Goal: Task Accomplishment & Management: Manage account settings

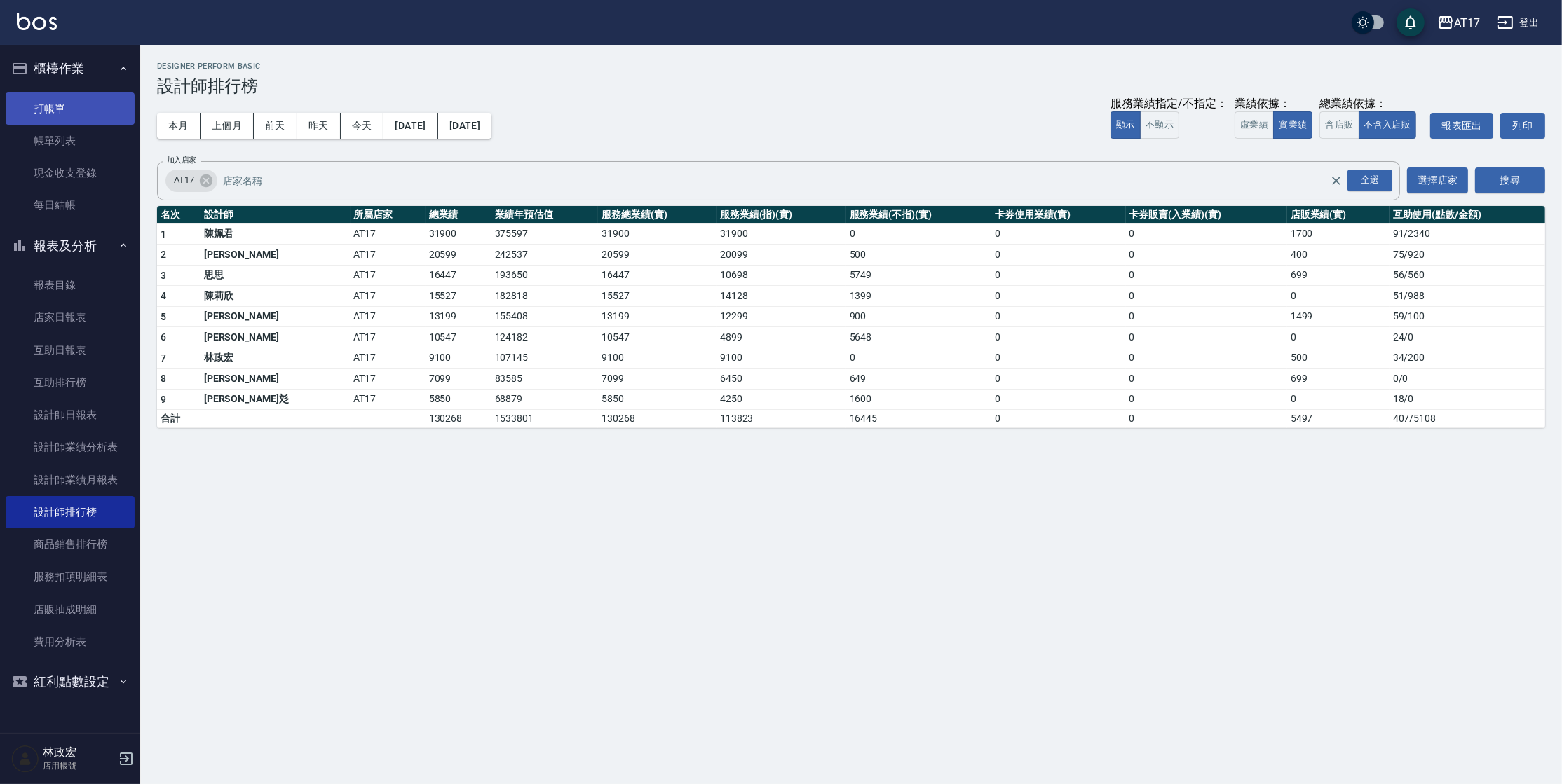
click at [58, 105] on link "打帳單" at bounding box center [70, 109] width 129 height 33
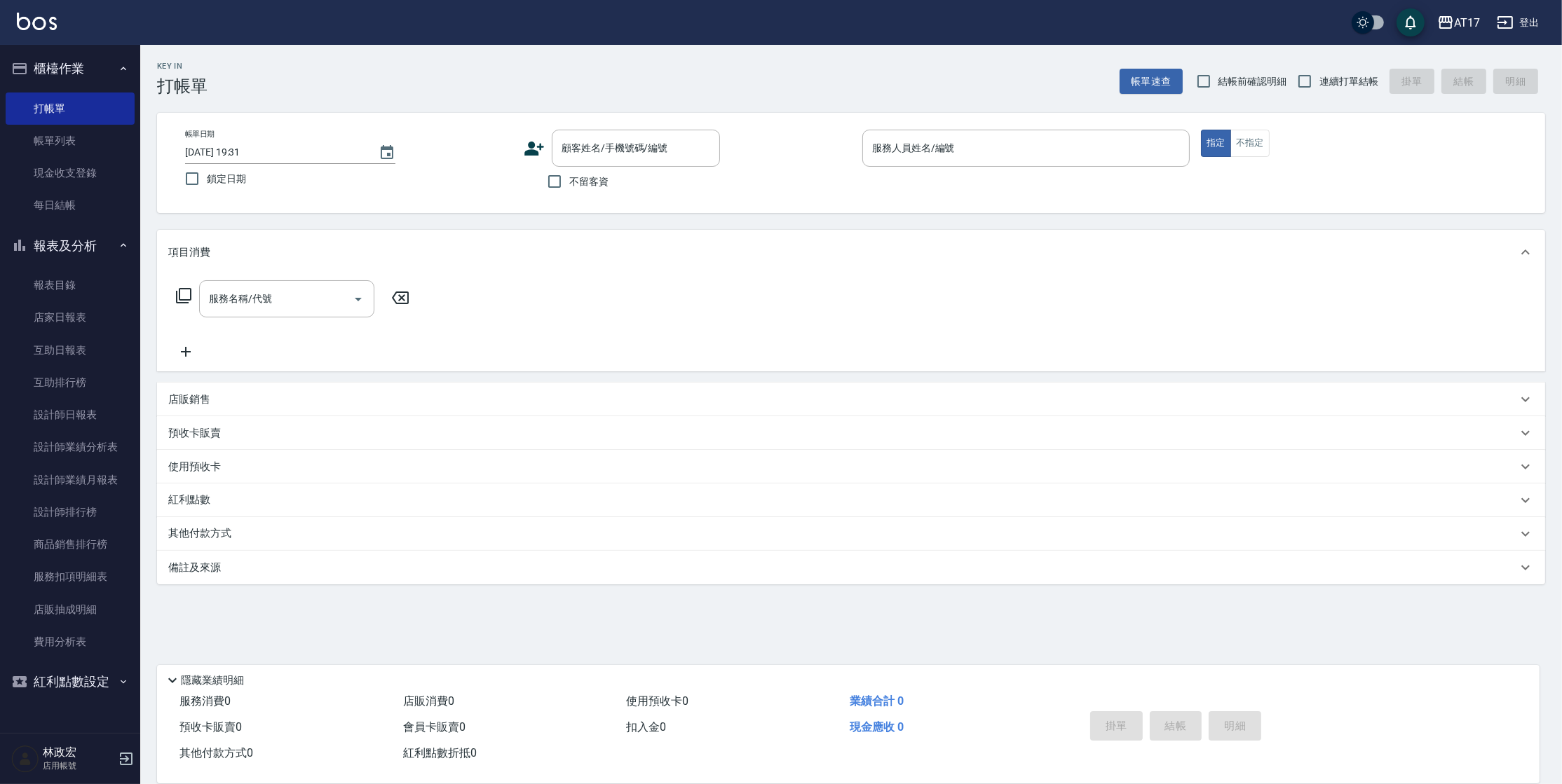
click at [576, 172] on label "不留客資" at bounding box center [574, 181] width 68 height 30
click at [569, 172] on input "不留客資" at bounding box center [554, 181] width 30 height 30
checkbox input "true"
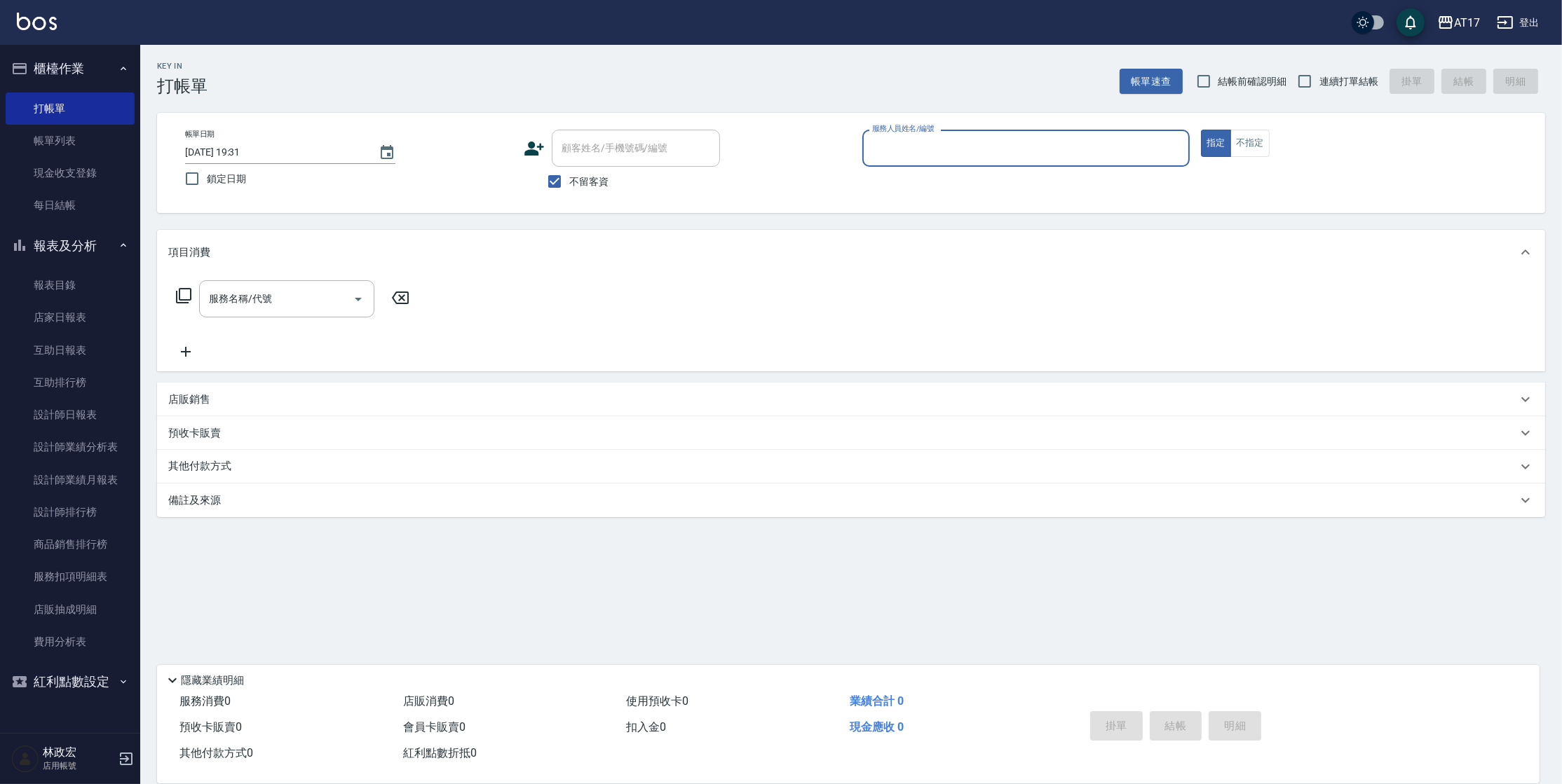
click at [1358, 86] on span "連續打單結帳" at bounding box center [1348, 81] width 59 height 14
click at [1319, 86] on input "連續打單結帳" at bounding box center [1304, 81] width 30 height 30
checkbox input "true"
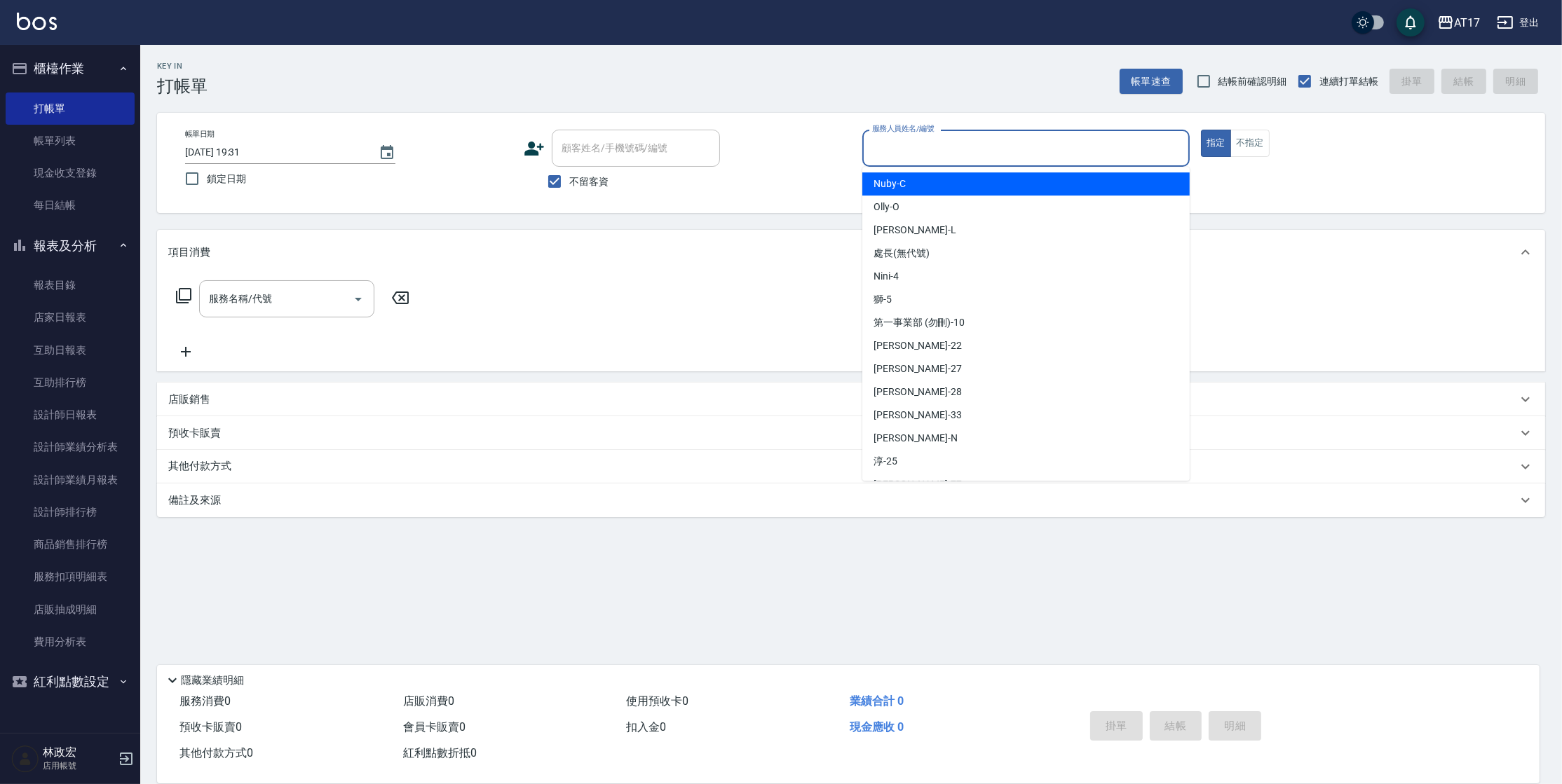
click at [1018, 159] on input "服務人員姓名/編號" at bounding box center [1025, 147] width 315 height 24
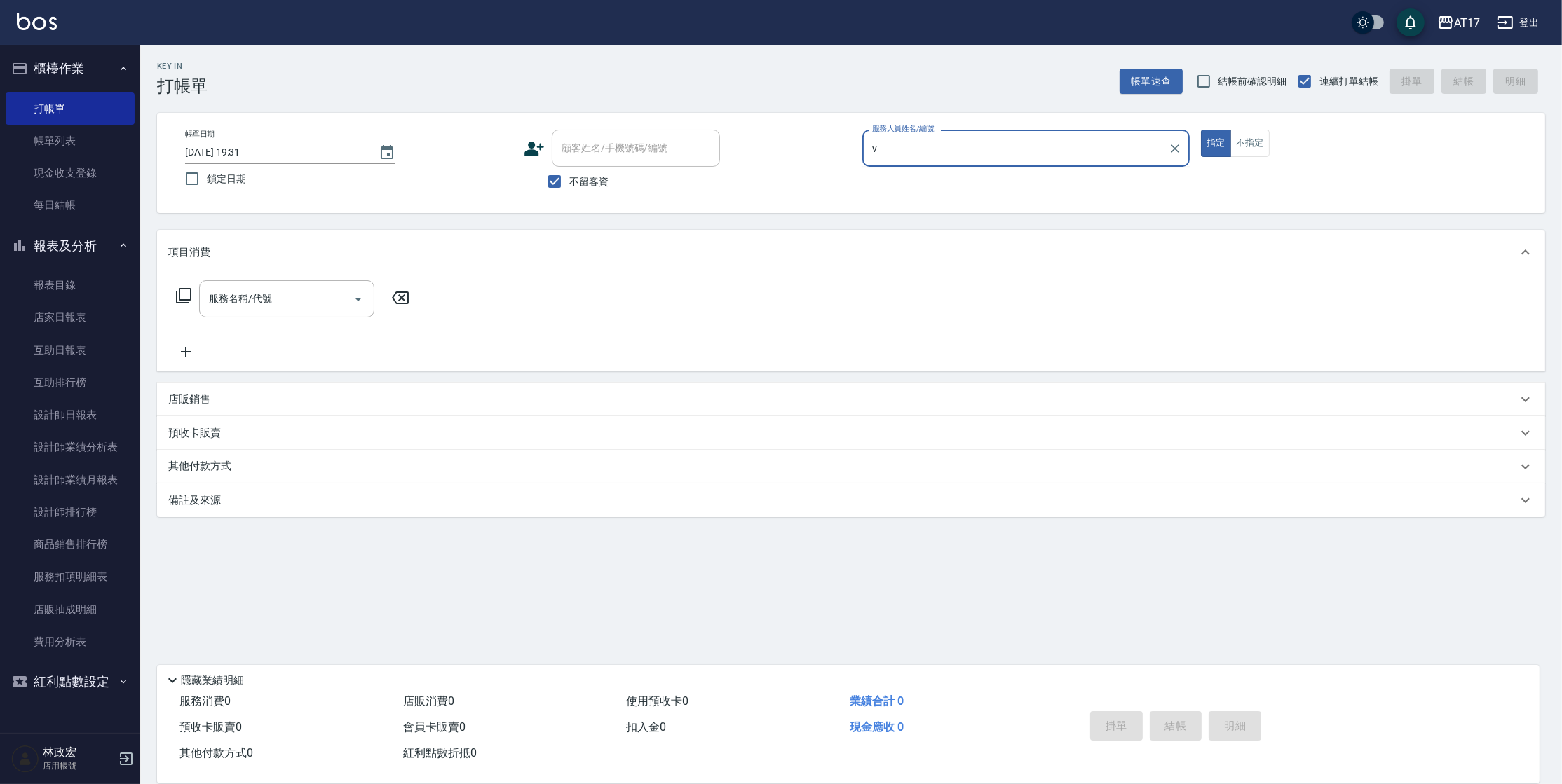
type input "v"
type input "[PERSON_NAME]-v"
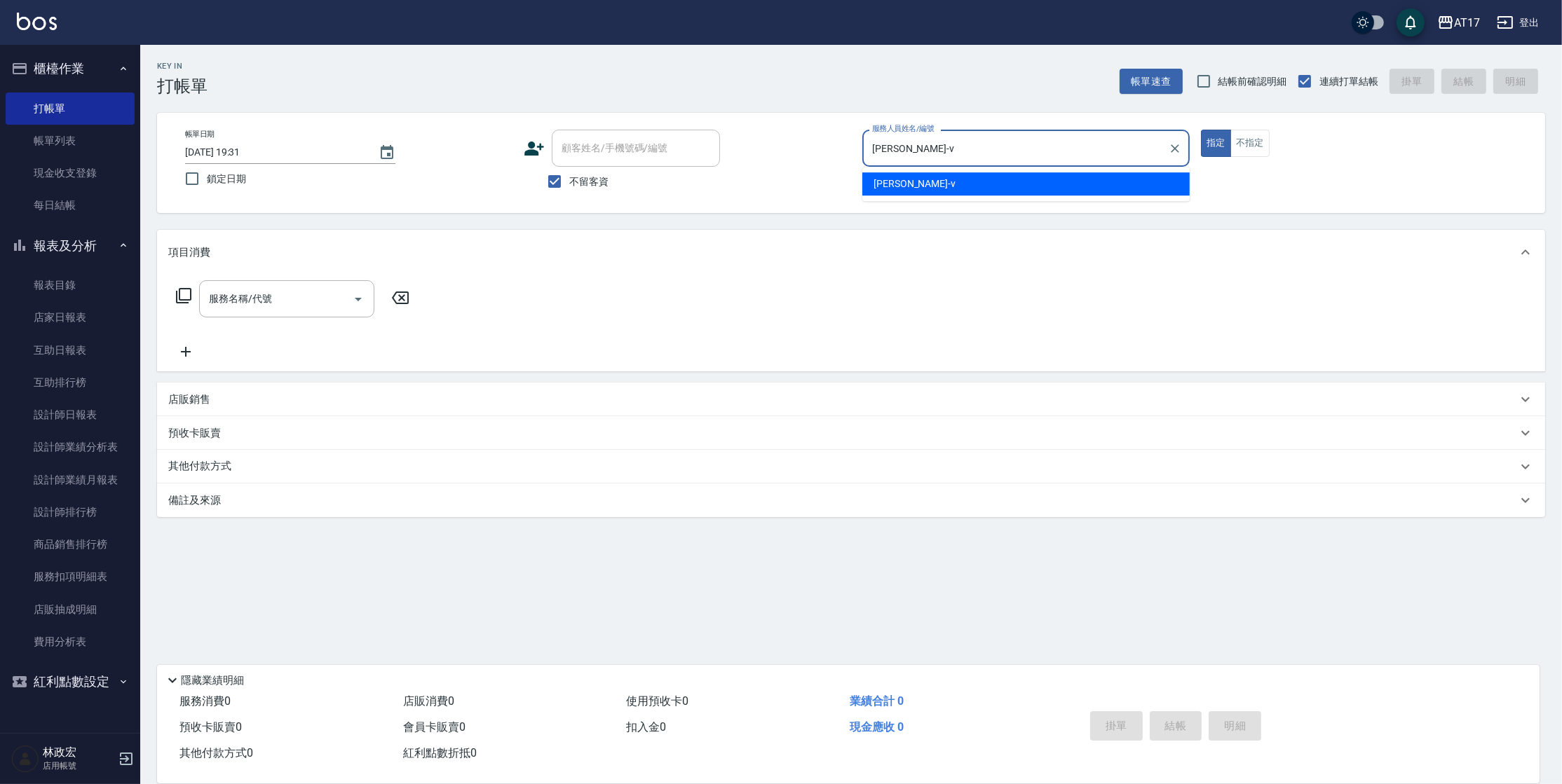
type button "true"
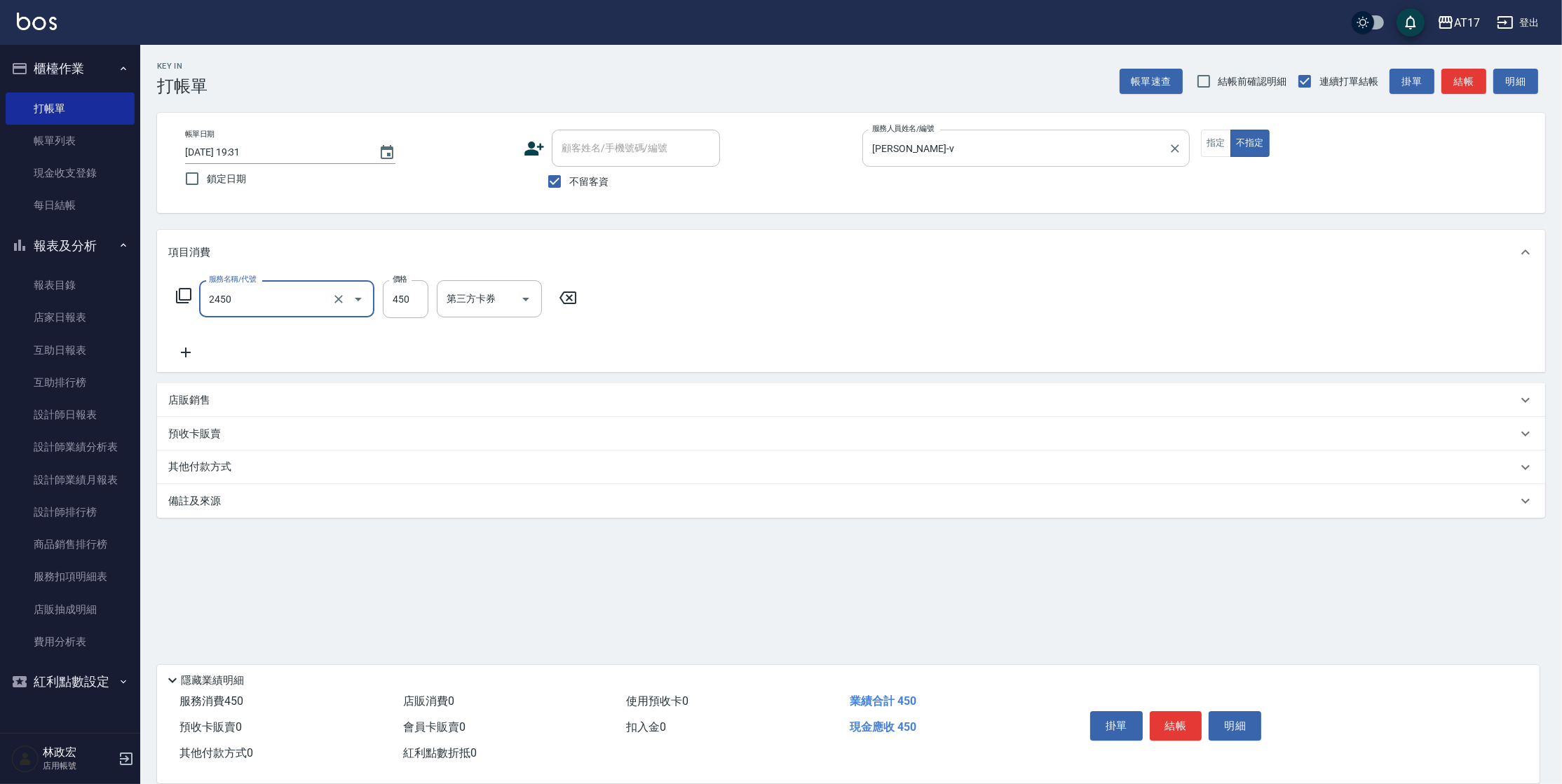
type input "C剪髮套餐(2450)"
type input "[PERSON_NAME]-22"
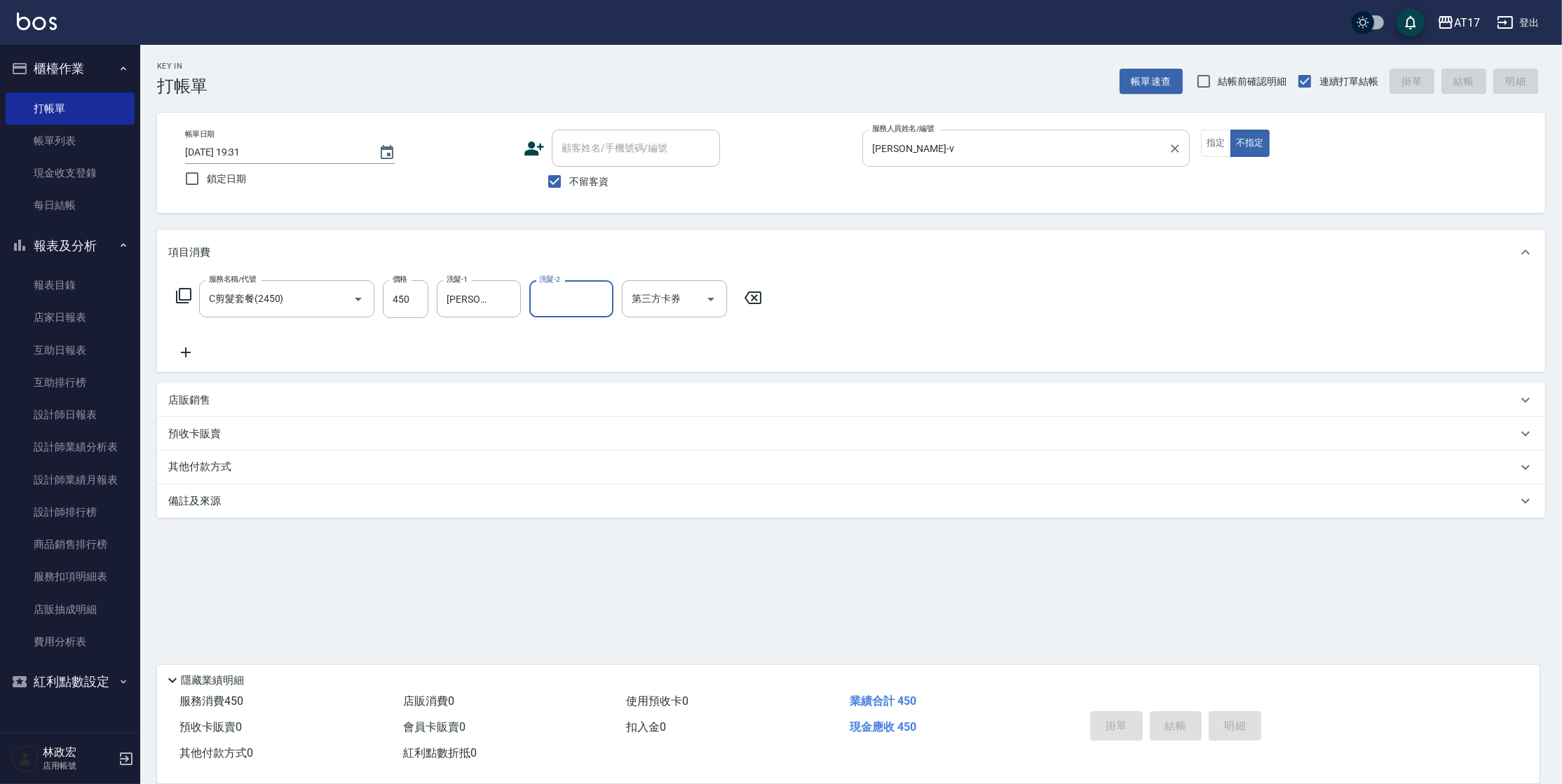
type input "[DATE] 19:33"
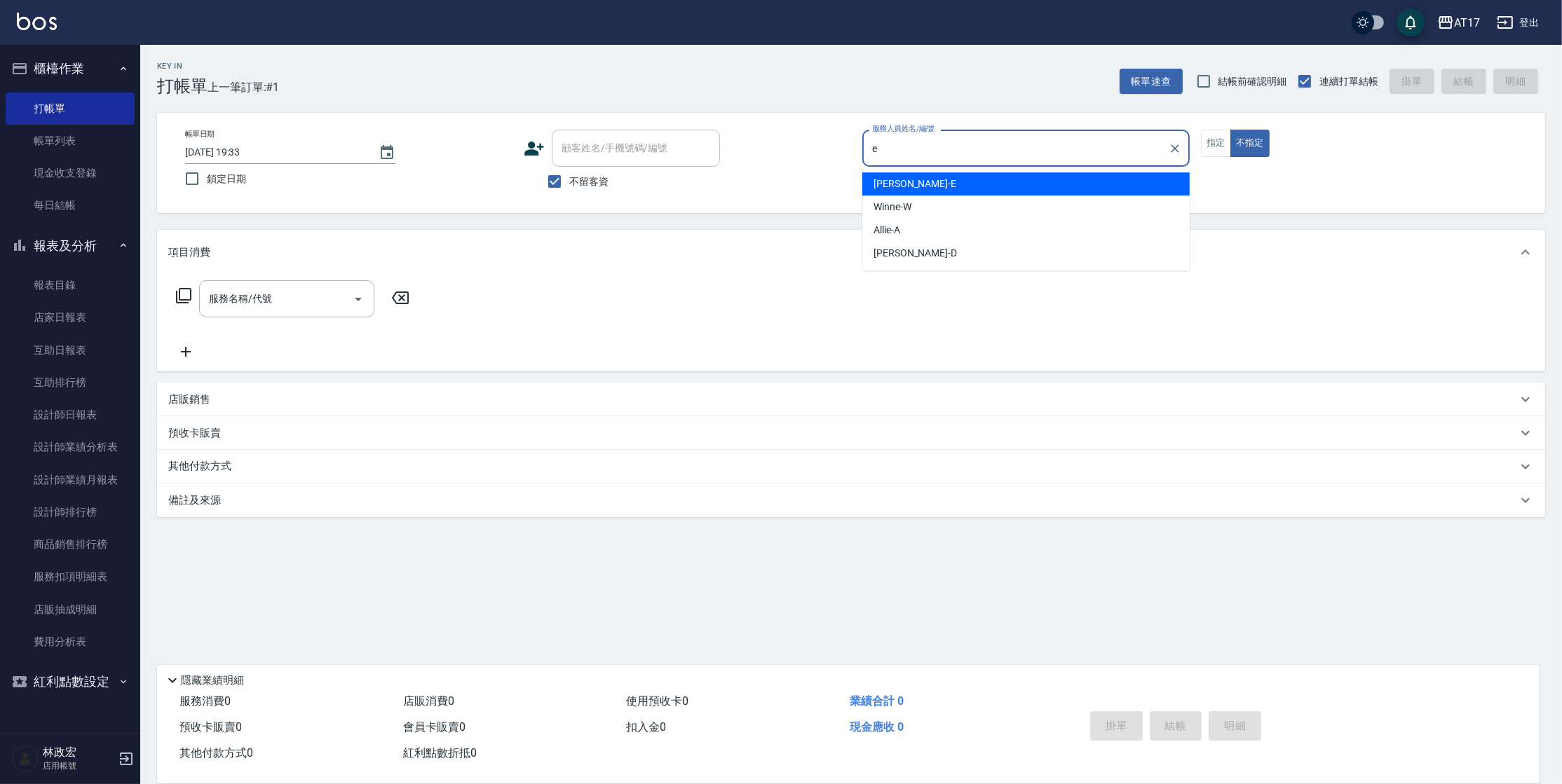
type input "[PERSON_NAME]-E"
type button "false"
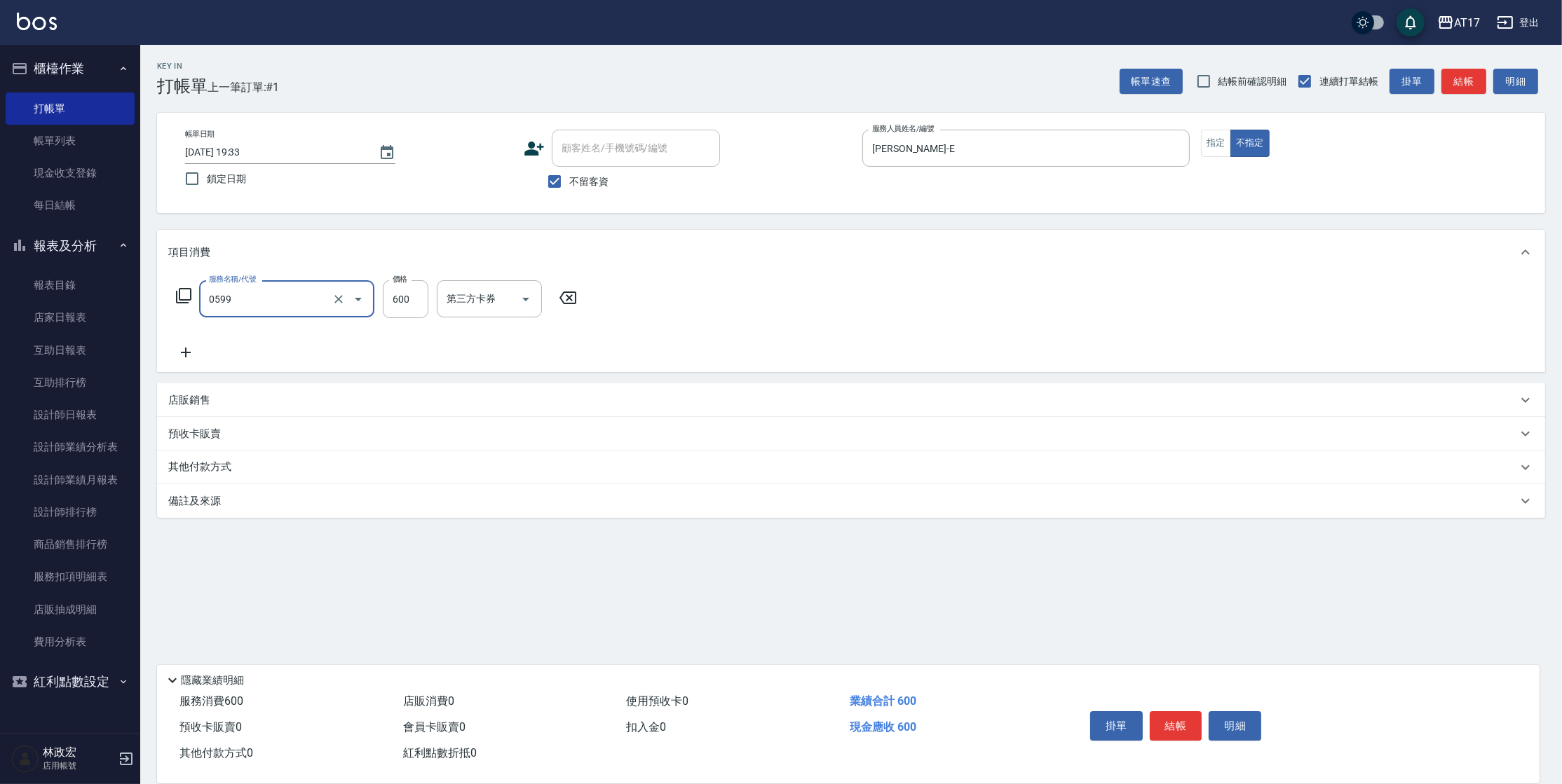
type input "精油-599(0599)"
type input "600"
type input "[PERSON_NAME]-25"
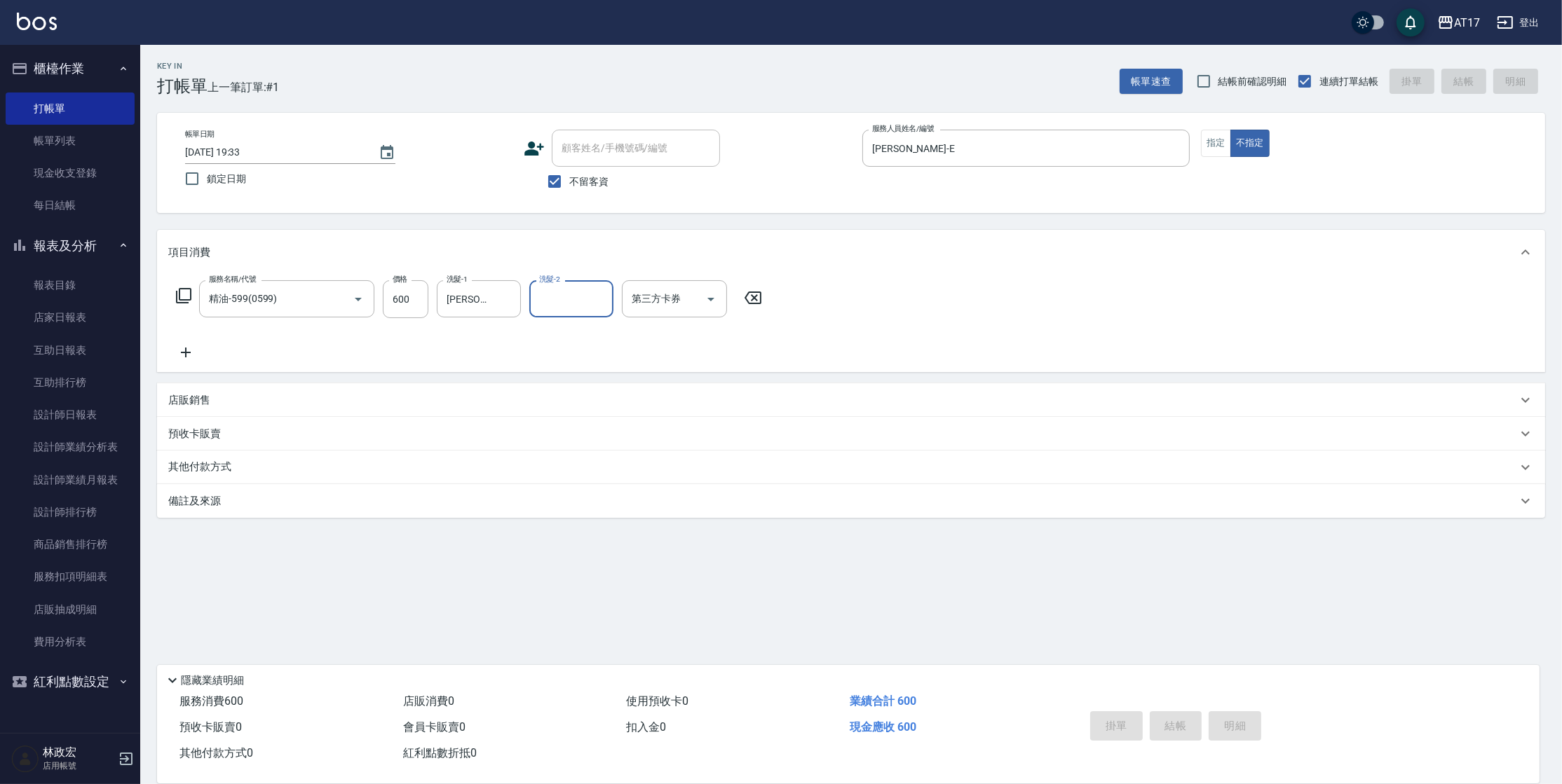
type input "[DATE] 19:34"
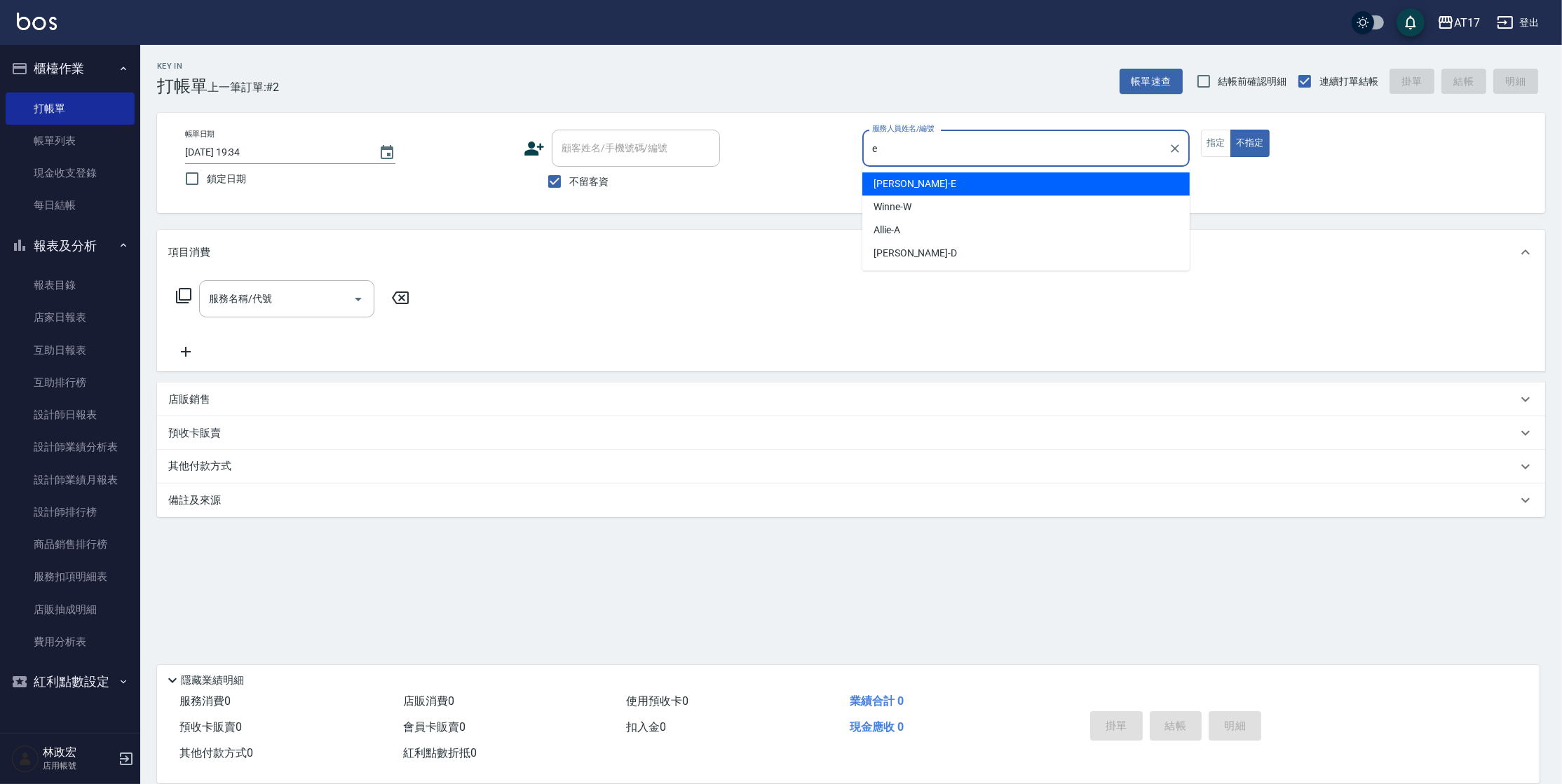
type input "[PERSON_NAME]-E"
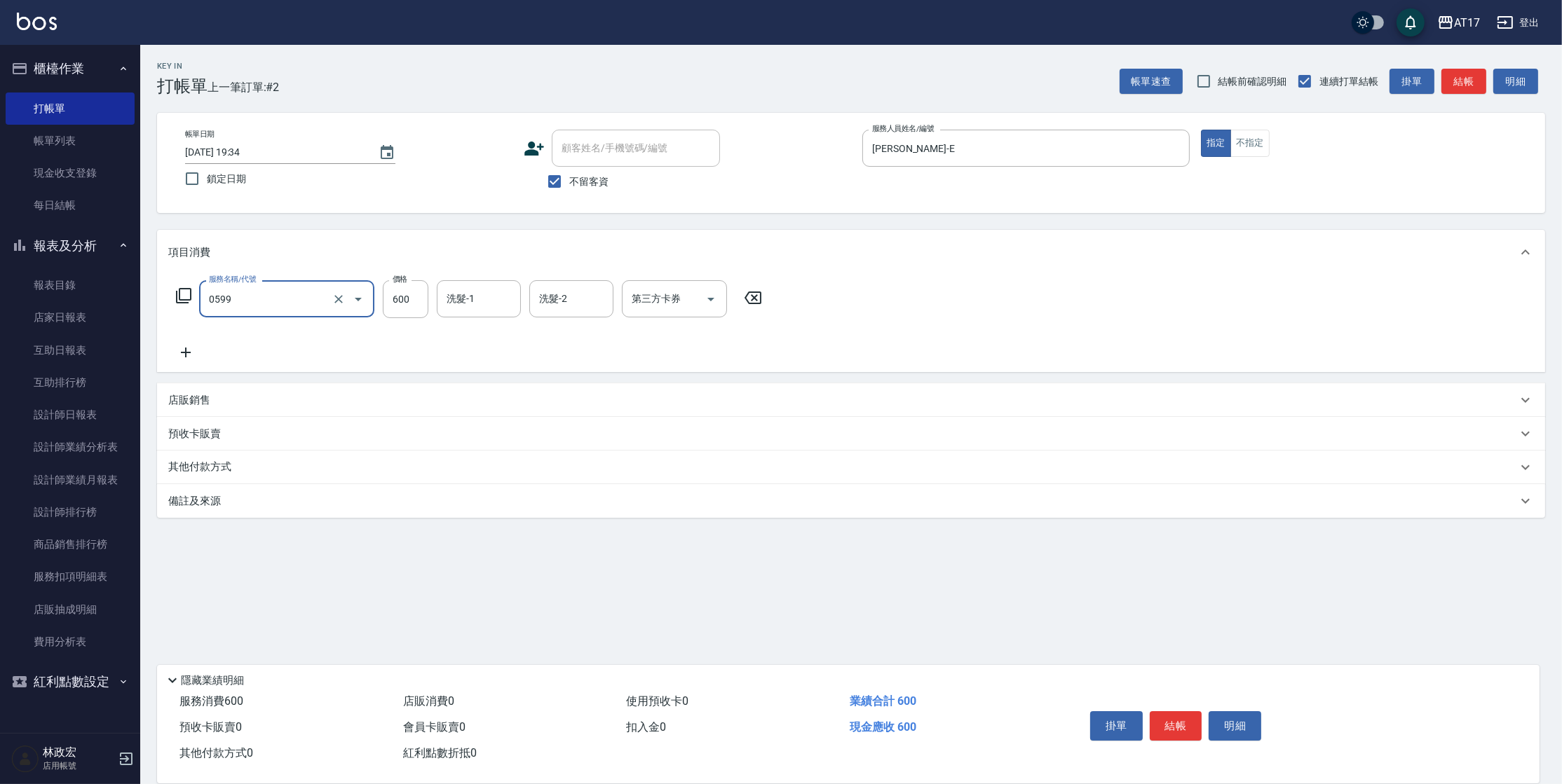
type input "精油-599(0599)"
type input "300"
type input "[PERSON_NAME]-22"
click at [192, 298] on div "服務名稱/代號 精油-599(0599) 服務名稱/代號 價格 300 價格 洗髮-1 [PERSON_NAME]-22 洗髮-1 洗髮-2 洗髮-2 第三方…" at bounding box center [470, 298] width 602 height 38
click at [185, 297] on icon at bounding box center [183, 295] width 16 height 16
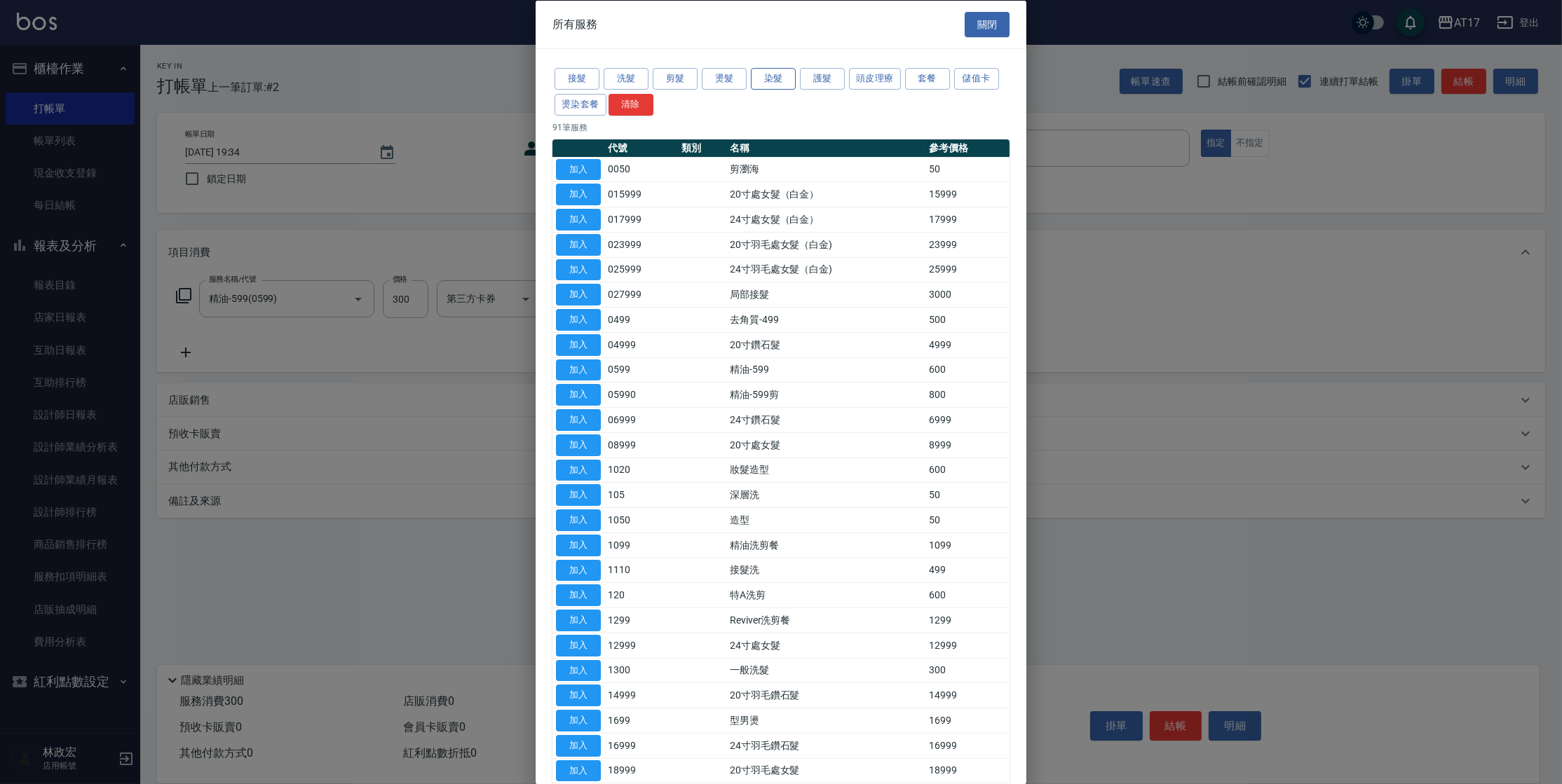
click at [779, 79] on button "染髮" at bounding box center [773, 79] width 45 height 22
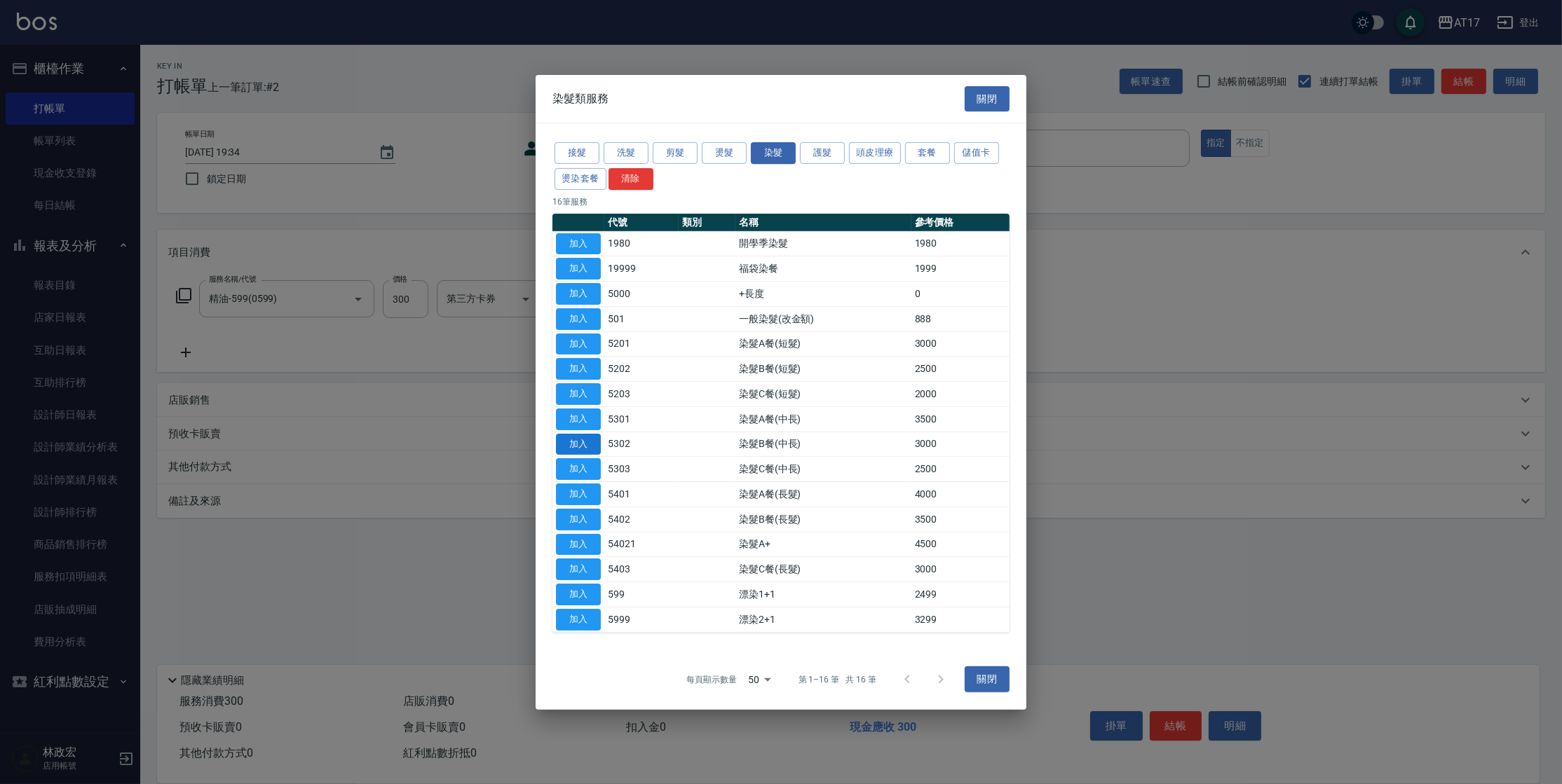
click at [576, 442] on button "加入" at bounding box center [578, 443] width 45 height 22
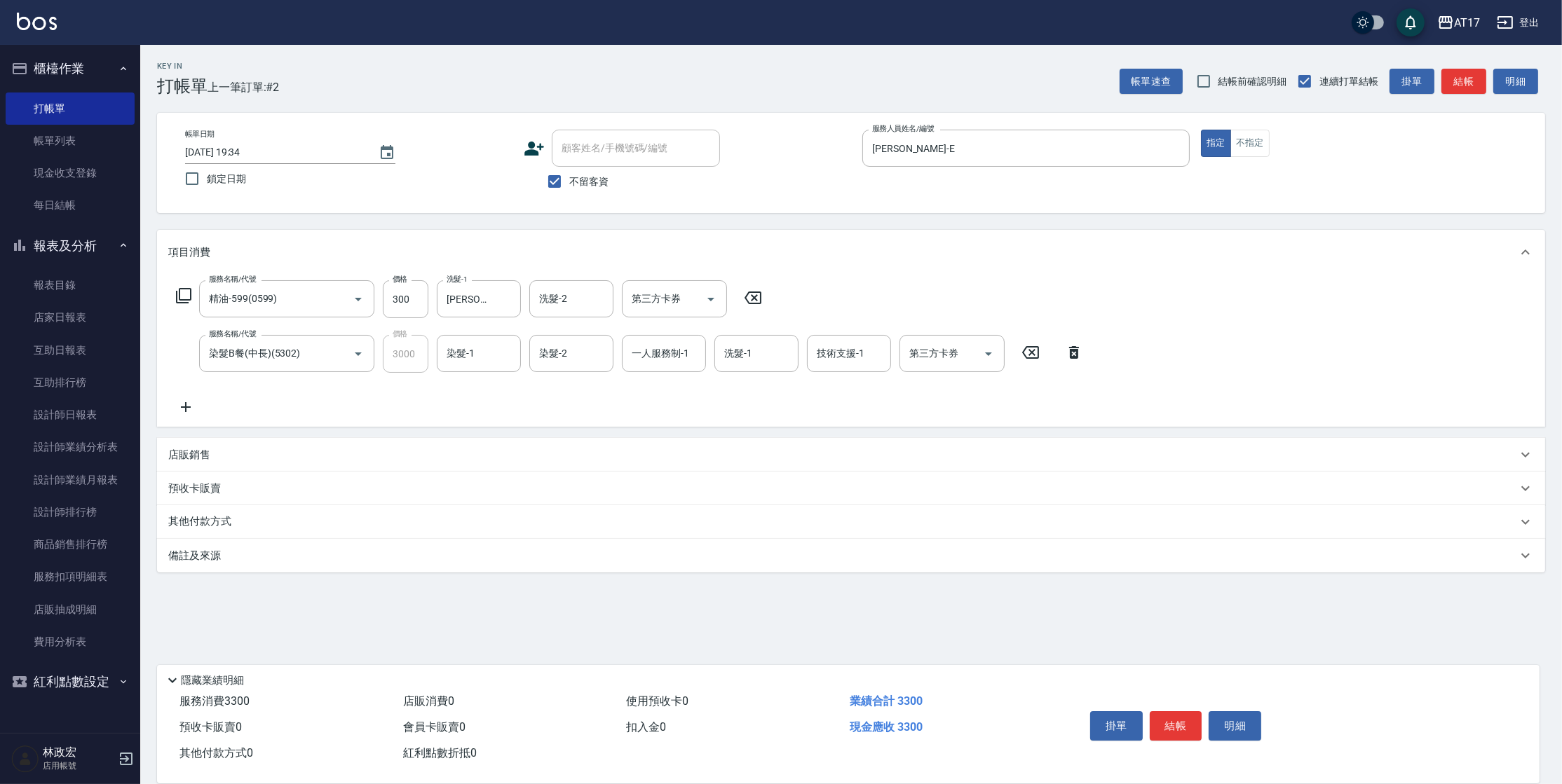
click at [203, 445] on div "店販銷售" at bounding box center [851, 454] width 1388 height 34
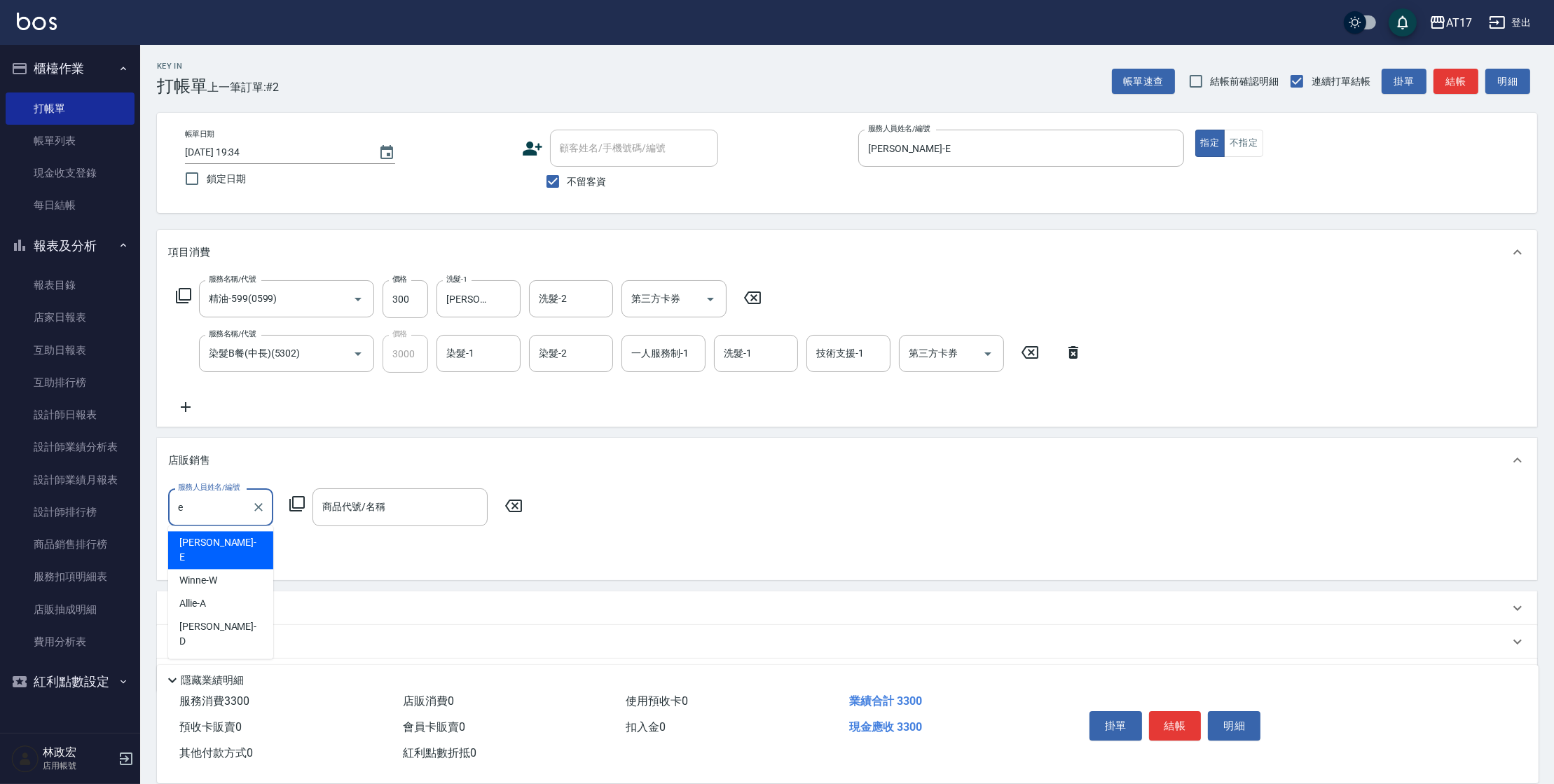
type input "[PERSON_NAME]-E"
click at [293, 496] on icon at bounding box center [296, 503] width 16 height 16
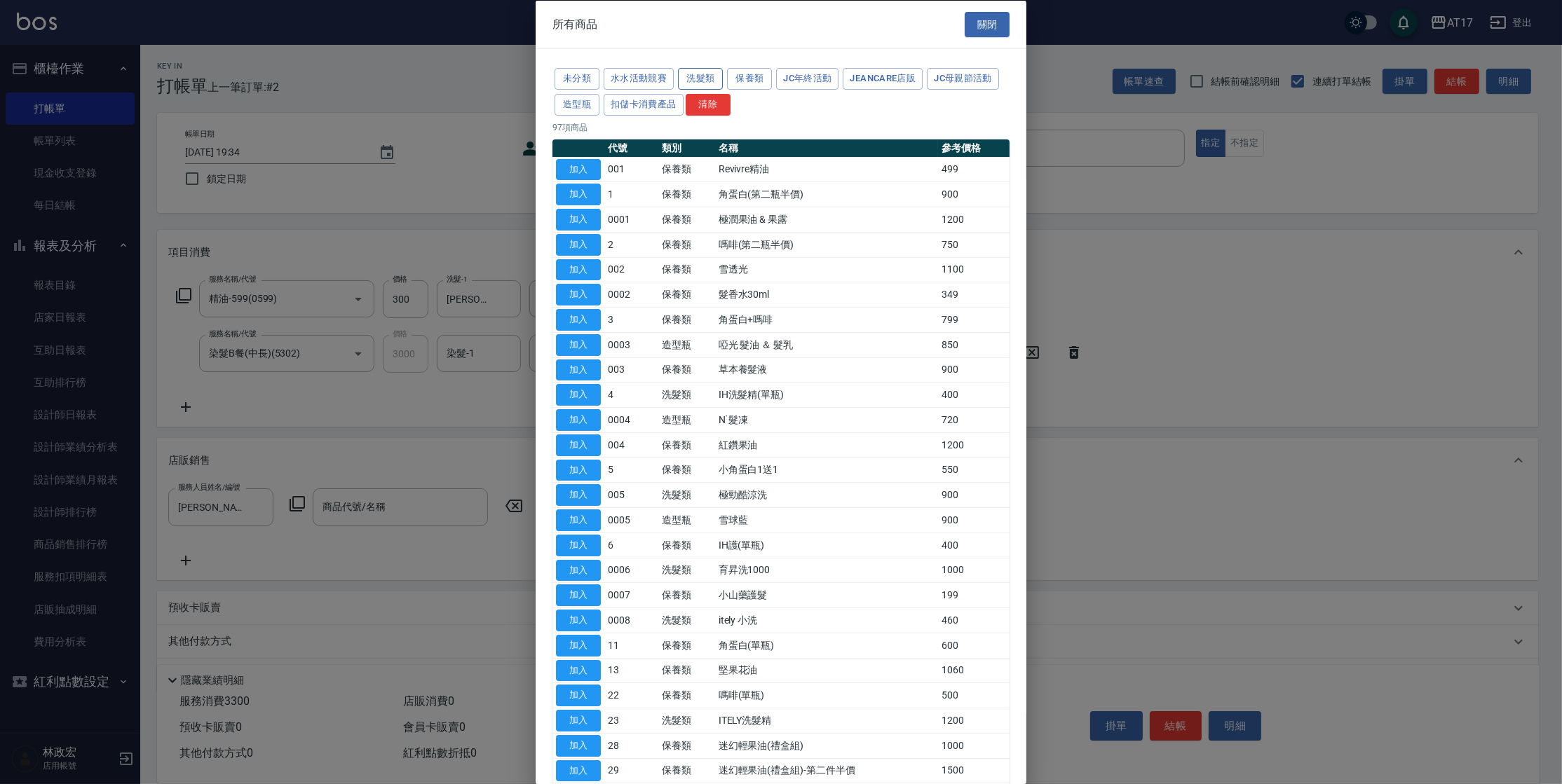
drag, startPoint x: 709, startPoint y: 86, endPoint x: 708, endPoint y: 79, distance: 7.1
click at [709, 84] on button "洗髮類" at bounding box center [700, 79] width 45 height 22
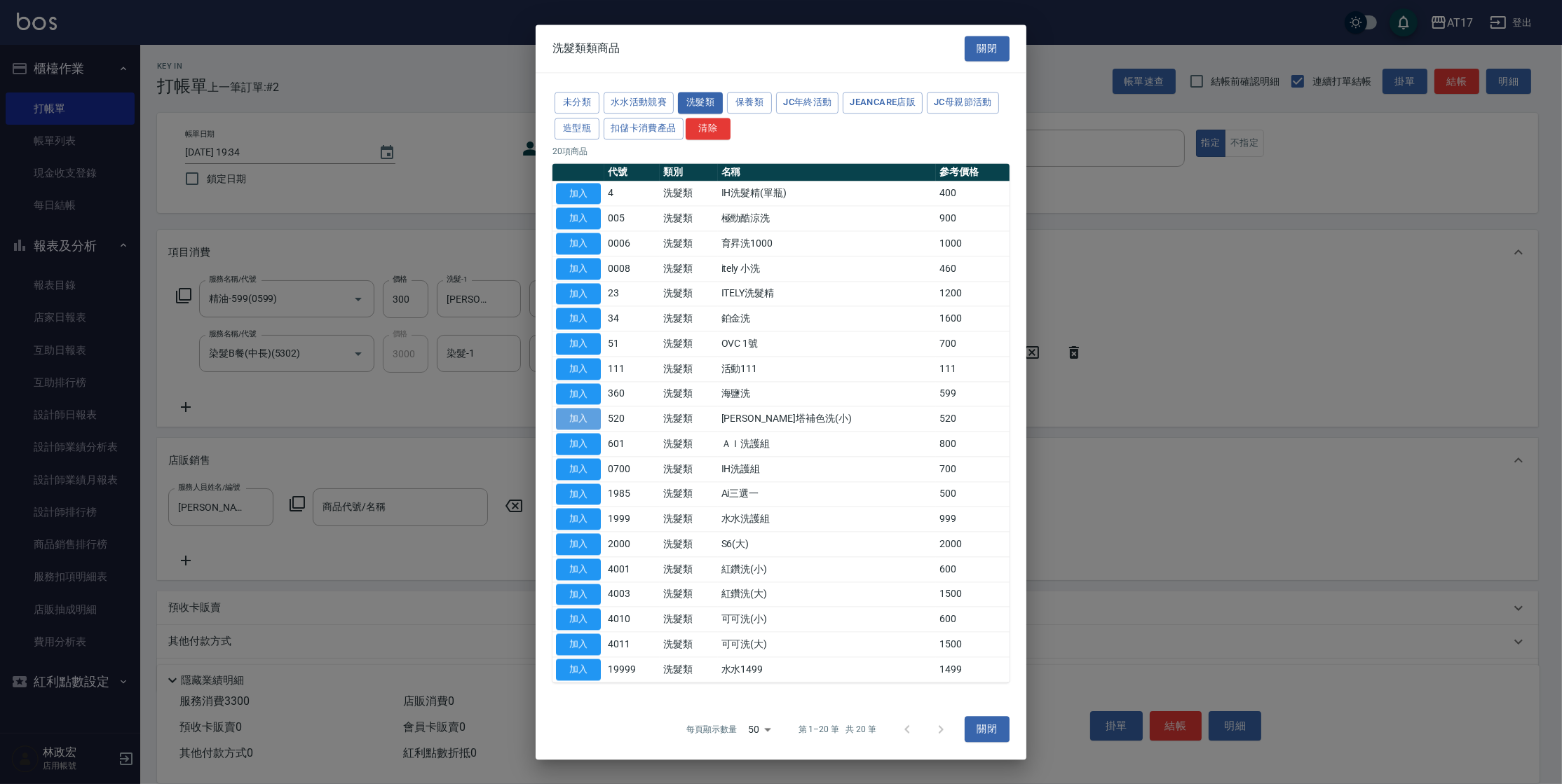
click at [577, 426] on button "加入" at bounding box center [578, 419] width 45 height 22
type input "[PERSON_NAME]塔補色洗(小)"
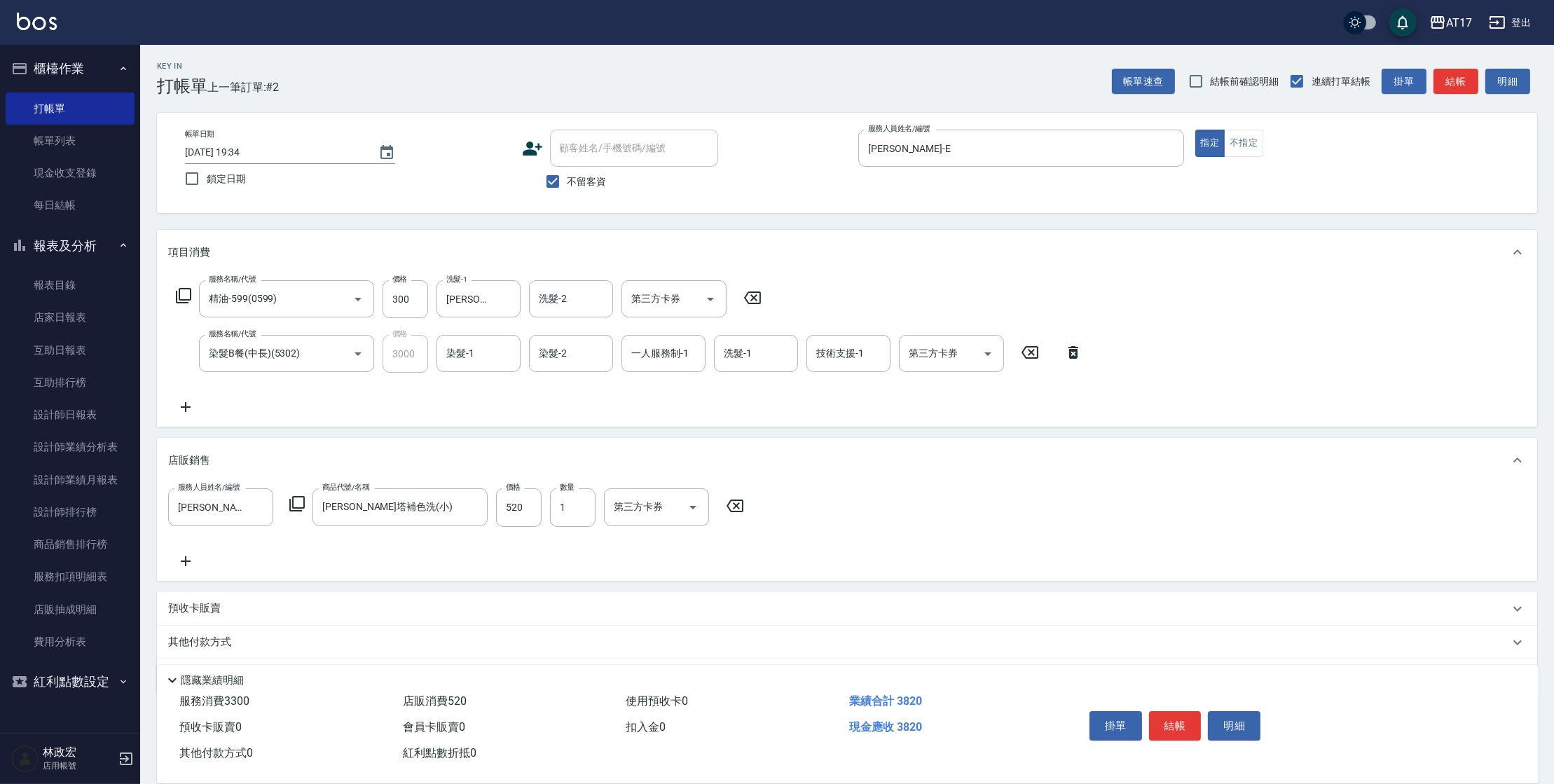
drag, startPoint x: 288, startPoint y: 513, endPoint x: 307, endPoint y: 504, distance: 21.0
click at [289, 513] on div "服務人員姓名/編號 [PERSON_NAME]-E 服務人員姓名/編號 商品代號/名稱 [PERSON_NAME]塔補色洗(小) 商品代號/名稱 價格 520…" at bounding box center [460, 507] width 584 height 38
click at [311, 501] on div "服務人員姓名/編號 [PERSON_NAME]-E 服務人員姓名/編號 商品代號/名稱 [PERSON_NAME]塔補色洗(小) 商品代號/名稱 價格 520…" at bounding box center [460, 507] width 584 height 38
click at [299, 504] on icon at bounding box center [296, 503] width 16 height 16
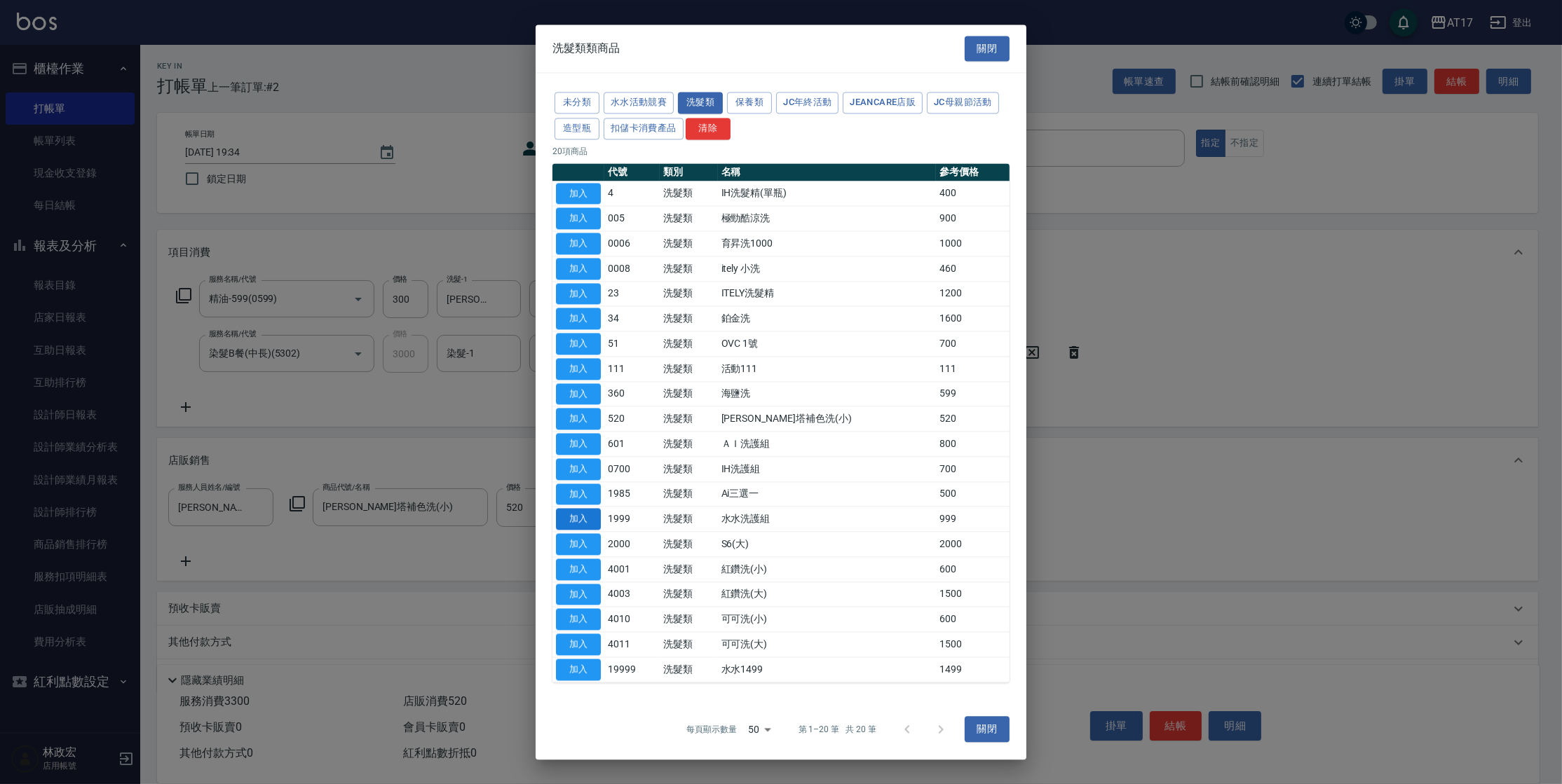
click at [590, 517] on button "加入" at bounding box center [578, 519] width 45 height 22
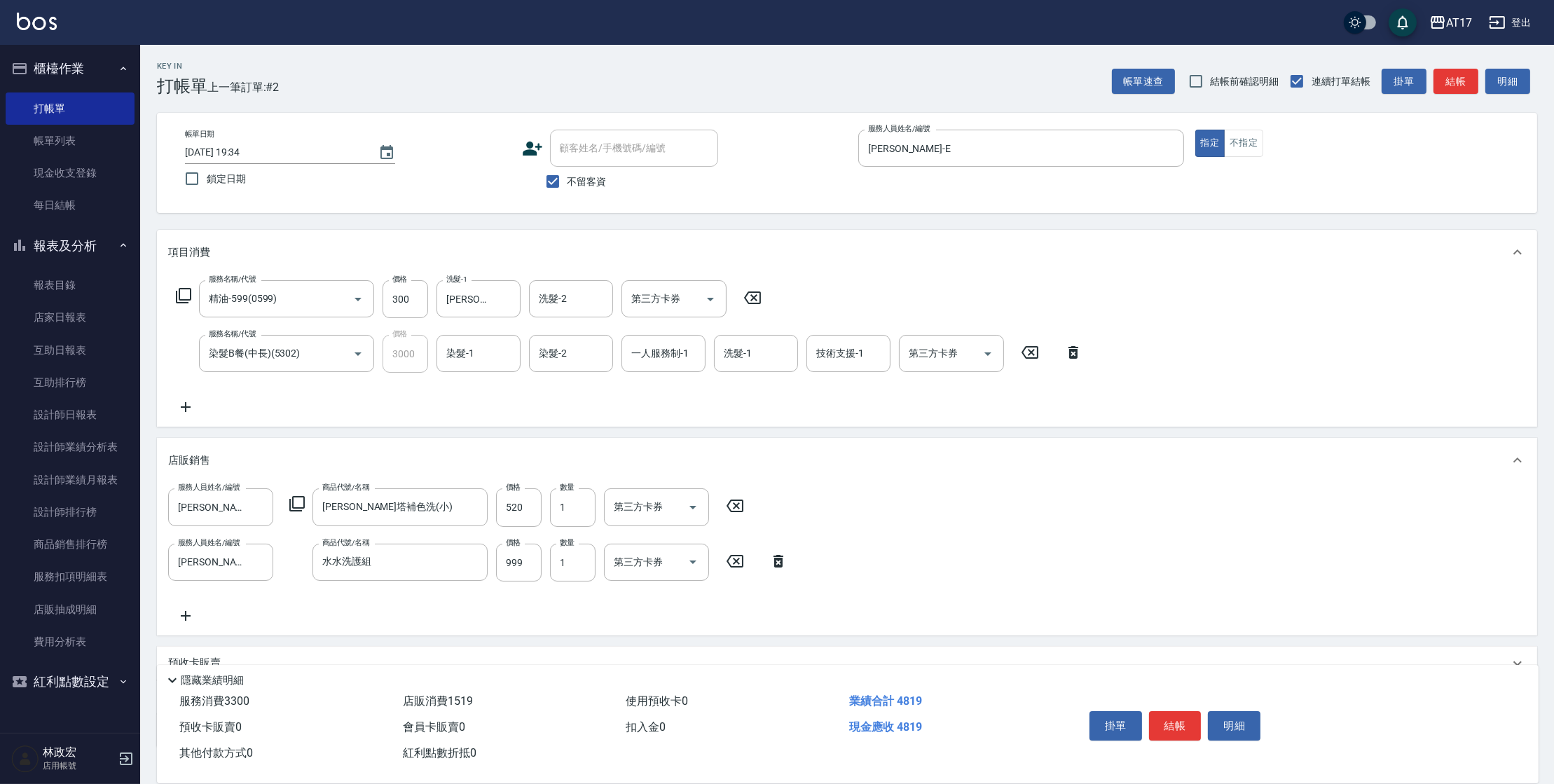
click at [300, 503] on icon at bounding box center [296, 503] width 16 height 16
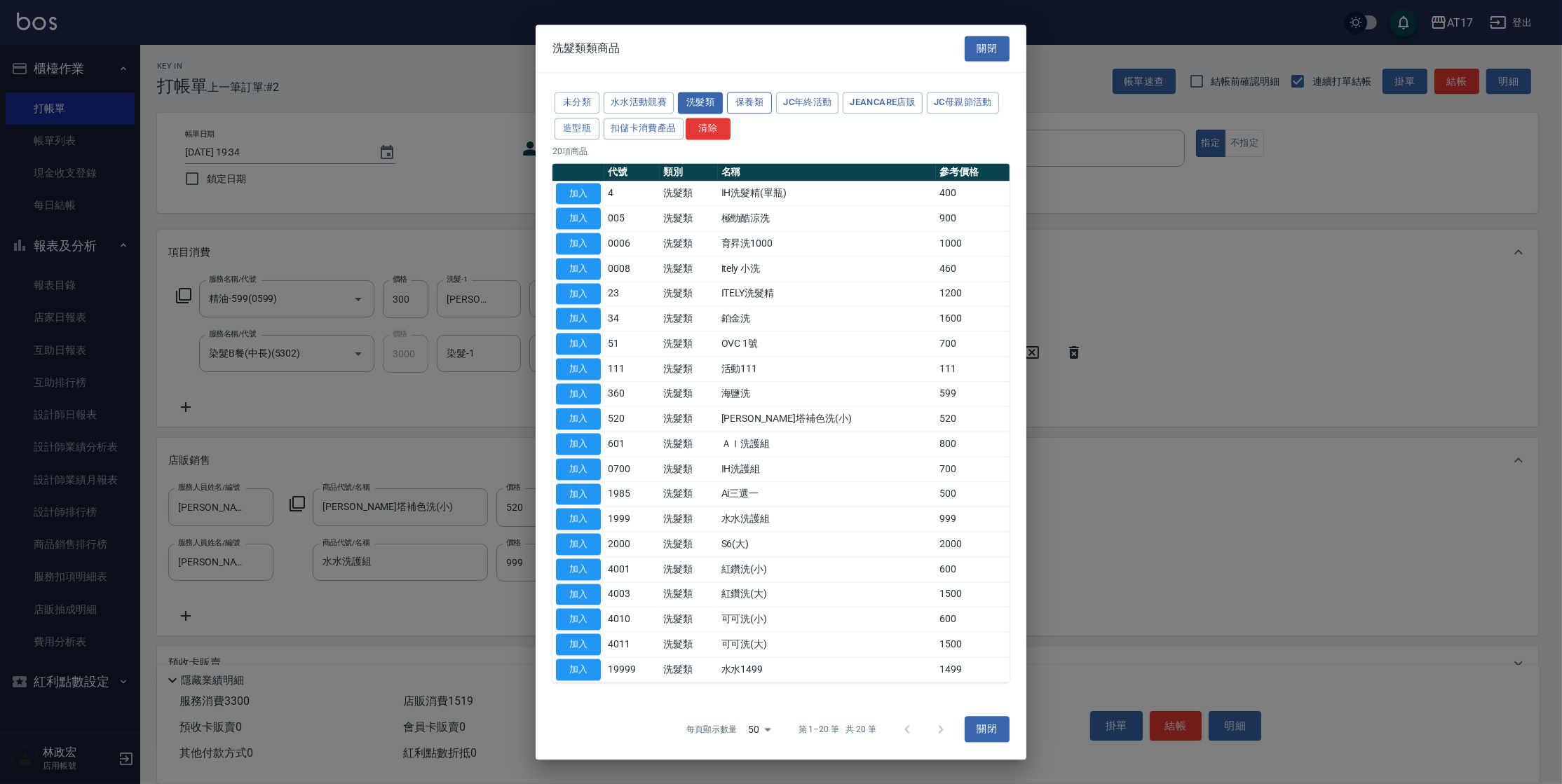
click at [755, 105] on button "保養類" at bounding box center [749, 102] width 45 height 22
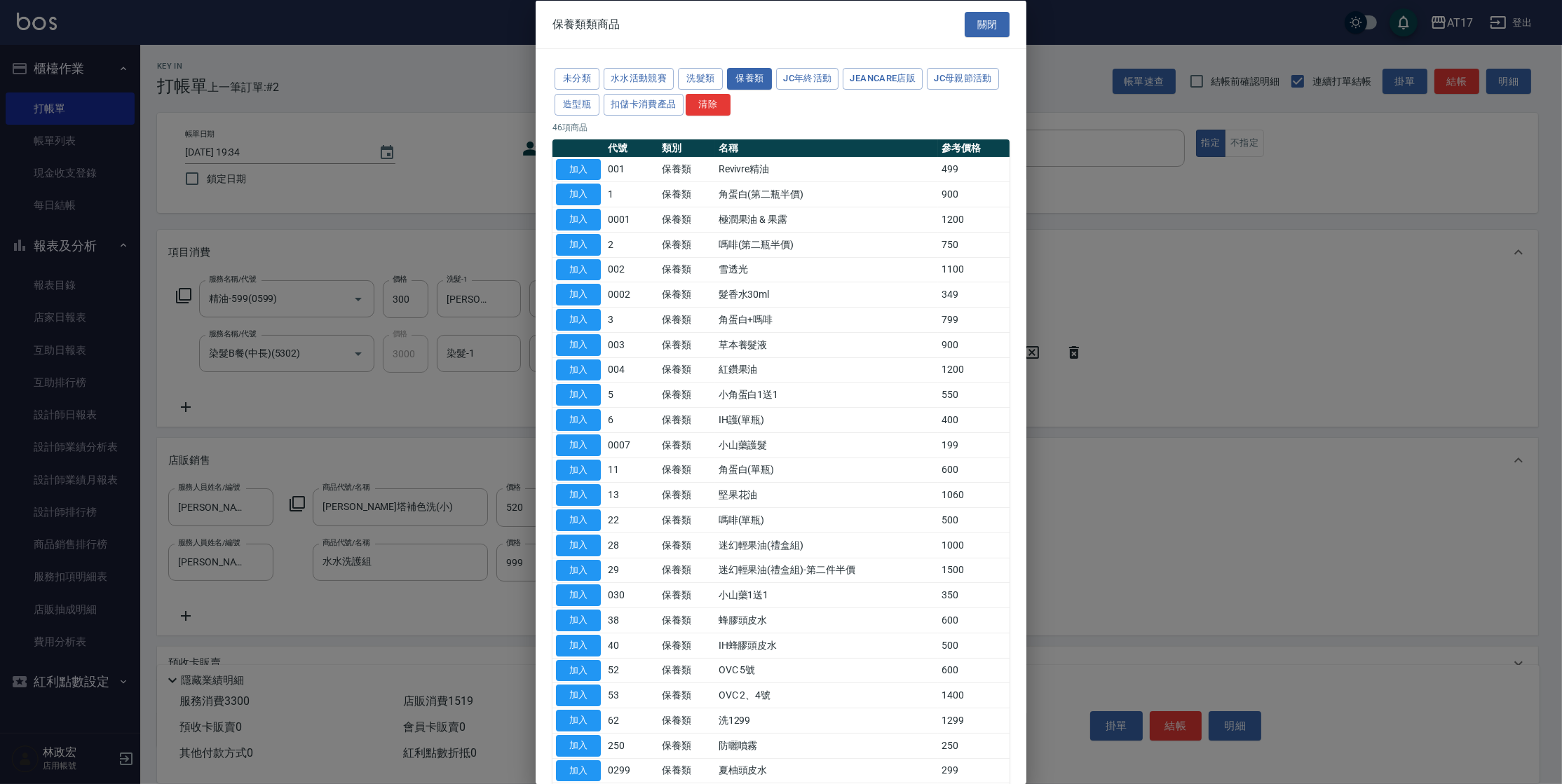
click at [584, 644] on button "加入" at bounding box center [578, 645] width 45 height 22
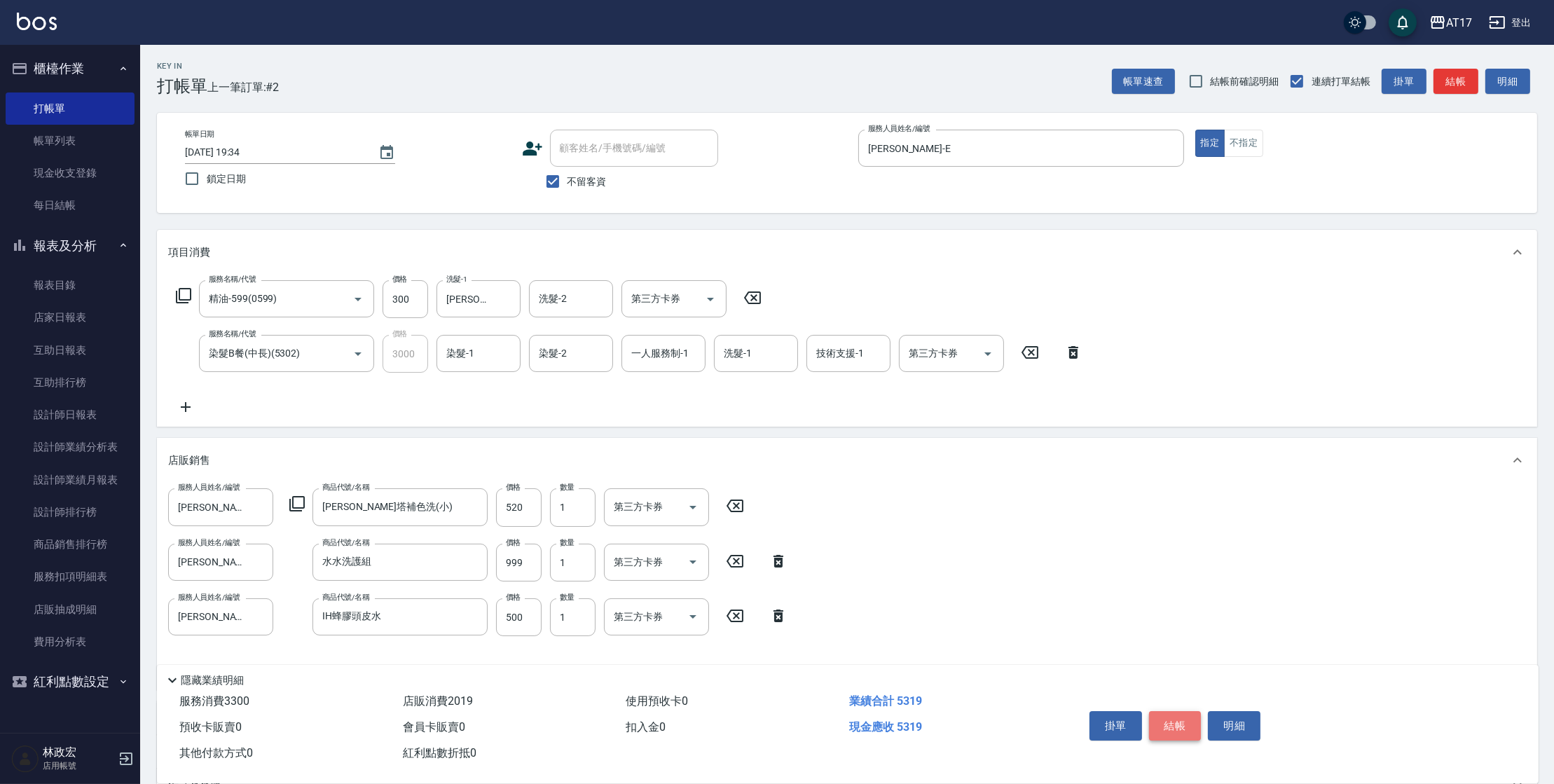
click at [1168, 718] on button "結帳" at bounding box center [1175, 725] width 53 height 30
type input "[DATE] 19:35"
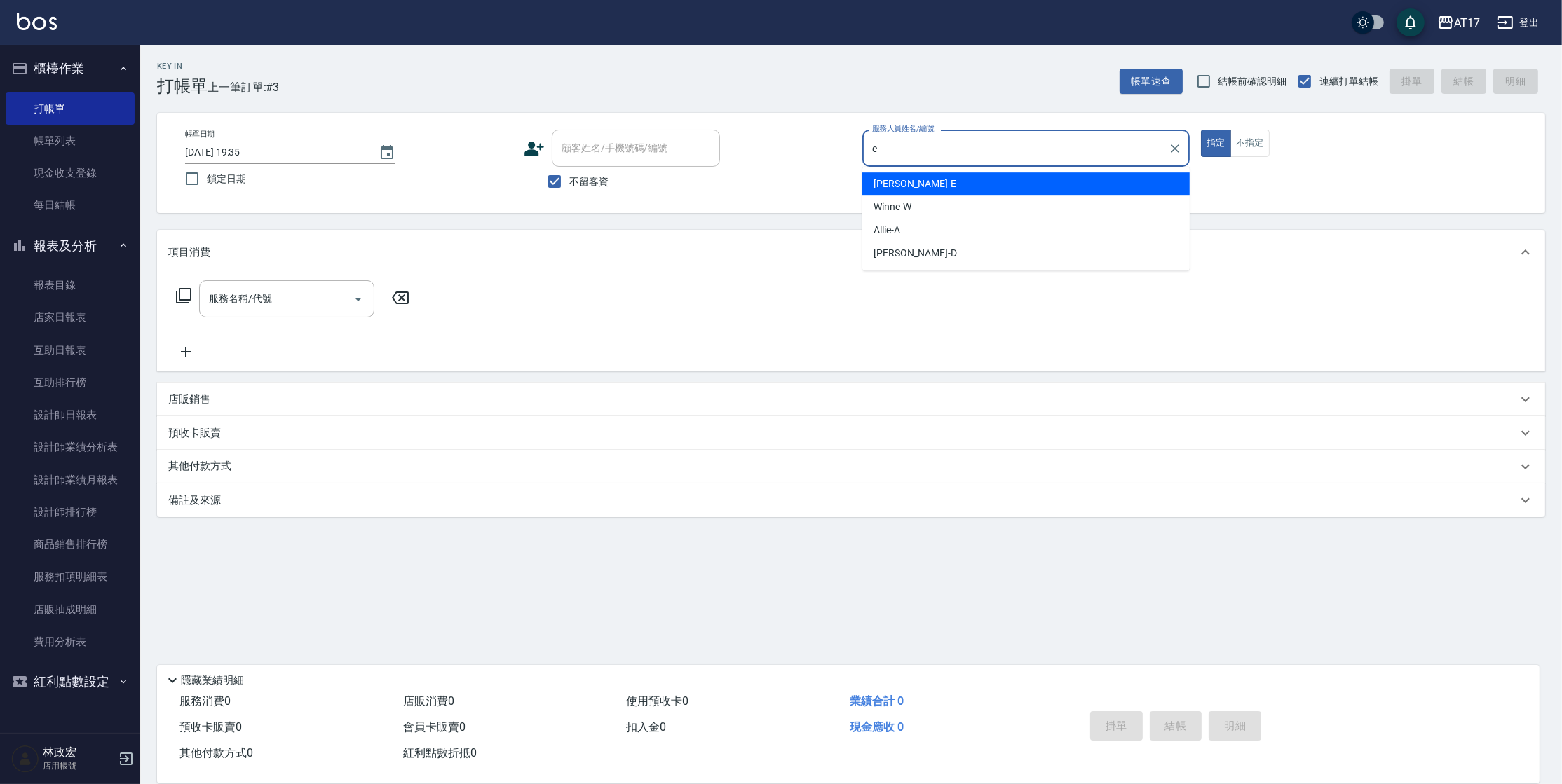
type input "[PERSON_NAME]-E"
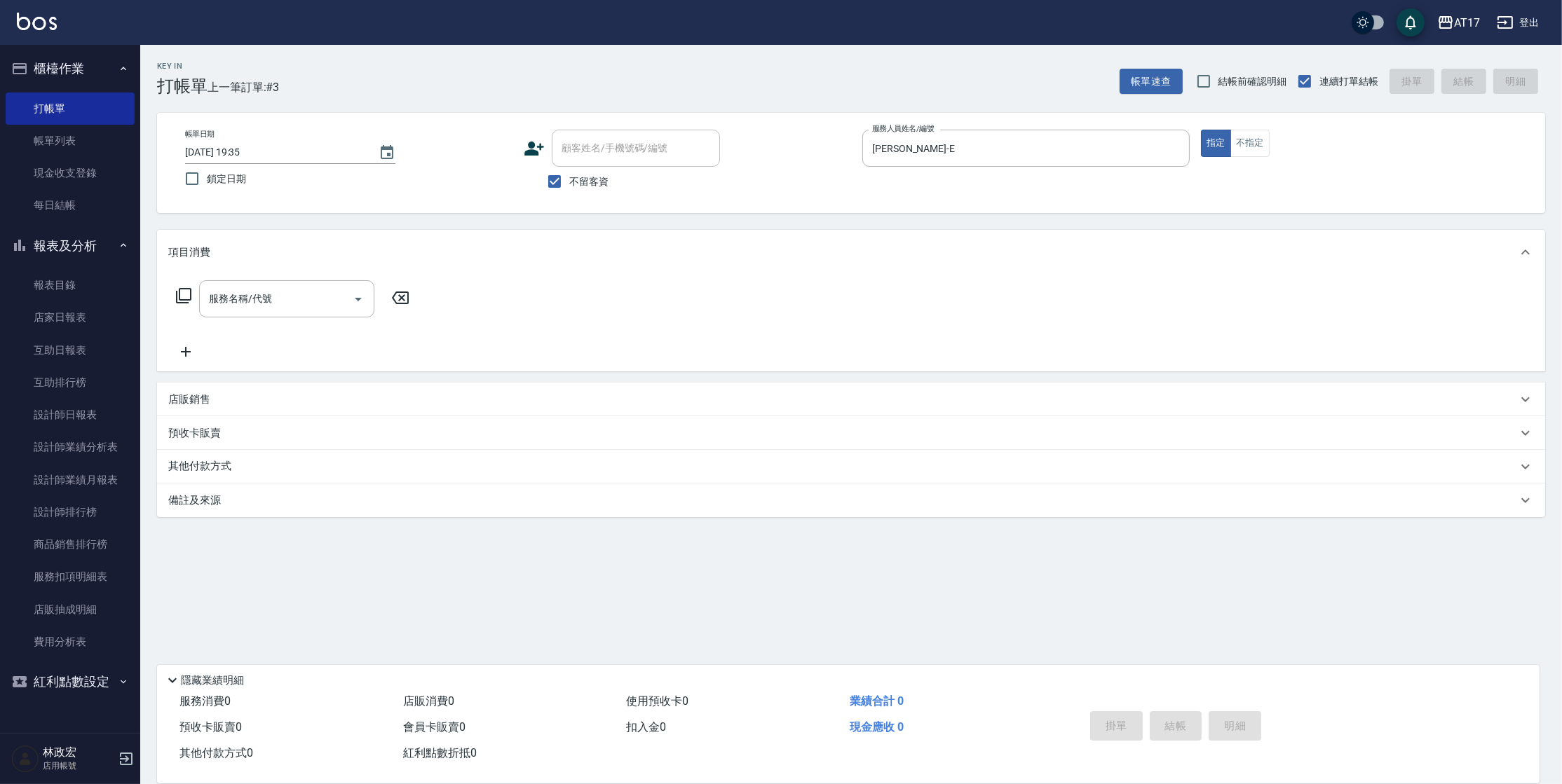
click at [185, 293] on icon at bounding box center [183, 295] width 16 height 16
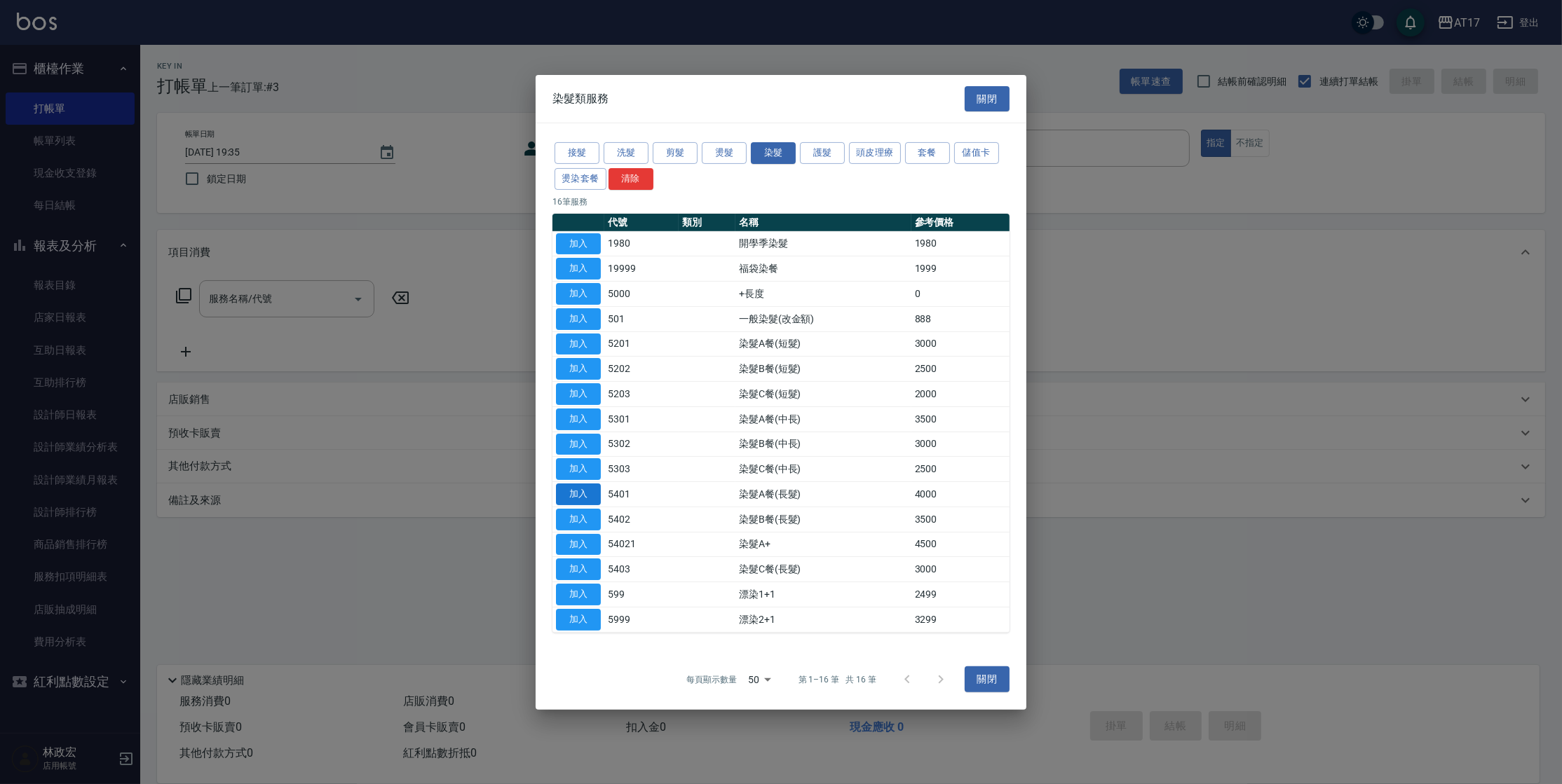
click at [595, 492] on button "加入" at bounding box center [578, 494] width 45 height 22
type input "染髮A餐(長髮)(5401)"
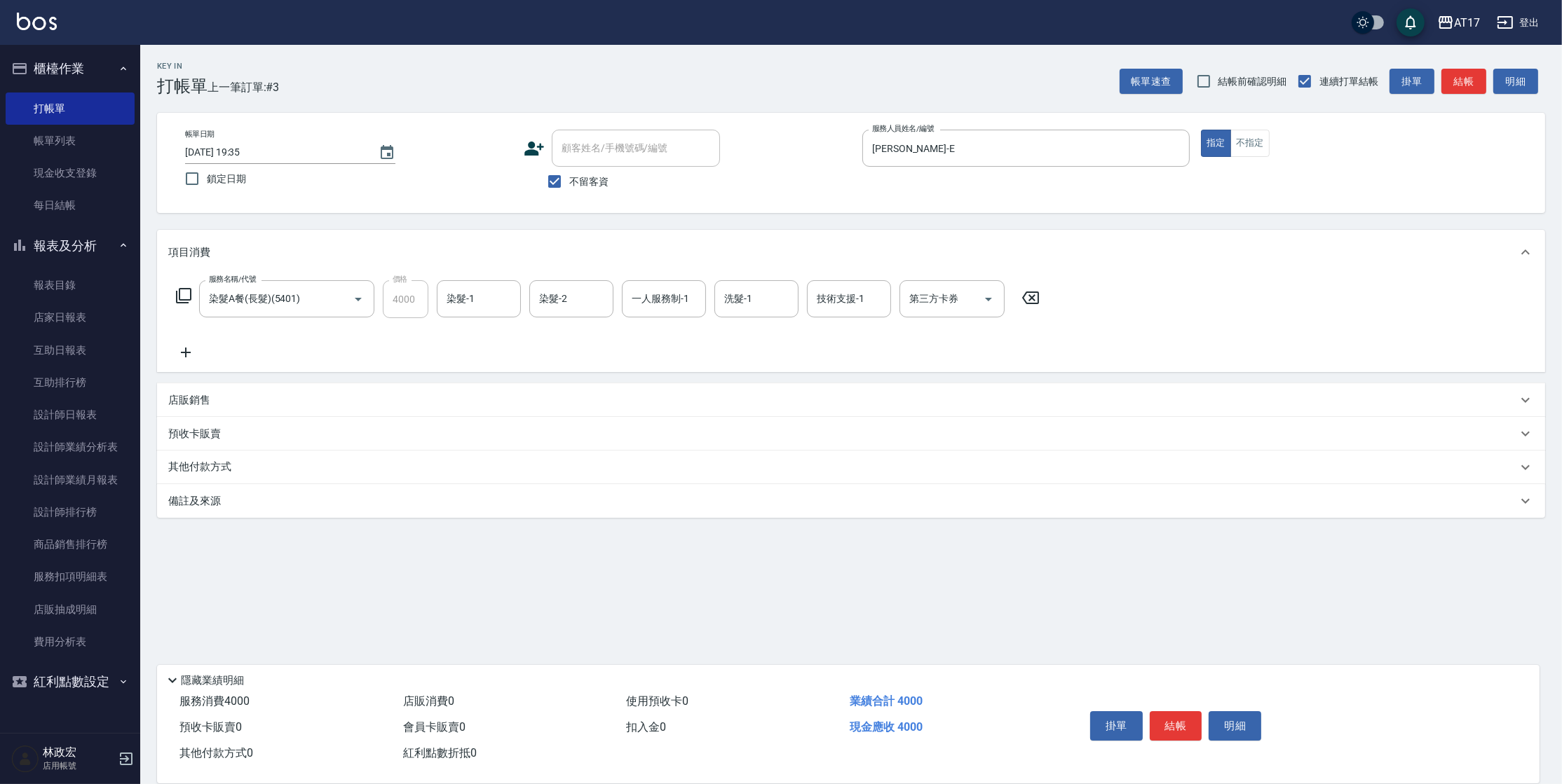
click at [185, 357] on icon at bounding box center [186, 352] width 10 height 10
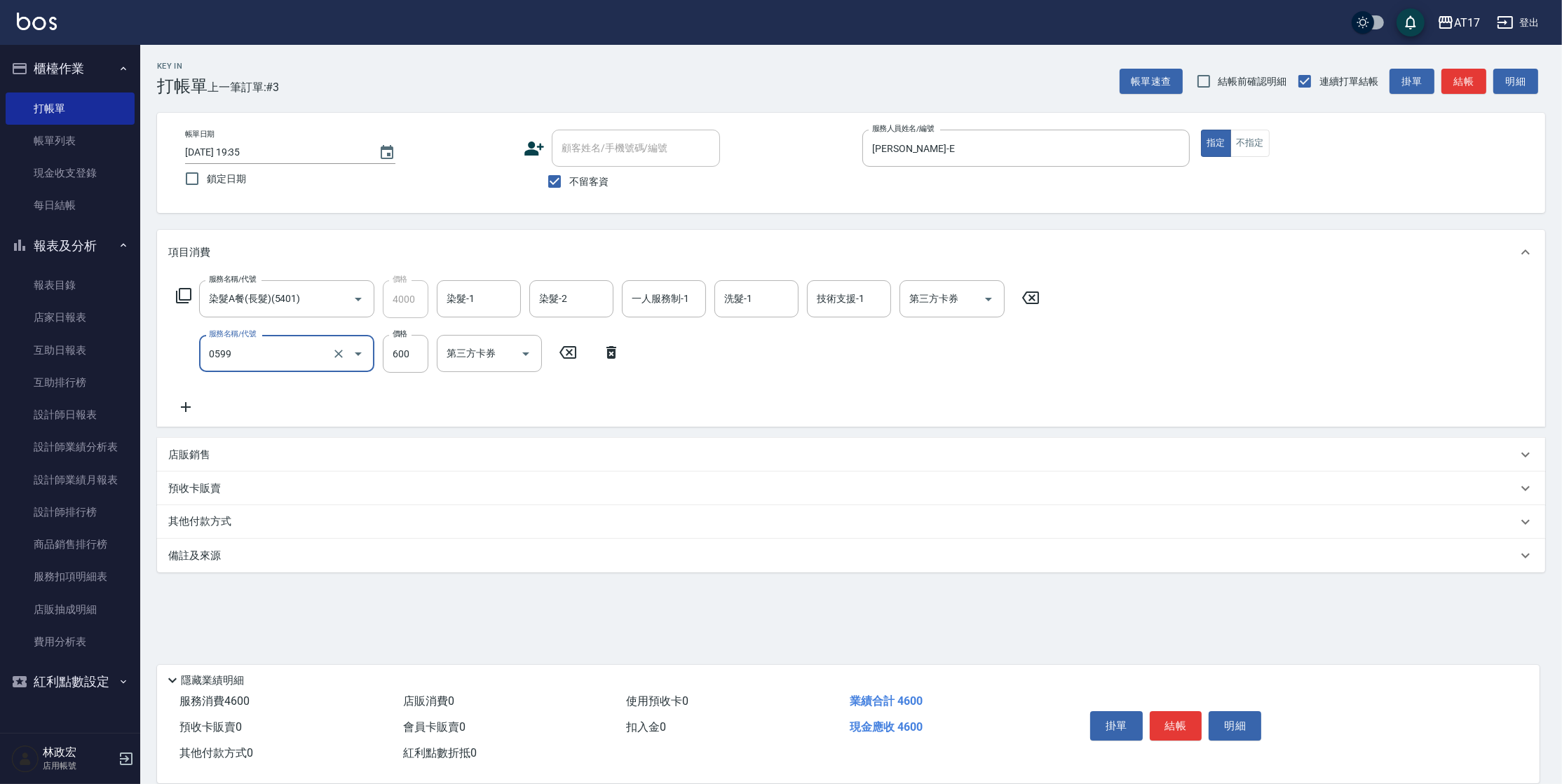
type input "精油-599(0599)"
type input "800"
type input "[PERSON_NAME]-22"
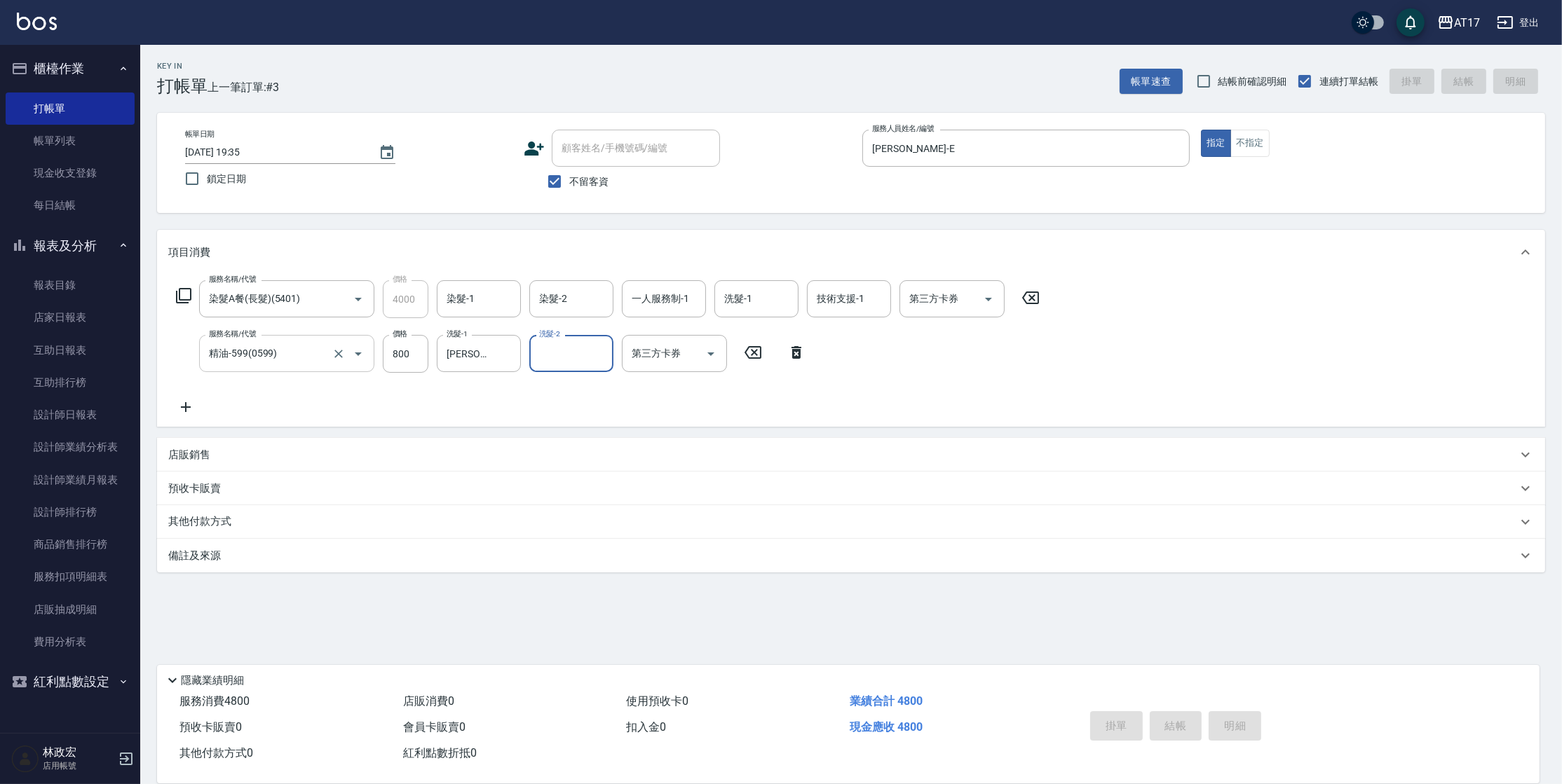
type input "[DATE] 19:36"
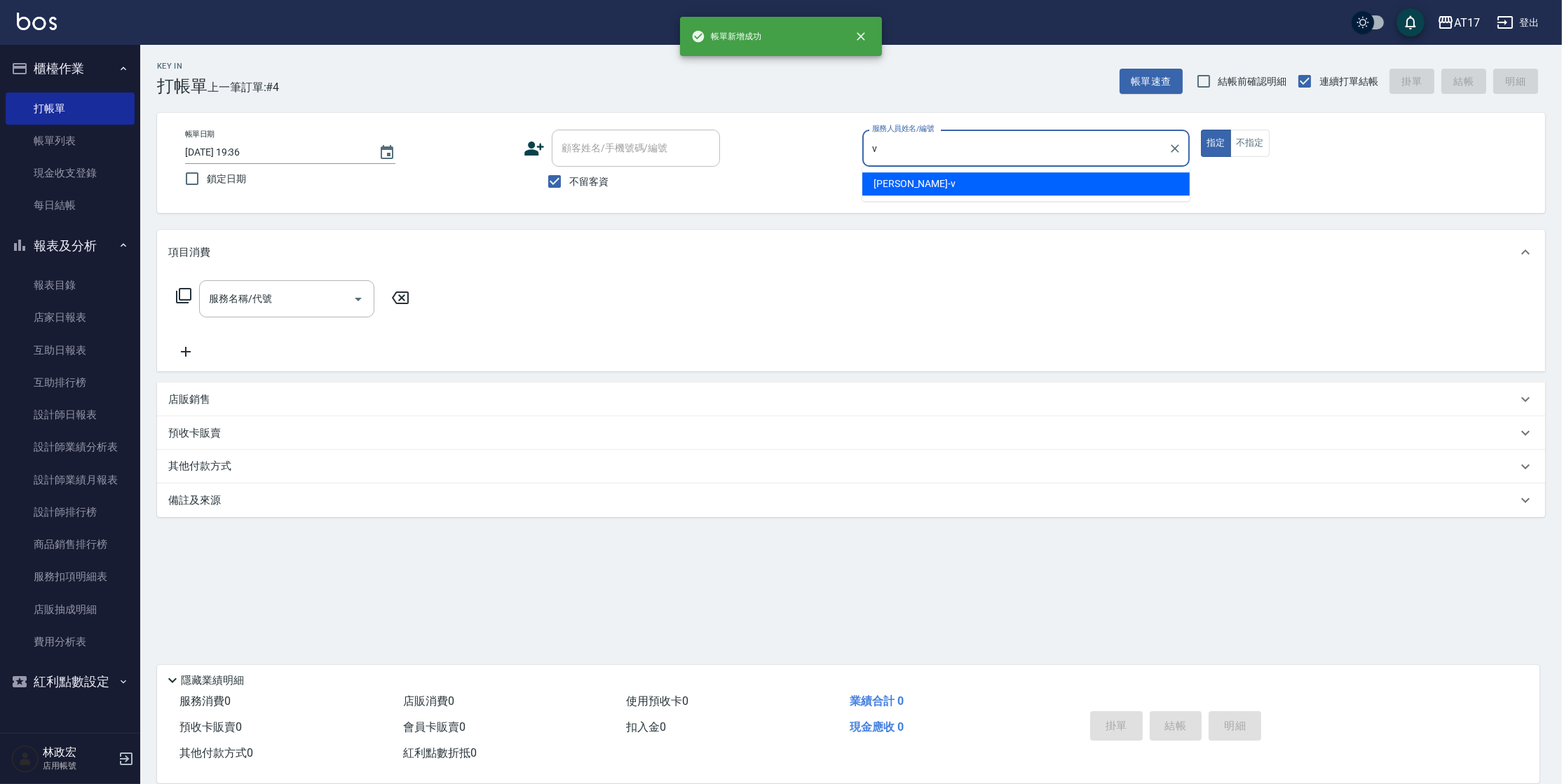
type input "[PERSON_NAME]-v"
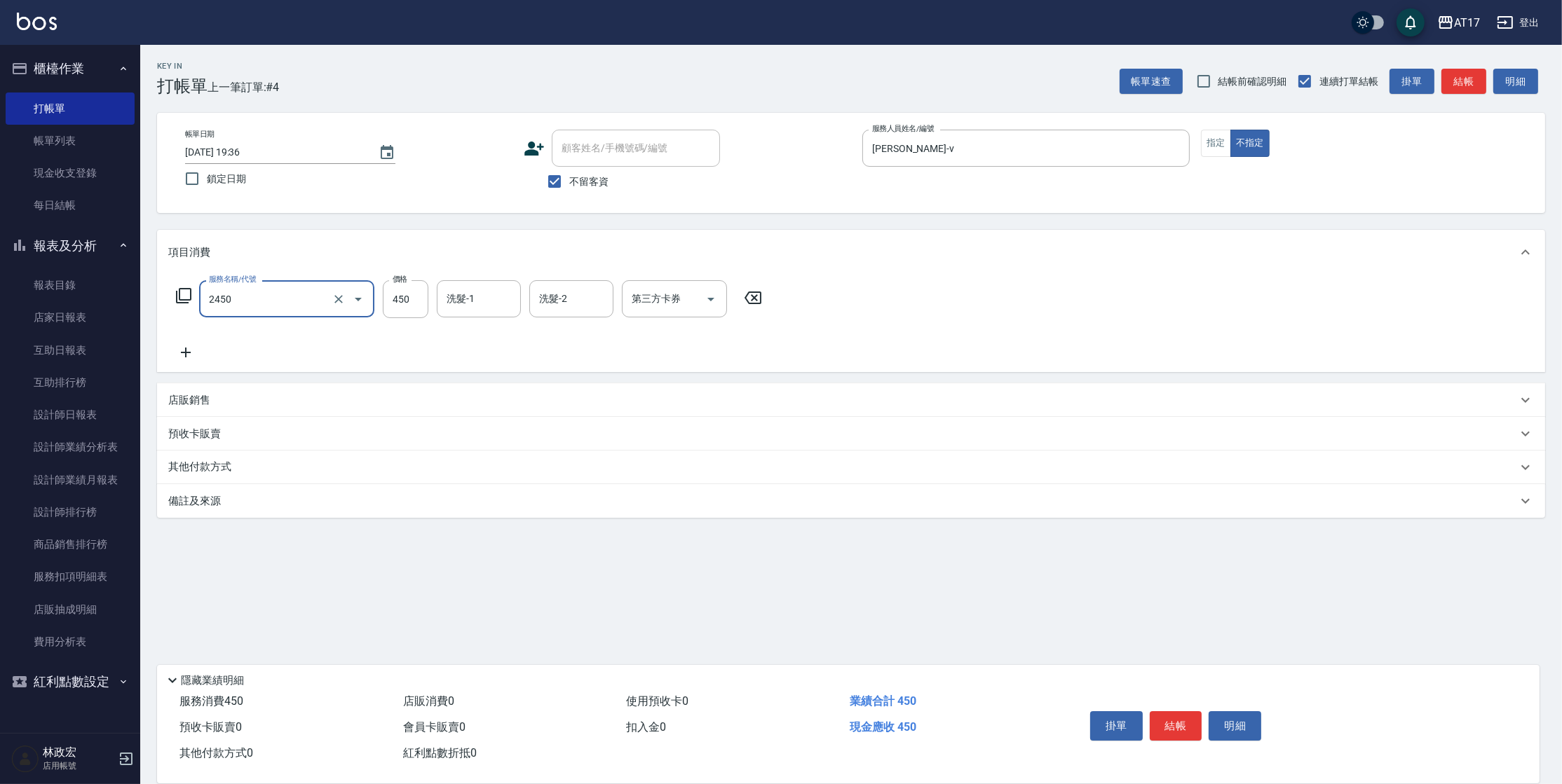
type input "C剪髮套餐(2450)"
type input "[PERSON_NAME]-22"
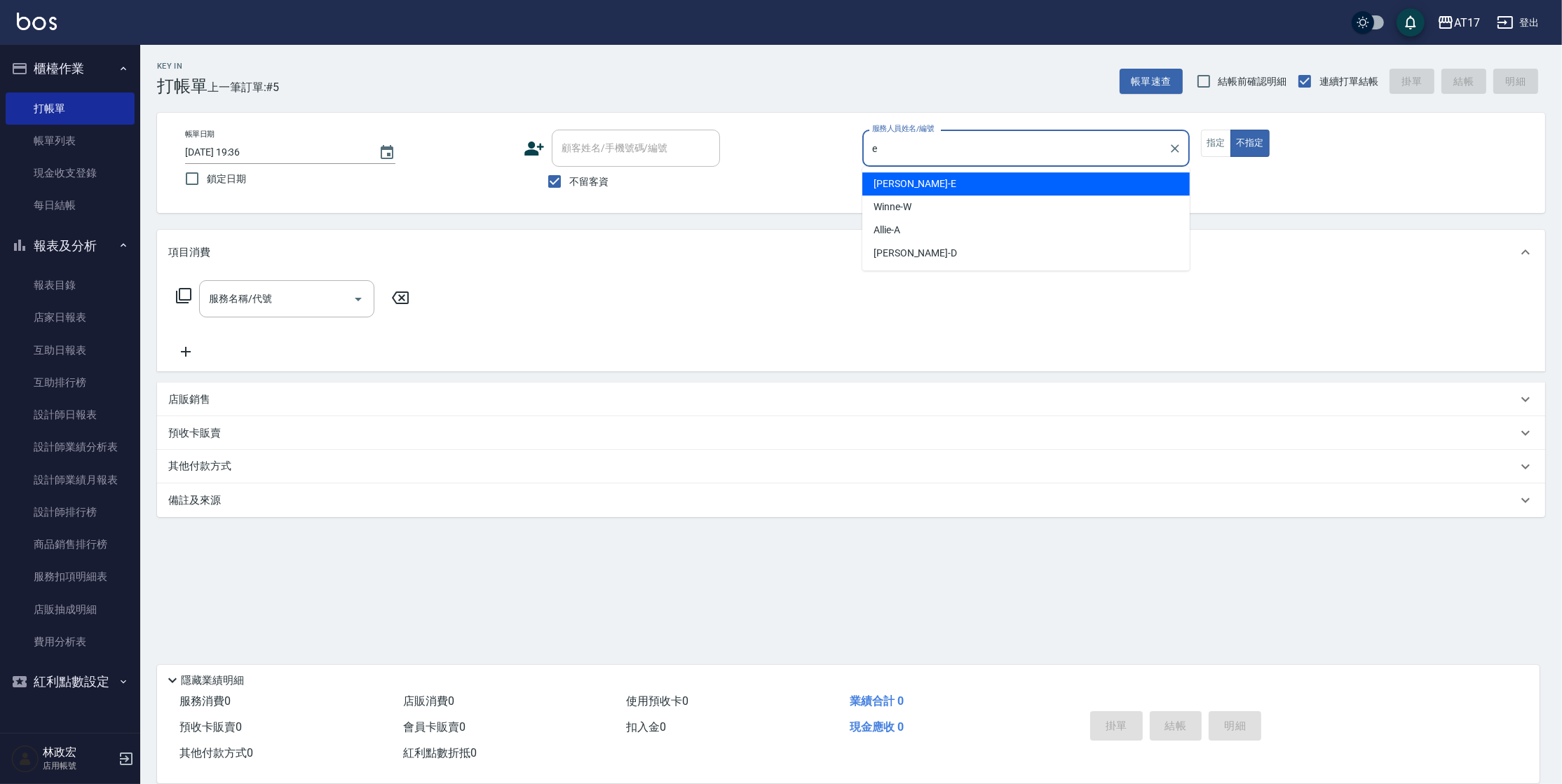
type input "[PERSON_NAME]-E"
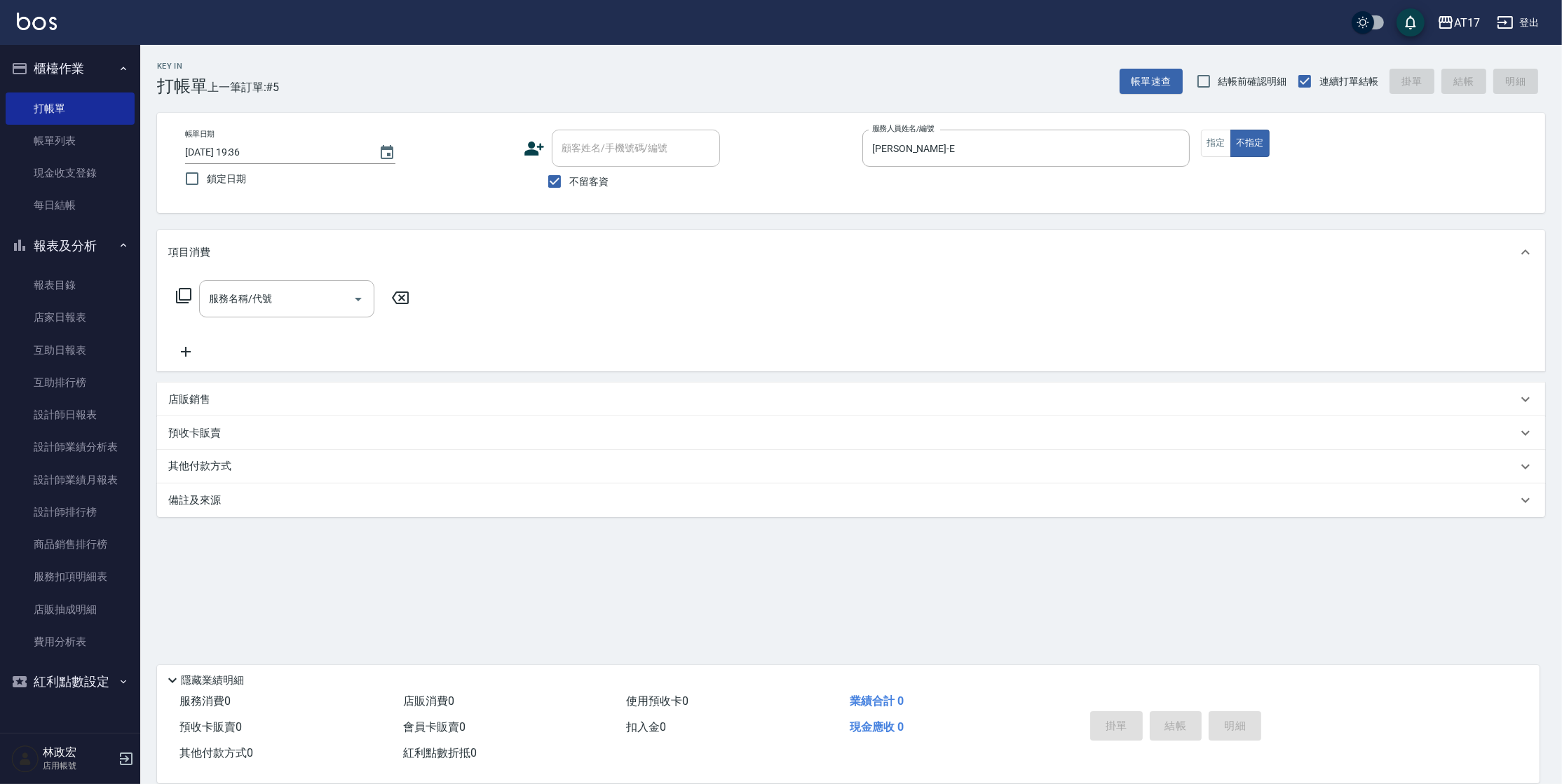
click at [185, 293] on icon at bounding box center [183, 295] width 16 height 16
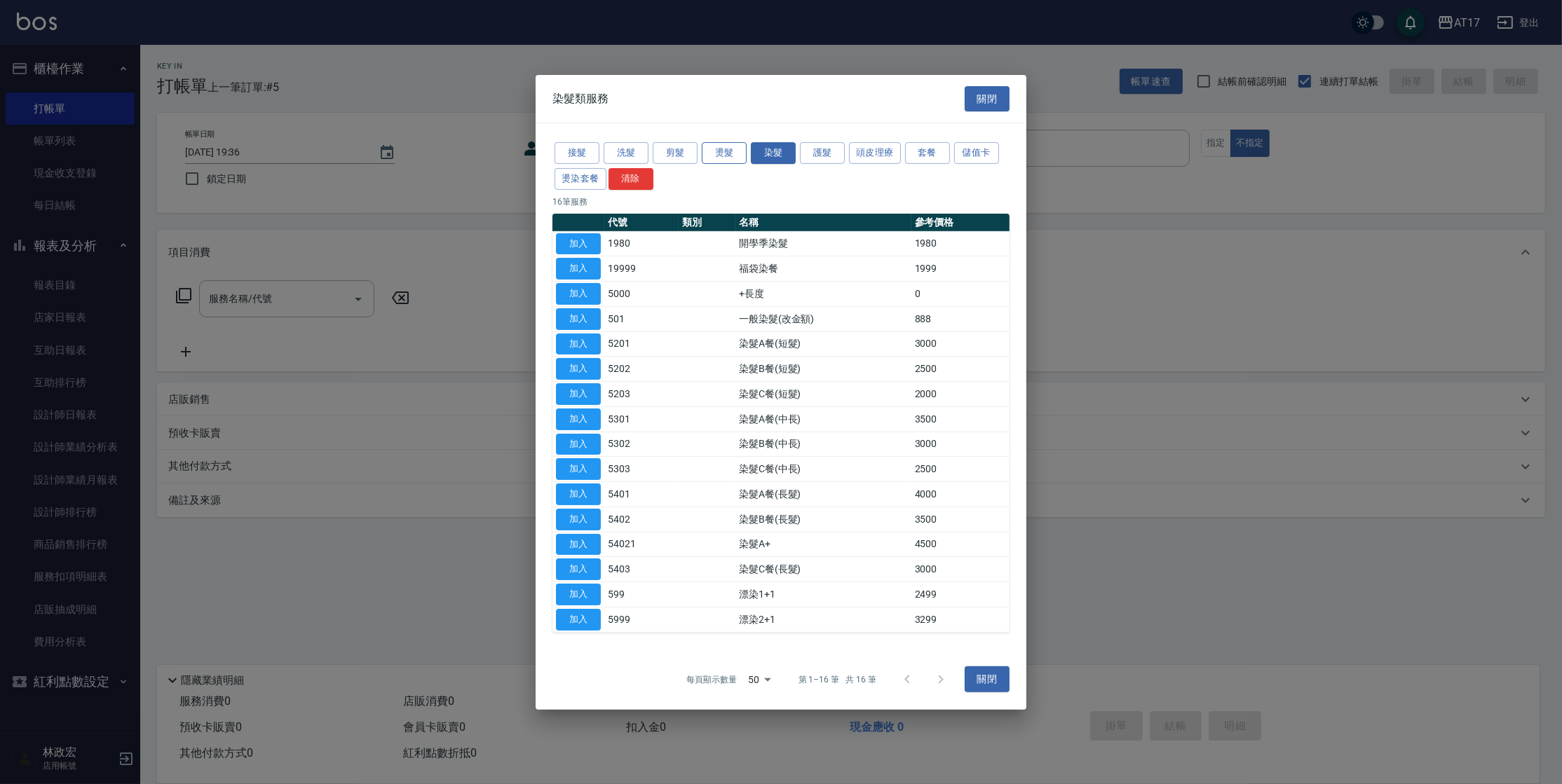
click at [719, 157] on button "燙髮" at bounding box center [724, 153] width 45 height 22
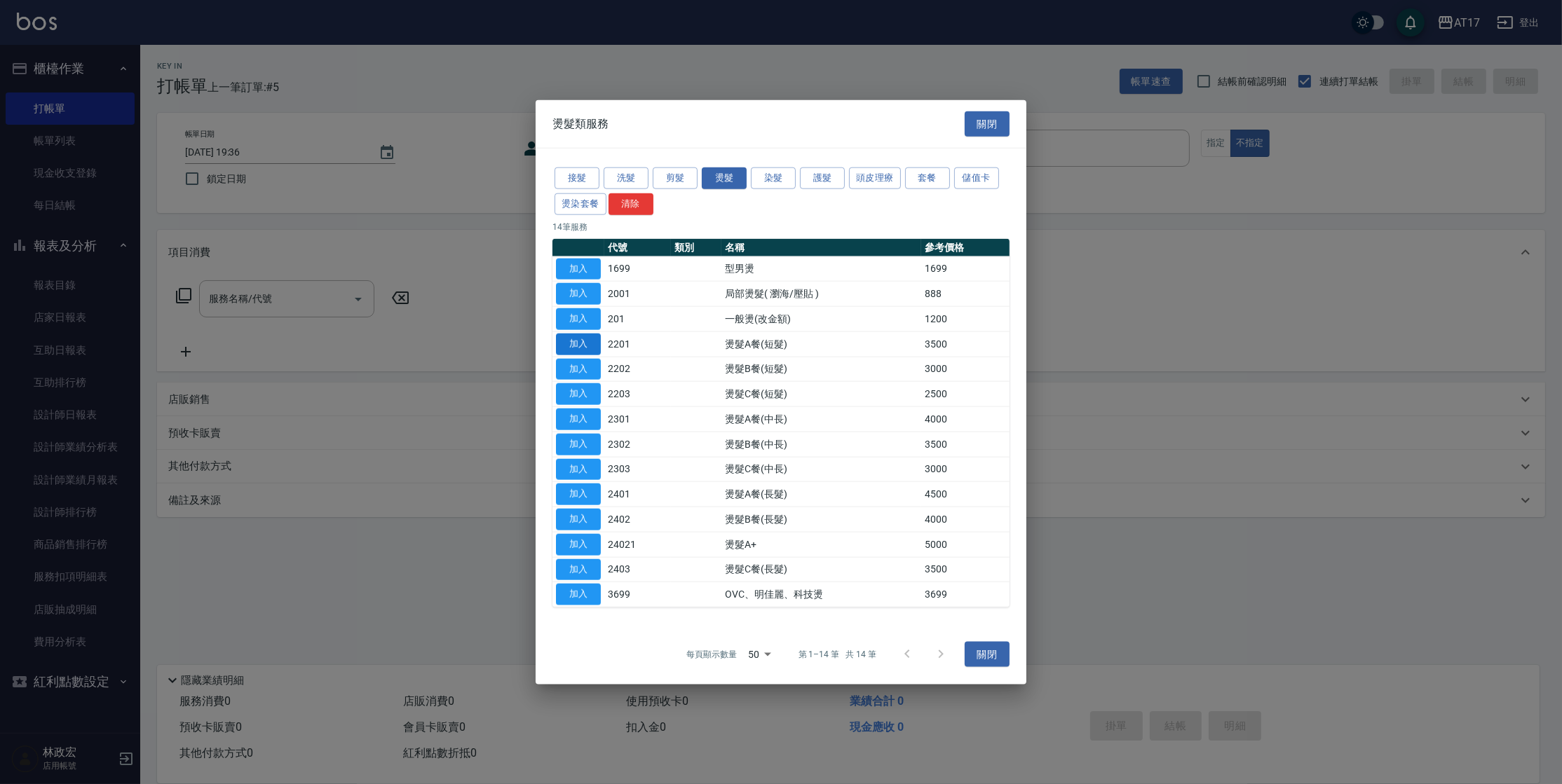
click at [577, 342] on button "加入" at bounding box center [578, 343] width 45 height 22
type input "燙髮A餐(短髮)(2201)"
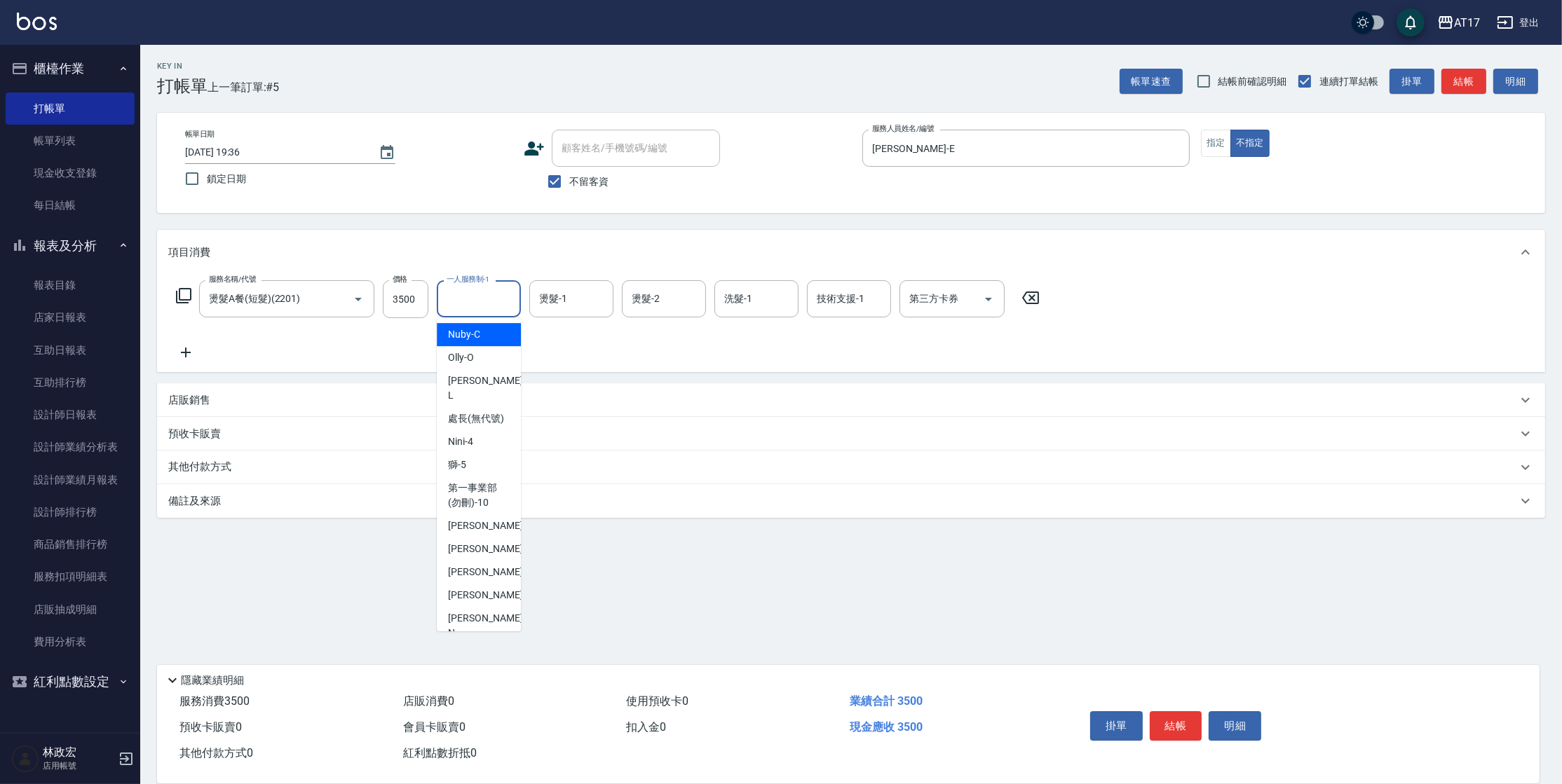
click at [465, 301] on input "一人服務制-1" at bounding box center [478, 298] width 71 height 24
type input "[PERSON_NAME]-E"
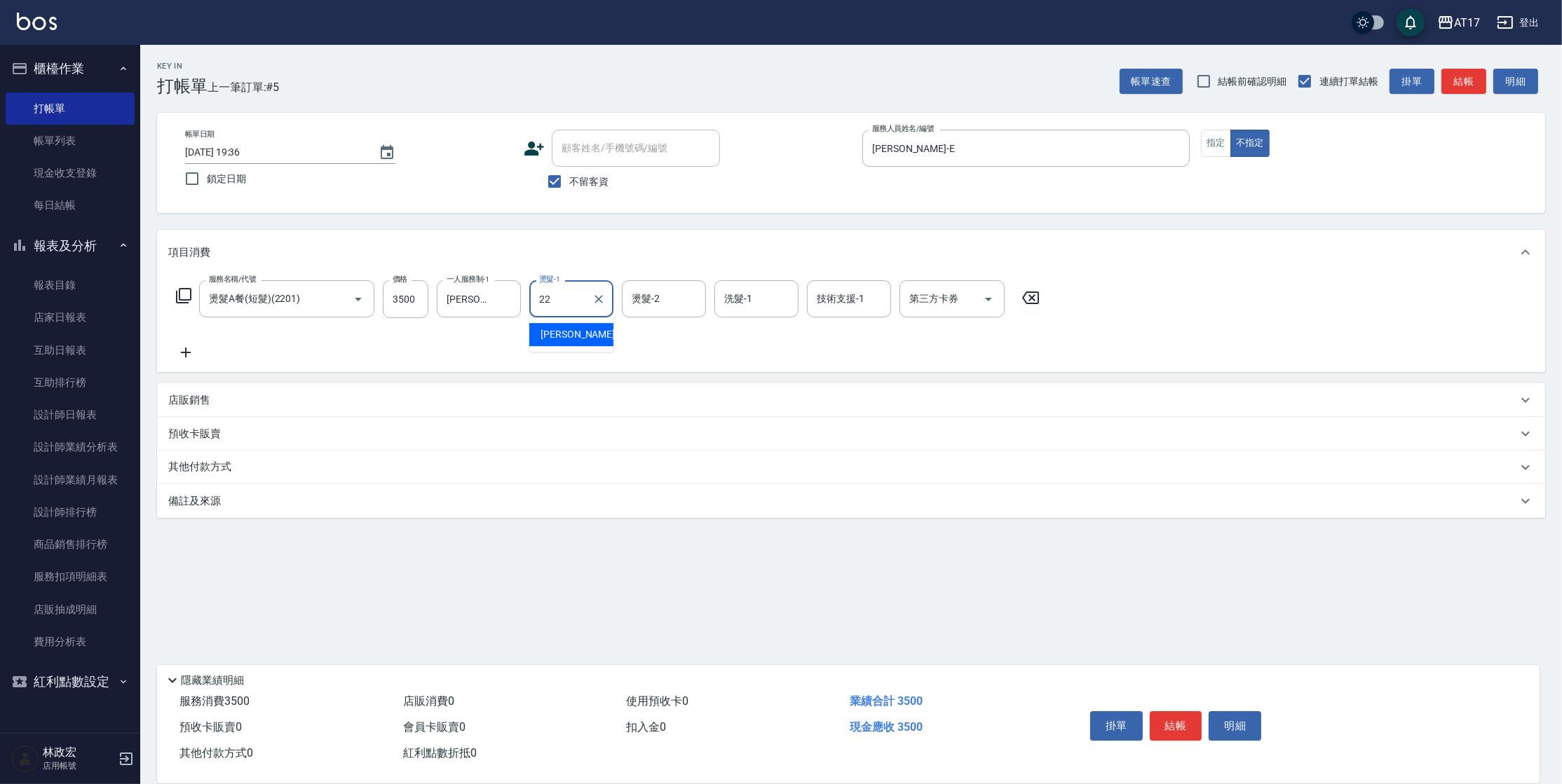
type input "[PERSON_NAME]-22"
click at [994, 302] on icon "Open" at bounding box center [987, 298] width 16 height 16
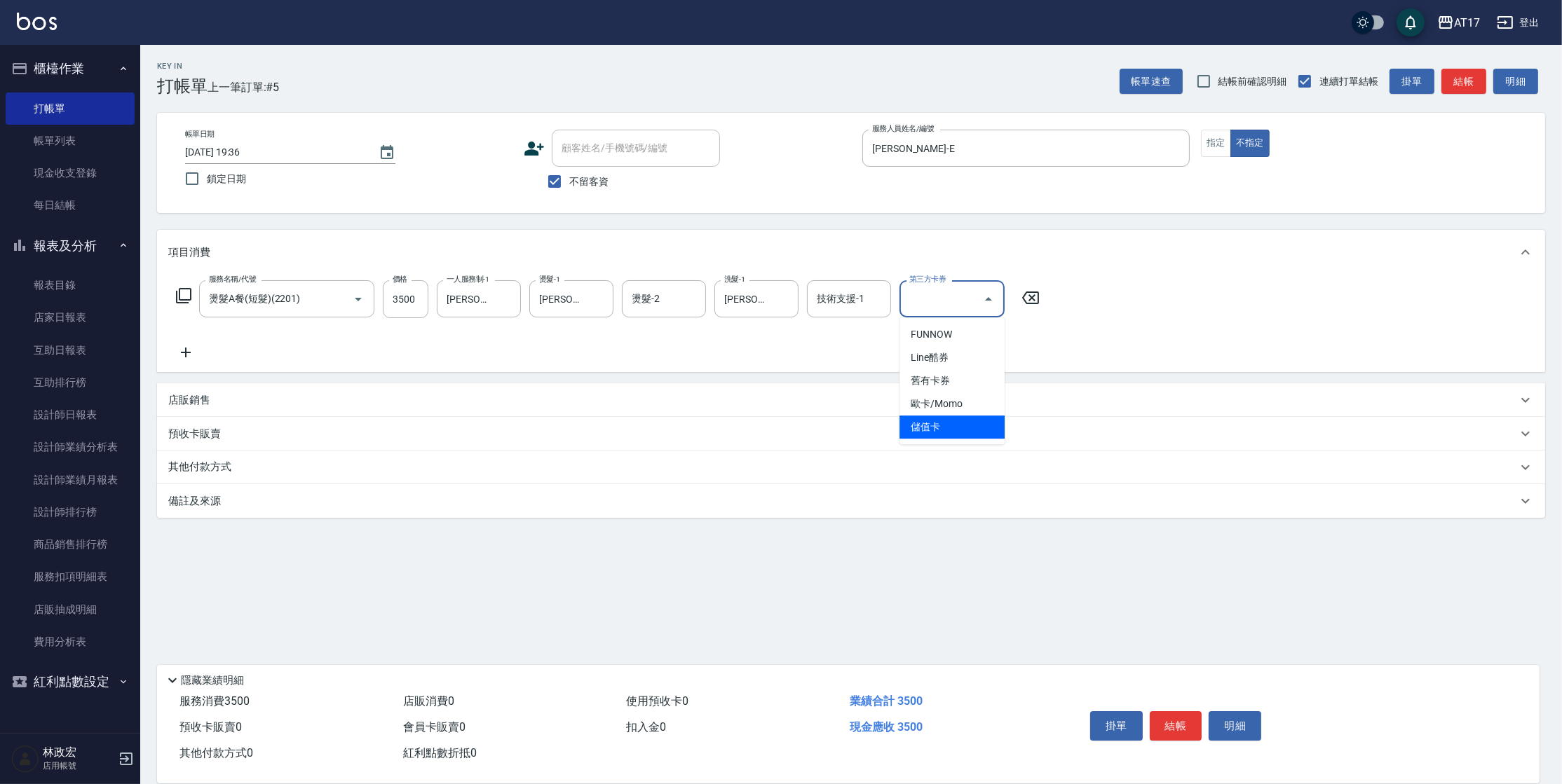
click at [969, 427] on span "儲值卡" at bounding box center [951, 427] width 105 height 23
type input "儲值卡"
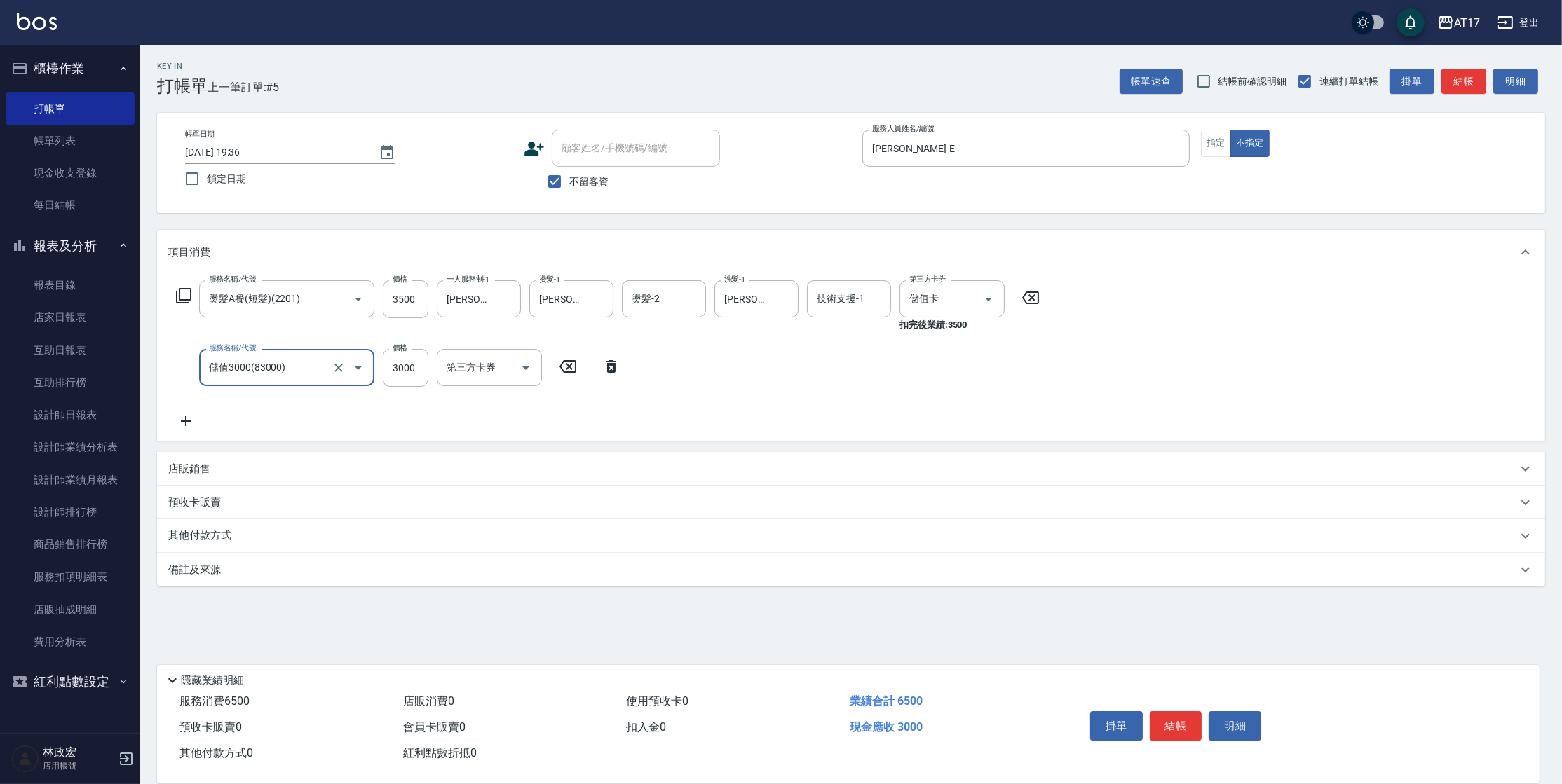
type input "儲值3000(83000)"
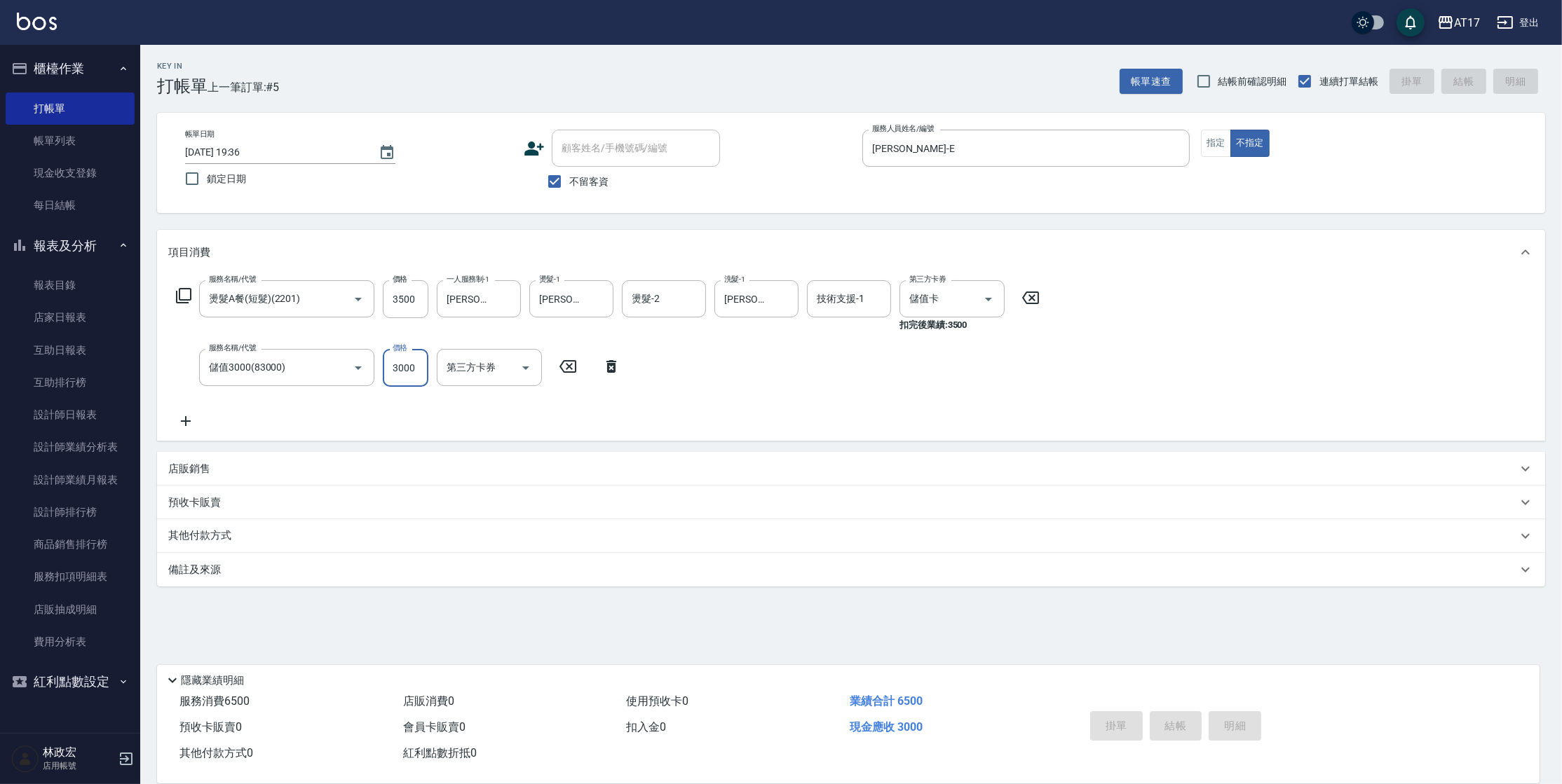
type input "[DATE] 19:41"
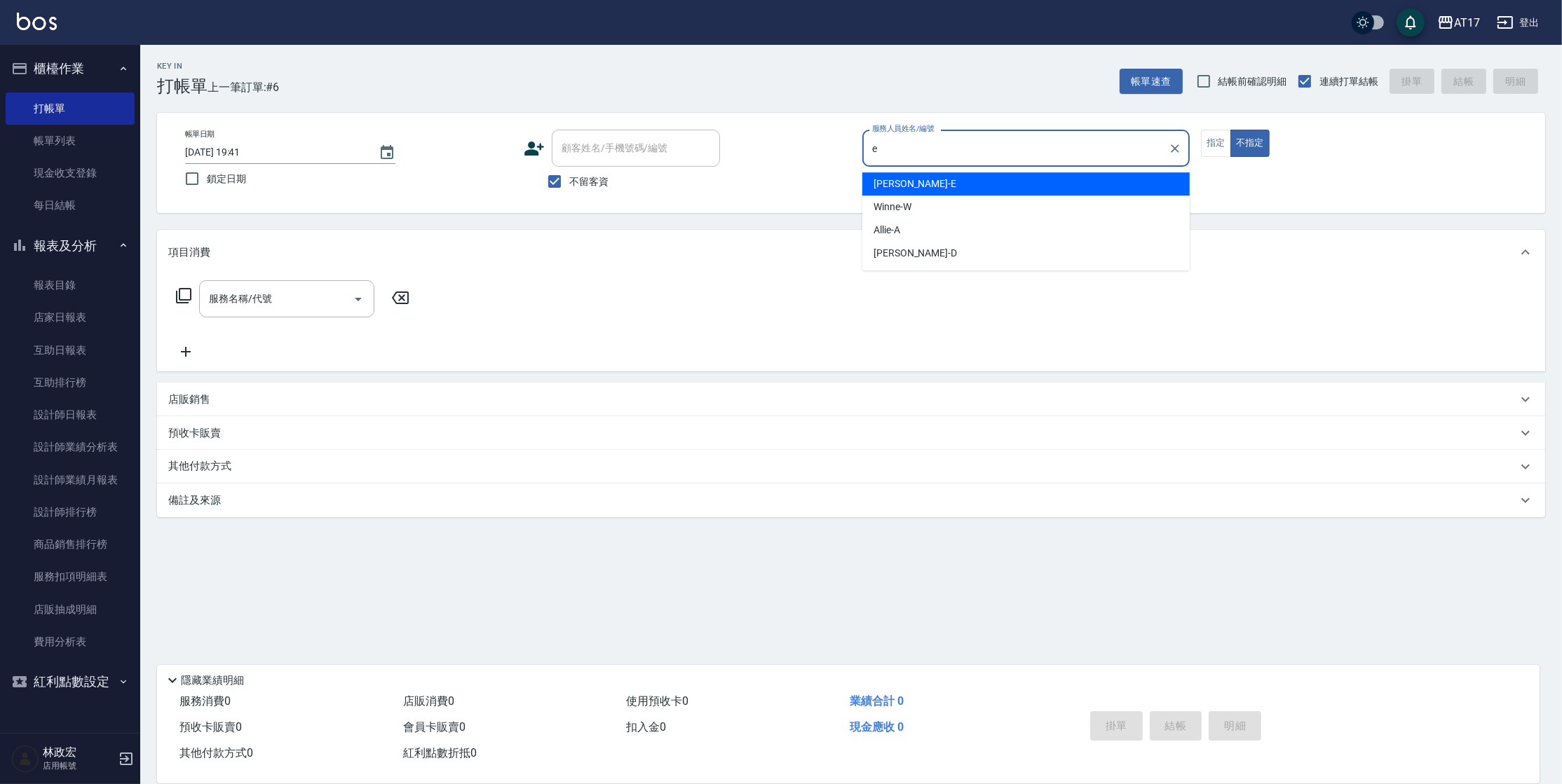
type input "[PERSON_NAME]-E"
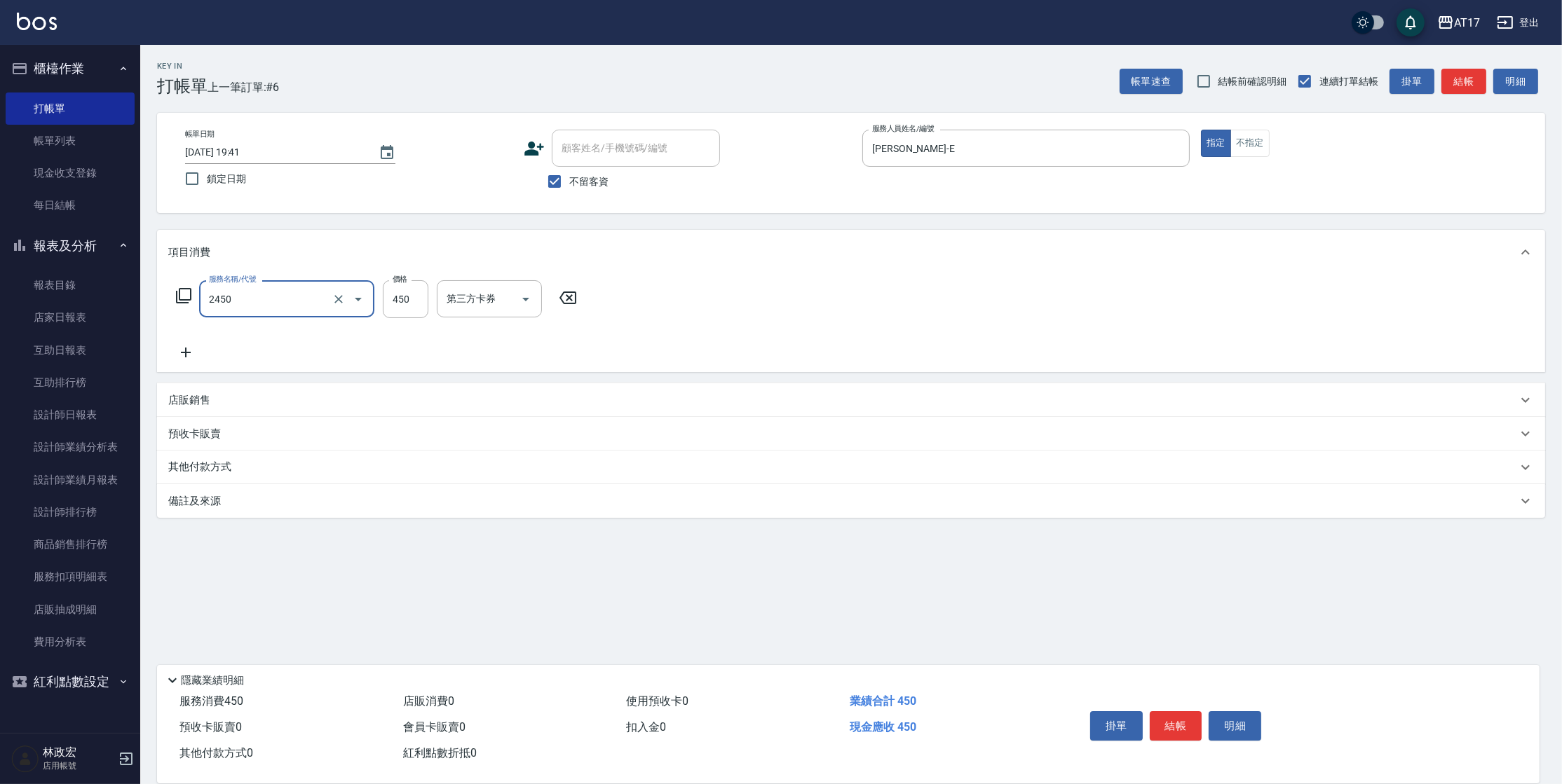
type input "C剪髮套餐(2450)"
type input "[PERSON_NAME]-27"
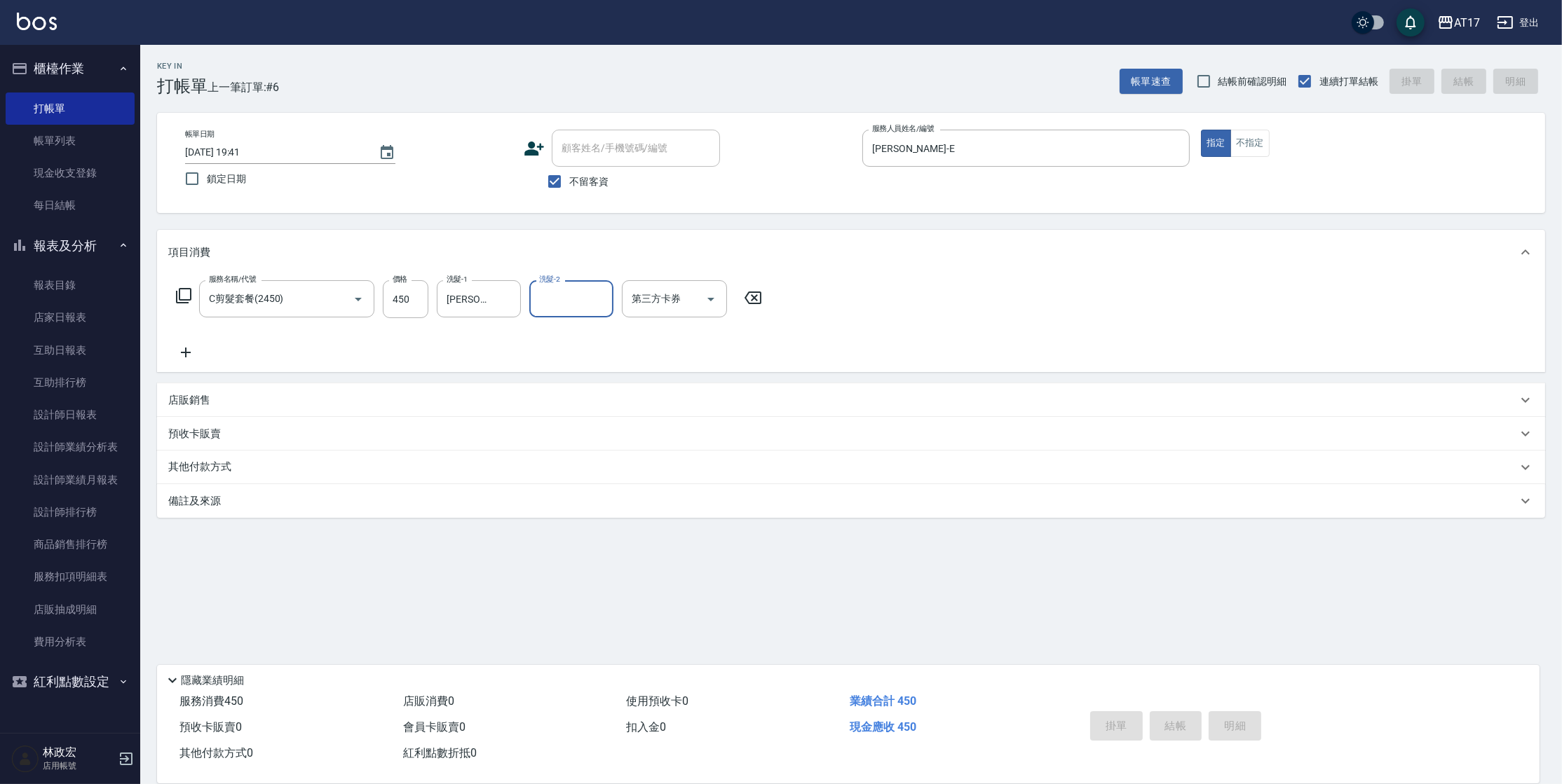
type input "[DATE] 19:42"
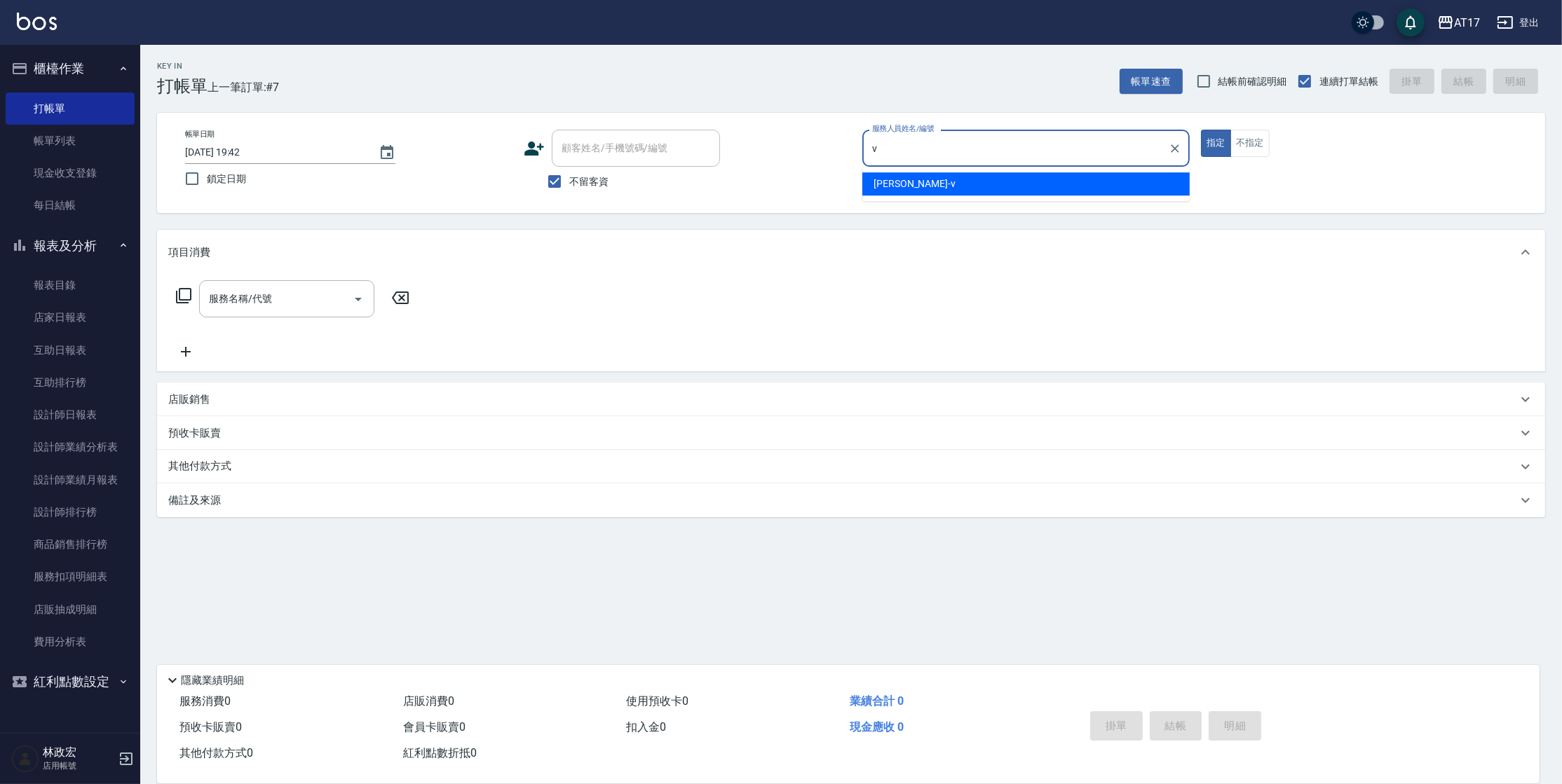
type input "[PERSON_NAME]-v"
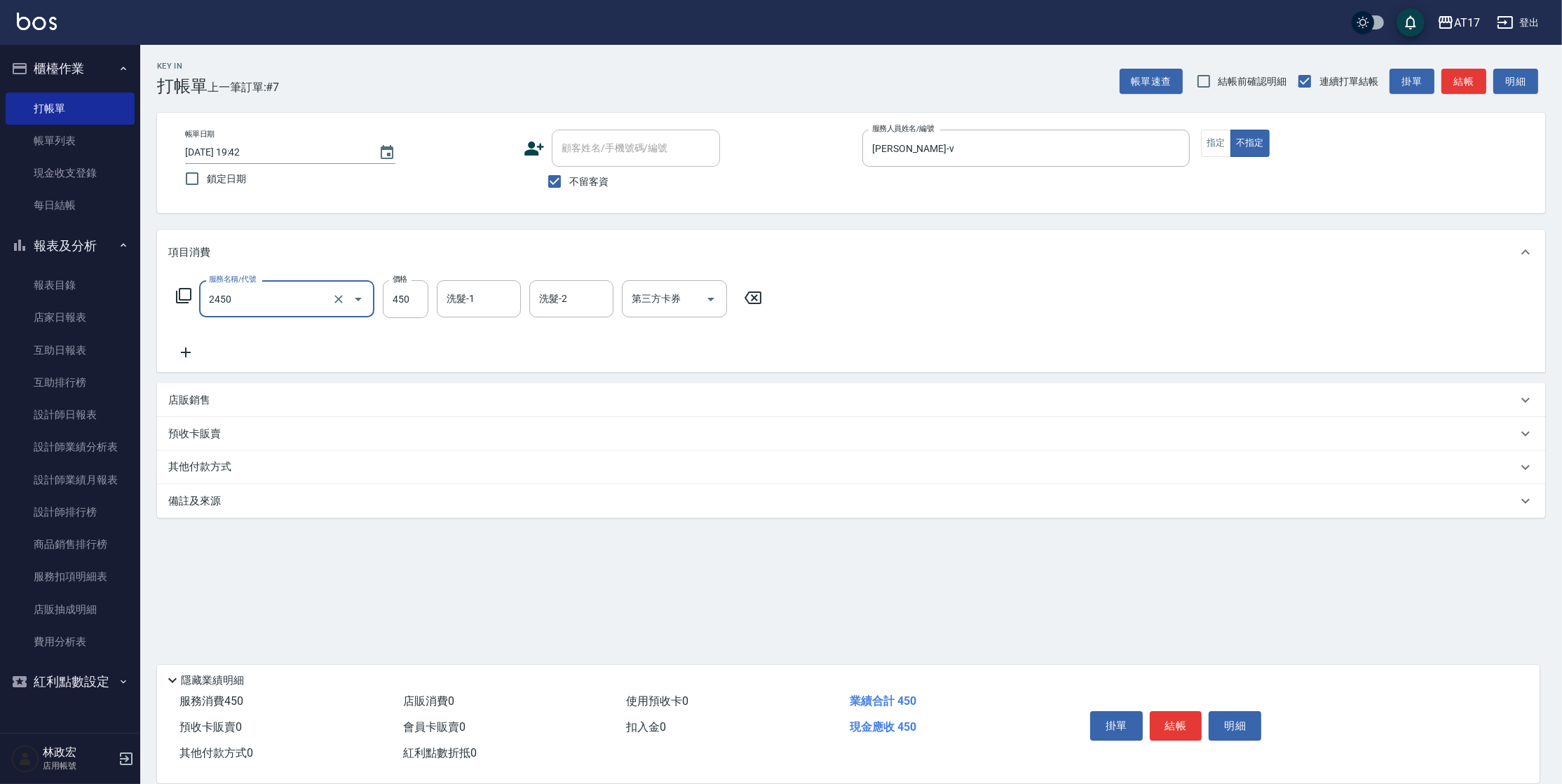
type input "C剪髮套餐(2450)"
type input "[PERSON_NAME]-22"
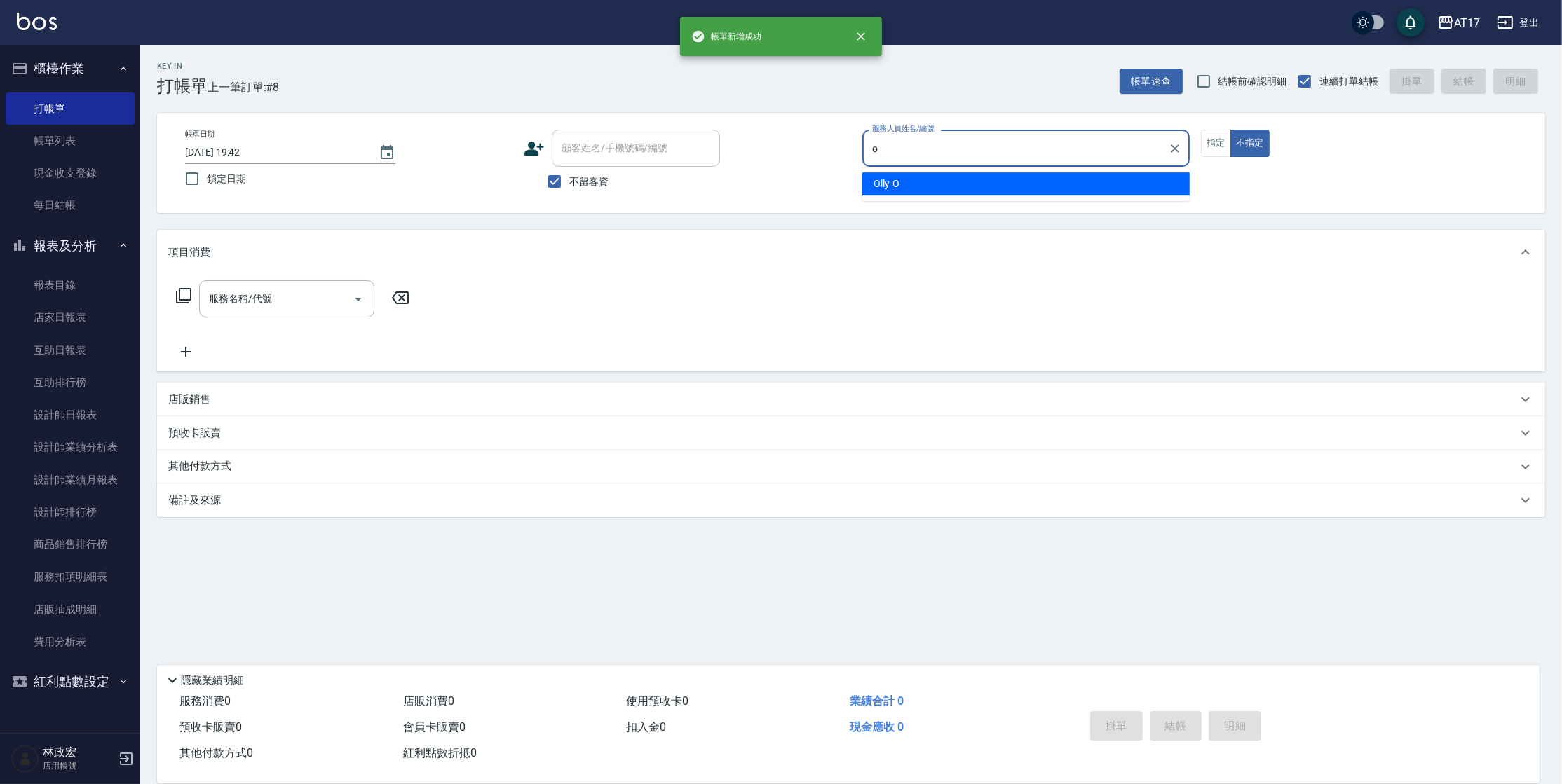
type input "Olly-O"
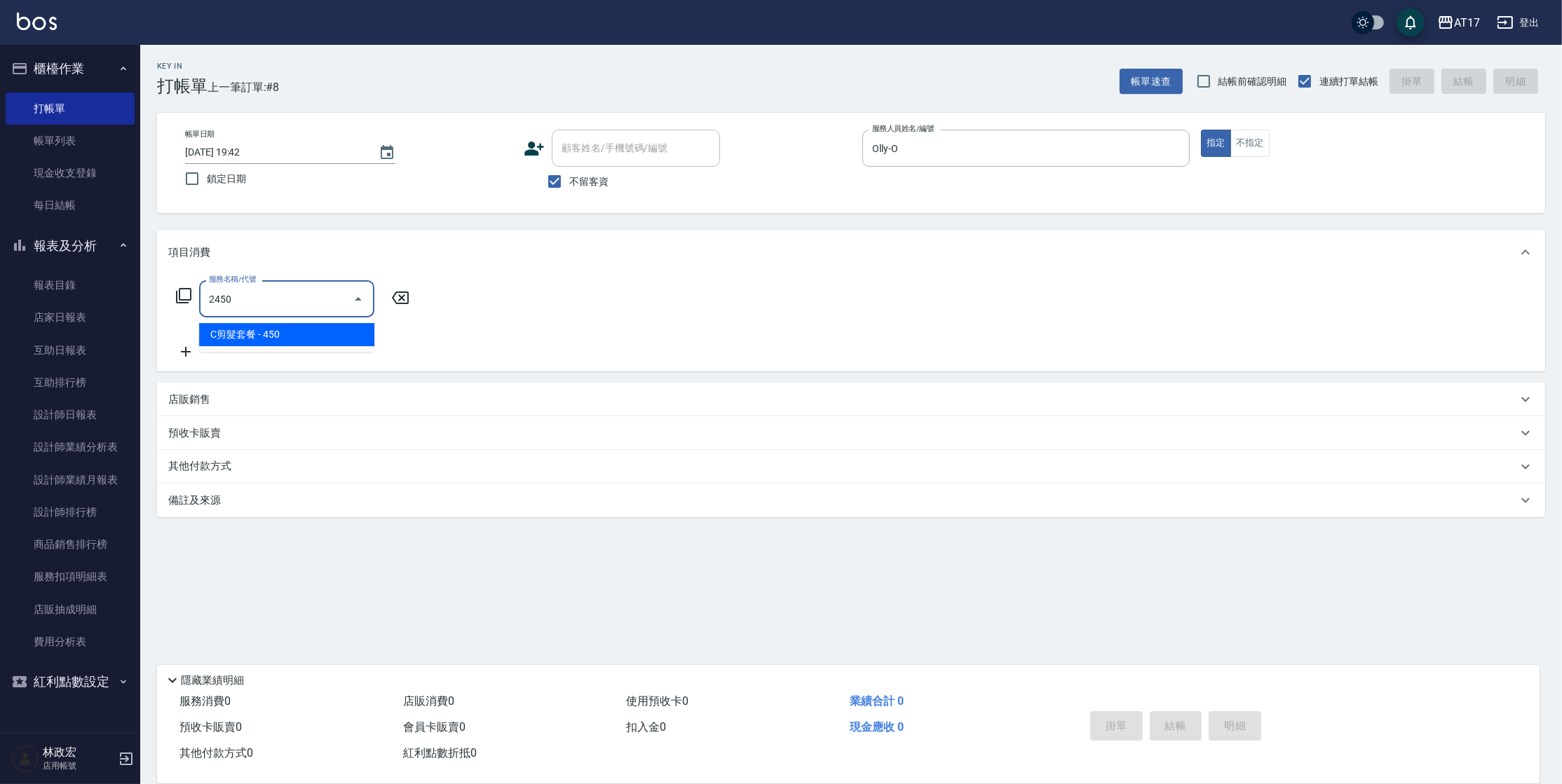
type input "C剪髮套餐(2450)"
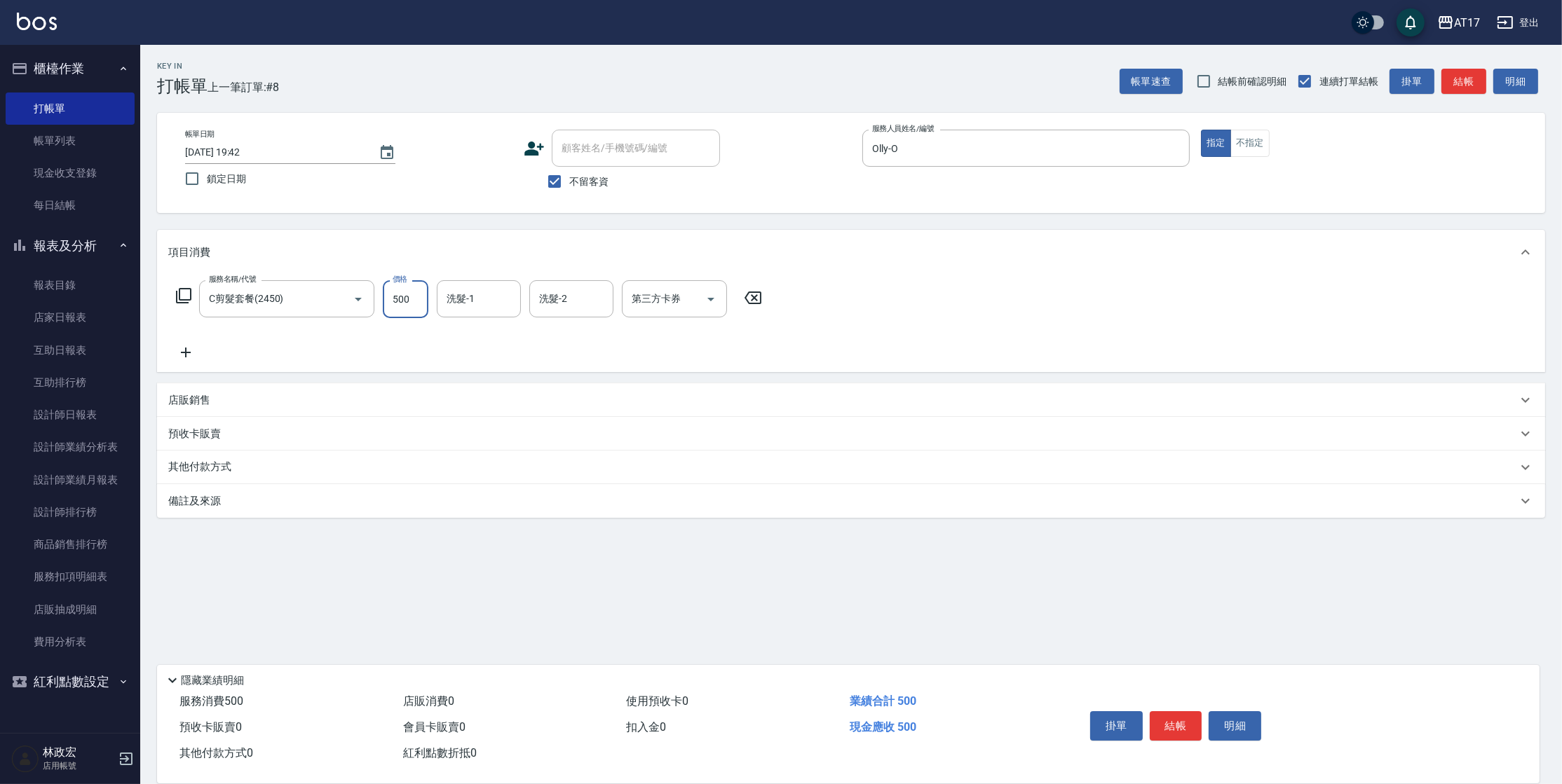
type input "500"
type input "[PERSON_NAME]-27"
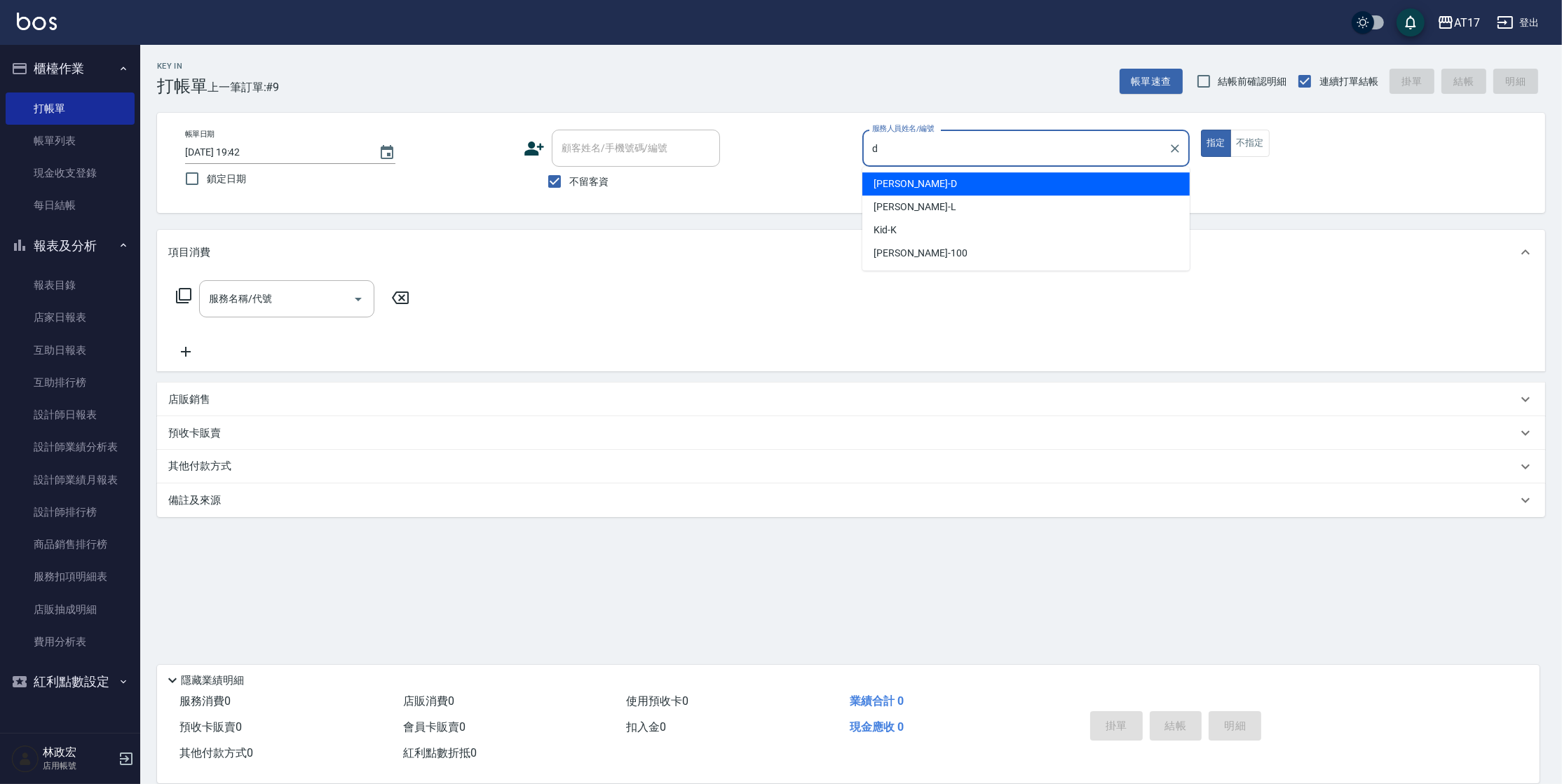
type input "[PERSON_NAME]-D"
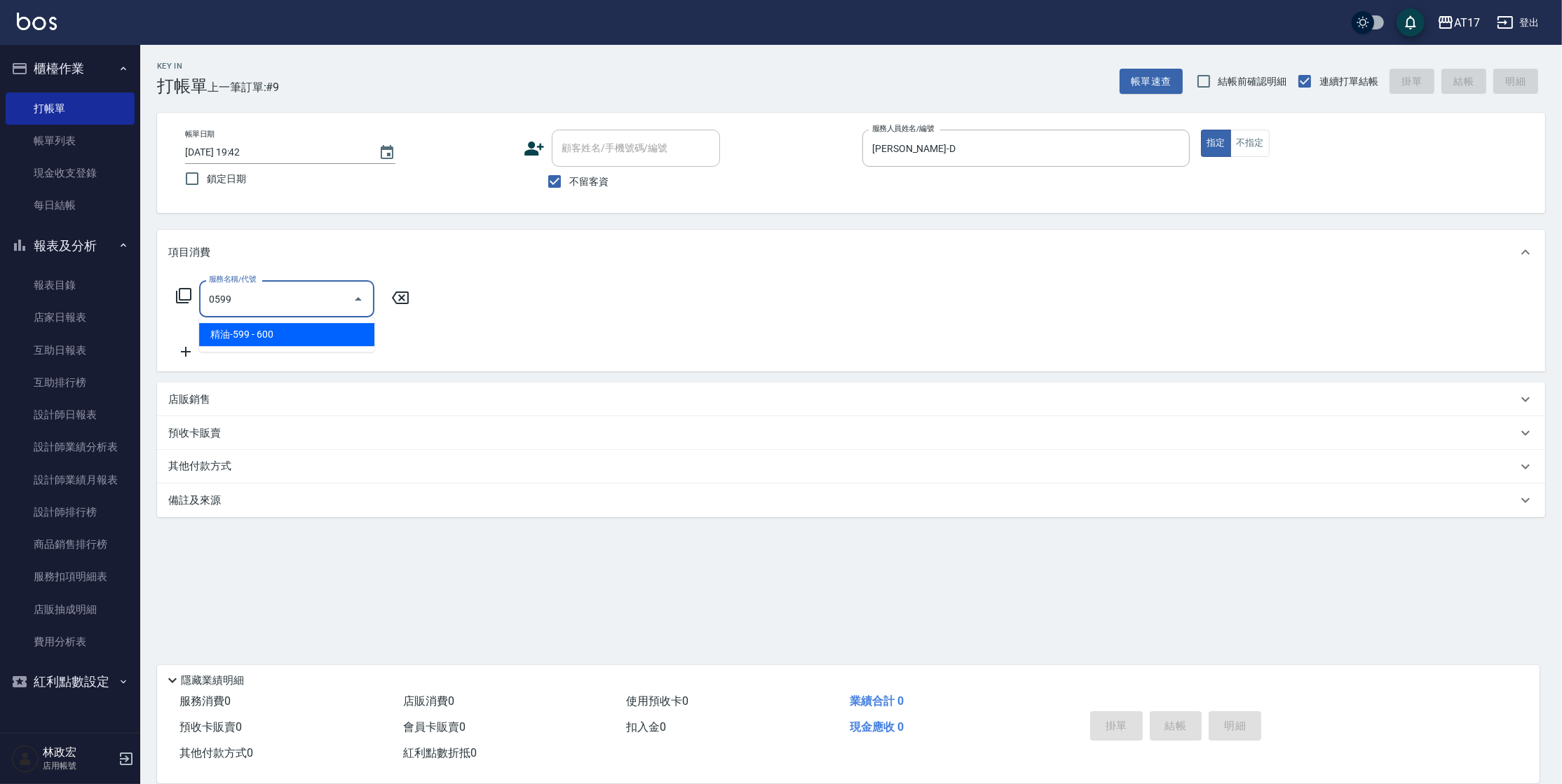
type input "精油-599(0599)"
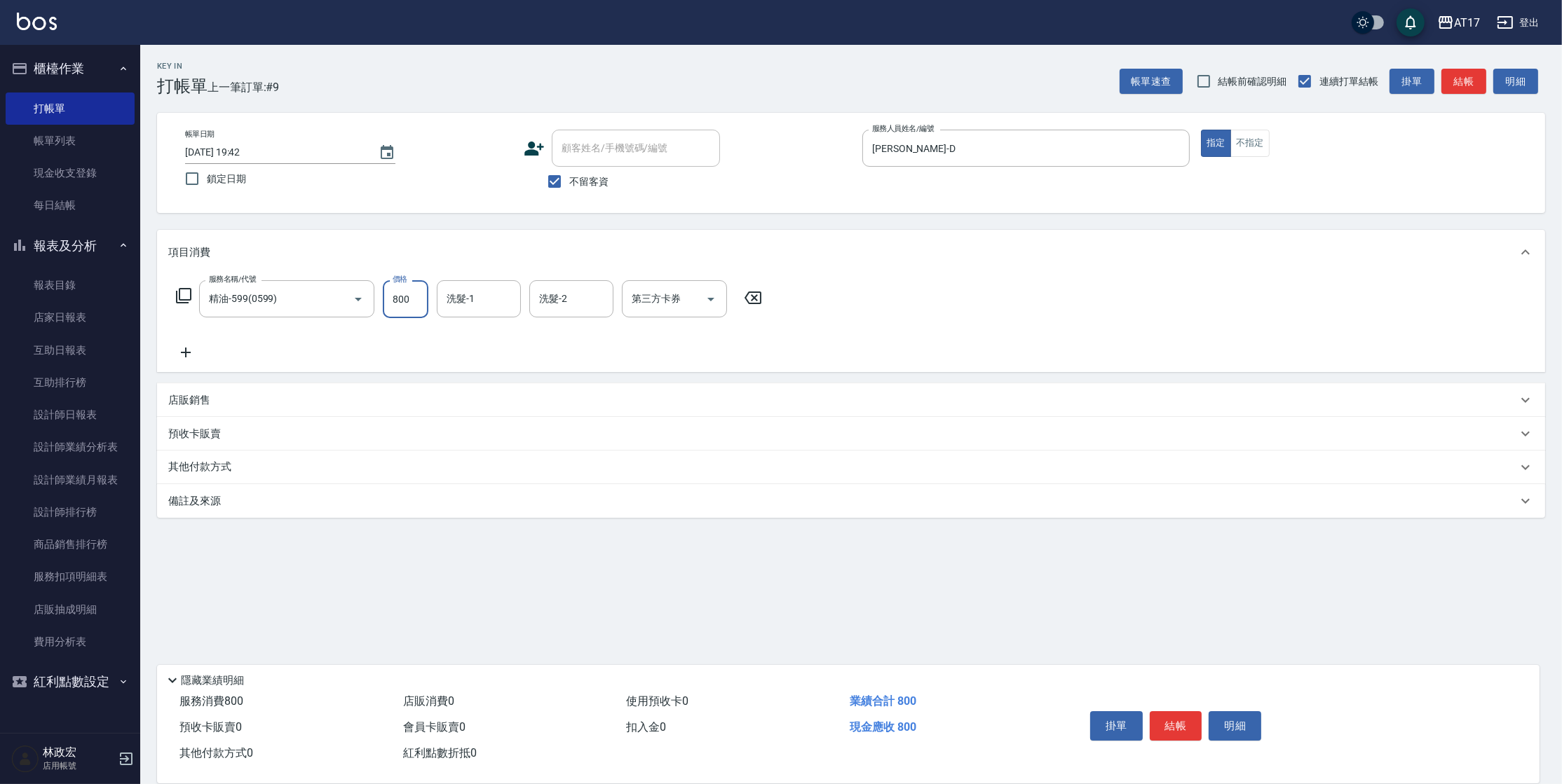
type input "800"
type input "[PERSON_NAME]-27"
click at [293, 398] on div "店販銷售" at bounding box center [842, 400] width 1348 height 14
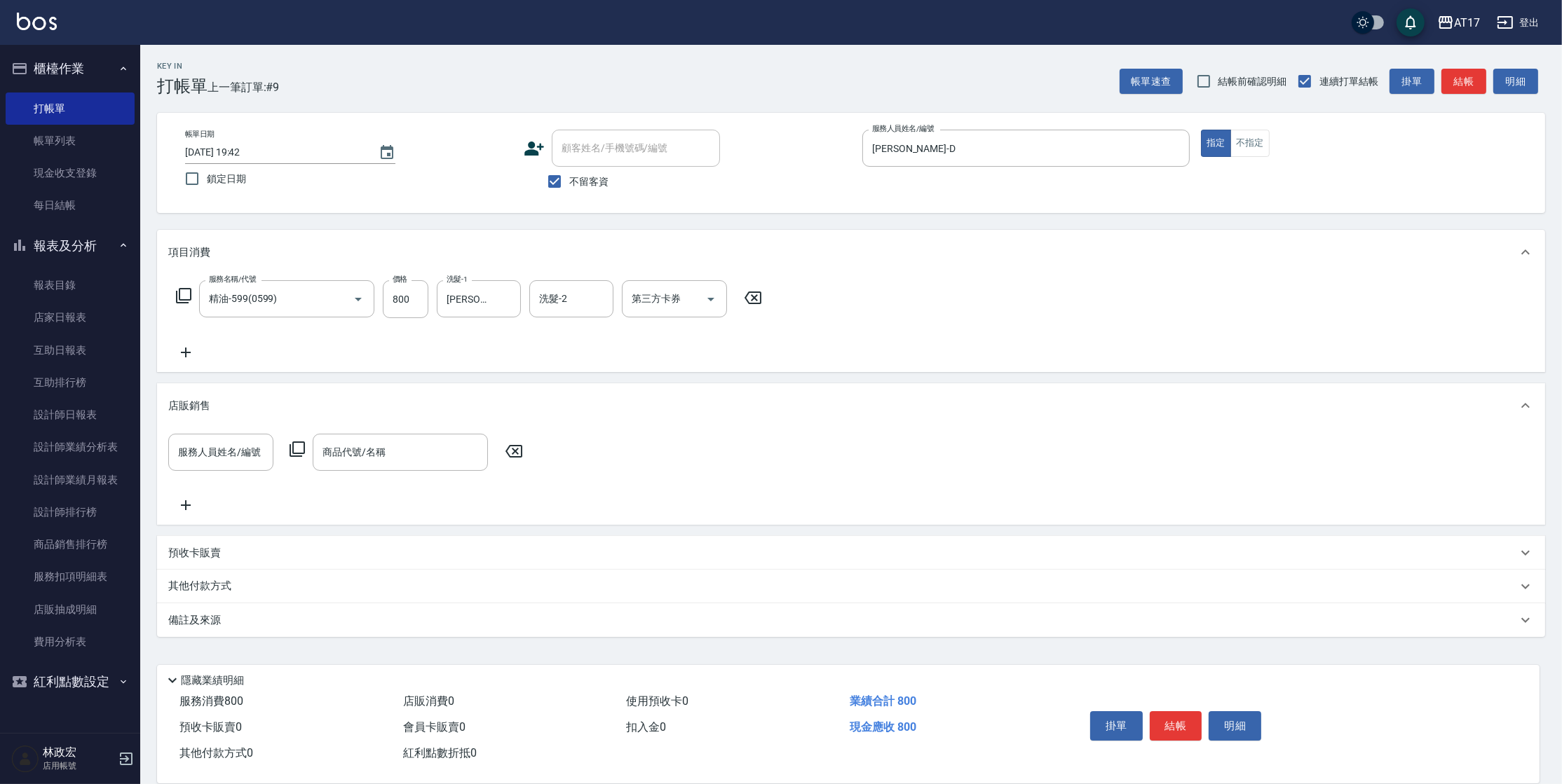
click at [307, 450] on div "服務人員姓名/編號 服務人員姓名/編號 商品代號/名稱 商品代號/名稱" at bounding box center [349, 452] width 363 height 38
click at [298, 453] on icon at bounding box center [297, 449] width 15 height 15
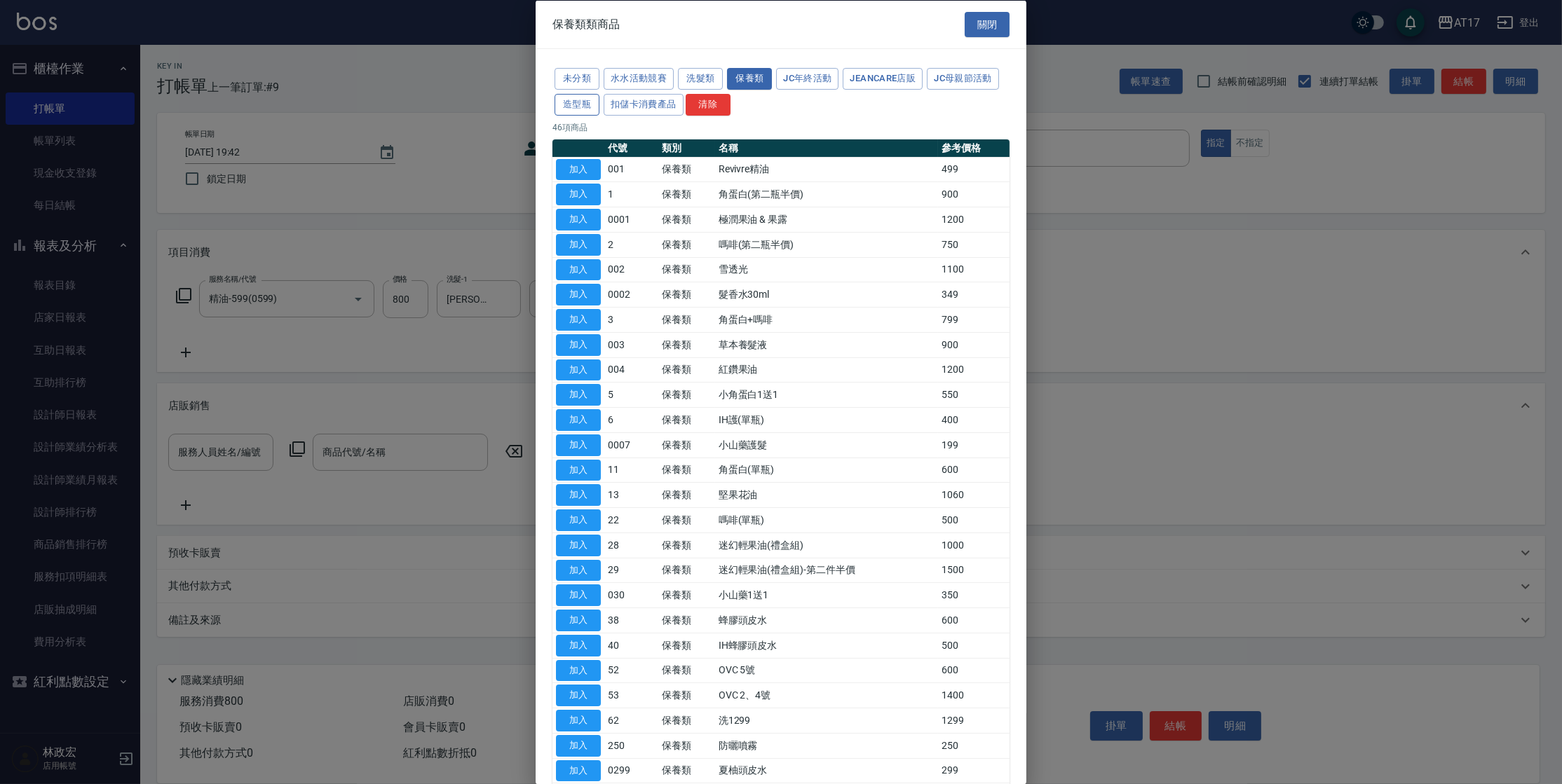
click at [576, 110] on button "造型瓶" at bounding box center [576, 104] width 45 height 22
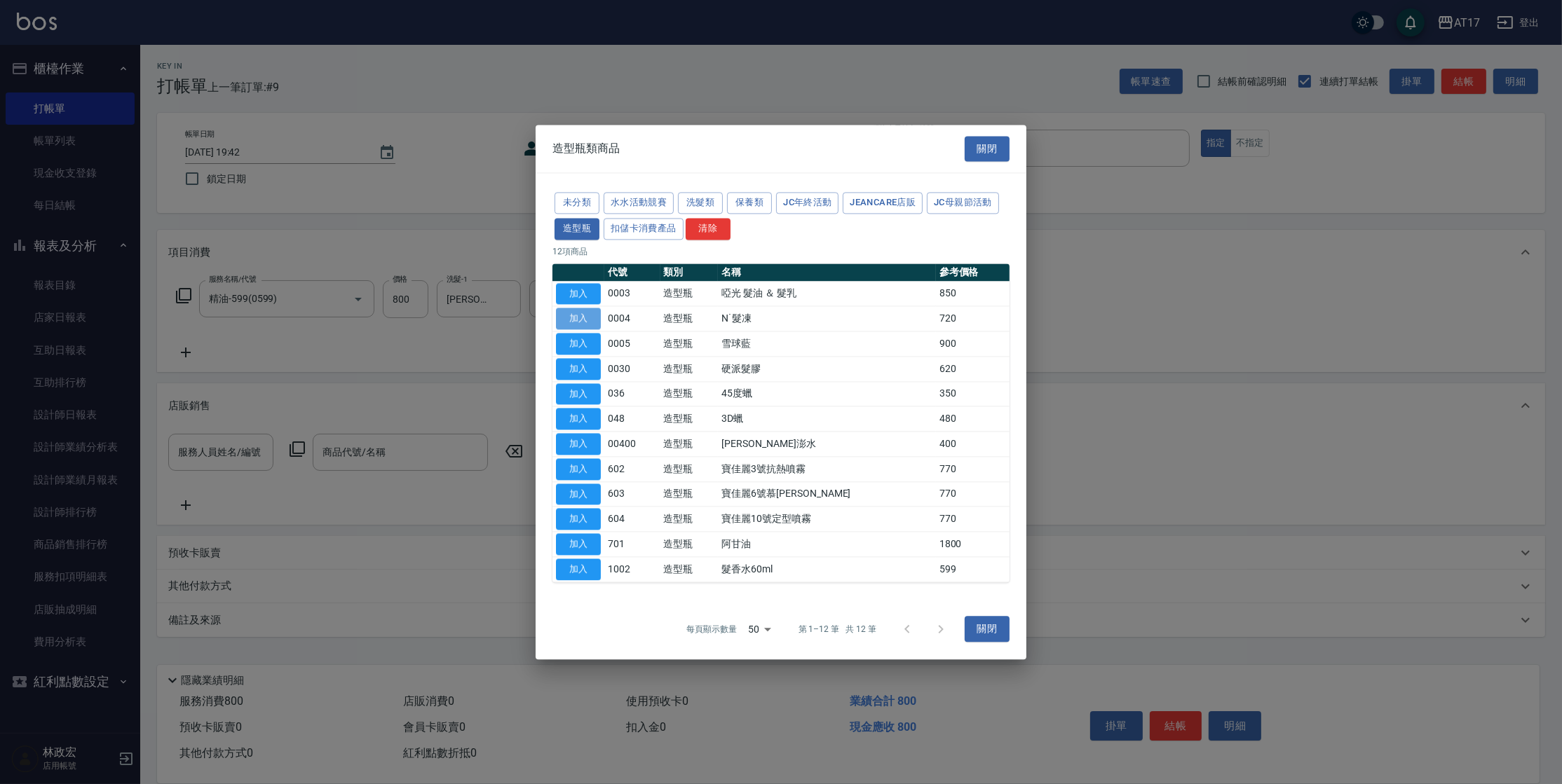
click at [572, 314] on button "加入" at bounding box center [578, 318] width 45 height 22
type input "N˙髮凍"
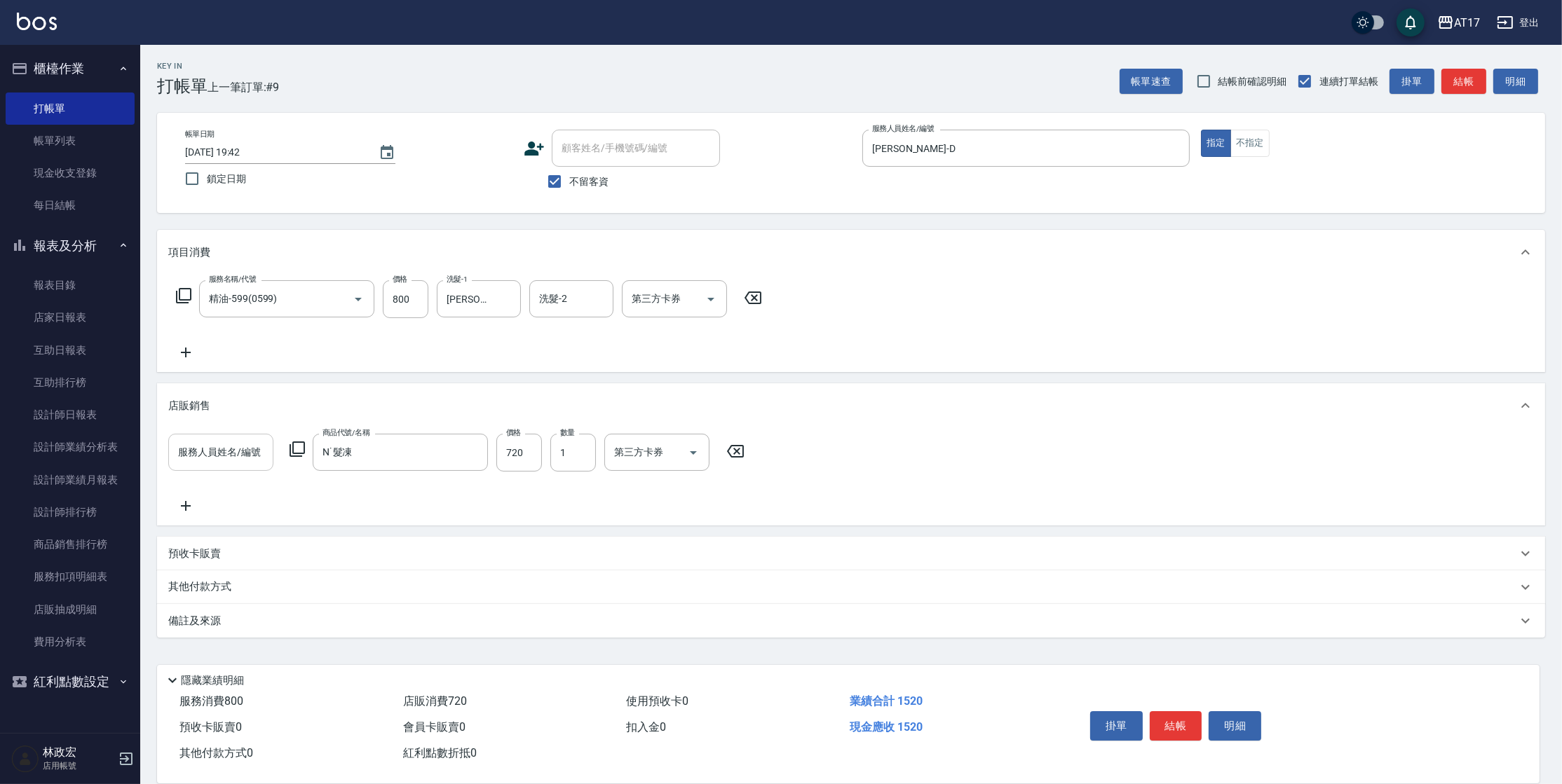
click at [217, 457] on input "服務人員姓名/編號" at bounding box center [220, 451] width 92 height 24
type input "[PERSON_NAME]-D"
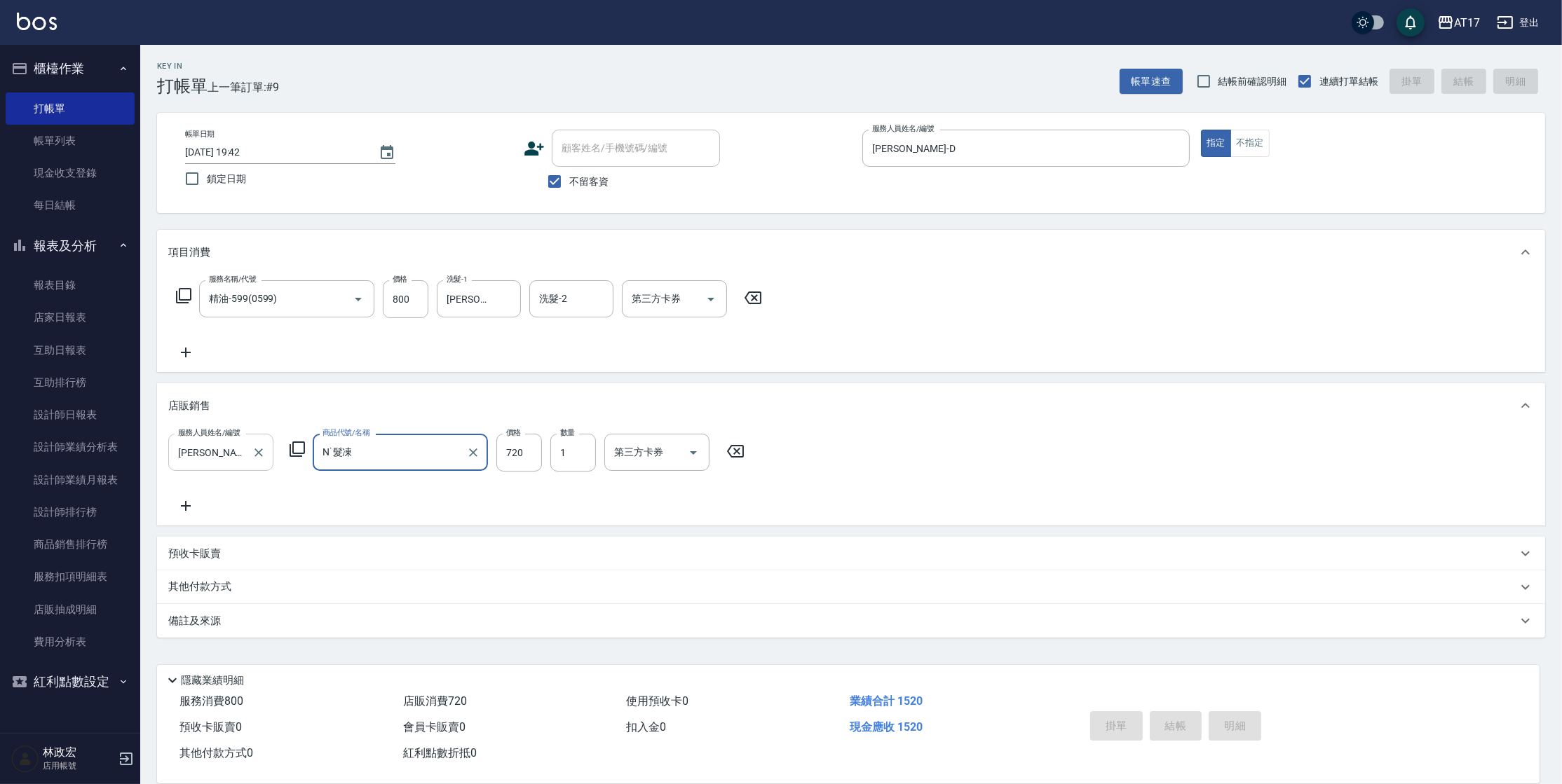
type input "[DATE] 19:43"
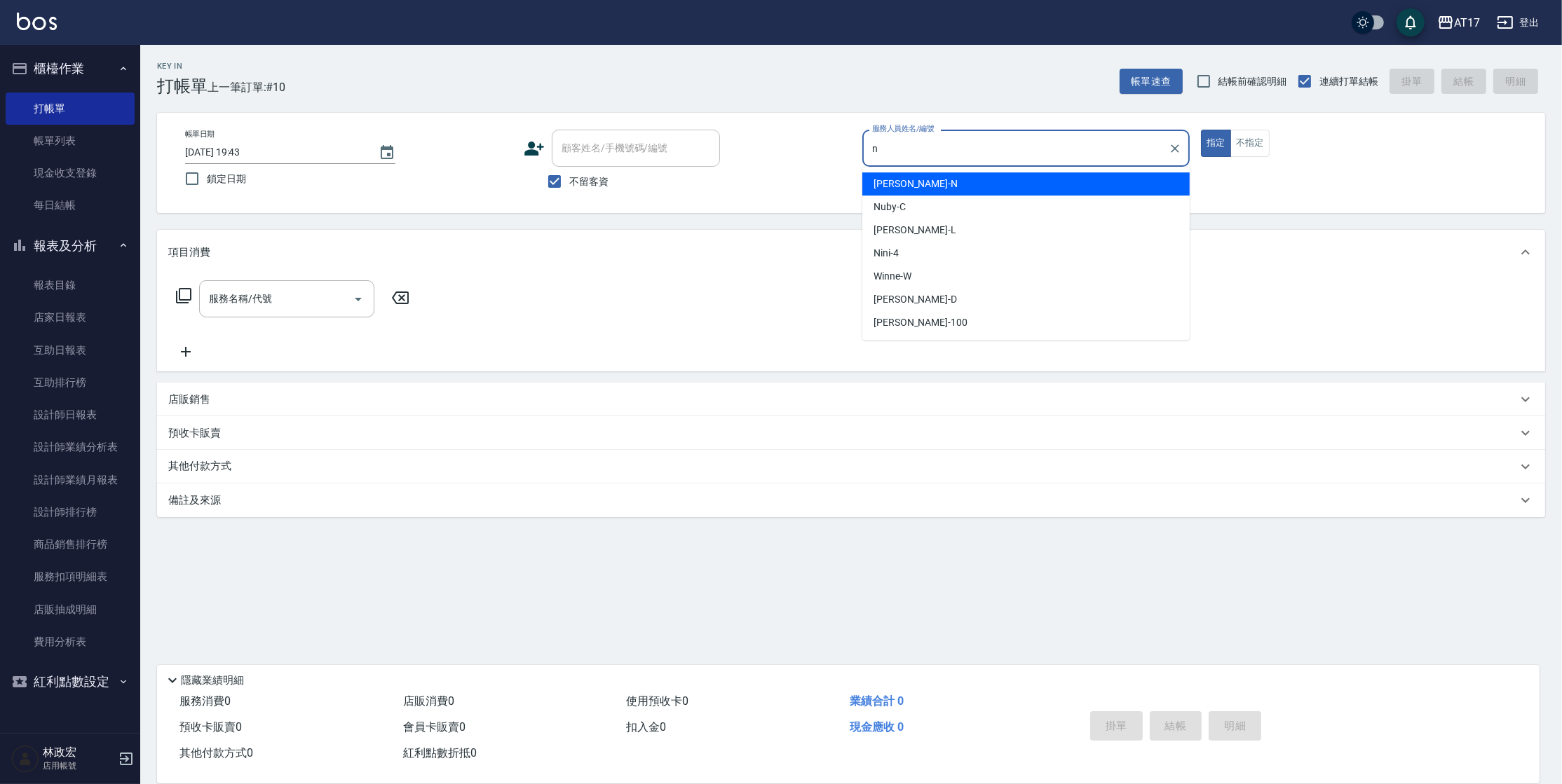
type input "[PERSON_NAME]-N"
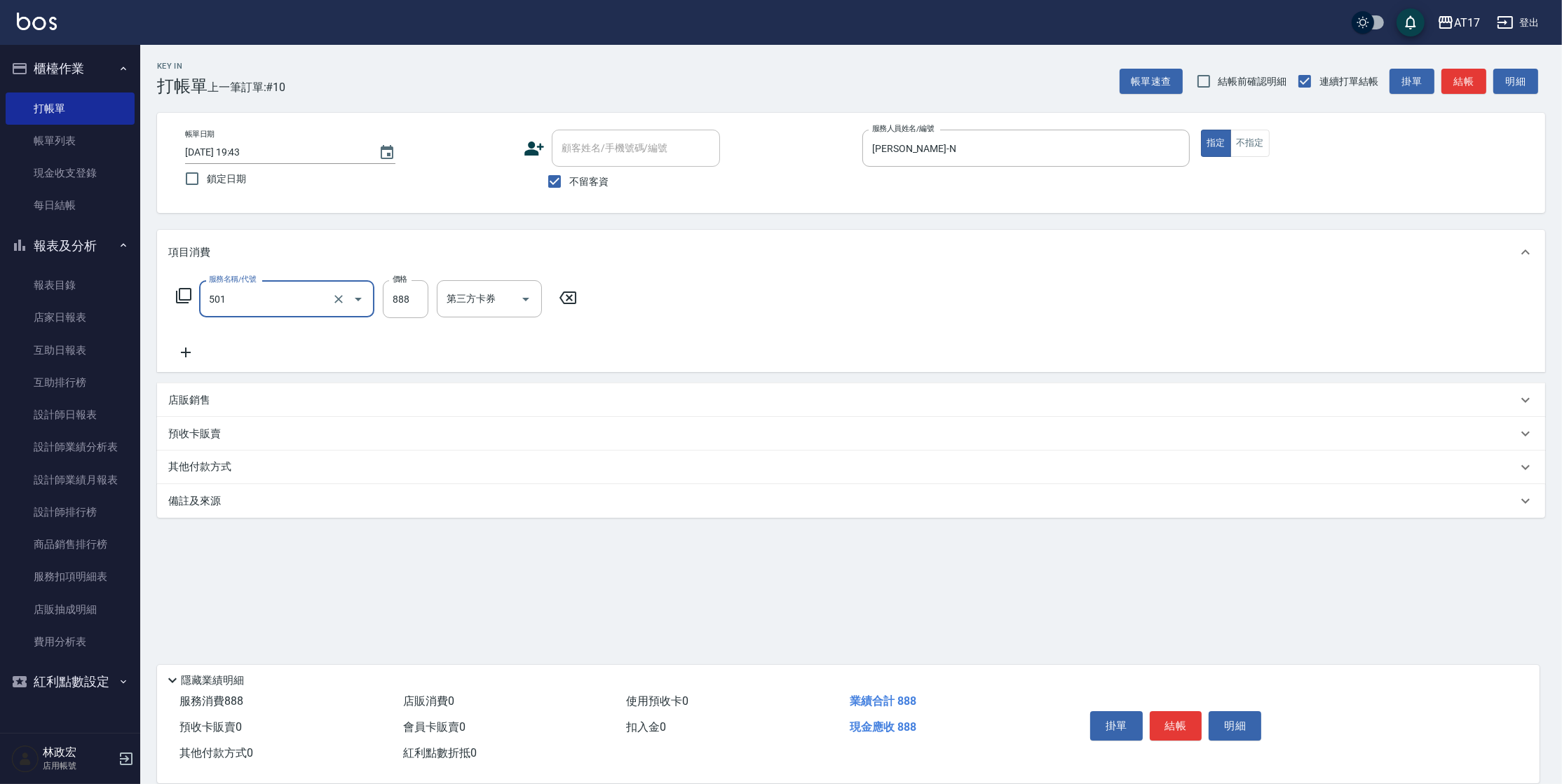
type input "一般染髮(改金額)(501)"
type input "2299"
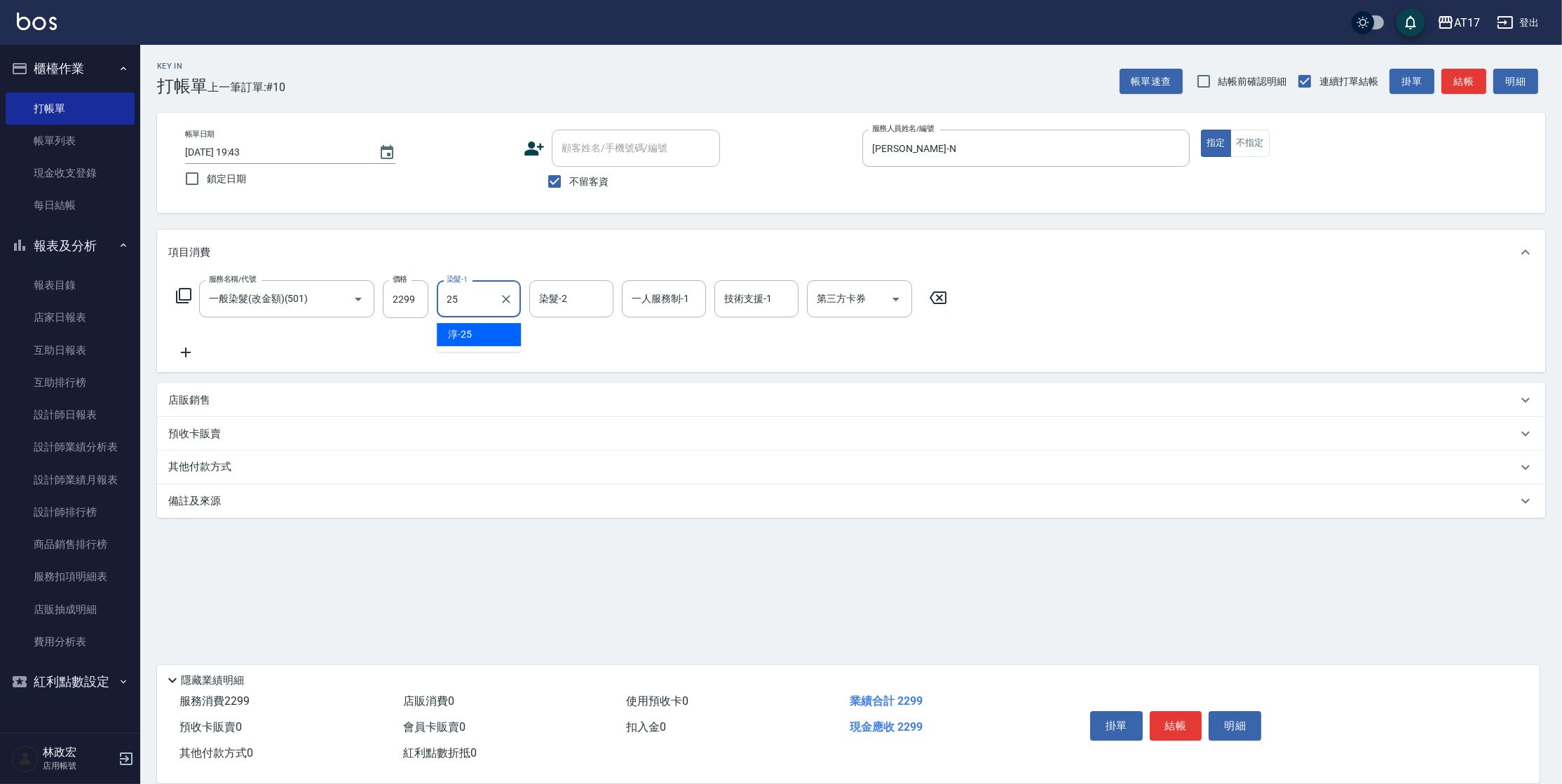
type input "[PERSON_NAME]-25"
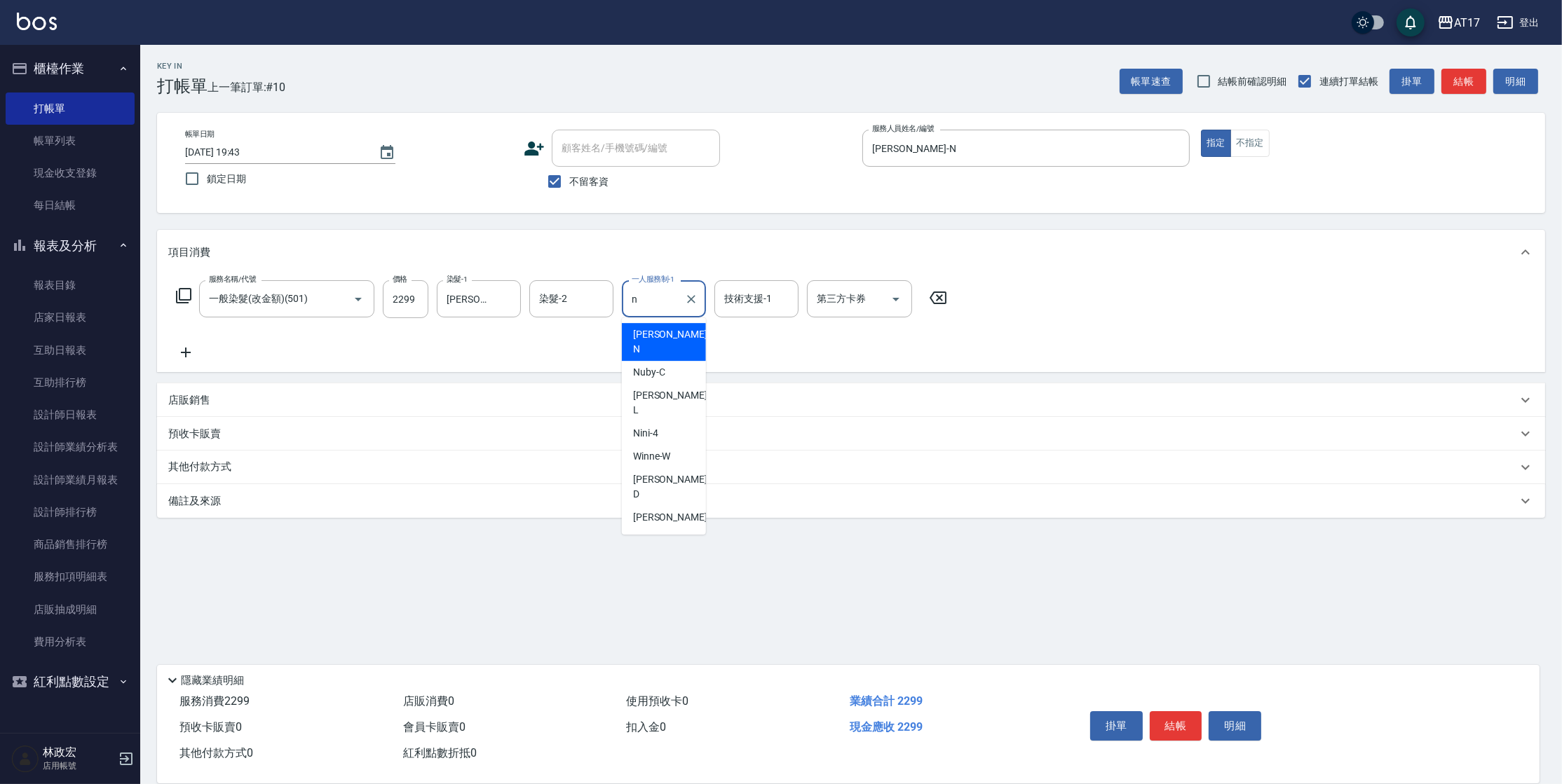
type input "[PERSON_NAME]-N"
click at [242, 383] on div "店販銷售" at bounding box center [851, 399] width 1388 height 34
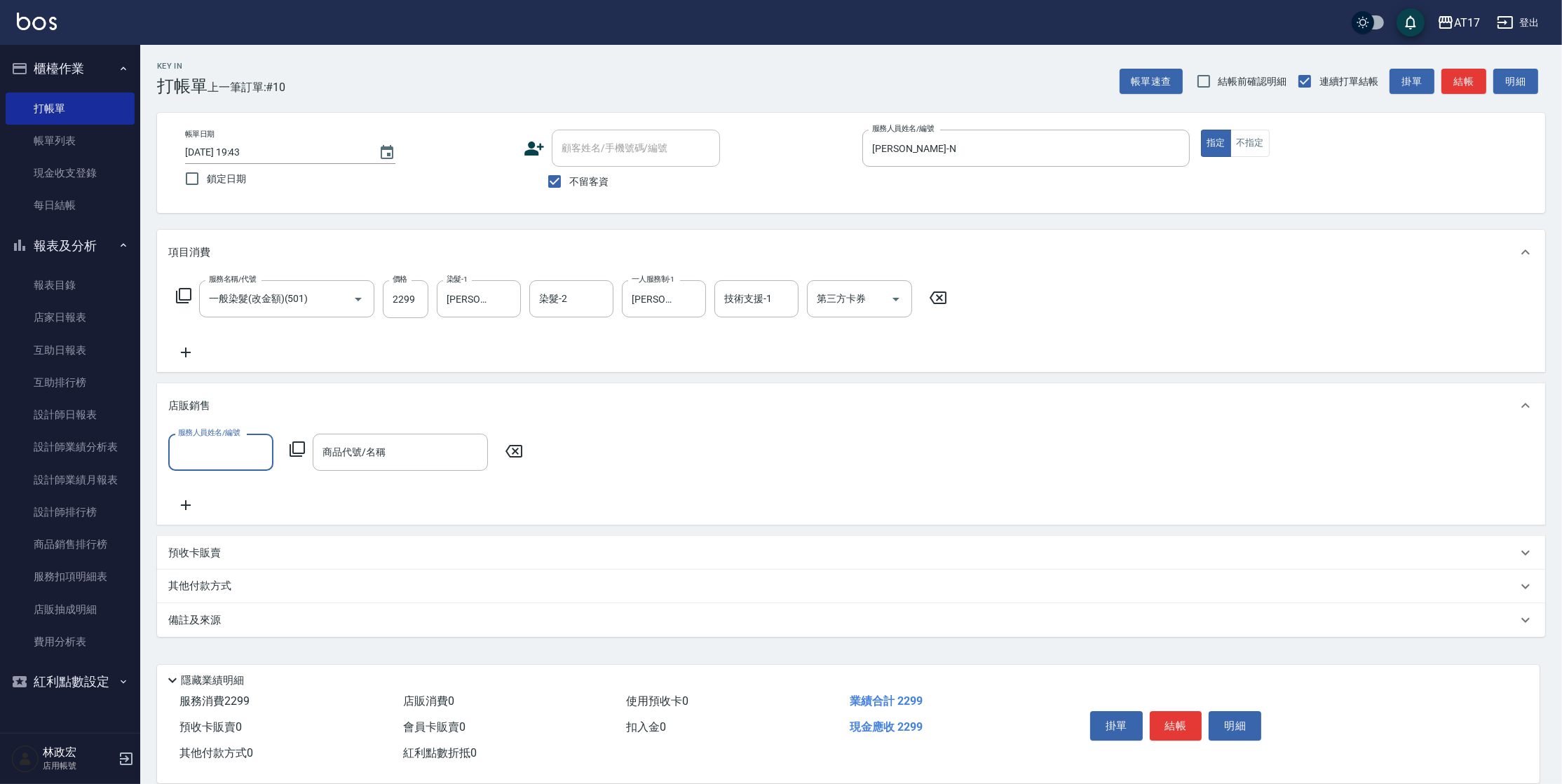
click at [298, 451] on icon at bounding box center [296, 448] width 16 height 16
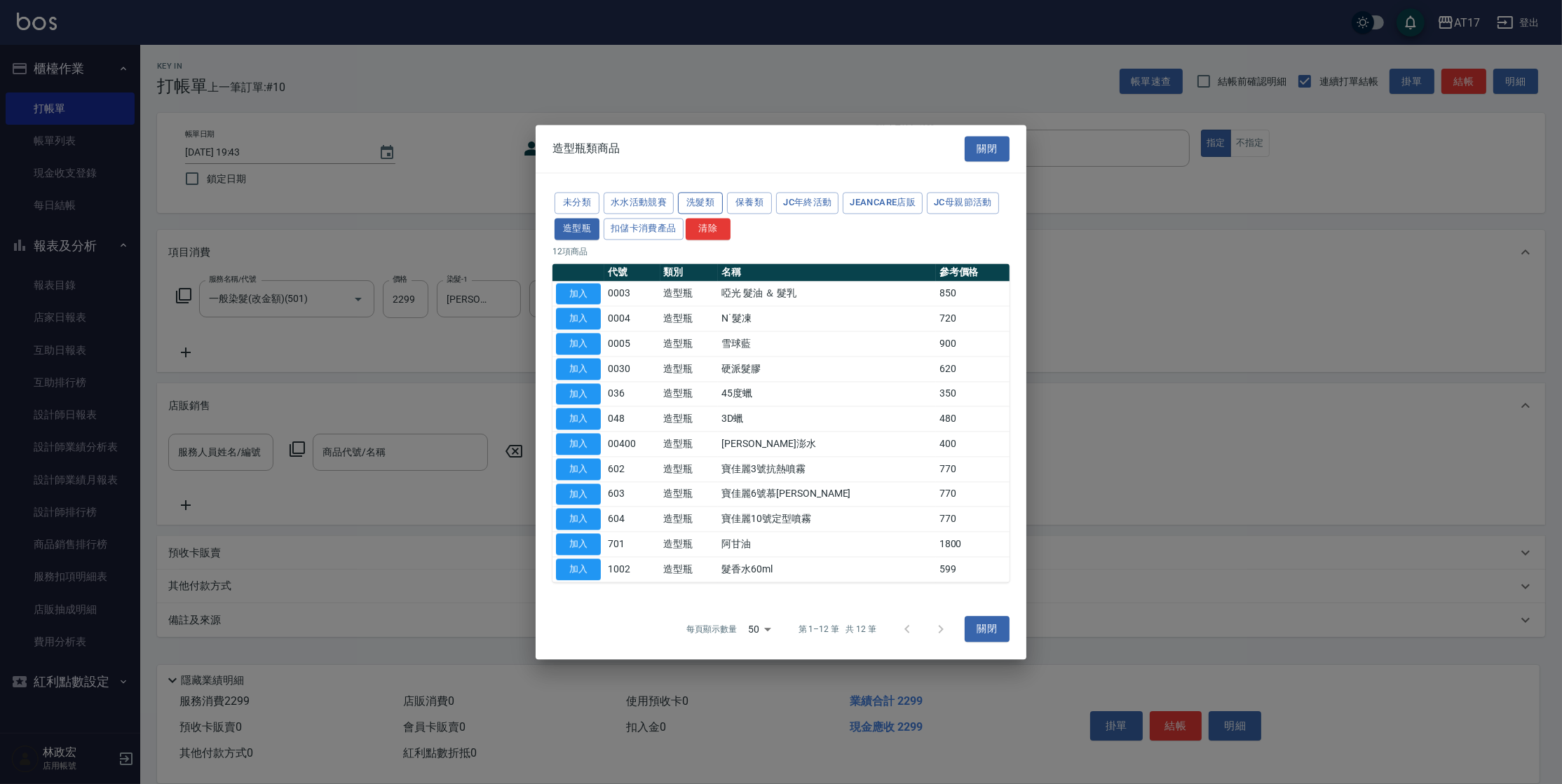
click at [719, 203] on button "洗髮類" at bounding box center [700, 203] width 45 height 22
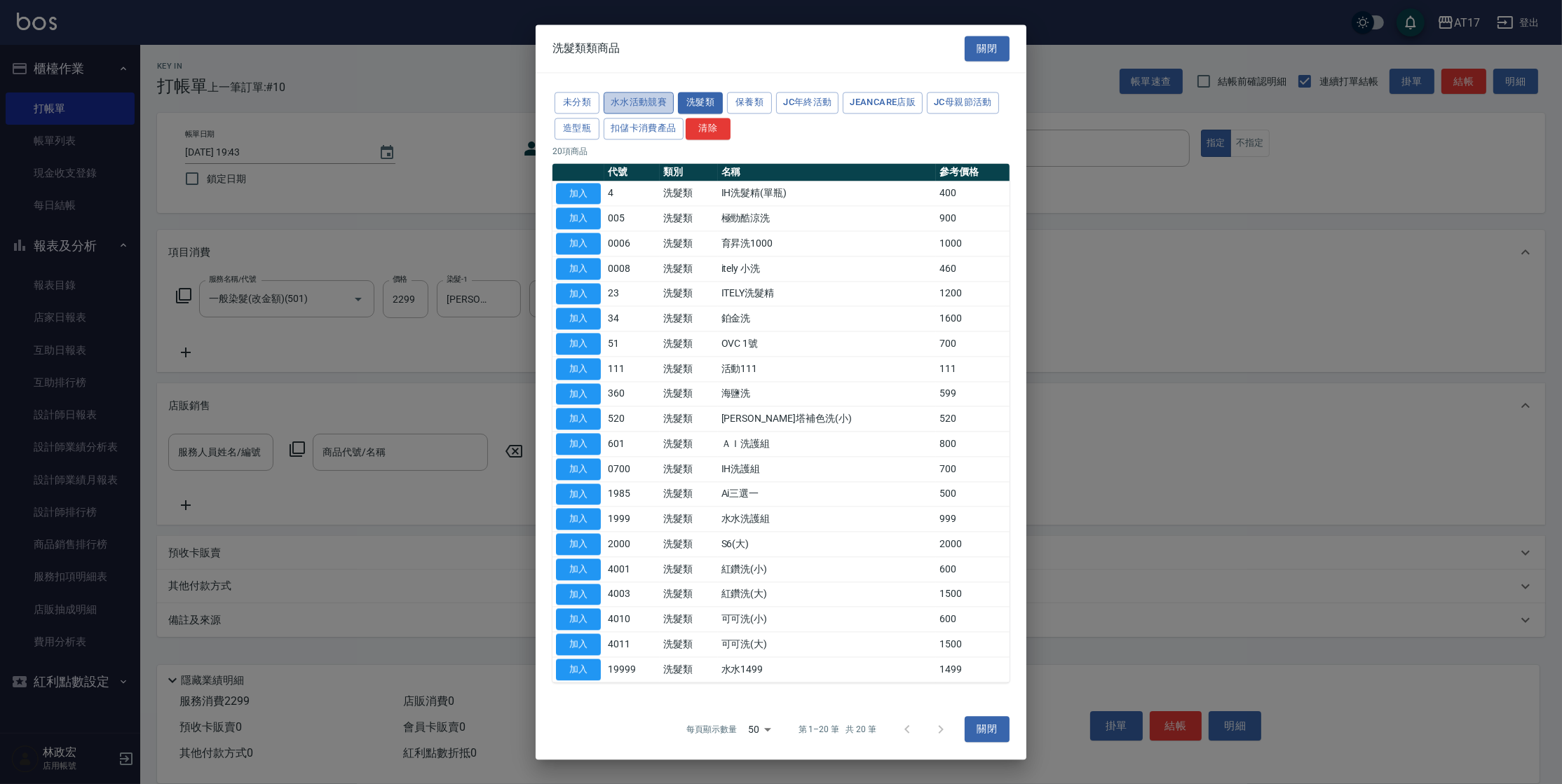
click at [631, 111] on button "水水活動競賽" at bounding box center [638, 102] width 70 height 22
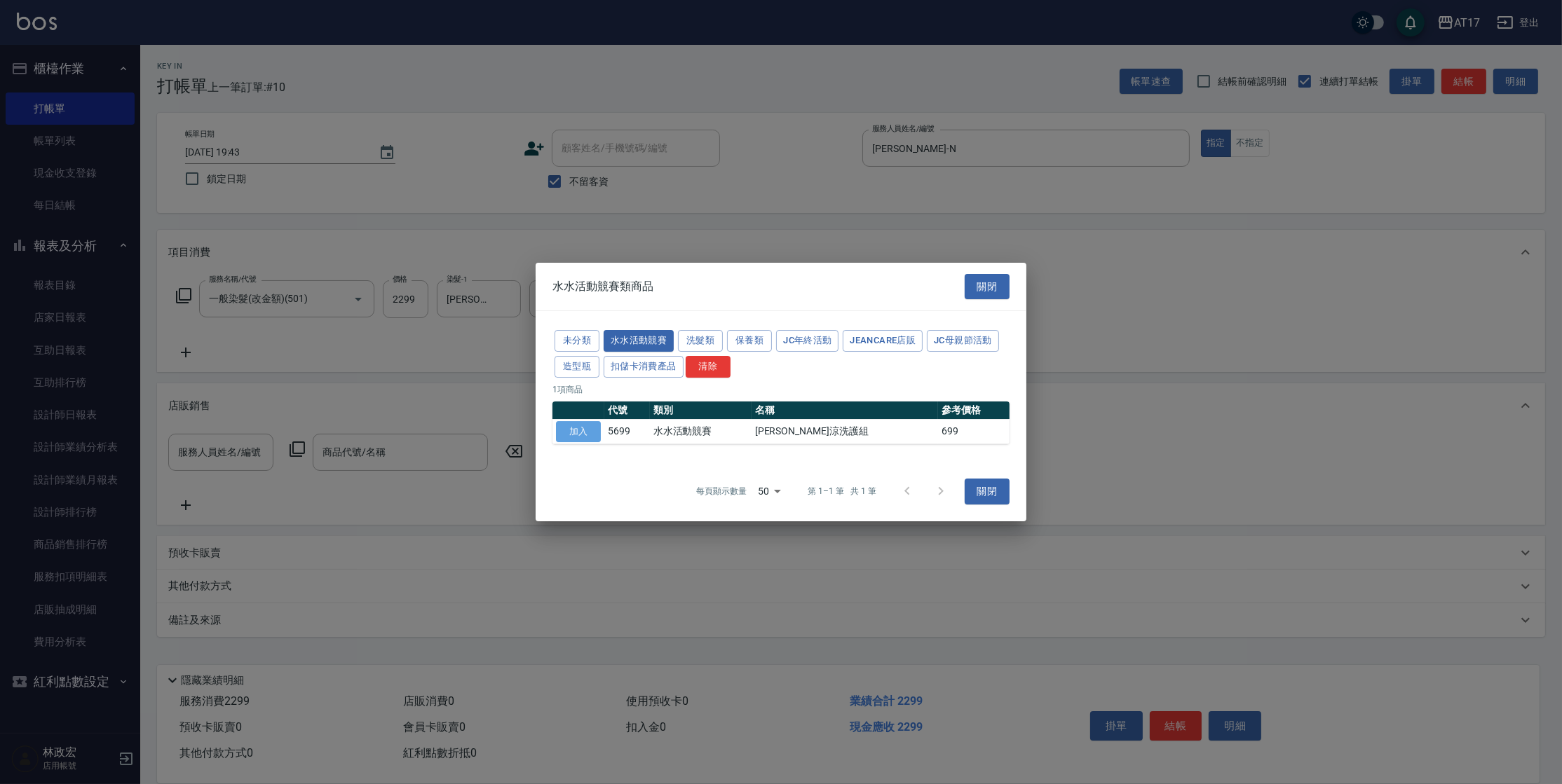
click at [579, 428] on button "加入" at bounding box center [578, 432] width 45 height 22
type input "[PERSON_NAME]涼洗護組"
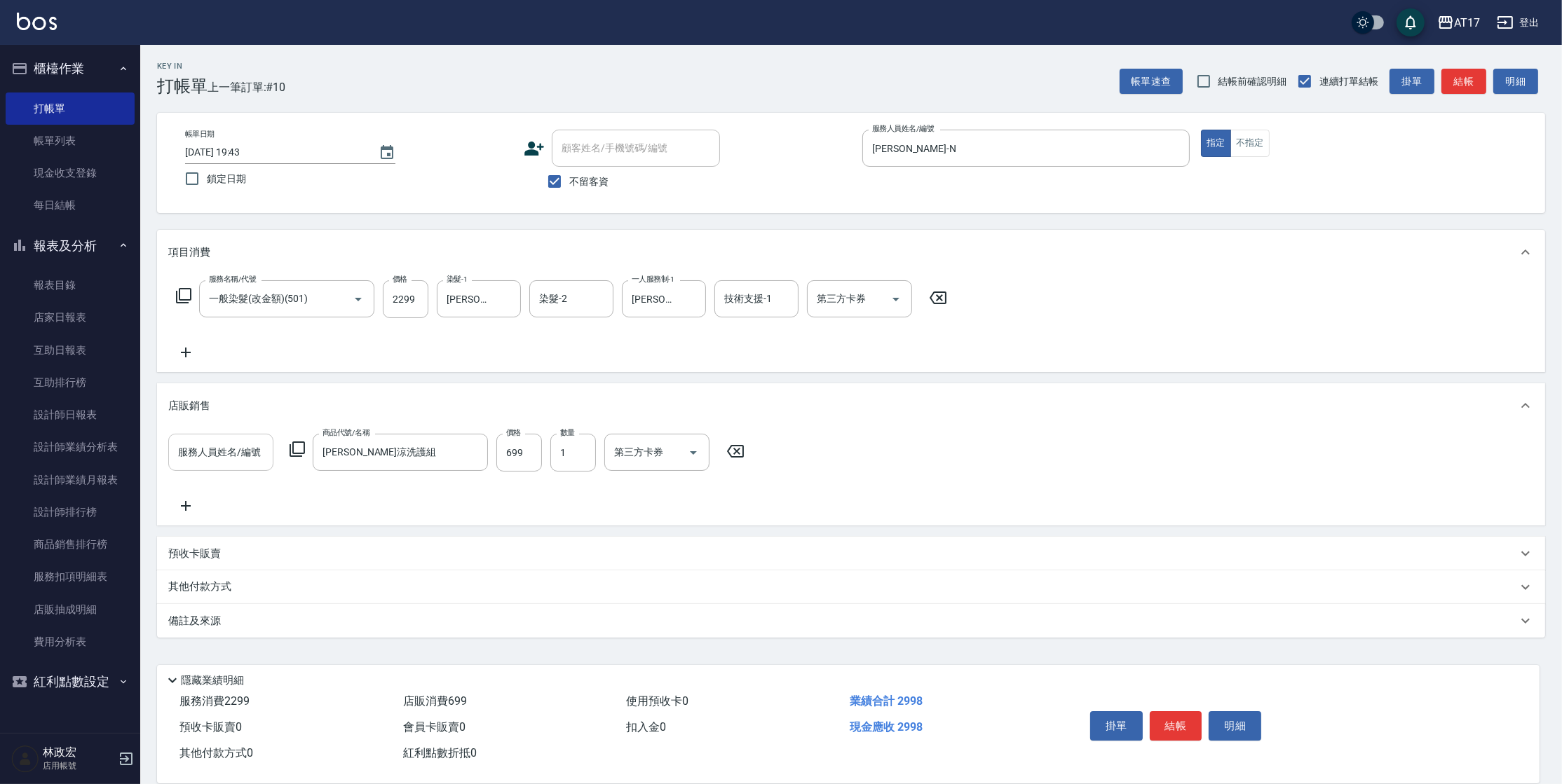
click at [246, 460] on input "服務人員姓名/編號" at bounding box center [220, 451] width 92 height 24
type input "[PERSON_NAME]-N"
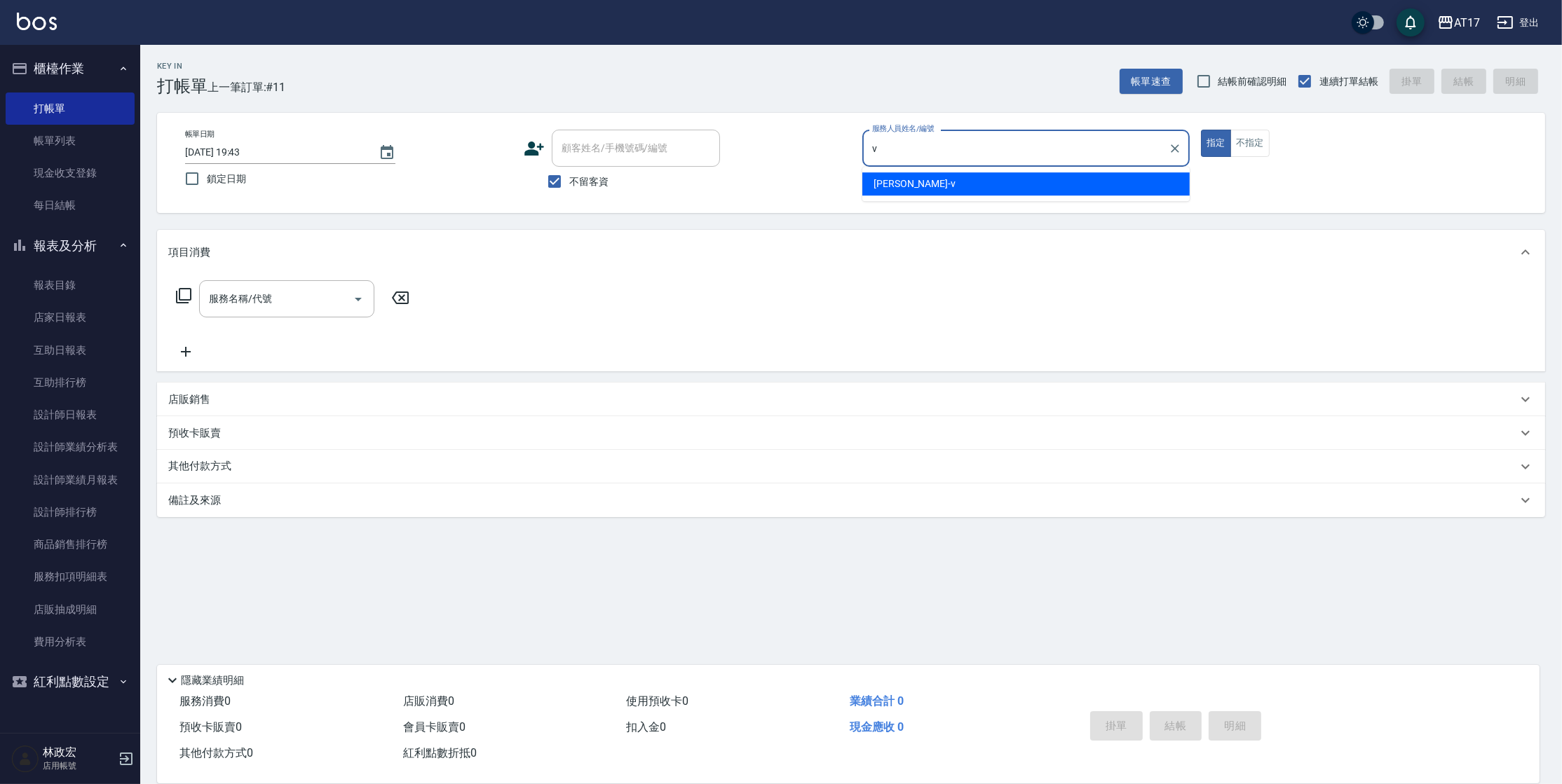
type input "[PERSON_NAME]-v"
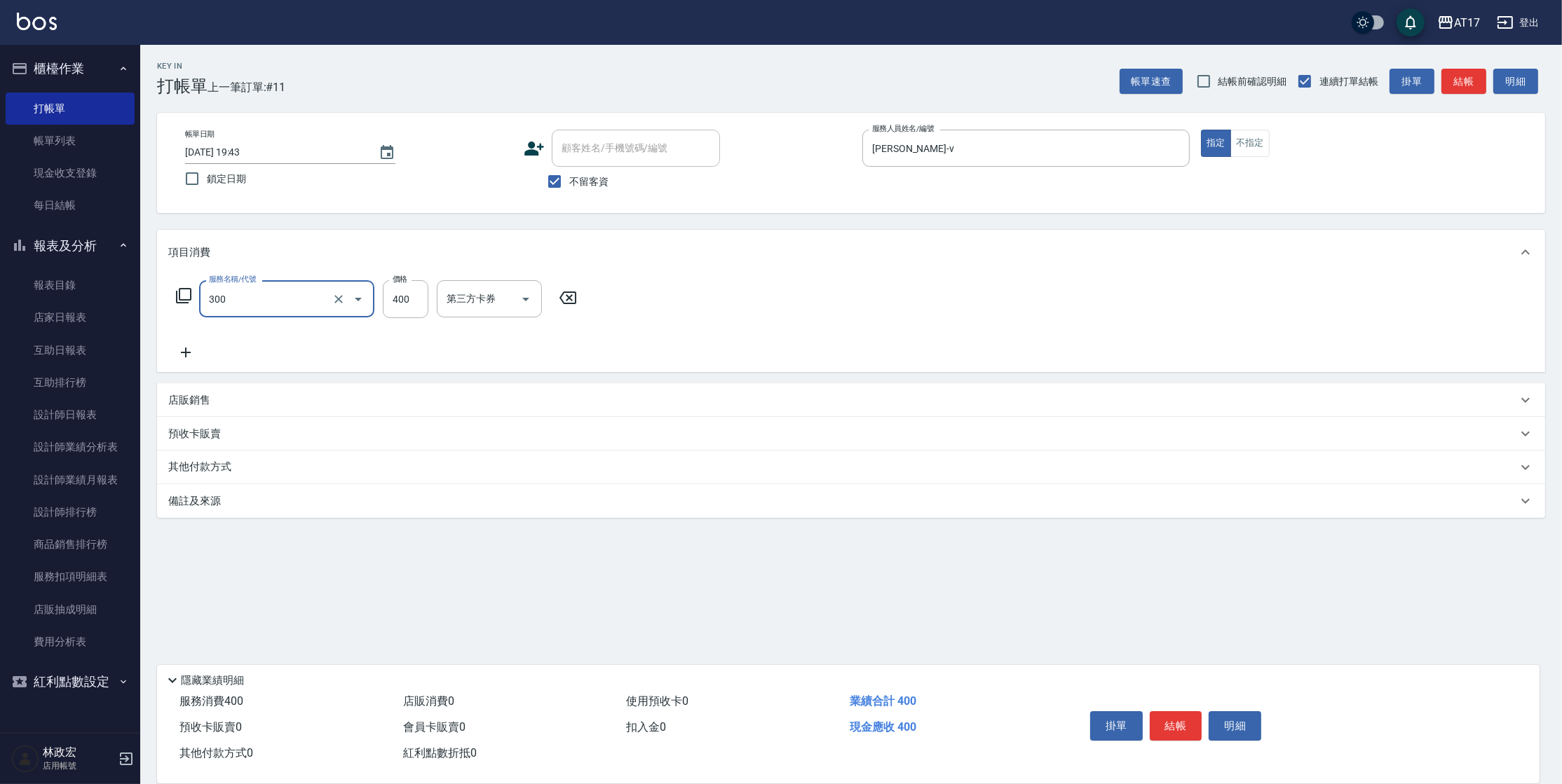
type input "特A剪髮(300)"
type input "300"
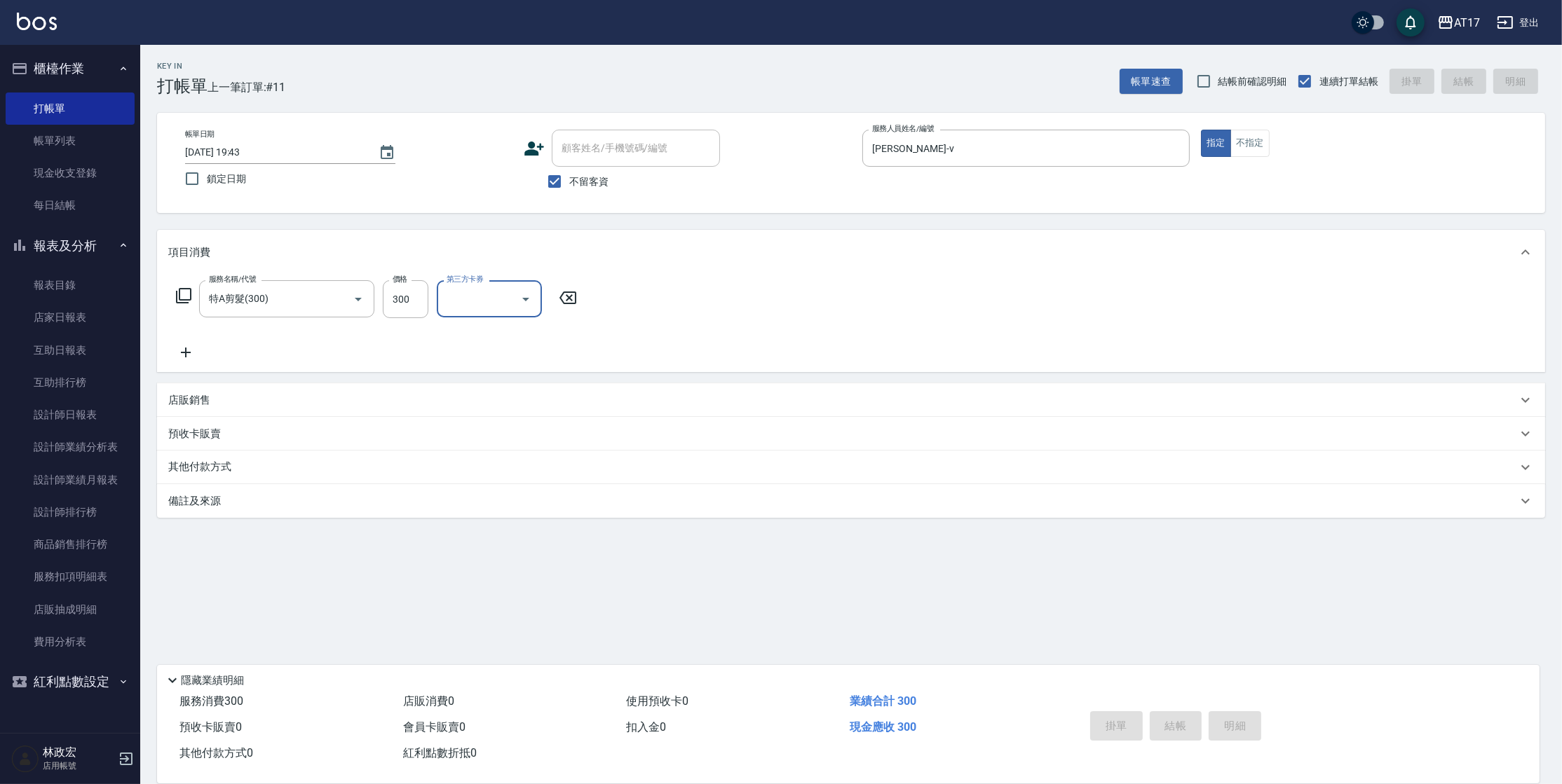
type input "[DATE] 19:44"
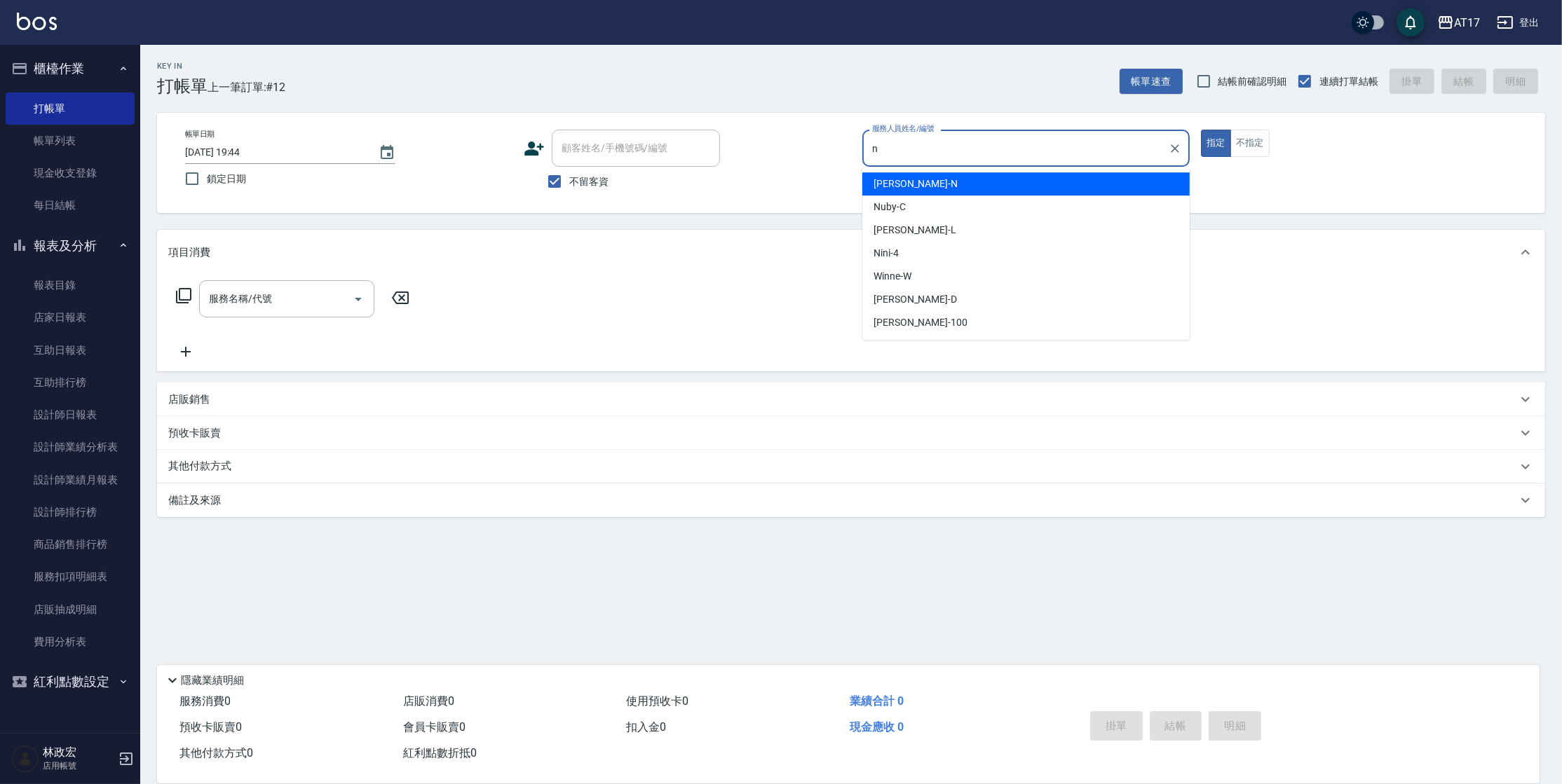
type input "[PERSON_NAME]-N"
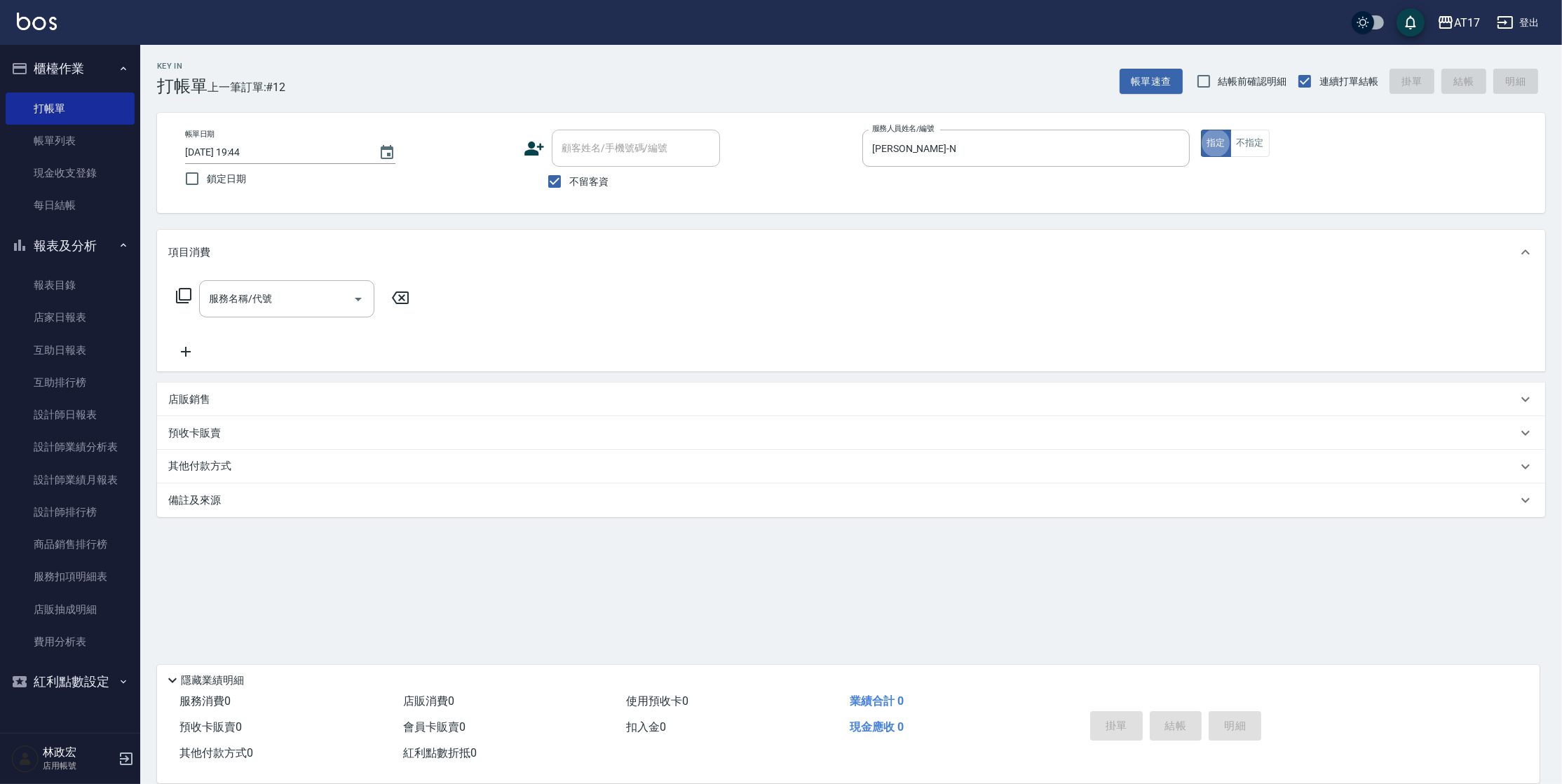
click at [179, 295] on icon at bounding box center [184, 295] width 15 height 15
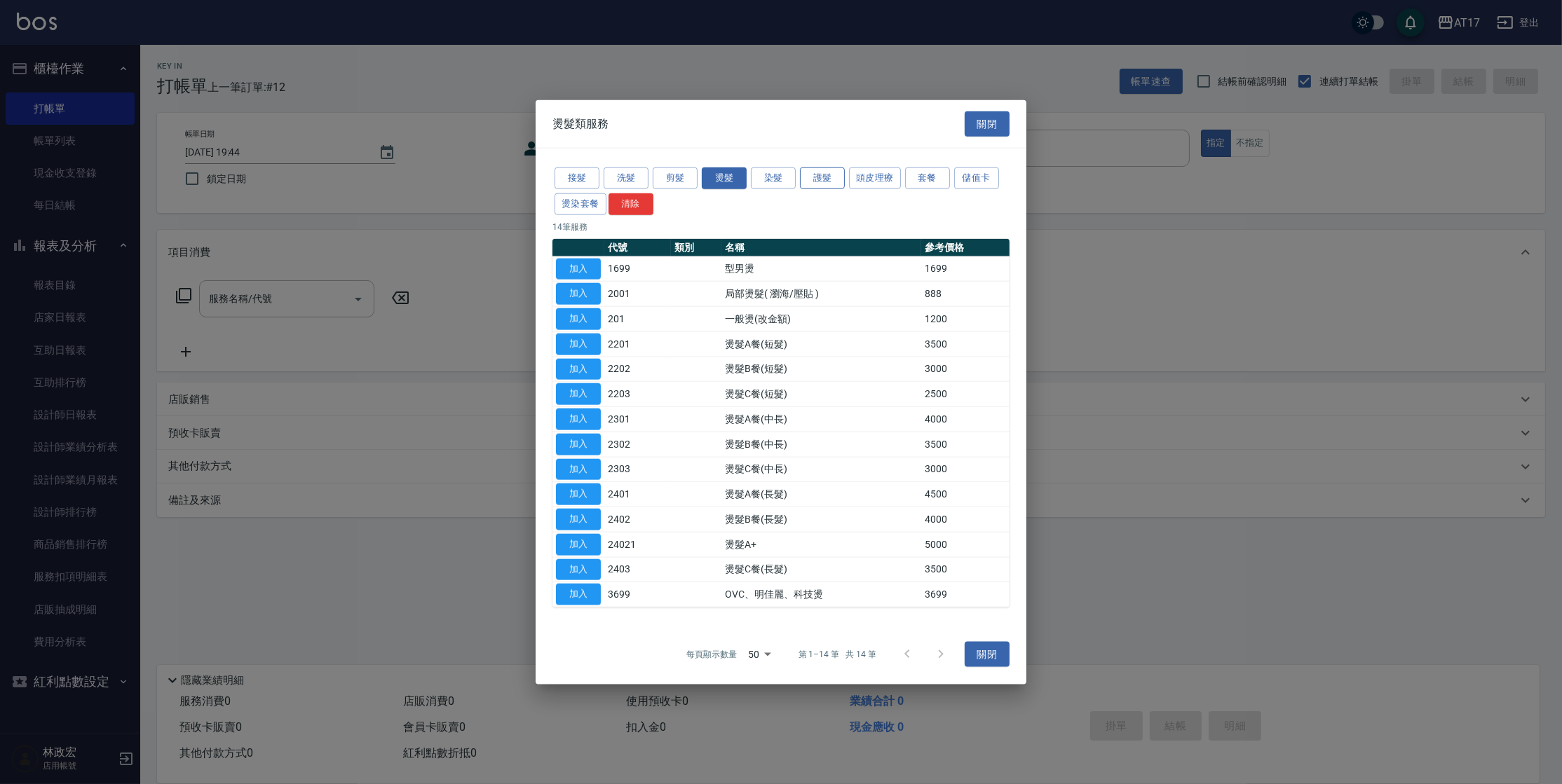
click at [828, 186] on button "護髮" at bounding box center [822, 178] width 45 height 22
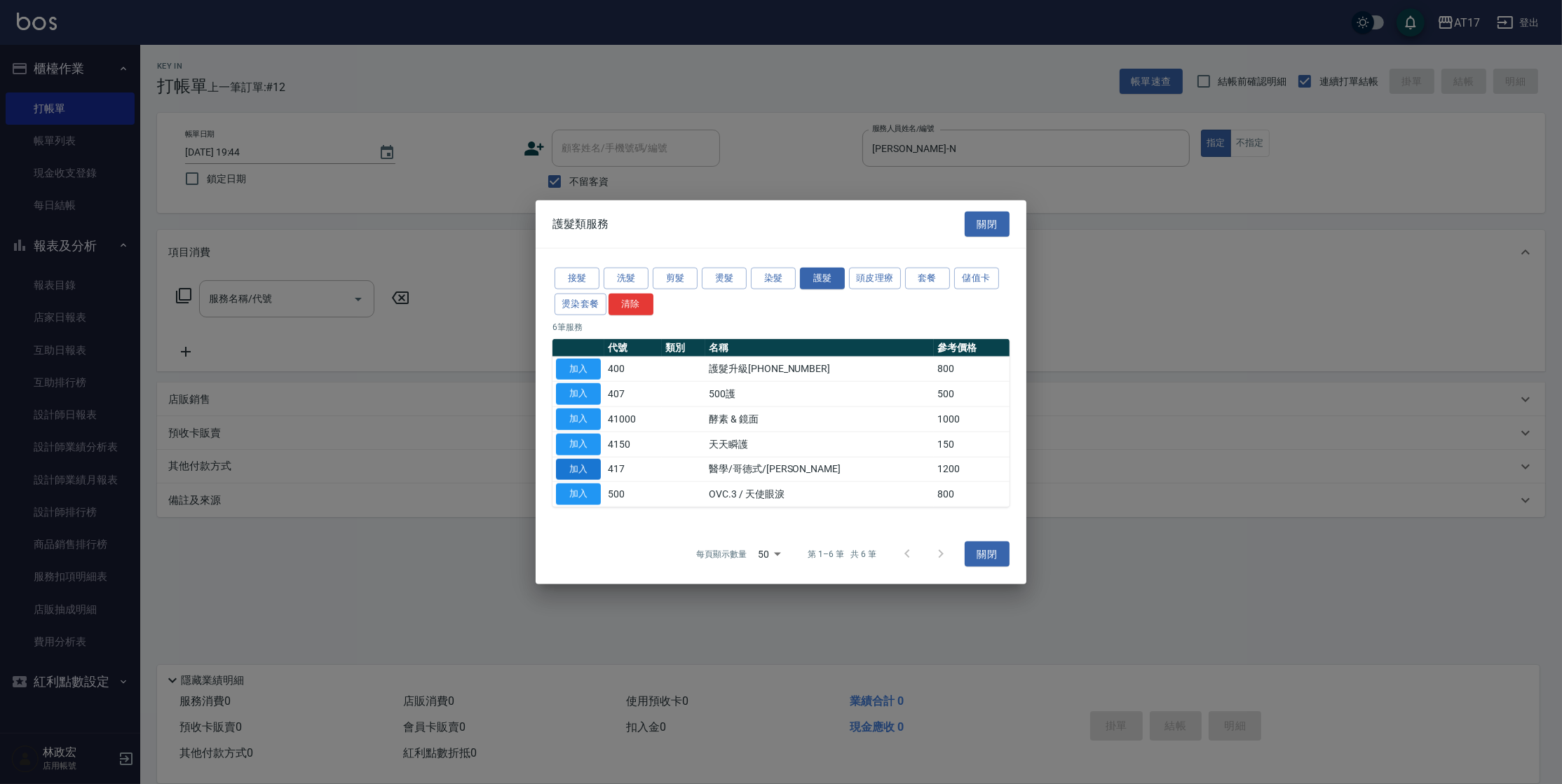
click at [572, 473] on button "加入" at bounding box center [578, 468] width 45 height 22
type input "醫學/哥德式/龐德(417)"
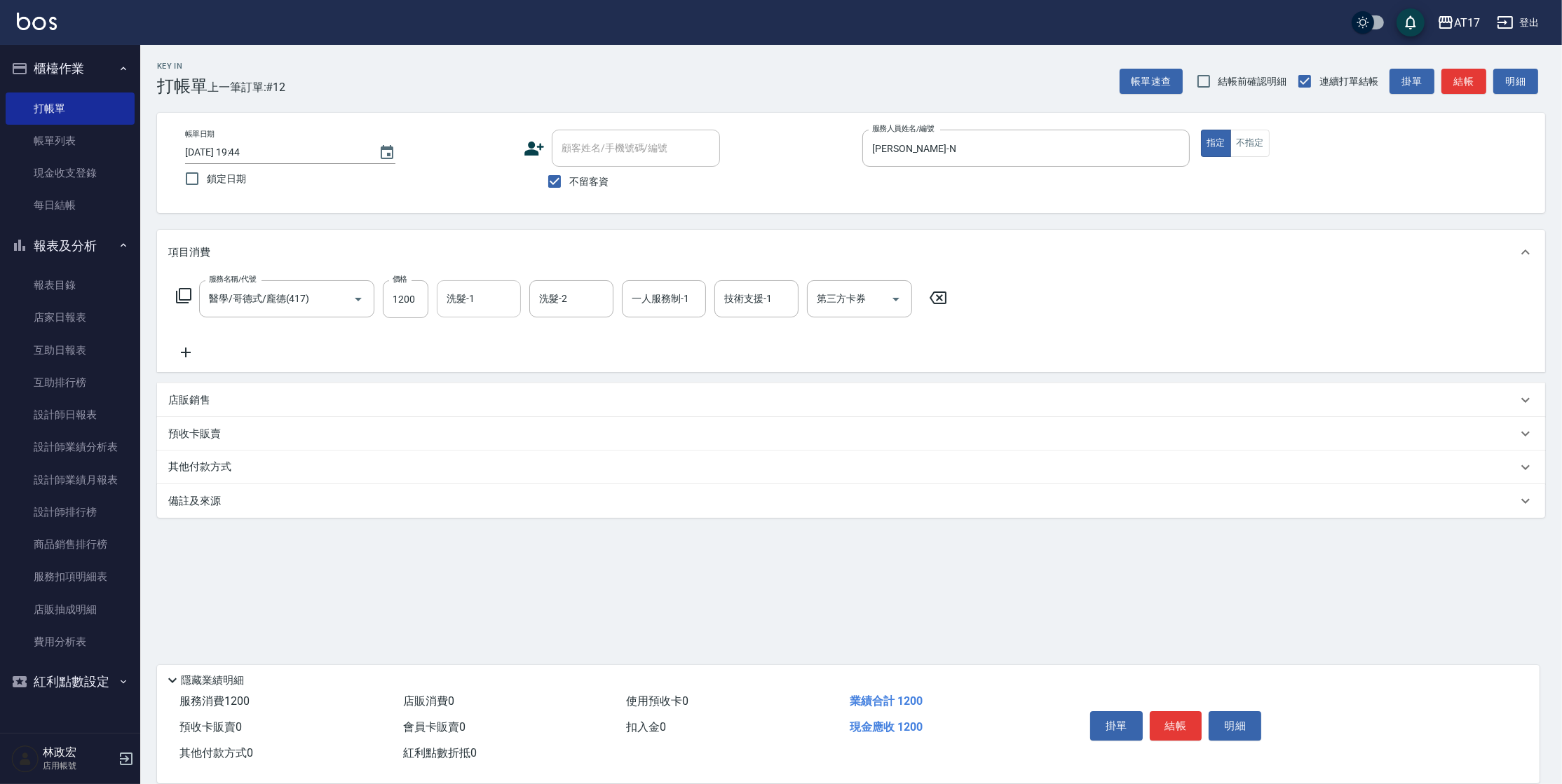
drag, startPoint x: 449, startPoint y: 299, endPoint x: 457, endPoint y: 300, distance: 8.1
click at [449, 299] on input "洗髮-1" at bounding box center [478, 298] width 71 height 24
type input "[PERSON_NAME]-25"
type input "[PERSON_NAME]-N"
click at [182, 295] on icon at bounding box center [183, 295] width 16 height 16
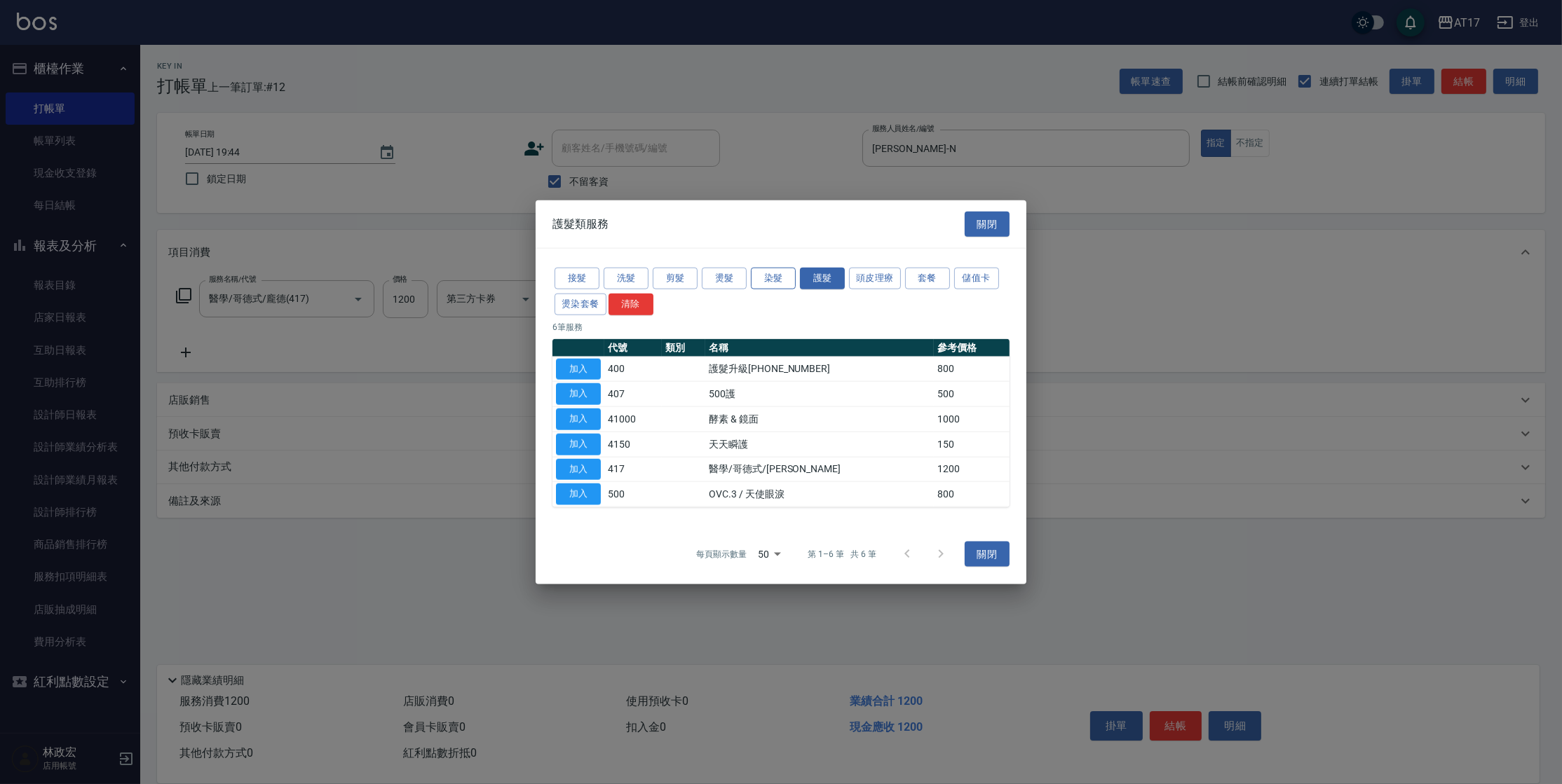
click at [759, 283] on button "染髮" at bounding box center [773, 278] width 45 height 22
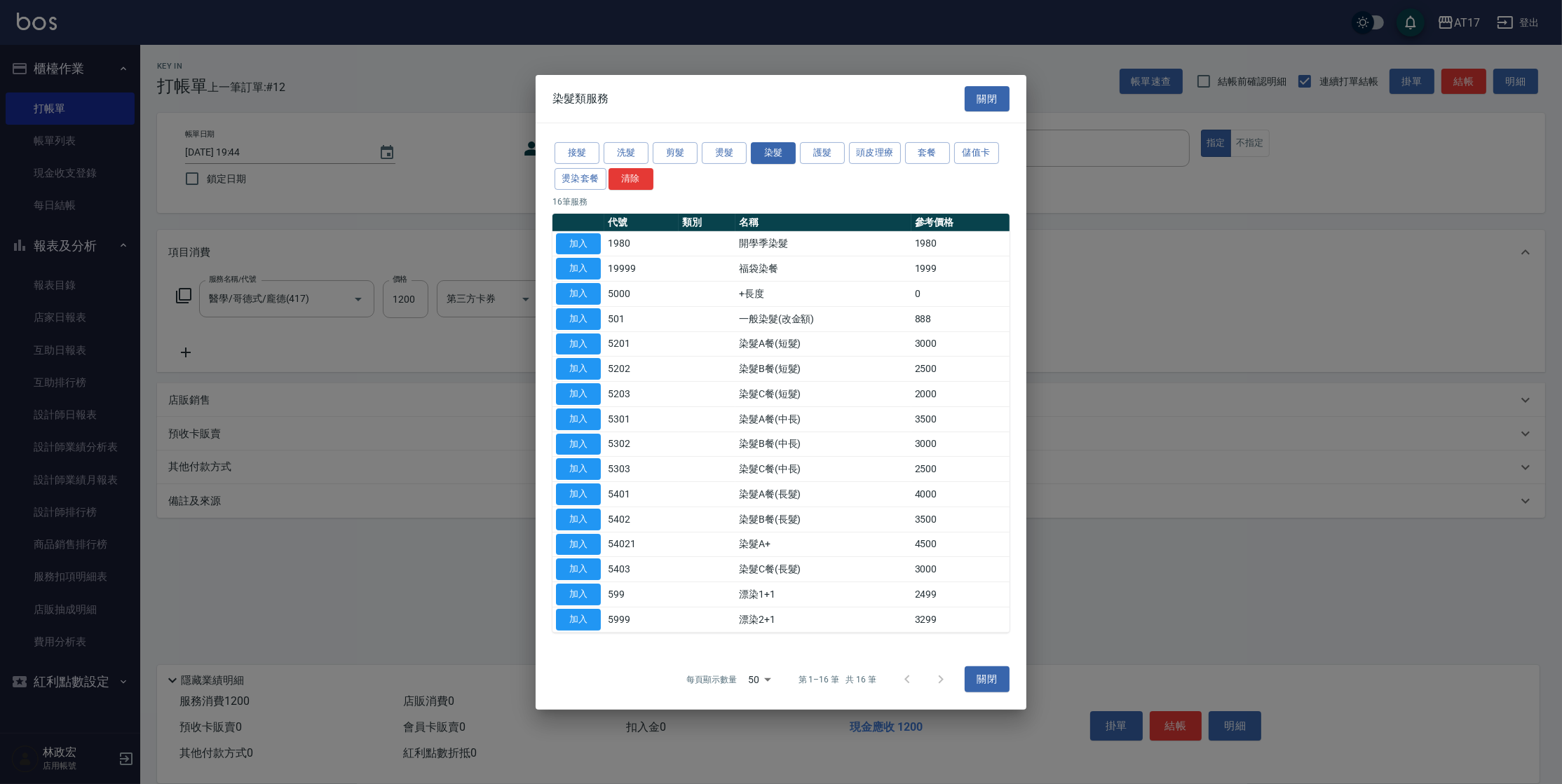
drag, startPoint x: 581, startPoint y: 389, endPoint x: 141, endPoint y: 321, distance: 445.2
click at [581, 389] on button "加入" at bounding box center [578, 393] width 45 height 22
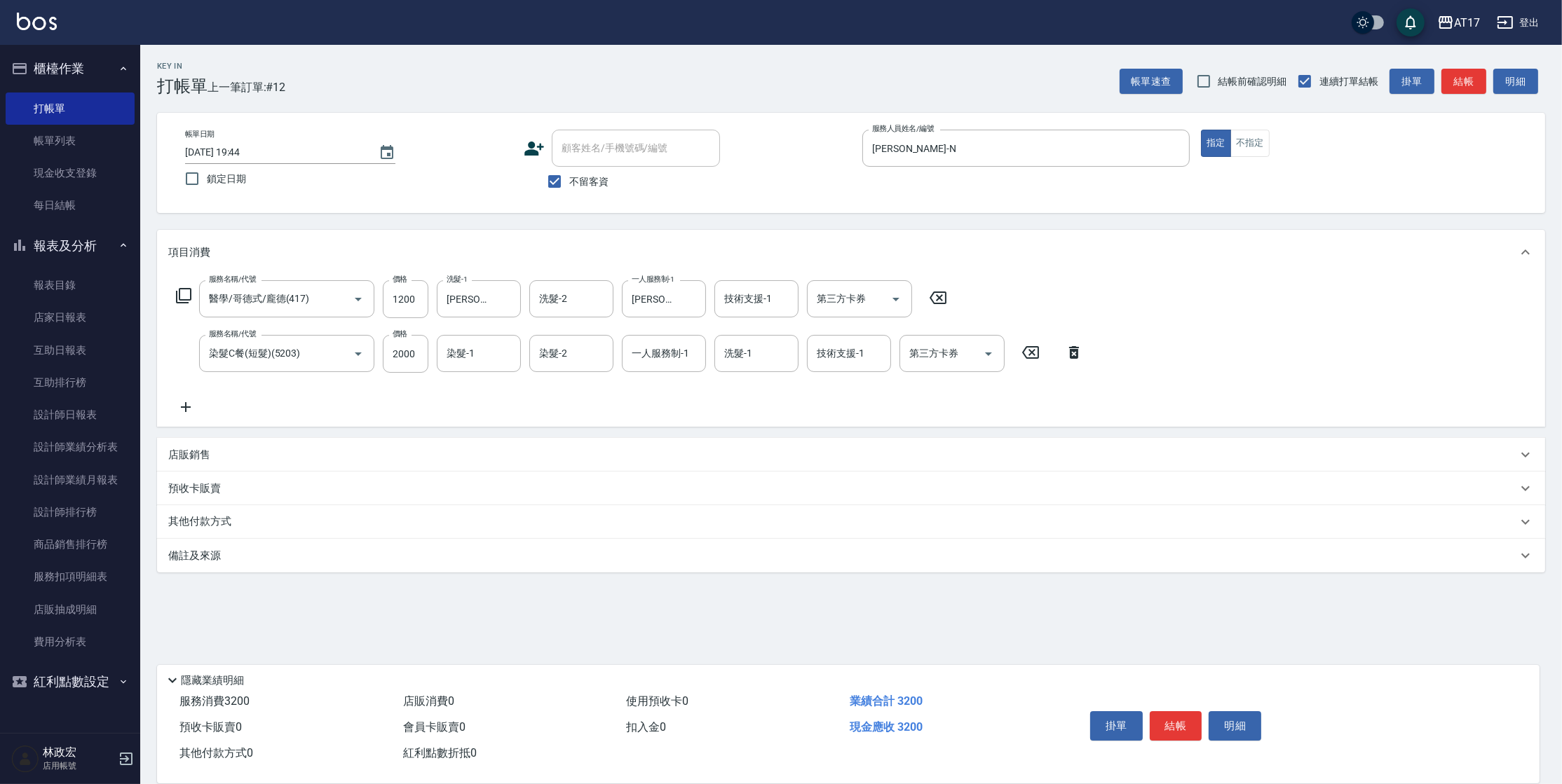
click at [185, 294] on icon at bounding box center [183, 295] width 16 height 16
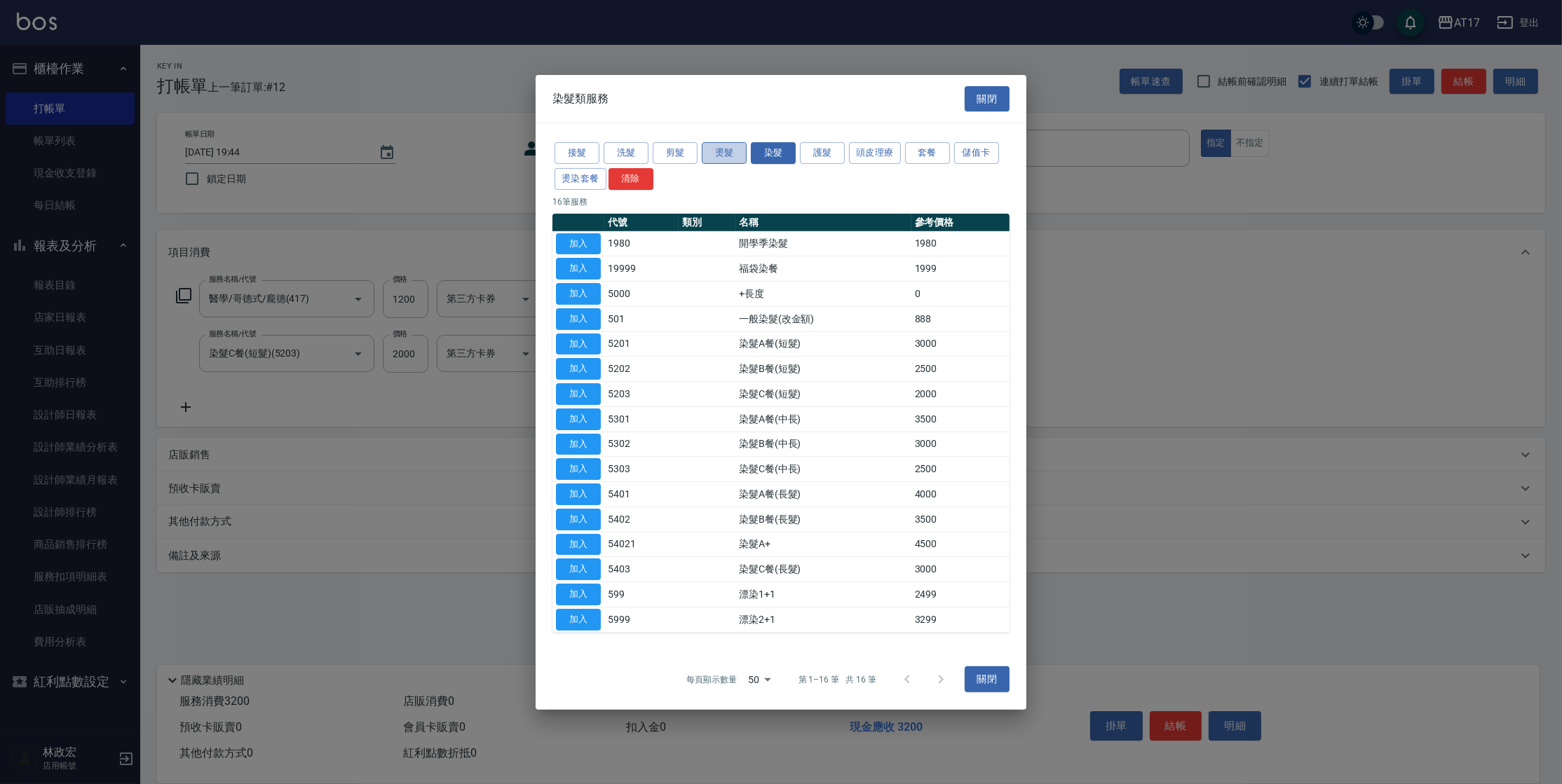
click at [711, 156] on button "燙髮" at bounding box center [724, 153] width 45 height 22
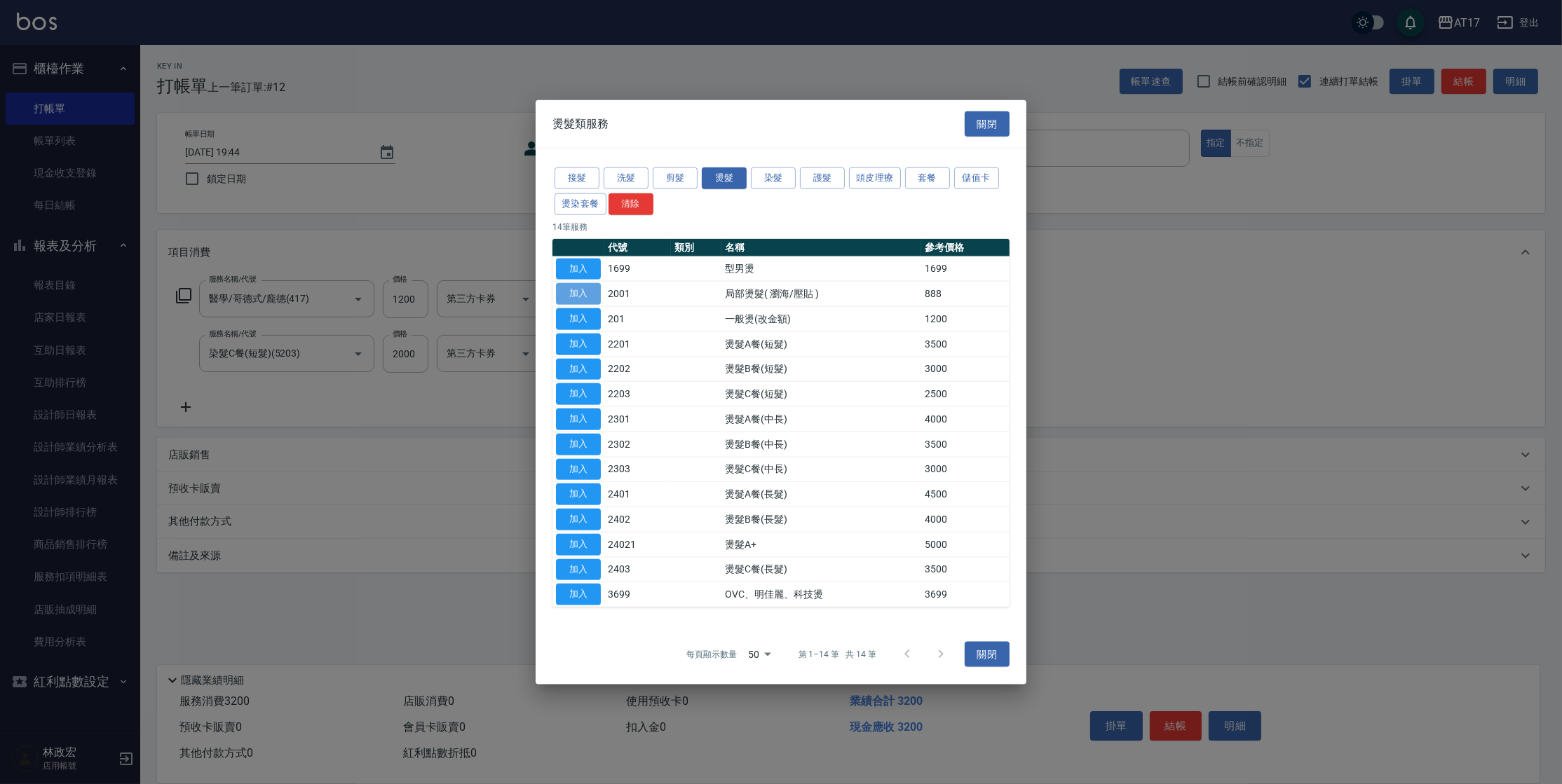
click at [582, 296] on button "加入" at bounding box center [578, 293] width 45 height 22
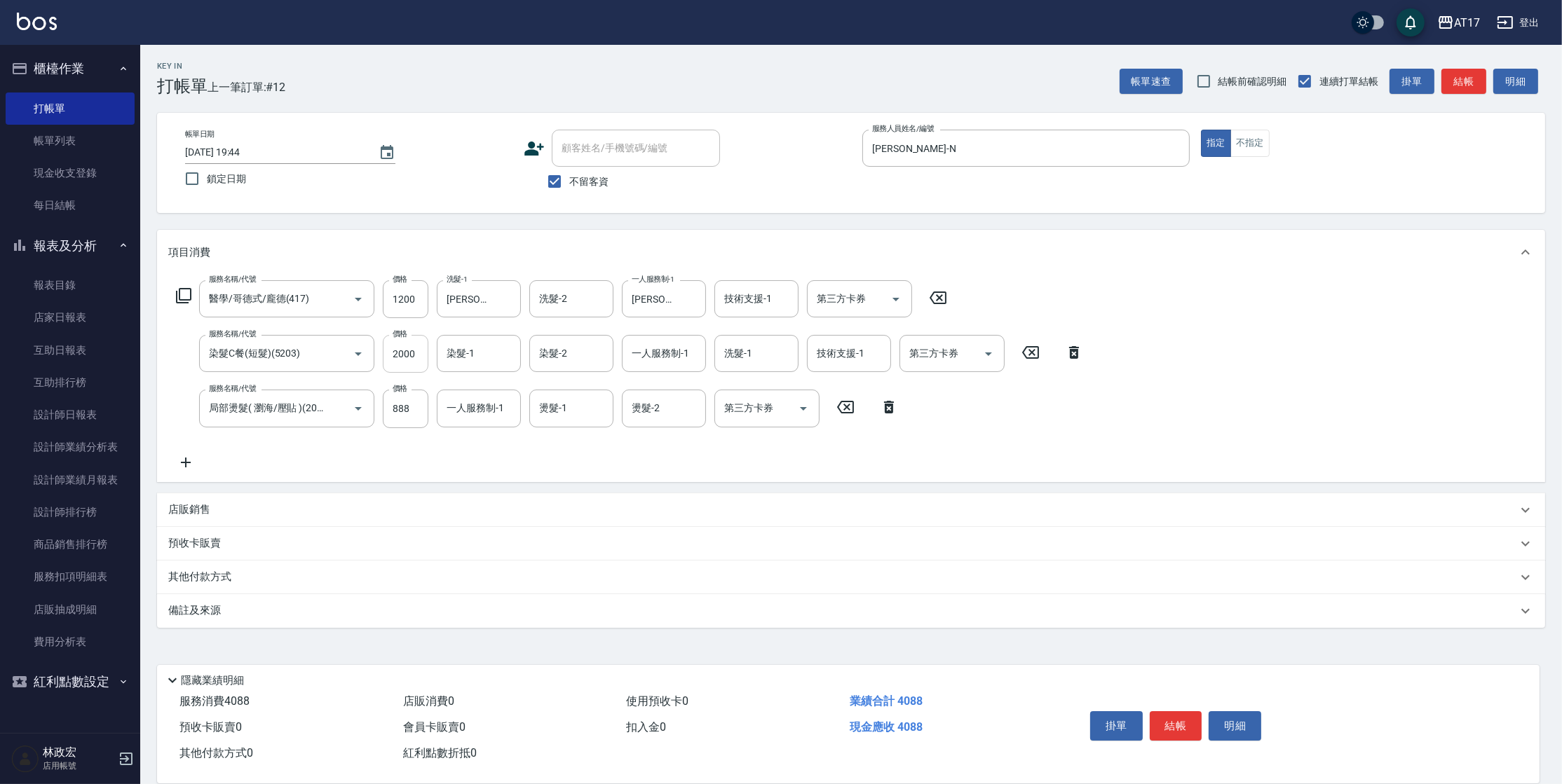
click at [417, 365] on input "2000" at bounding box center [405, 353] width 45 height 38
click at [406, 404] on input "888" at bounding box center [405, 408] width 45 height 38
type input "1299"
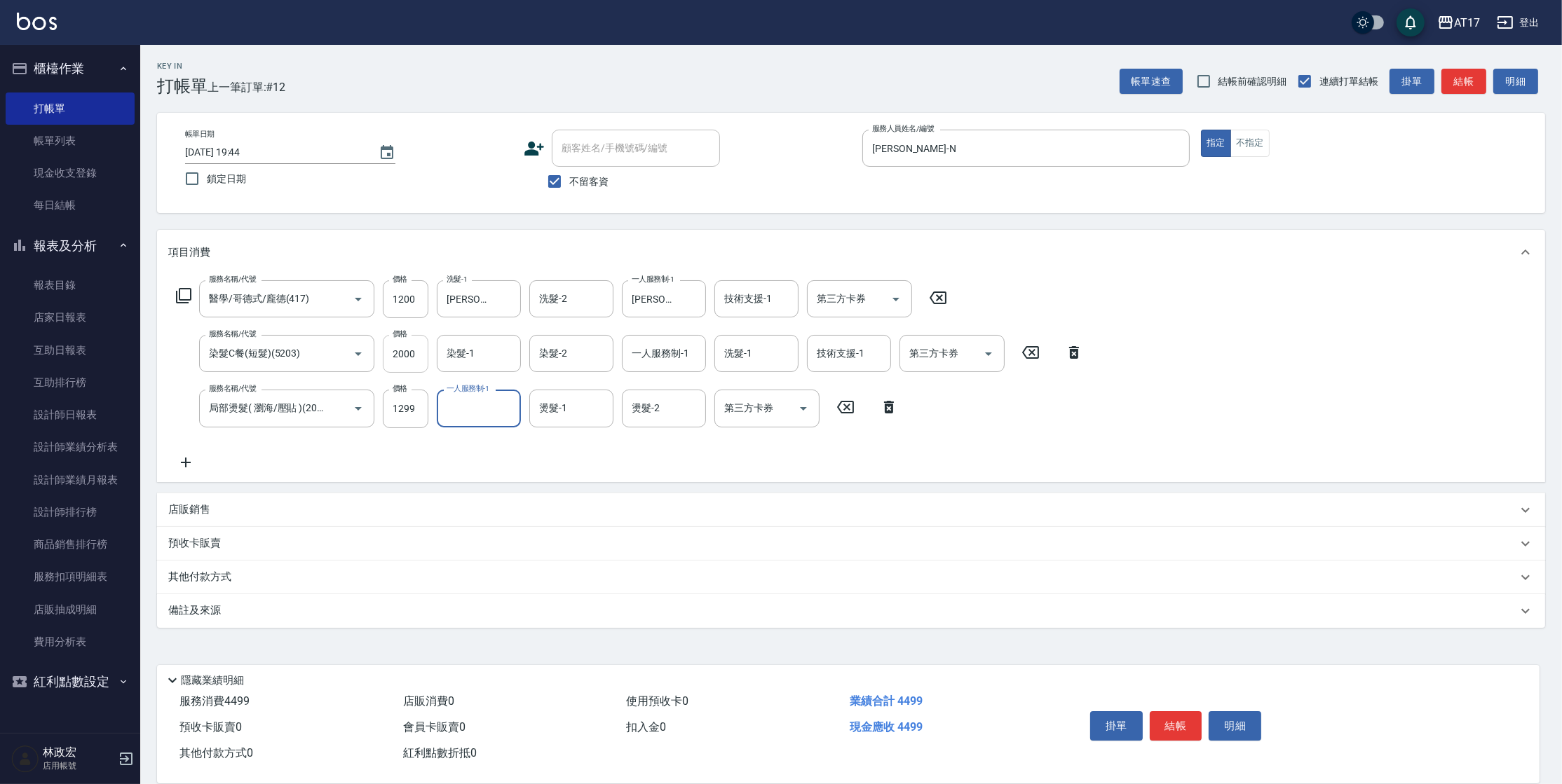
click at [409, 360] on input "2000" at bounding box center [405, 353] width 45 height 38
click at [408, 360] on input "2000" at bounding box center [405, 353] width 45 height 38
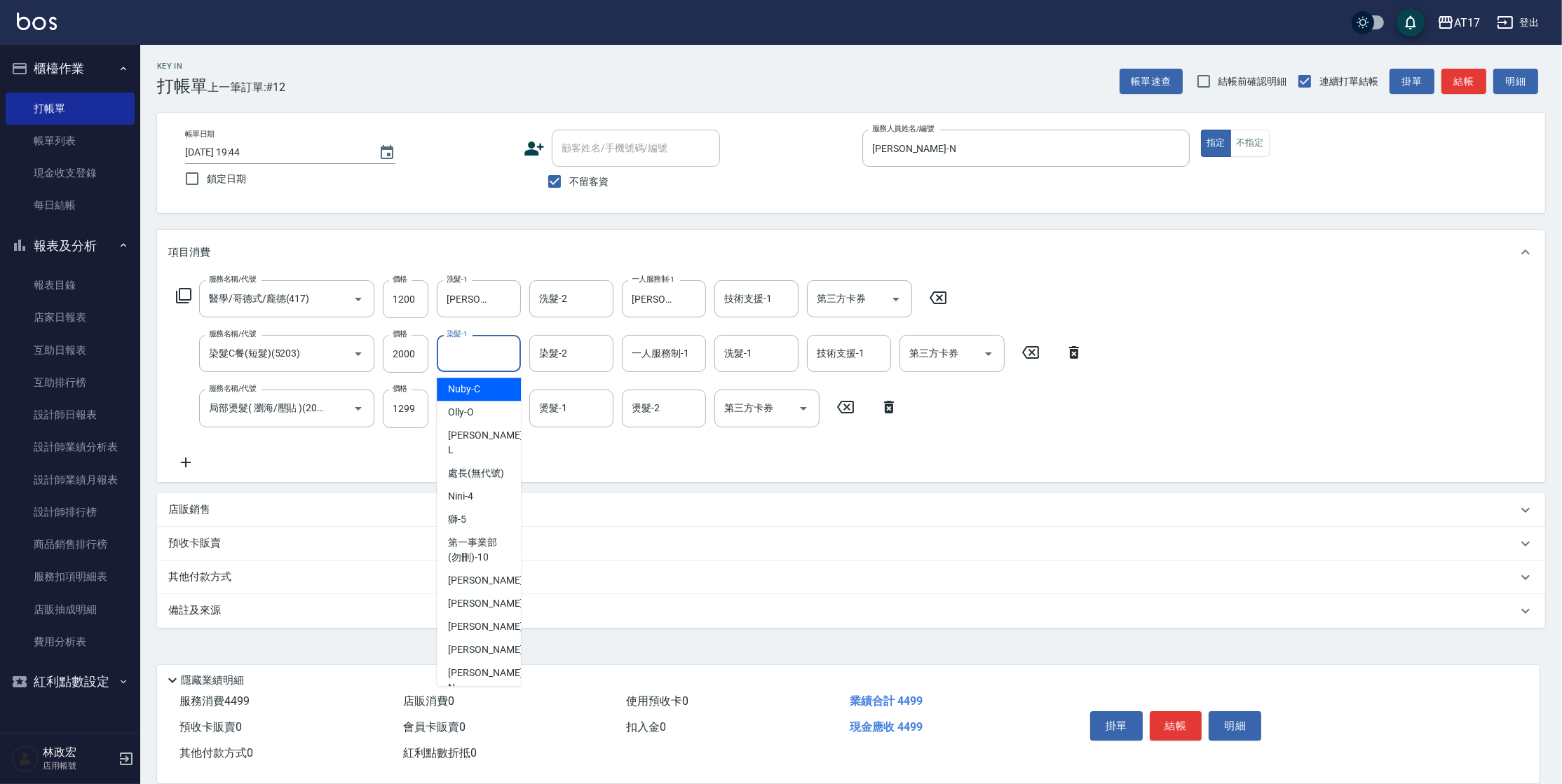
click at [497, 358] on input "染髮-1" at bounding box center [478, 353] width 71 height 24
type input "[PERSON_NAME]-25"
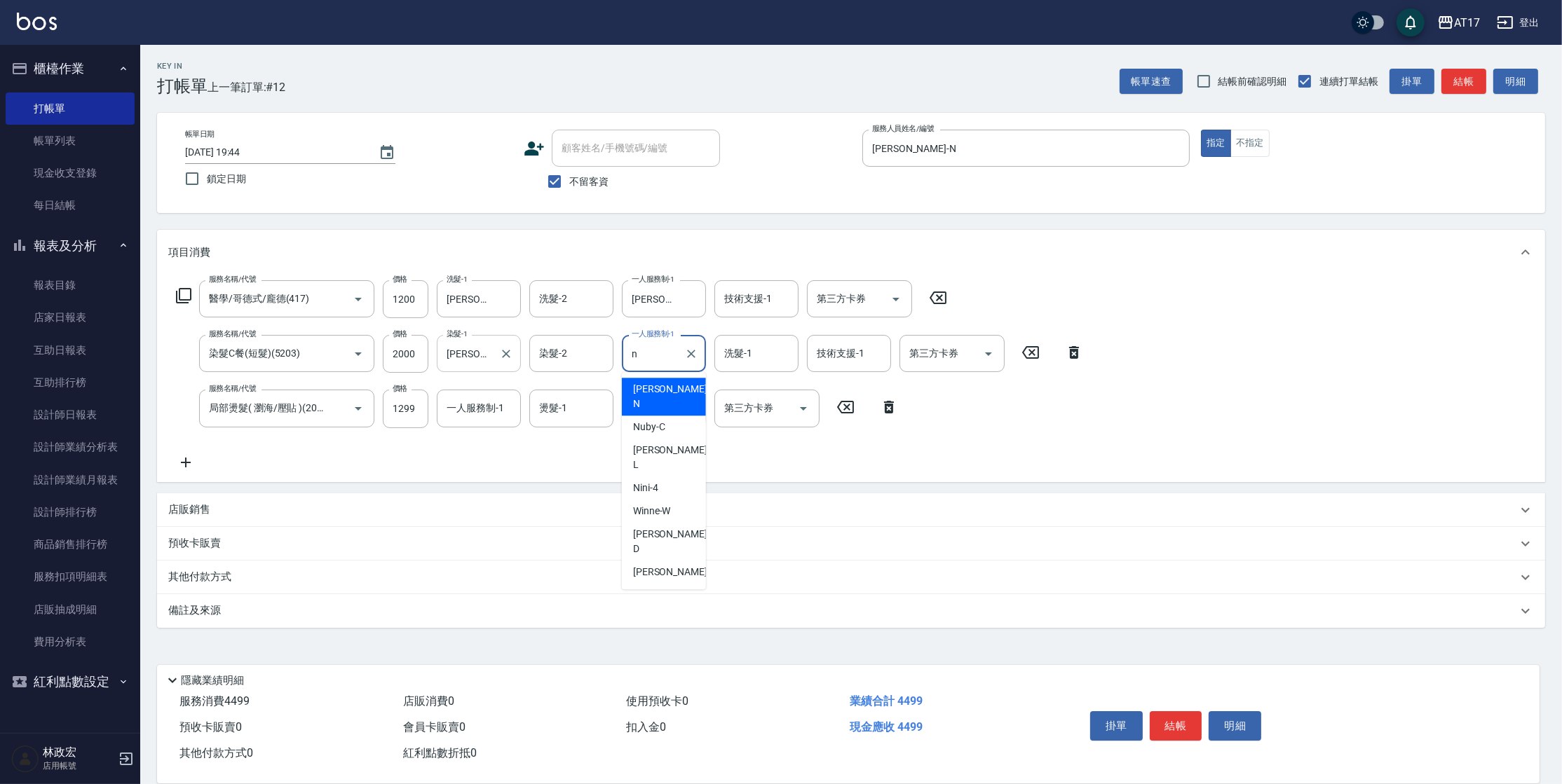
type input "[PERSON_NAME]-N"
click at [404, 298] on input "1200" at bounding box center [405, 298] width 45 height 38
click at [422, 298] on input "15000" at bounding box center [405, 298] width 45 height 38
click at [416, 300] on input "15000" at bounding box center [405, 298] width 45 height 38
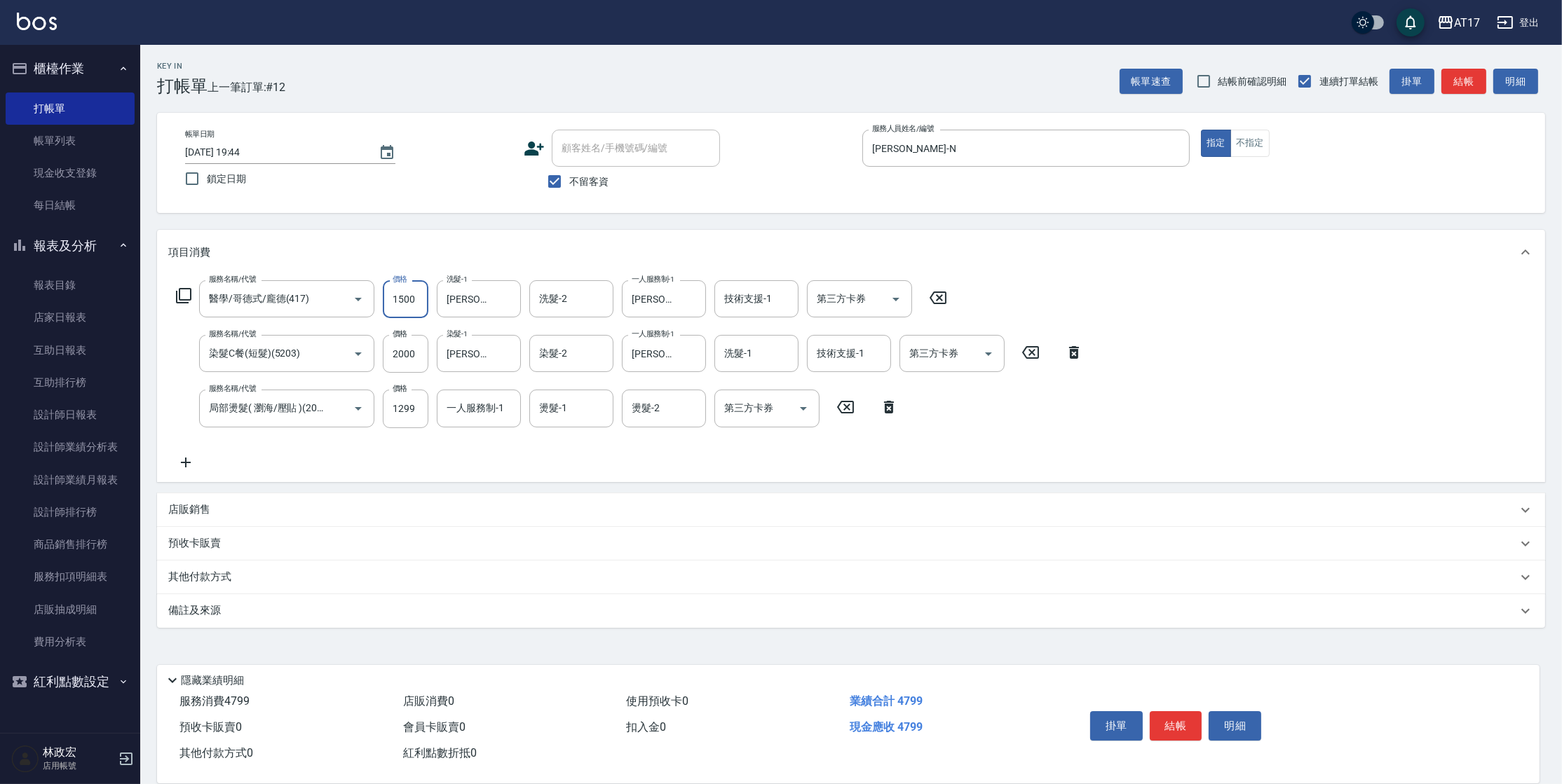
type input "1500"
click at [1199, 715] on button "結帳" at bounding box center [1175, 725] width 53 height 30
type input "[DATE] 19:45"
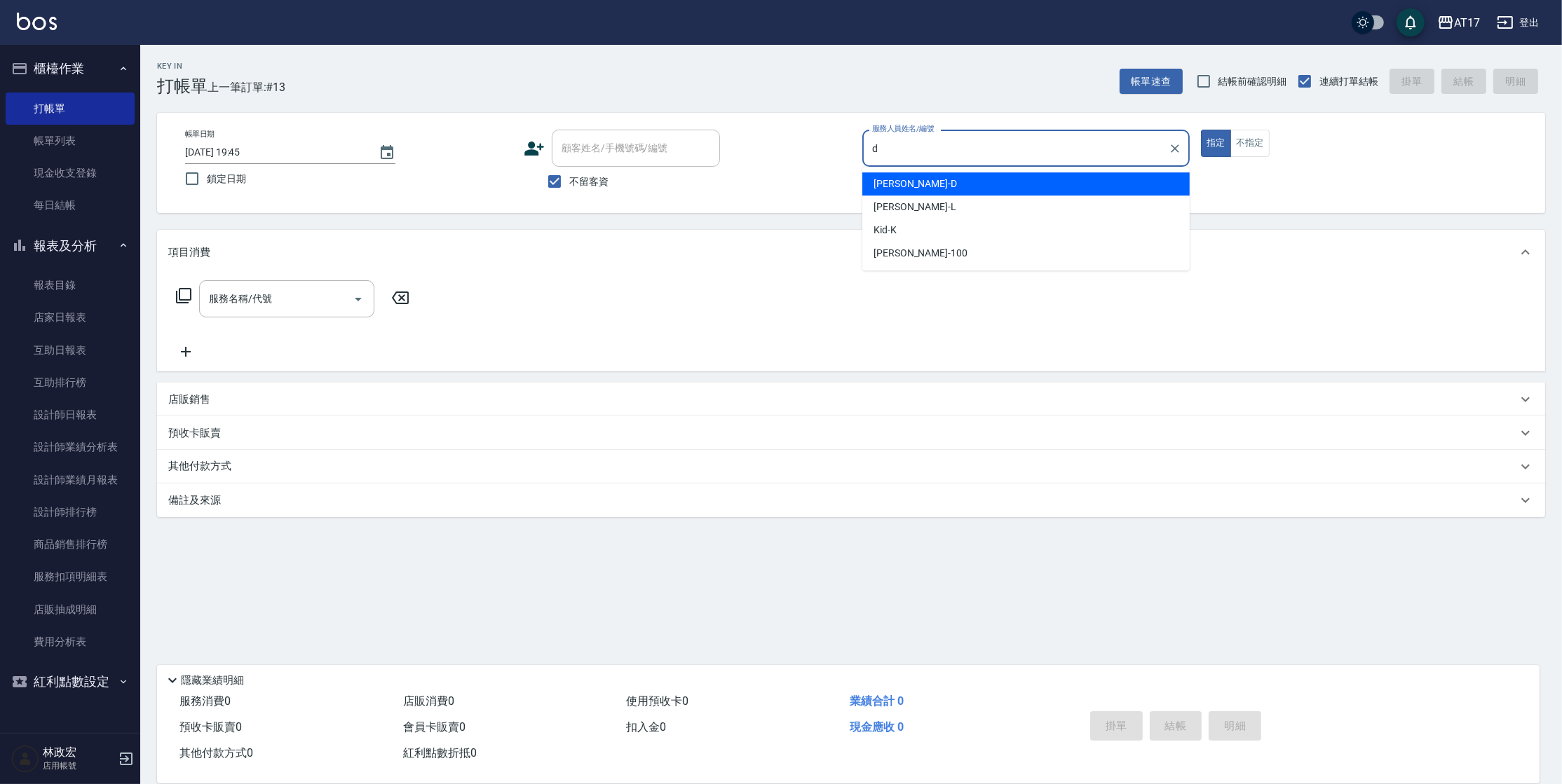
type input "[PERSON_NAME]-D"
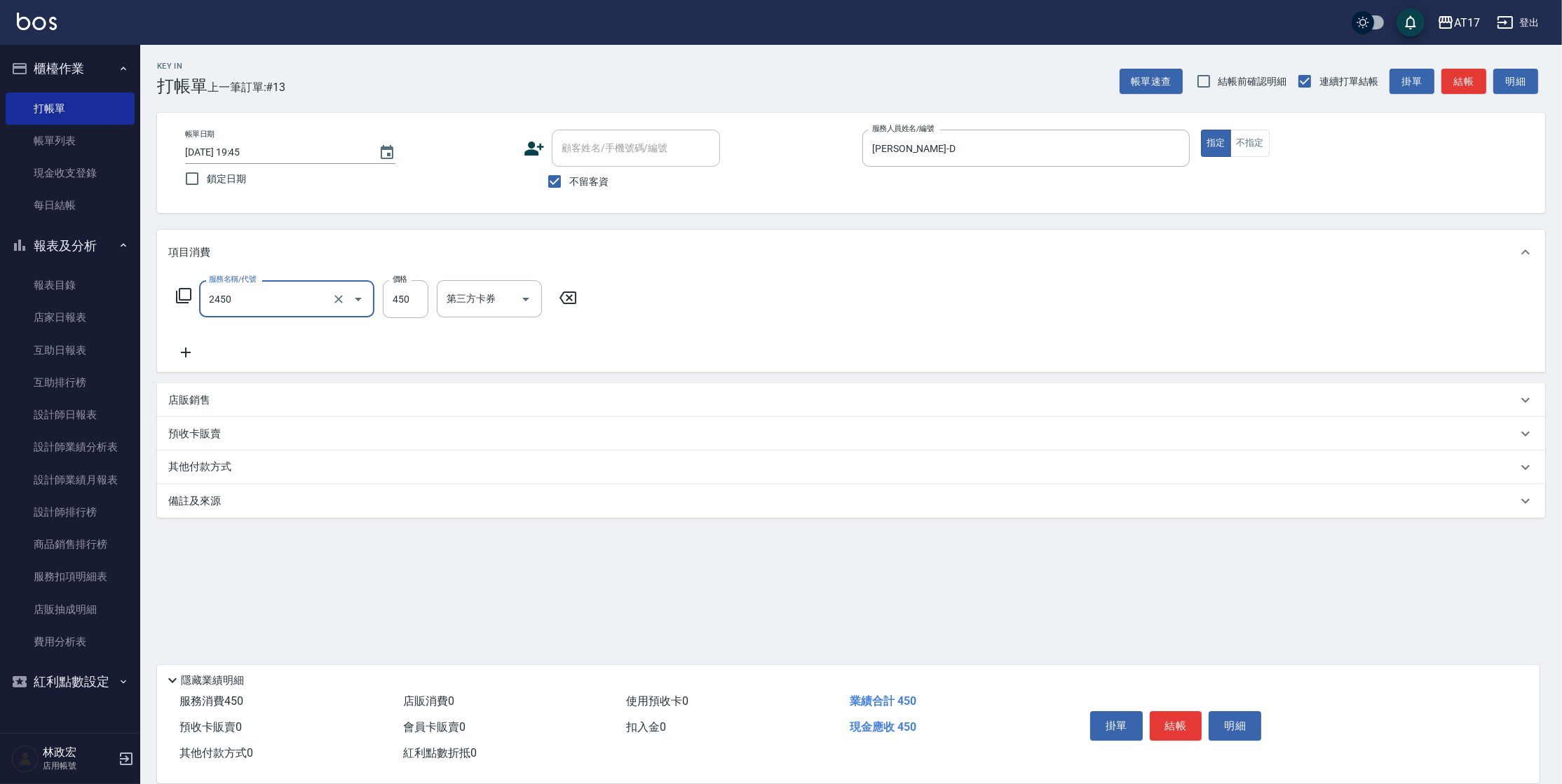
type input "C剪髮套餐(2450)"
type input "[PERSON_NAME]-27"
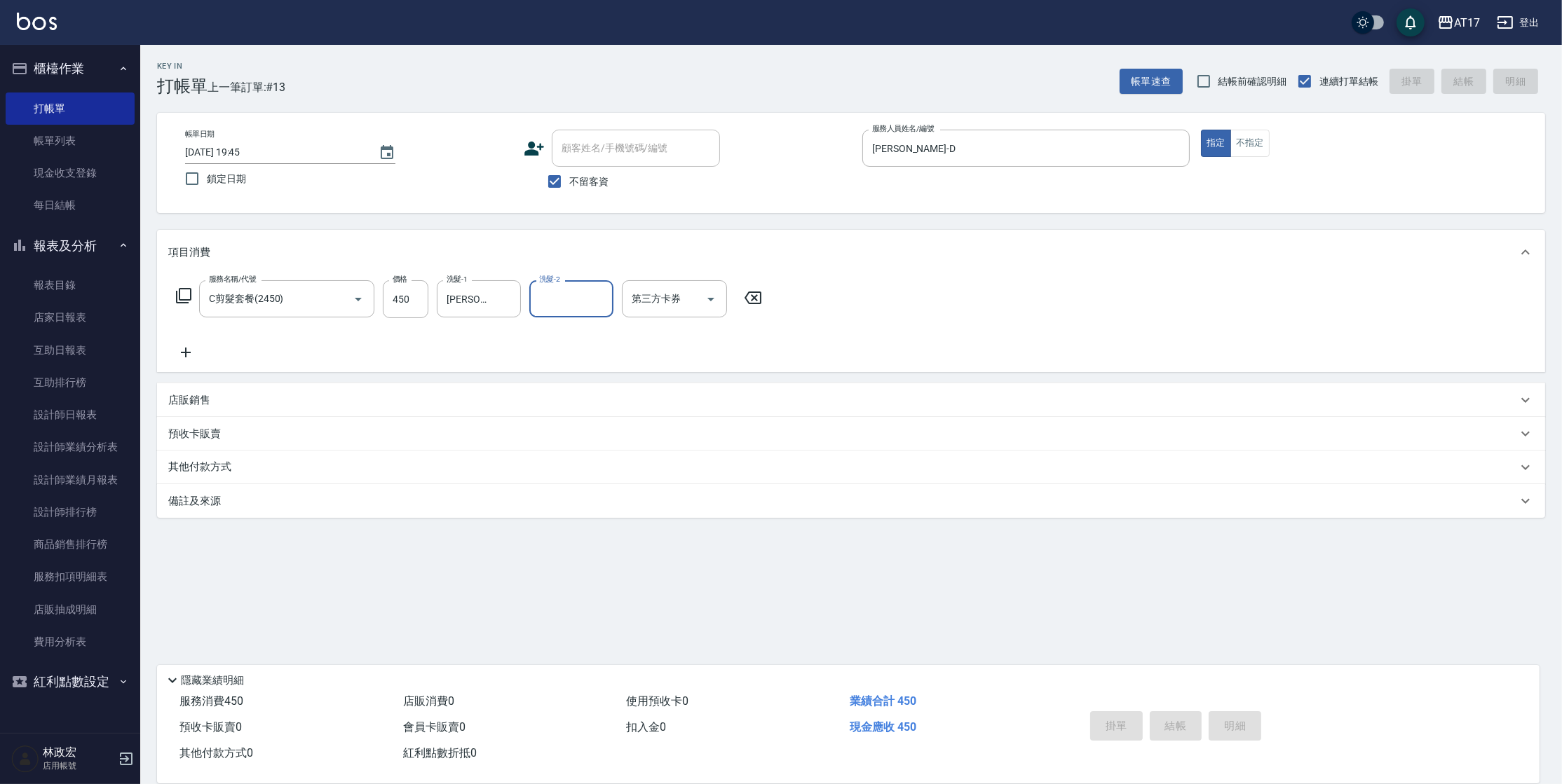
type input "[DATE] 19:47"
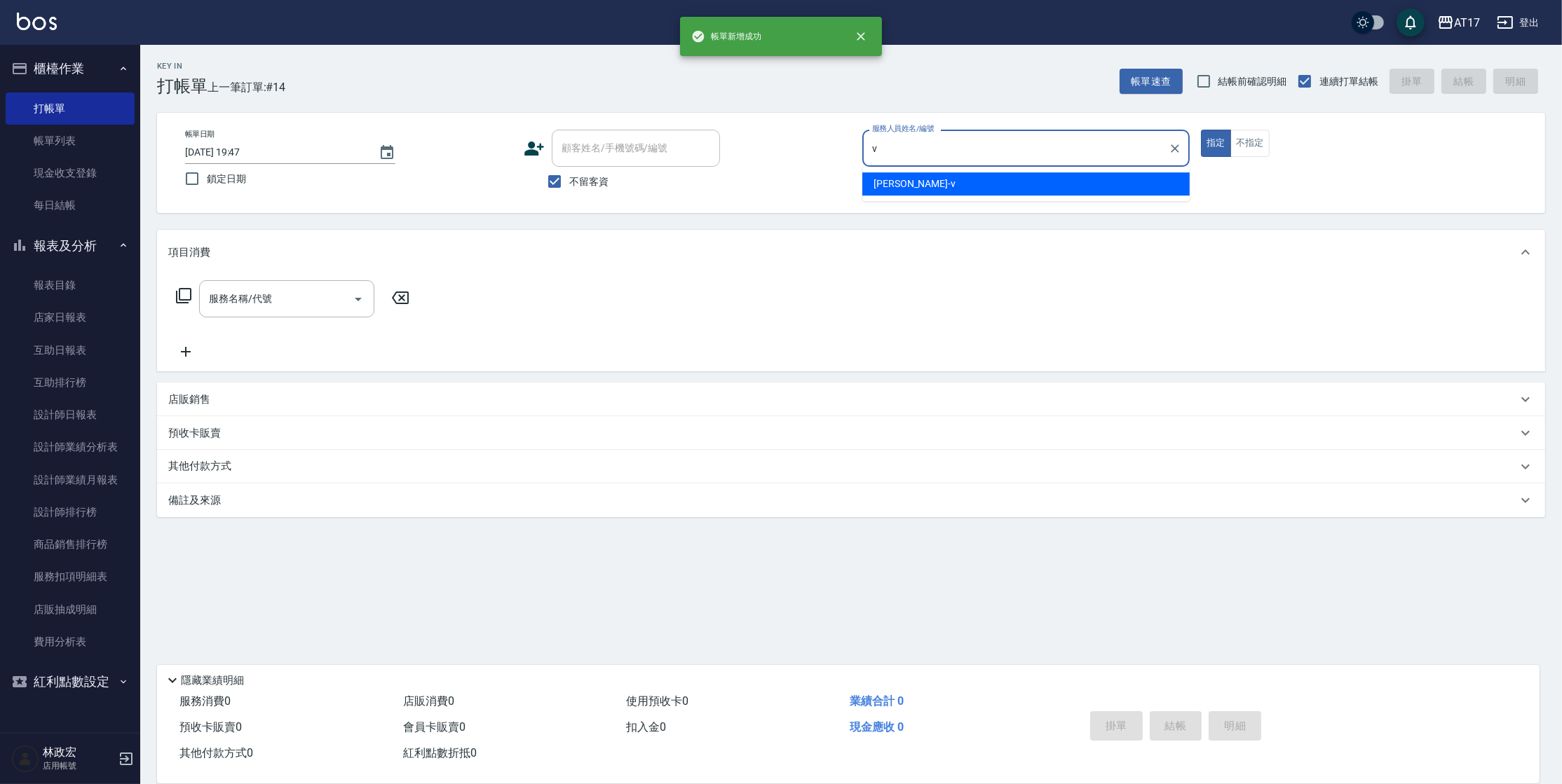
type input "[PERSON_NAME]-v"
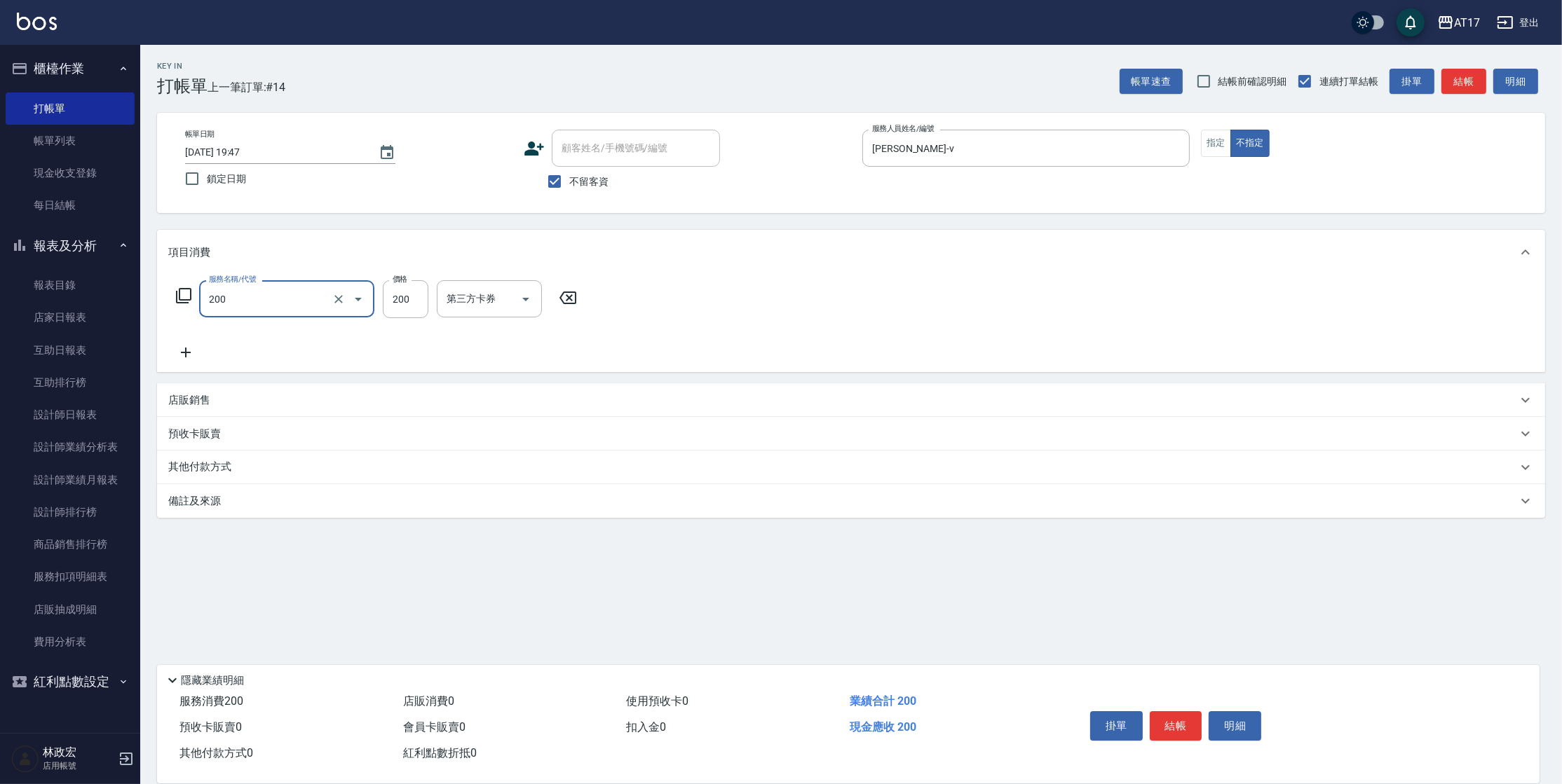
type input "剪髮(200)"
type input "199"
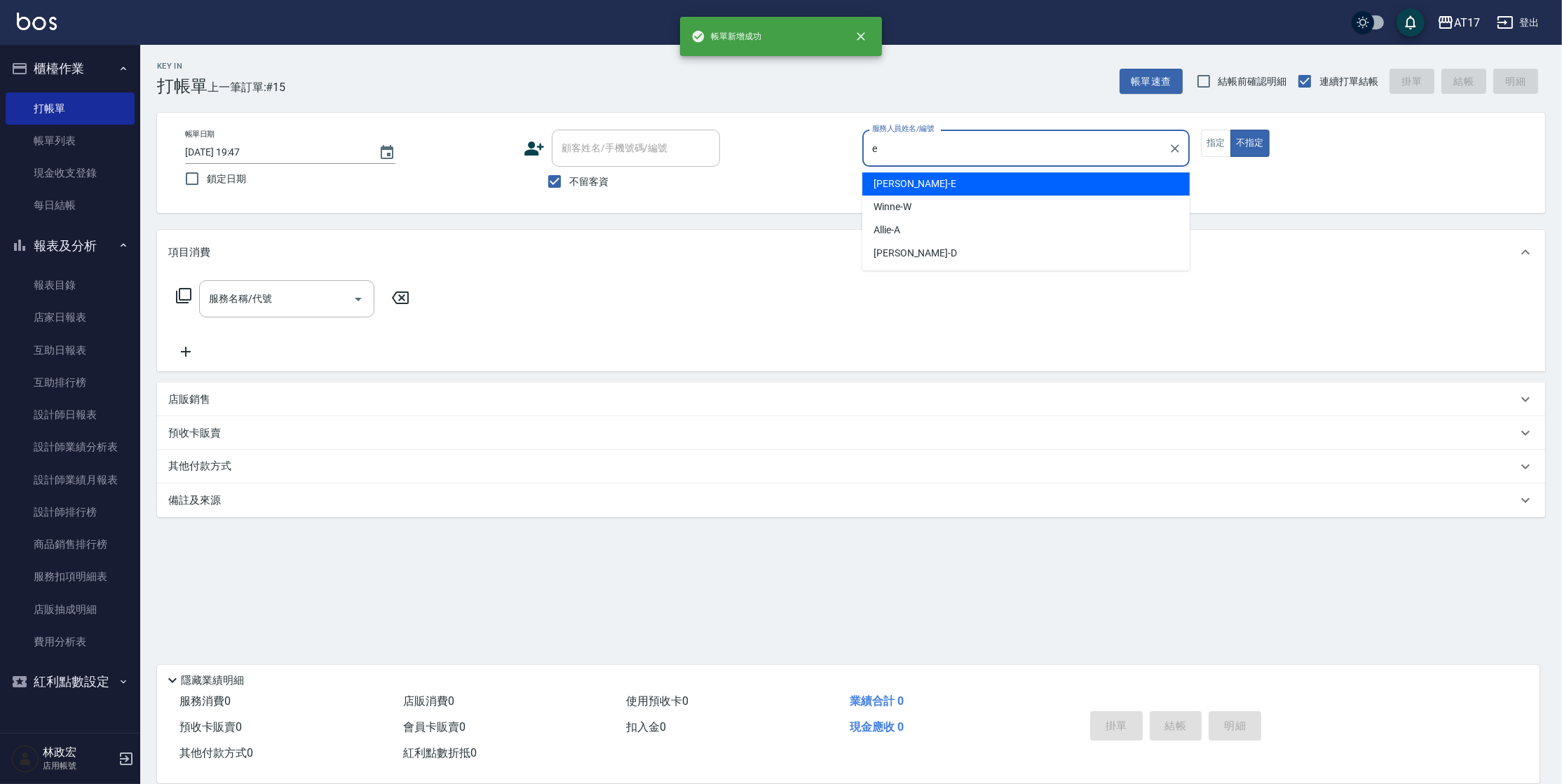
type input "[PERSON_NAME]-E"
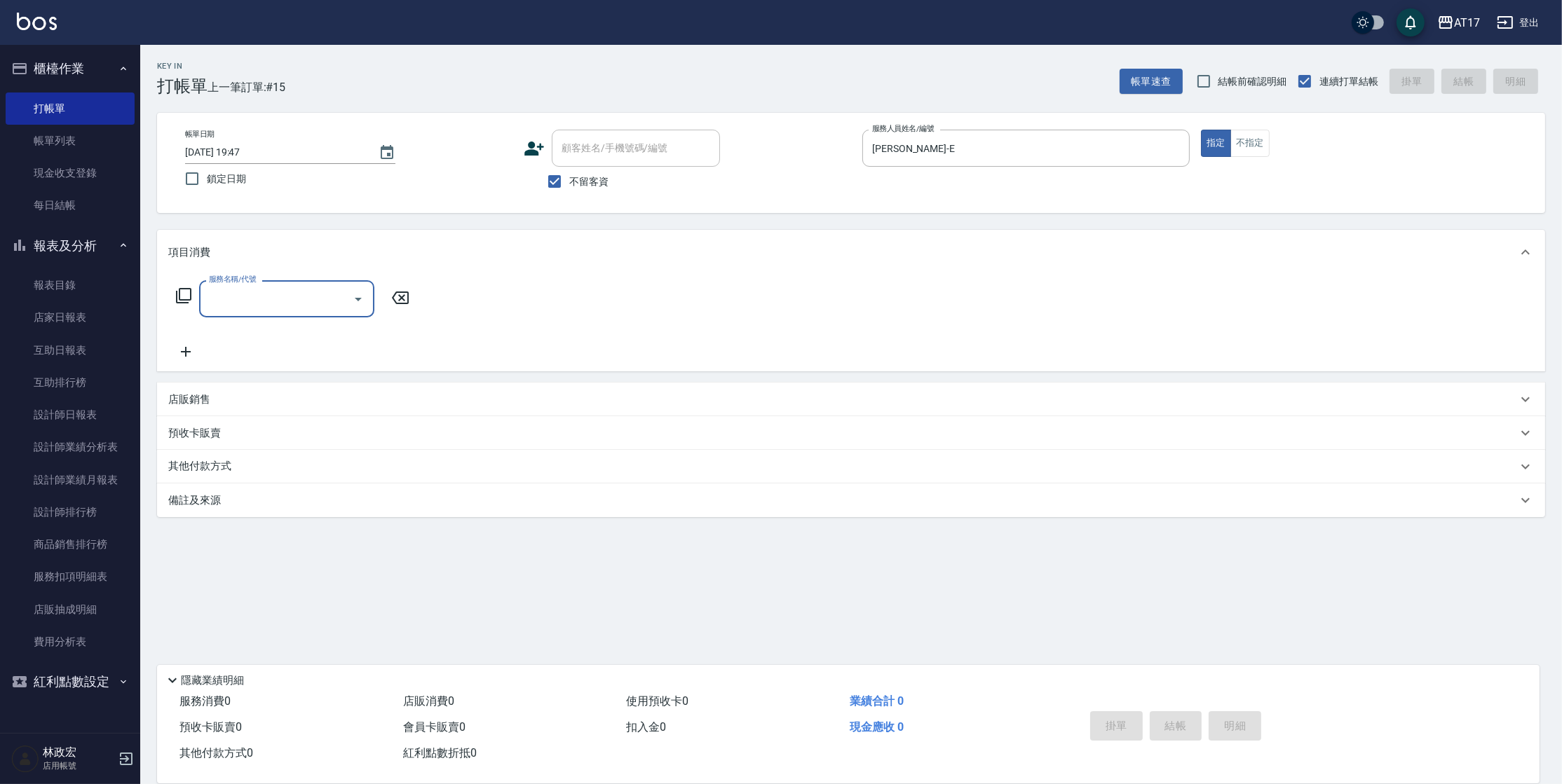
click at [187, 298] on icon at bounding box center [183, 295] width 16 height 16
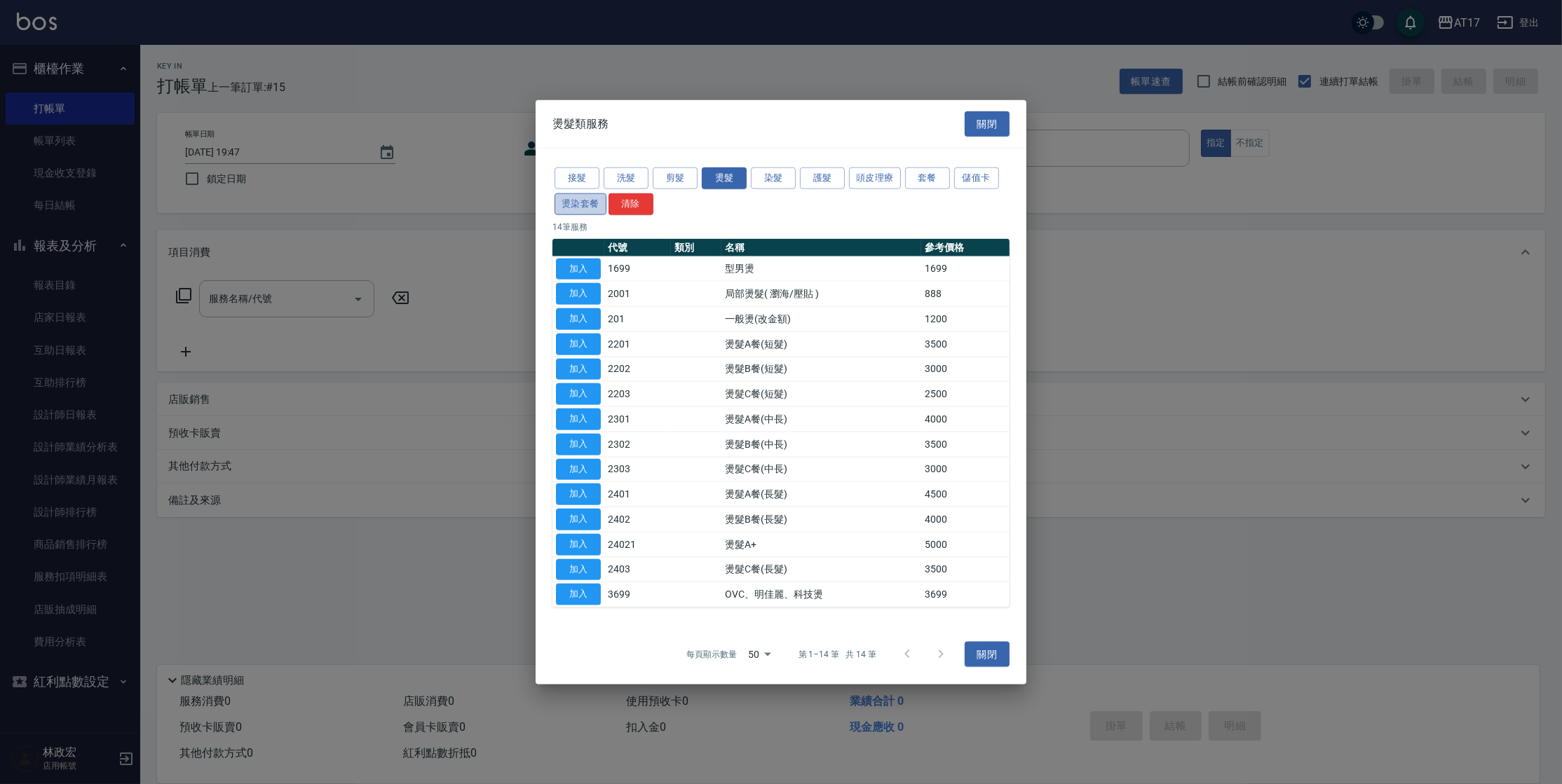
click at [580, 213] on button "燙染套餐" at bounding box center [580, 203] width 52 height 22
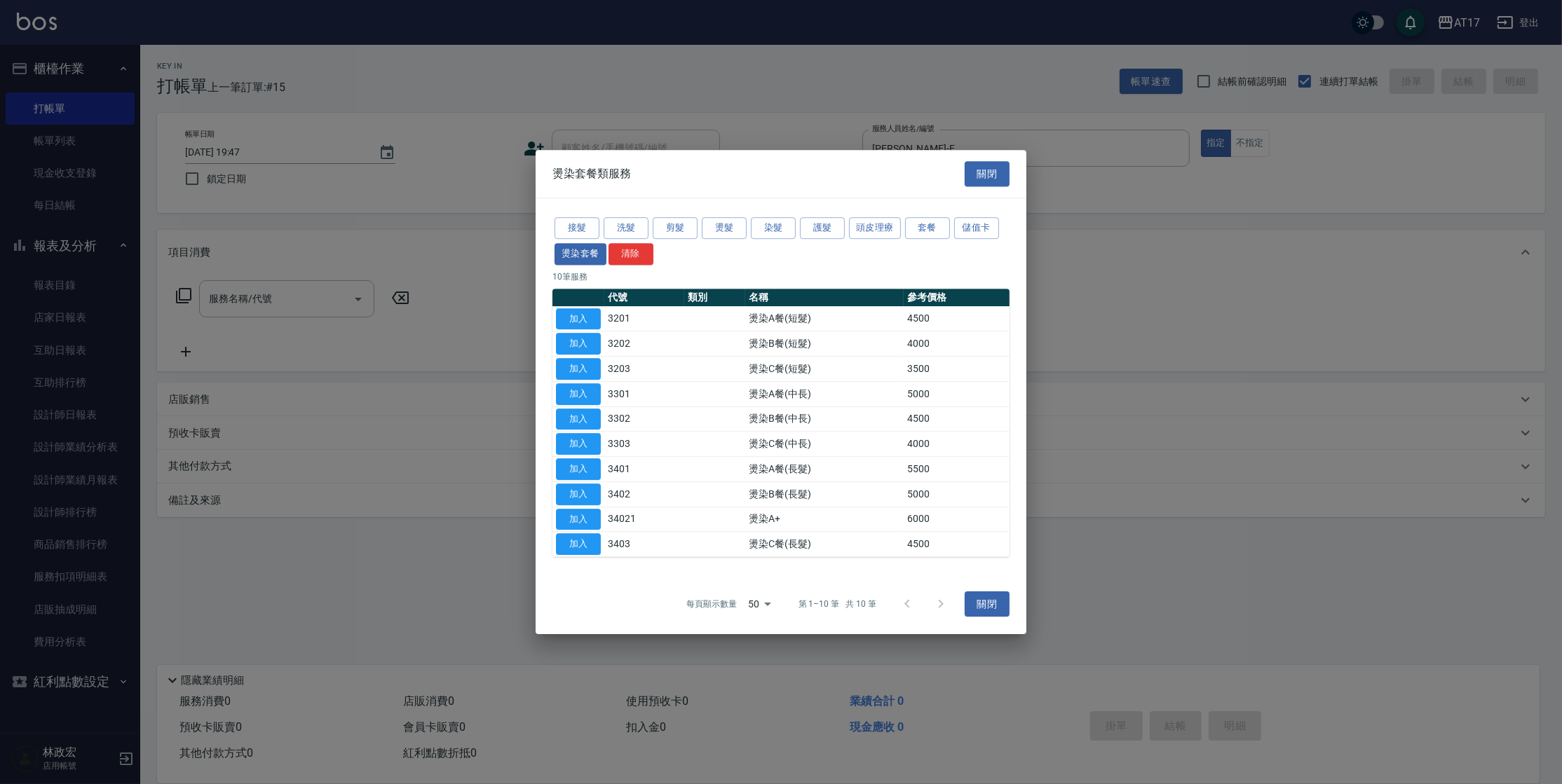
drag, startPoint x: 593, startPoint y: 340, endPoint x: 353, endPoint y: 336, distance: 240.0
click at [592, 340] on button "加入" at bounding box center [578, 343] width 45 height 22
type input "燙染B餐(短髮)(3202)"
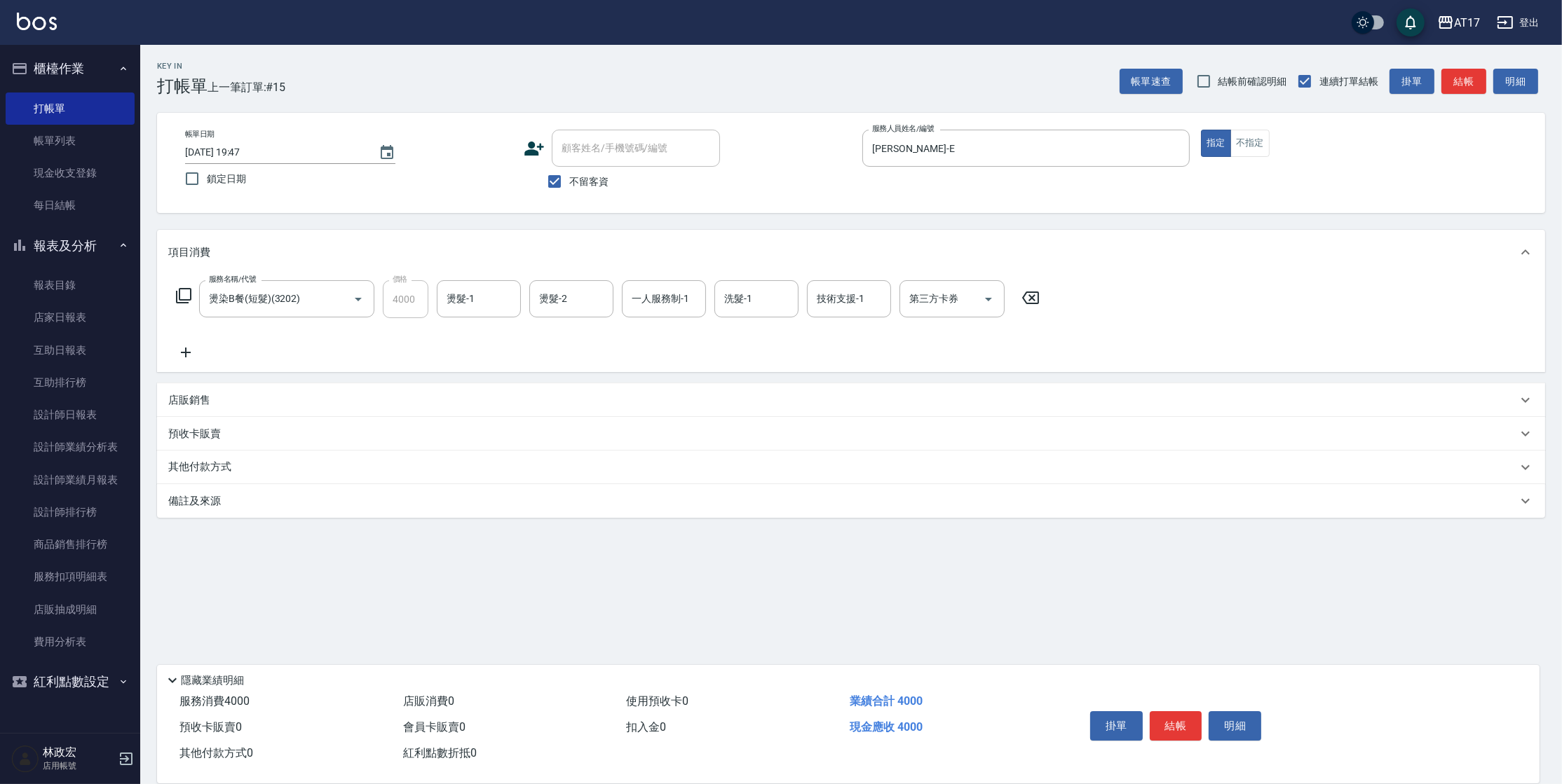
click at [187, 294] on icon at bounding box center [183, 295] width 16 height 16
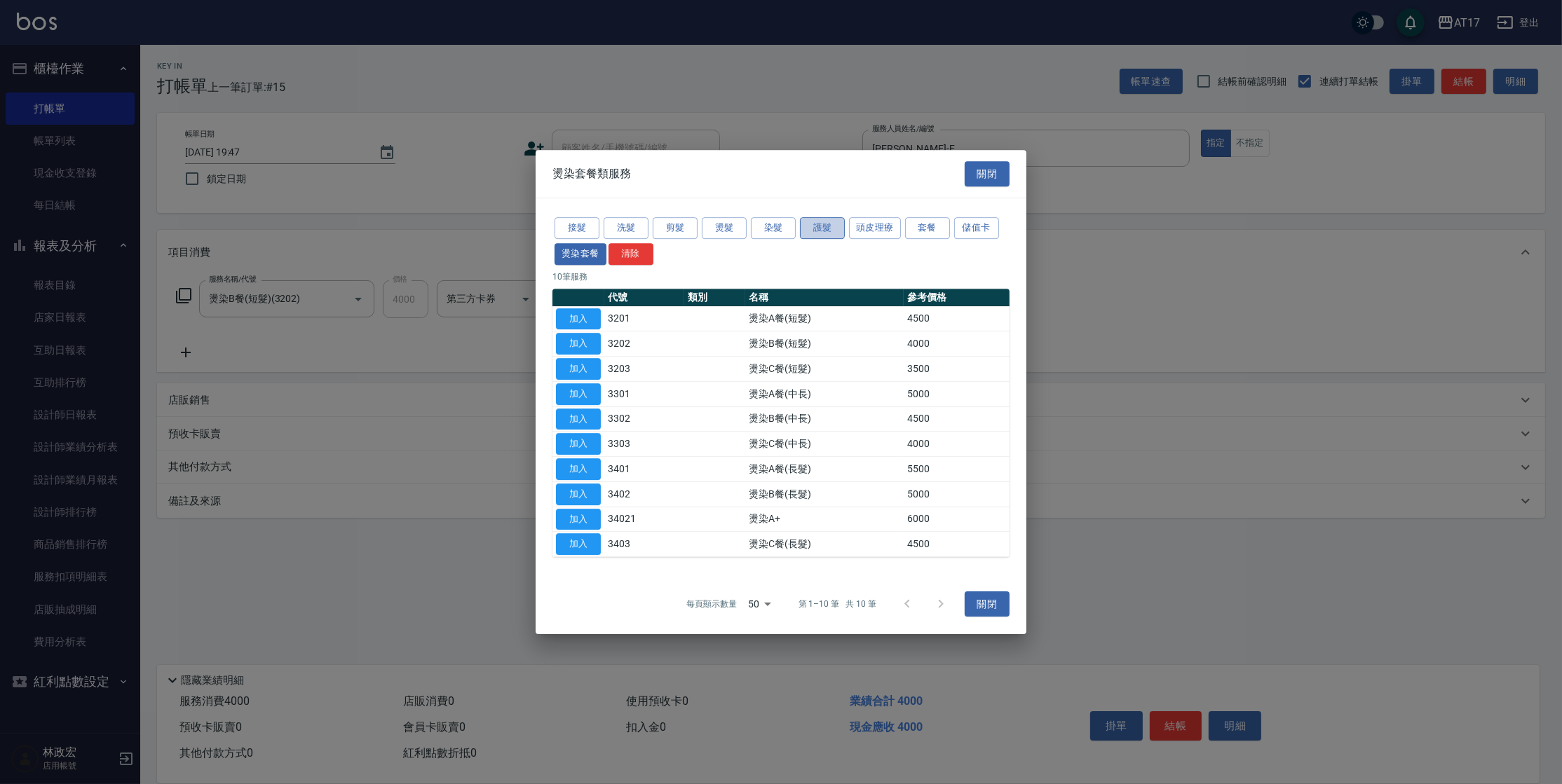
click at [826, 228] on button "護髮" at bounding box center [822, 228] width 45 height 22
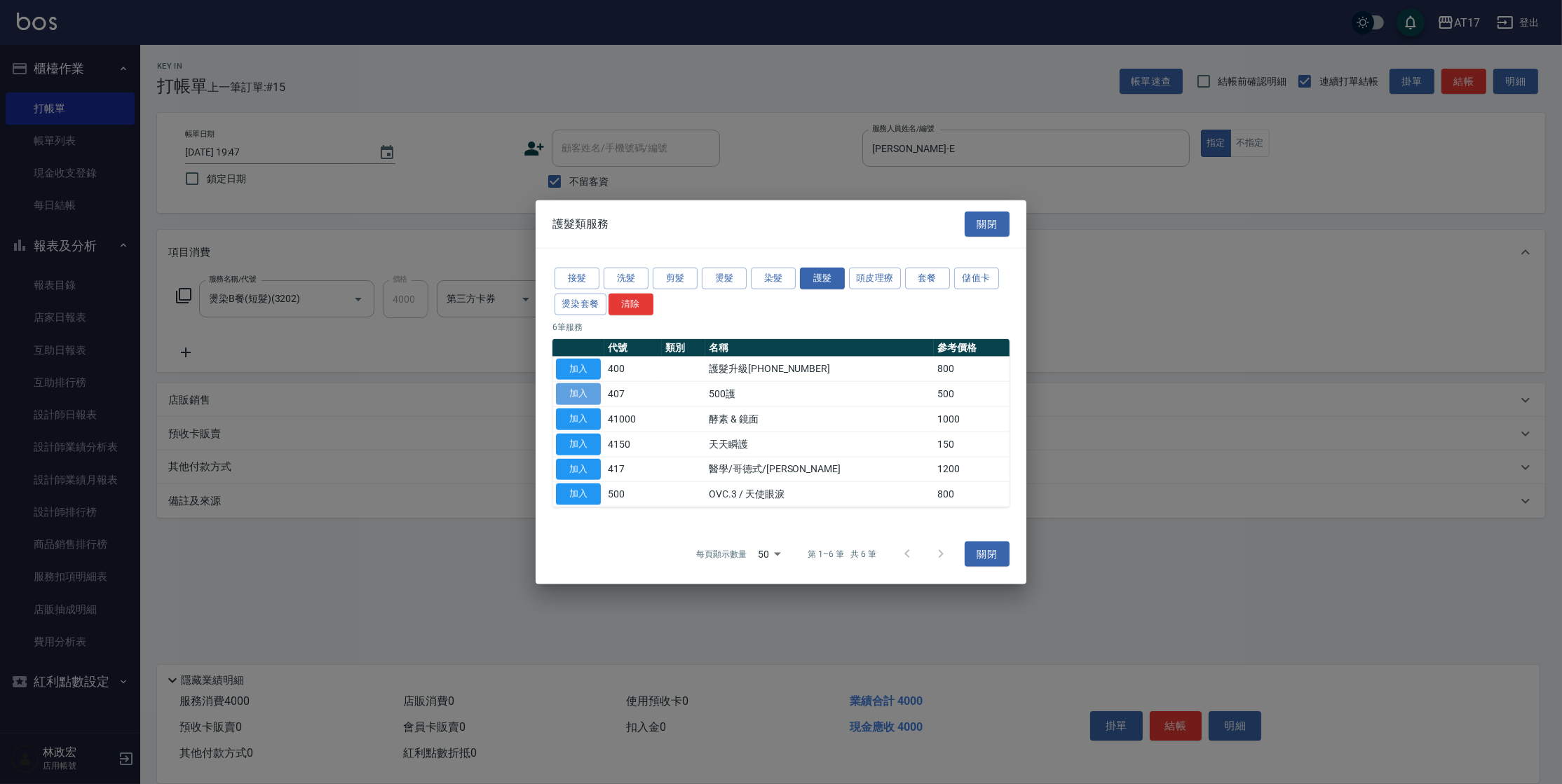
click at [576, 386] on button "加入" at bounding box center [578, 393] width 45 height 22
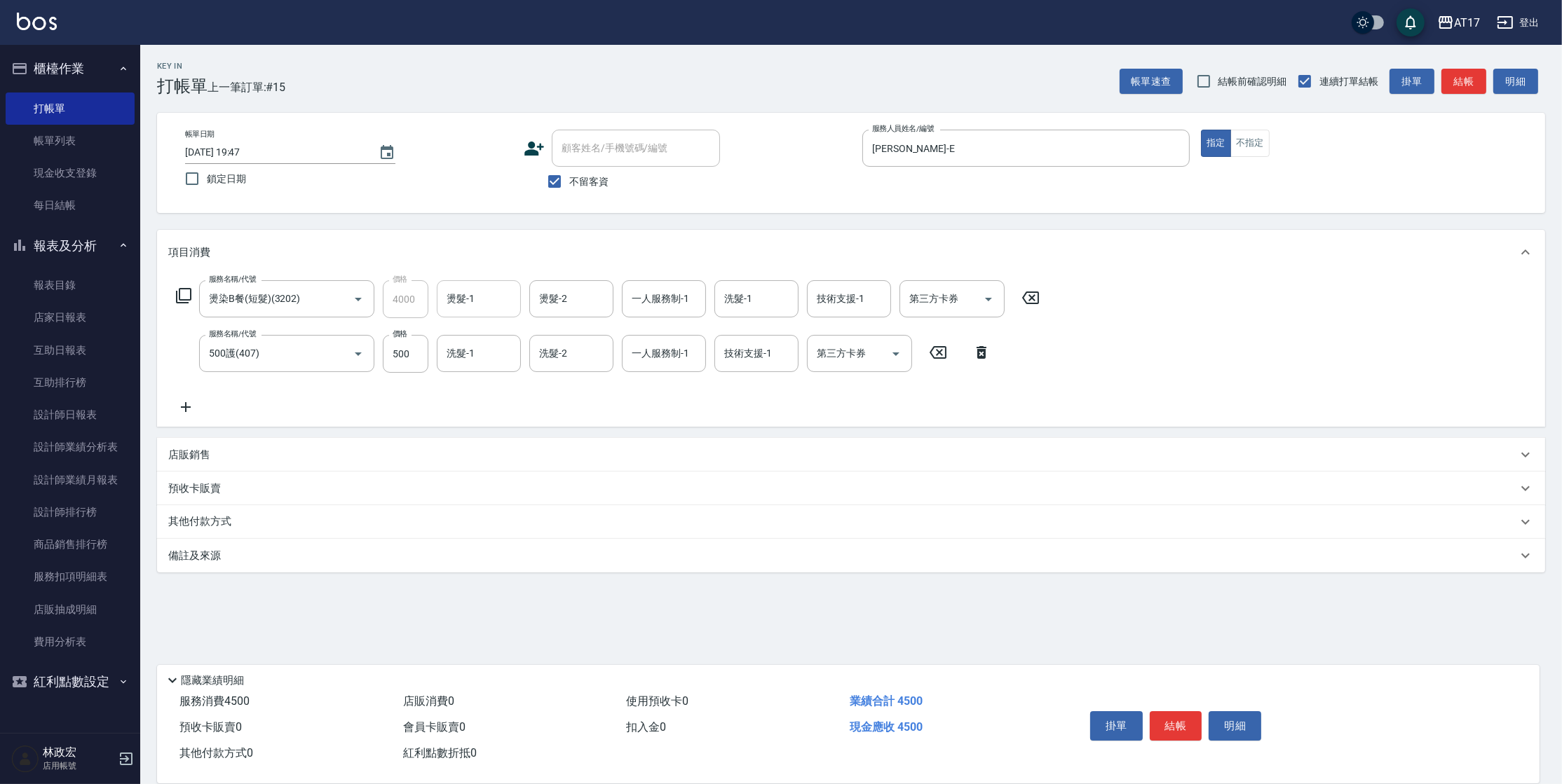
click at [484, 297] on input "燙髮-1" at bounding box center [478, 298] width 71 height 24
type input "[PERSON_NAME]-22"
type input "[PERSON_NAME]-E"
type input "[PERSON_NAME]-22"
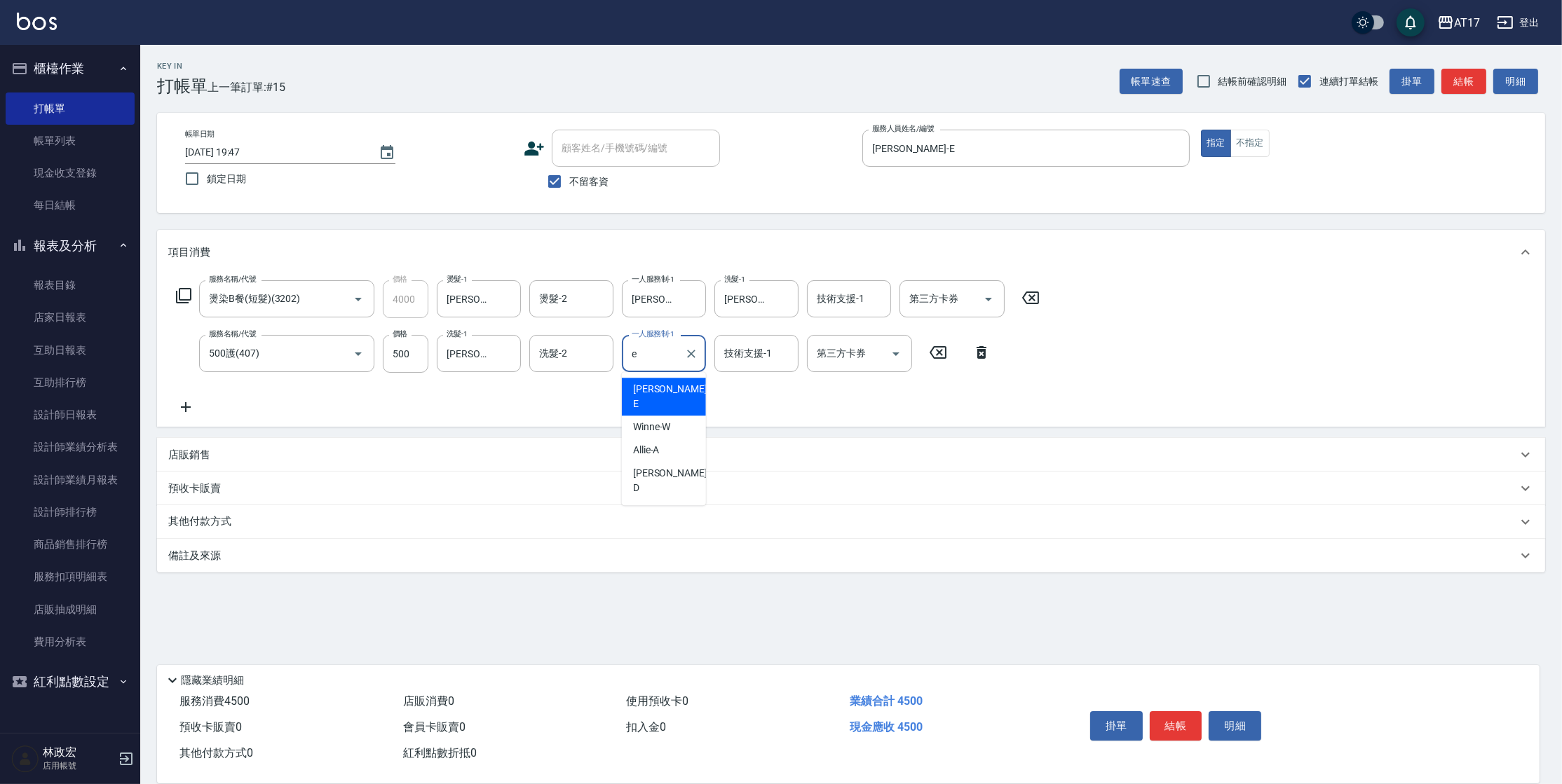
type input "[PERSON_NAME]-E"
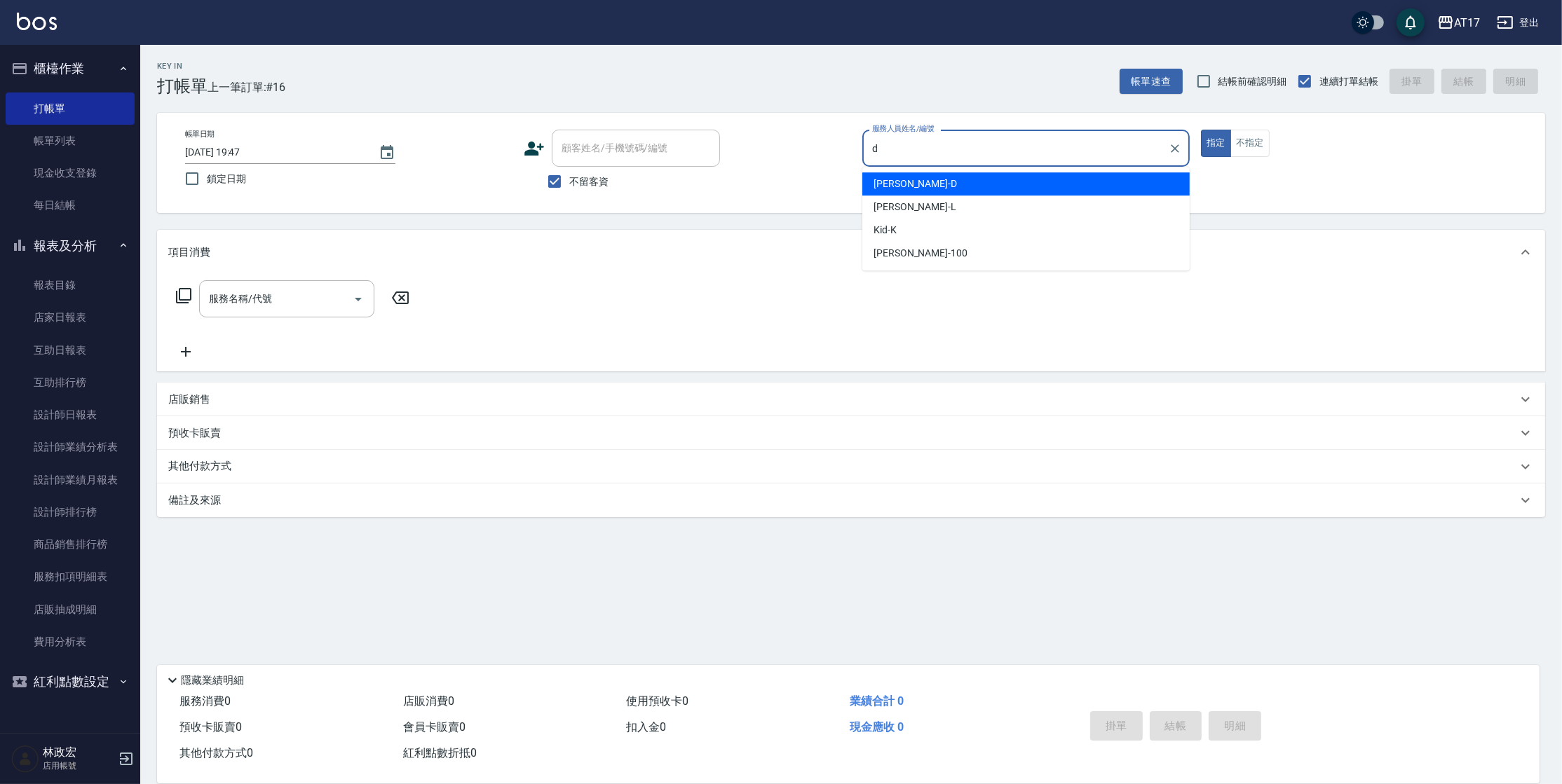
type input "[PERSON_NAME]-D"
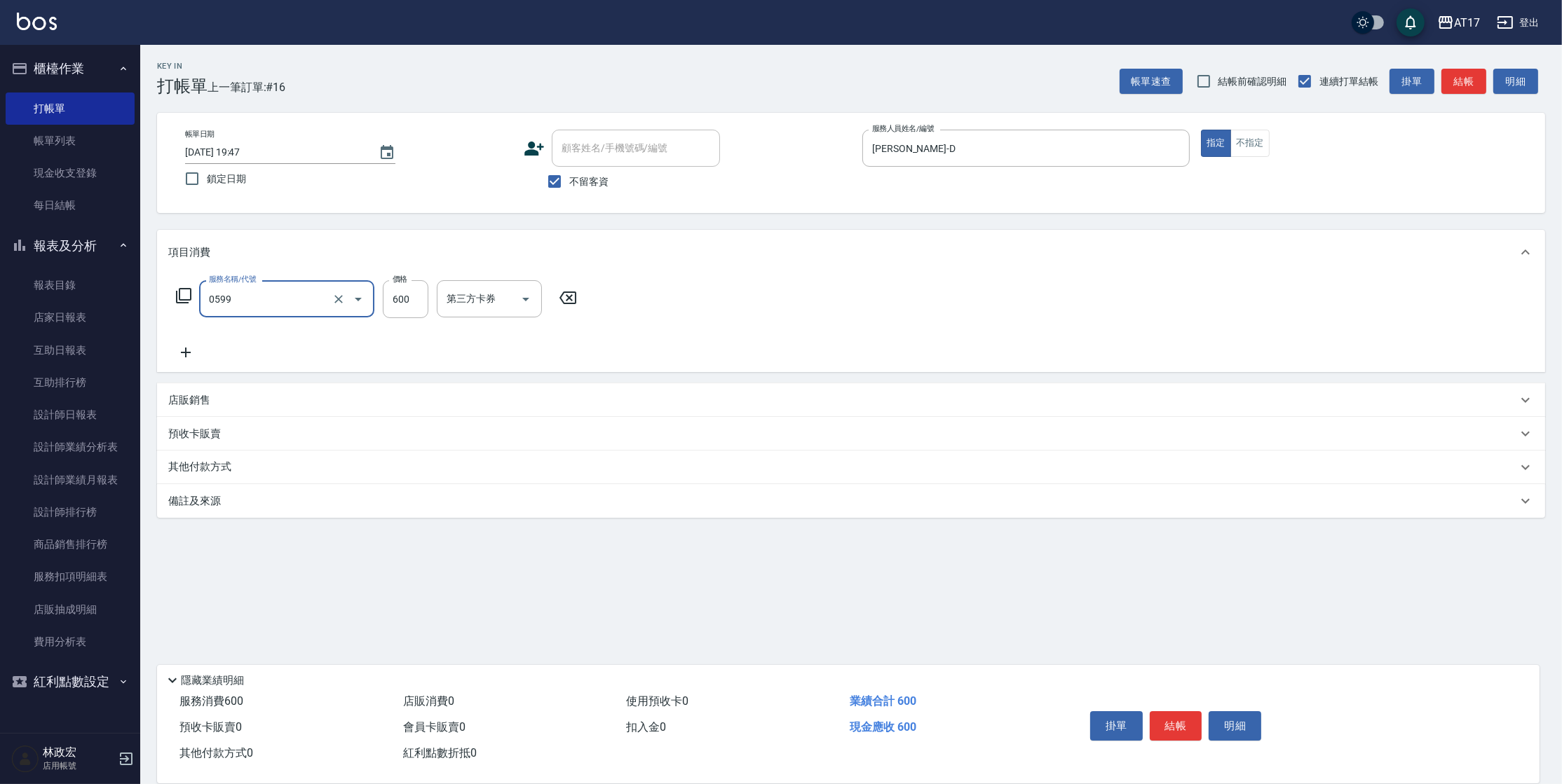
type input "精油-599(0599)"
type input "850"
type input "[PERSON_NAME]-27"
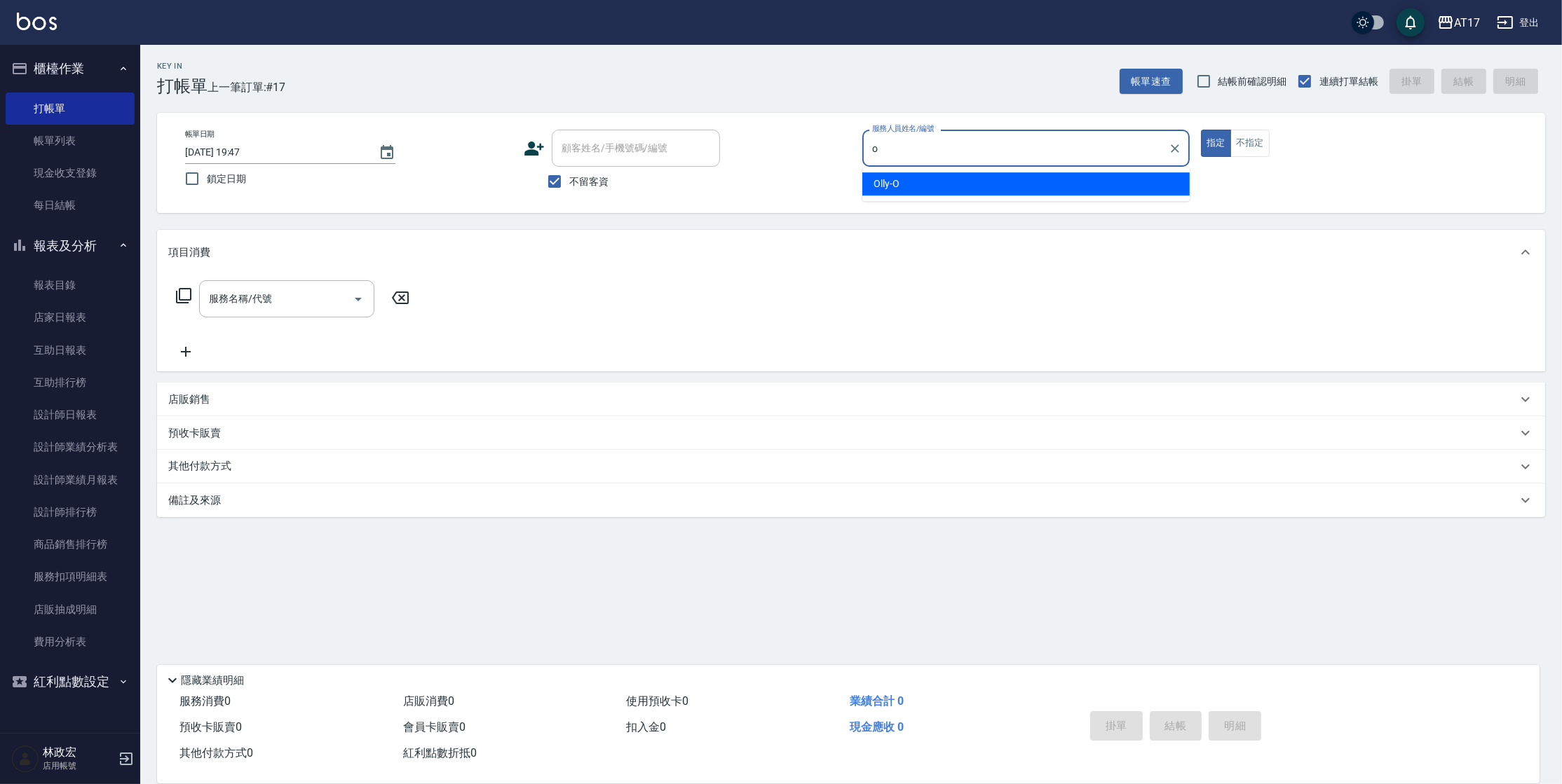
type input "Olly-O"
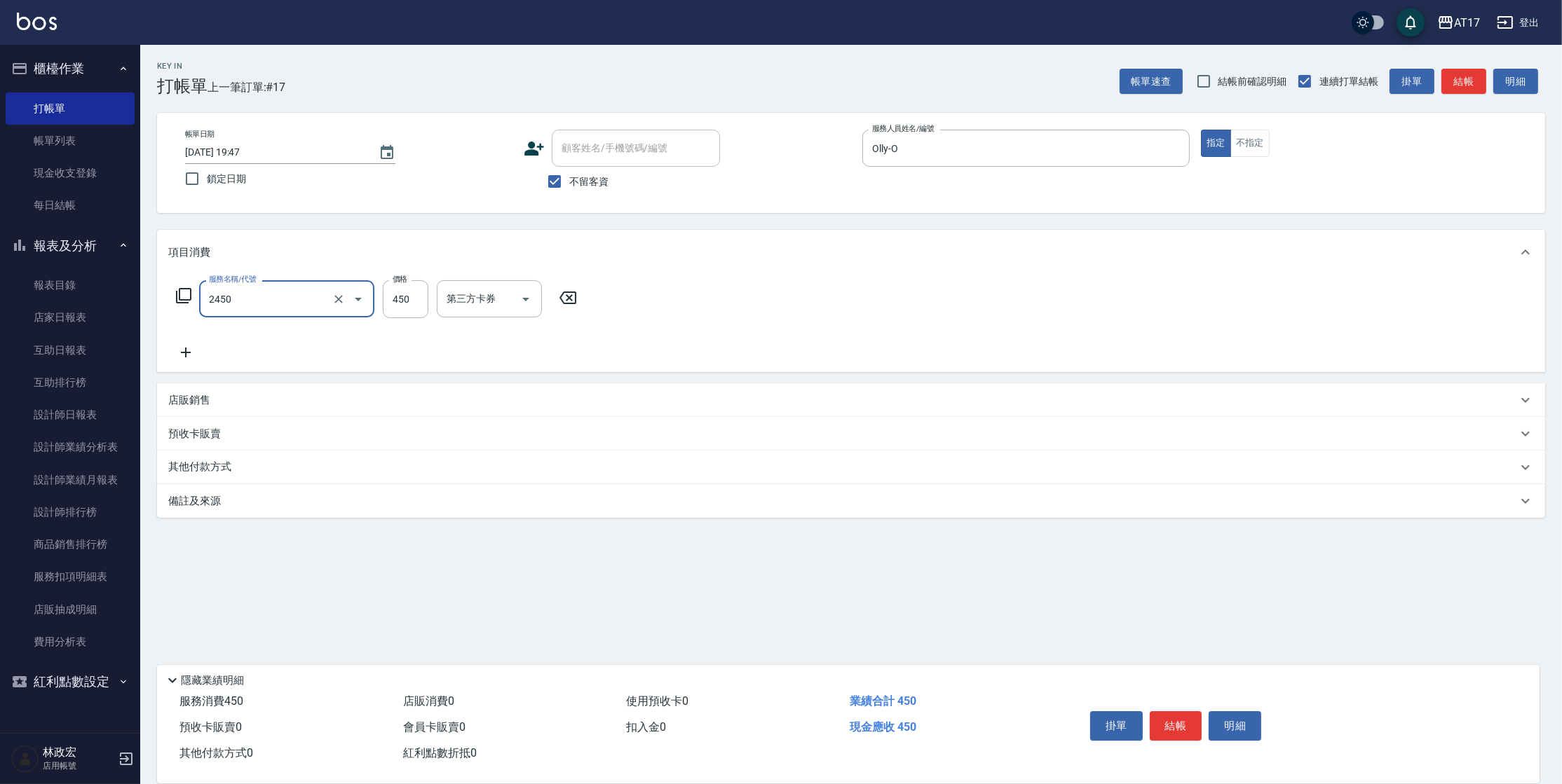
type input "C剪髮套餐(2450)"
type input "500"
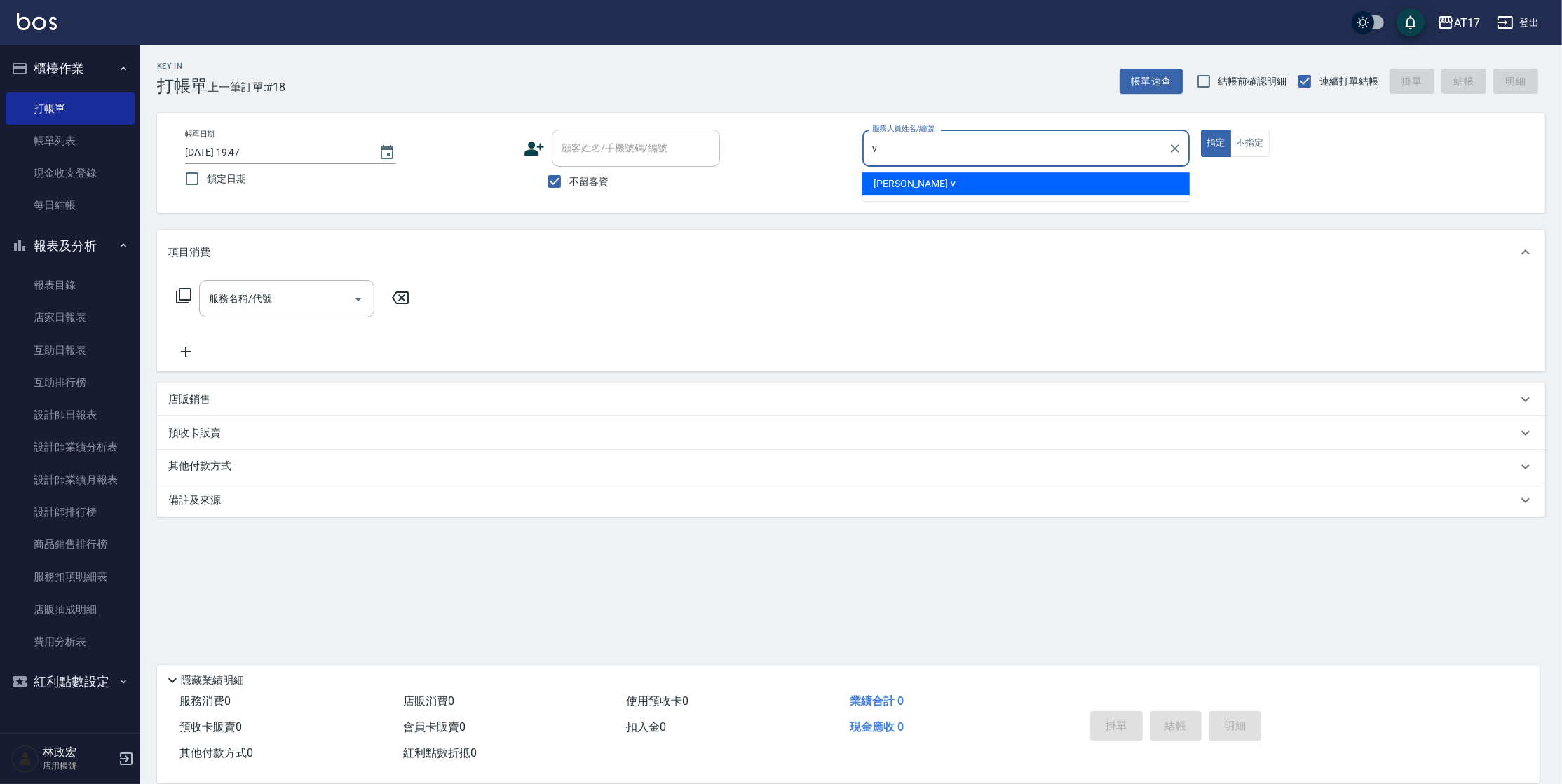
type input "[PERSON_NAME]-v"
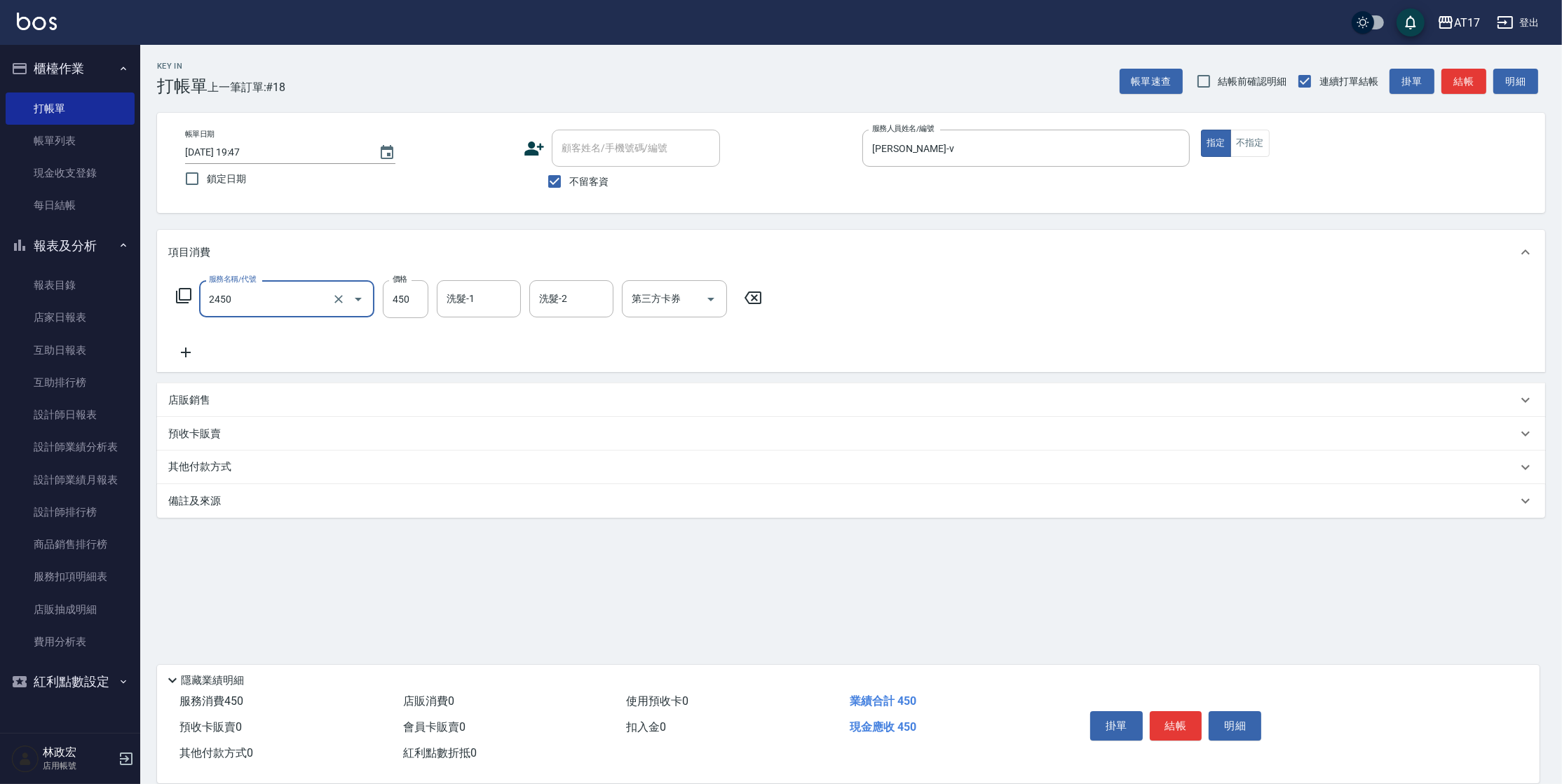
type input "C剪髮套餐(2450)"
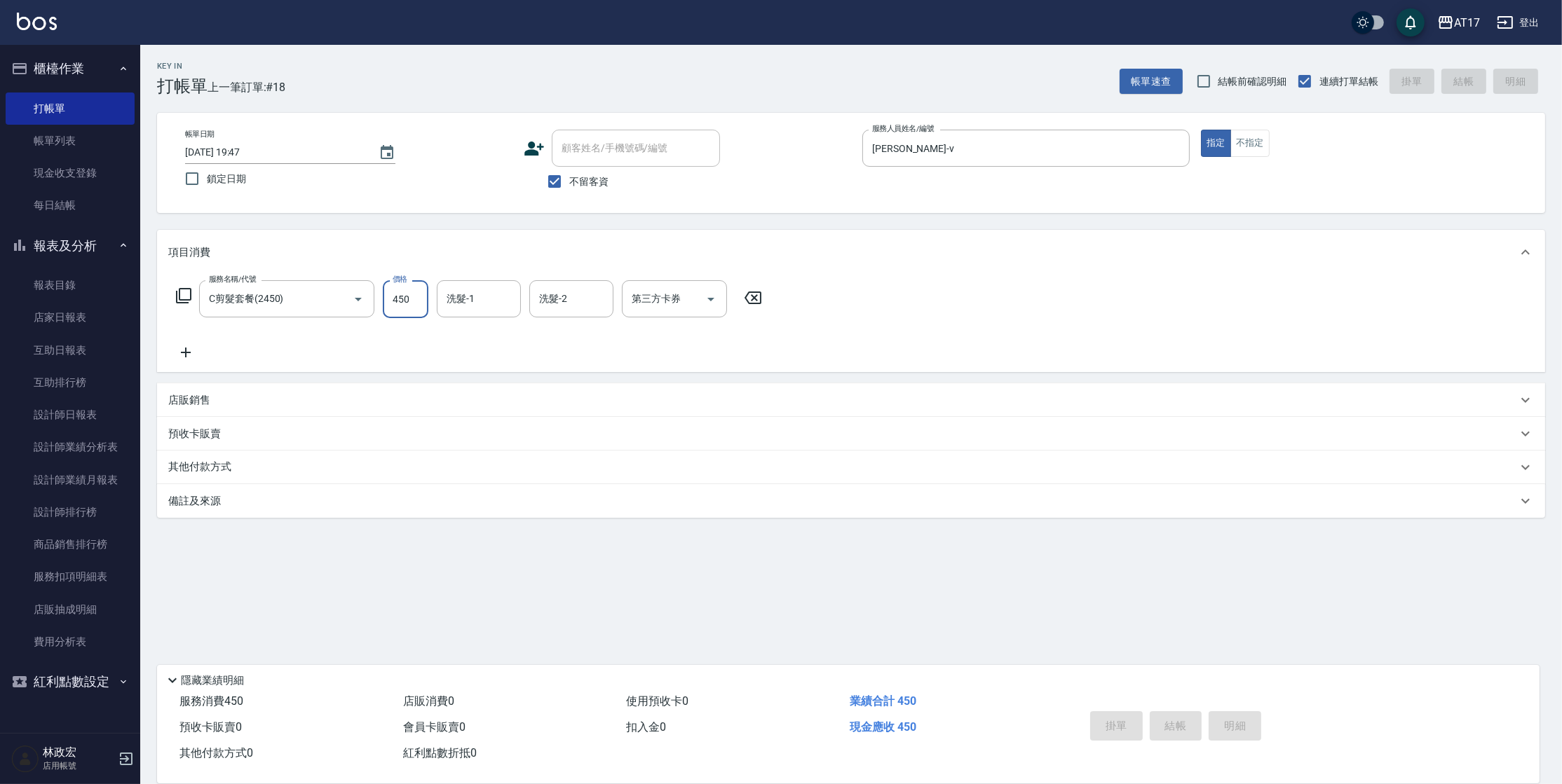
type input "[DATE] 19:48"
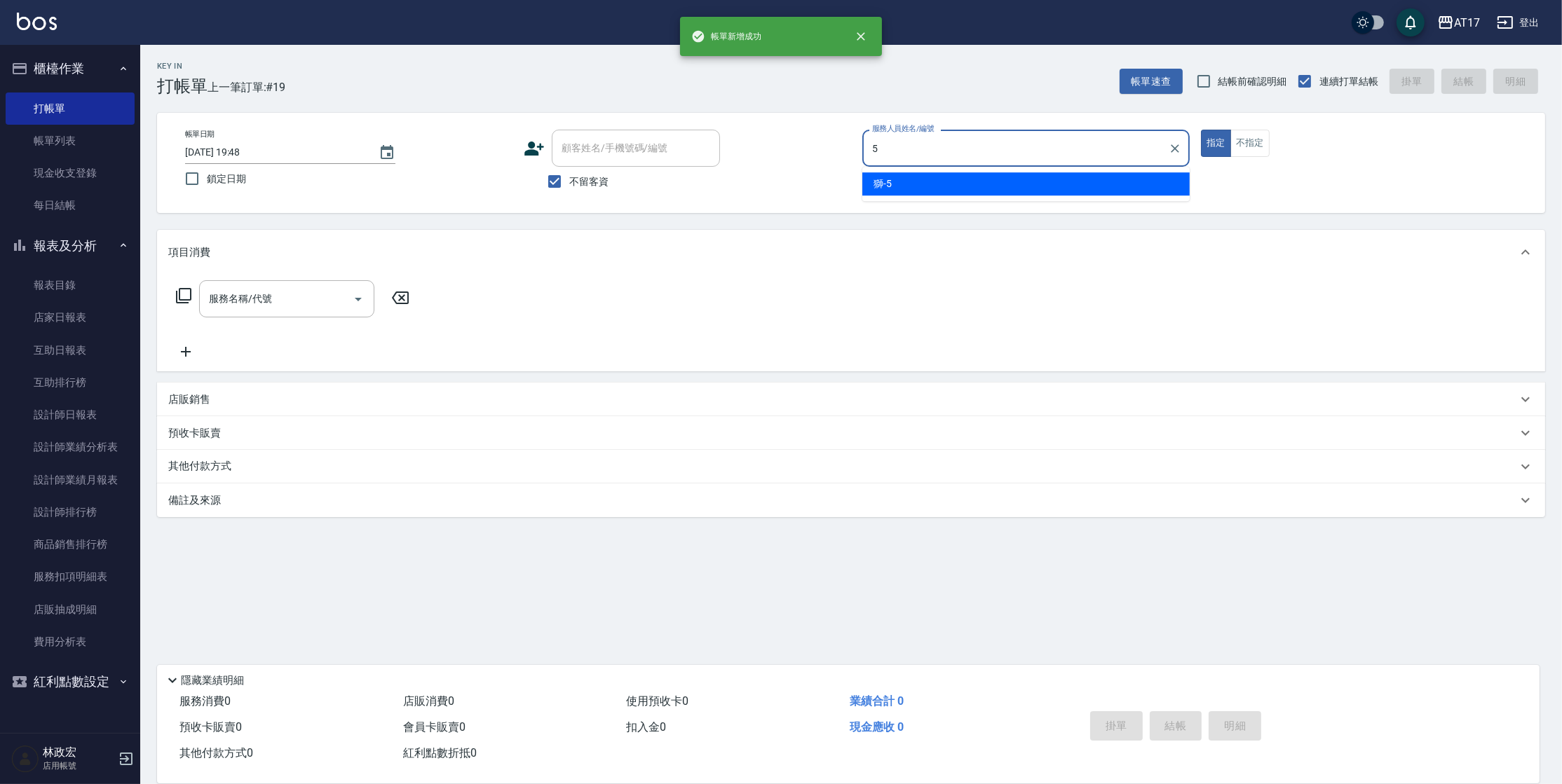
type input "獅-5"
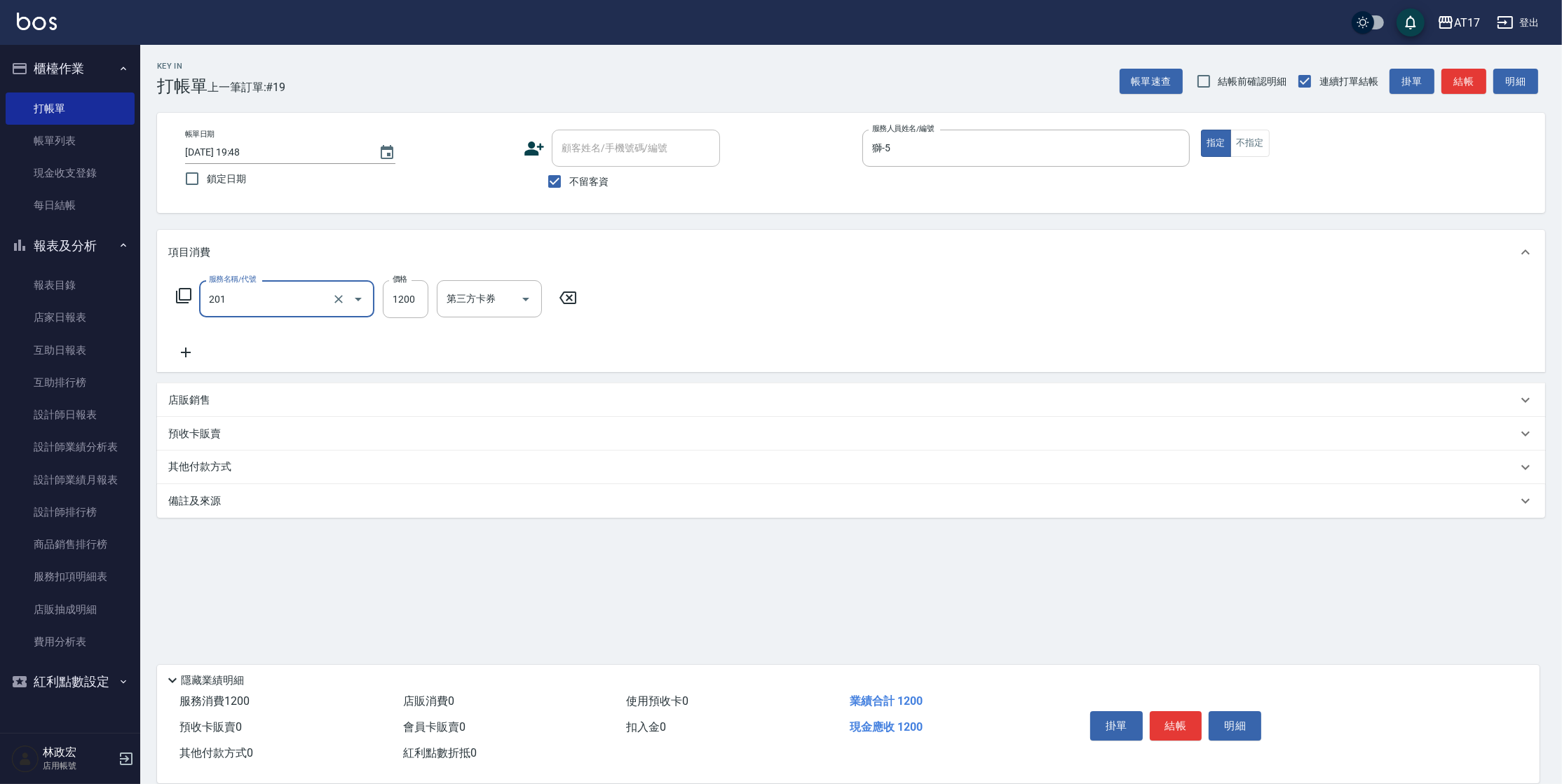
type input "一般燙(改金額)(201)"
type input "1299"
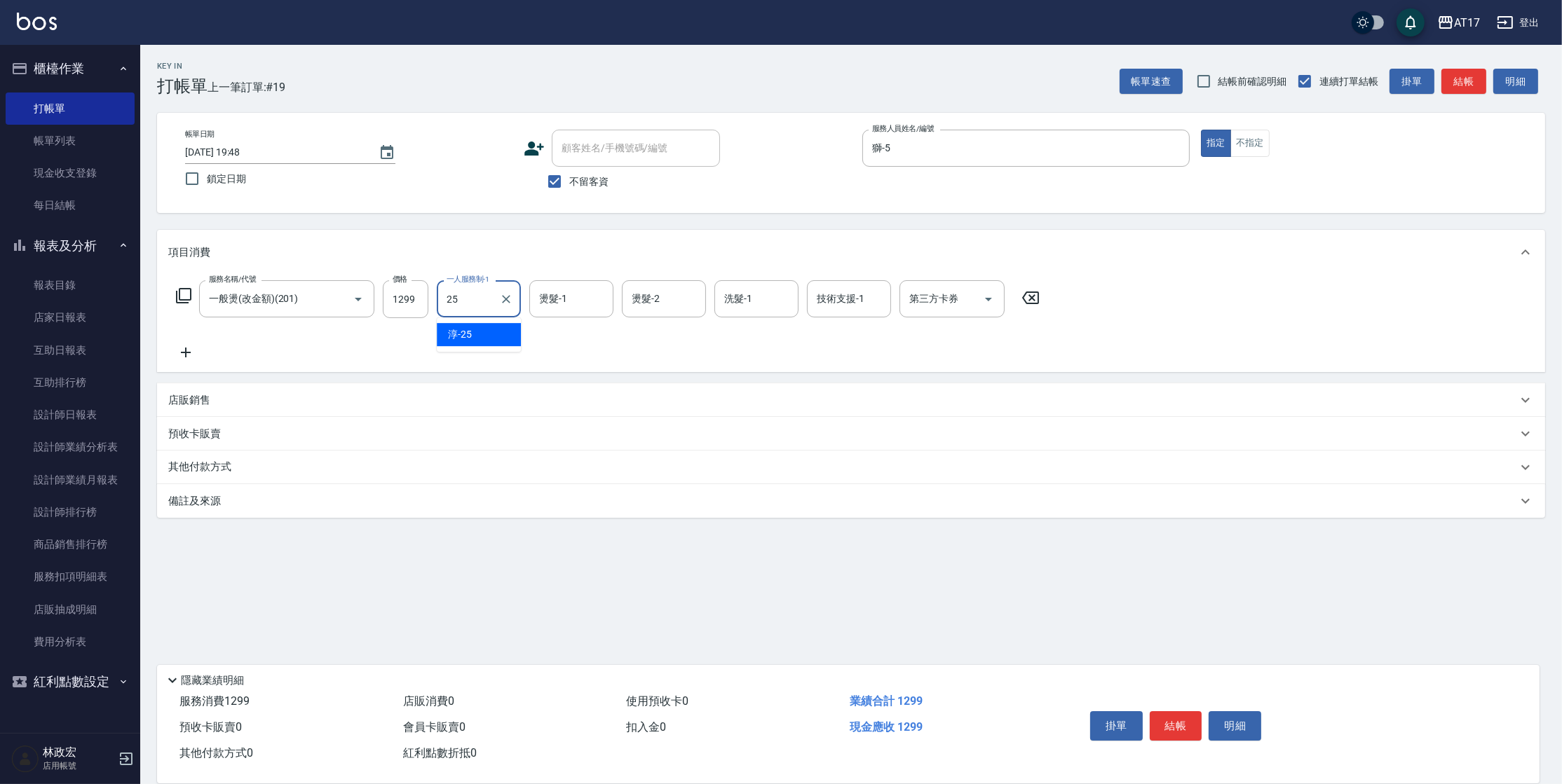
type input "[PERSON_NAME]-25"
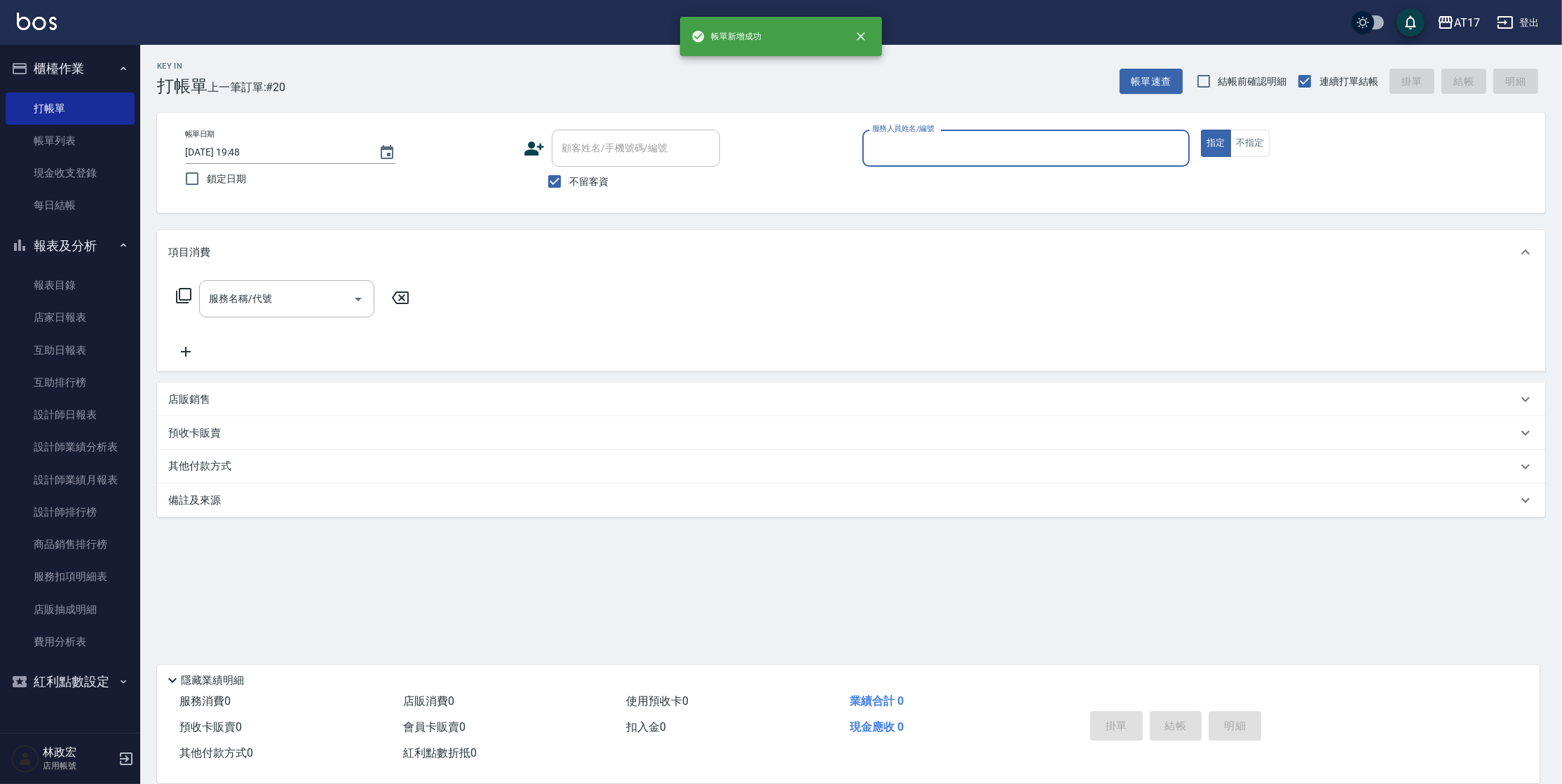
type input "s"
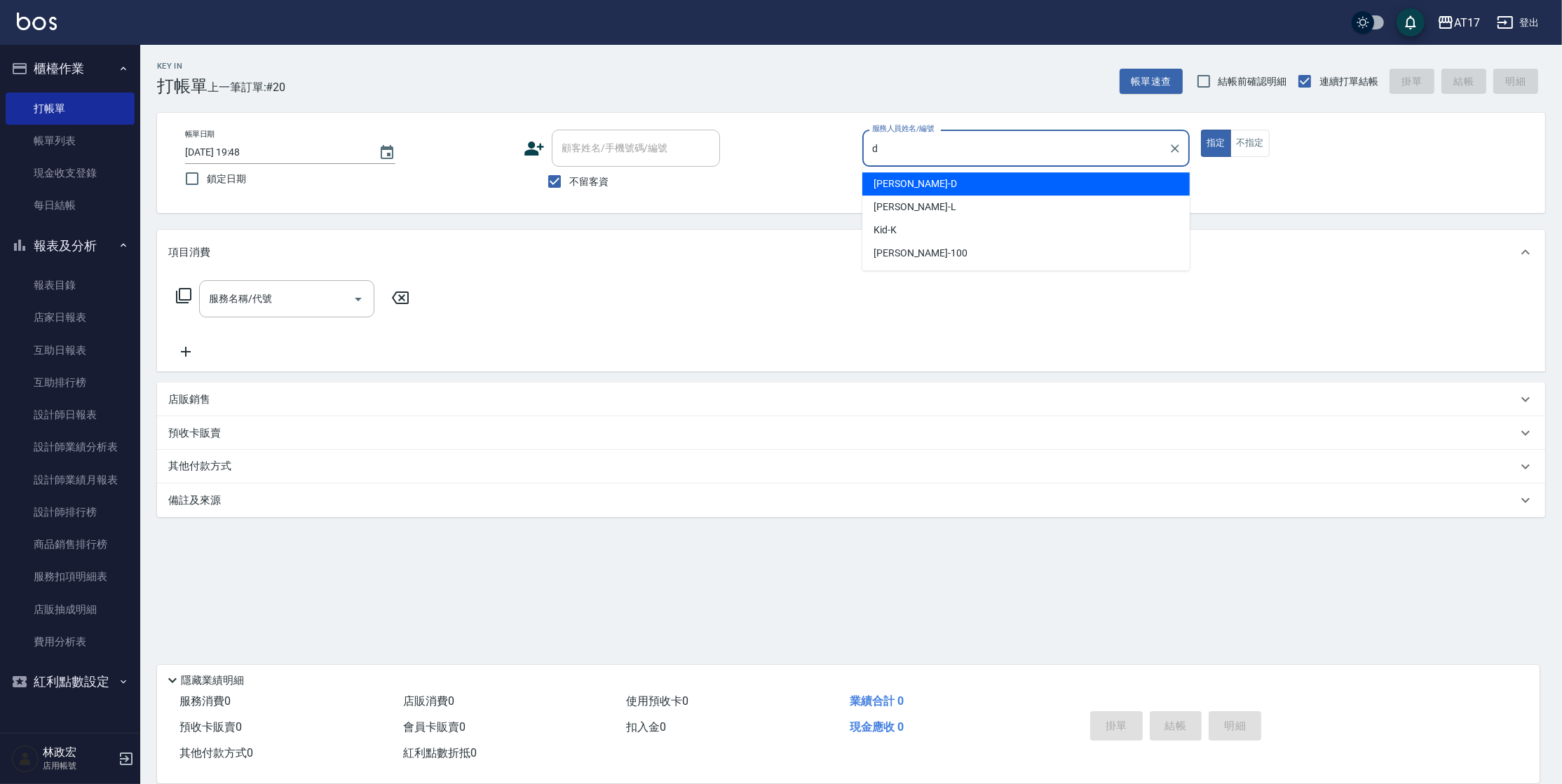
type input "[PERSON_NAME]-D"
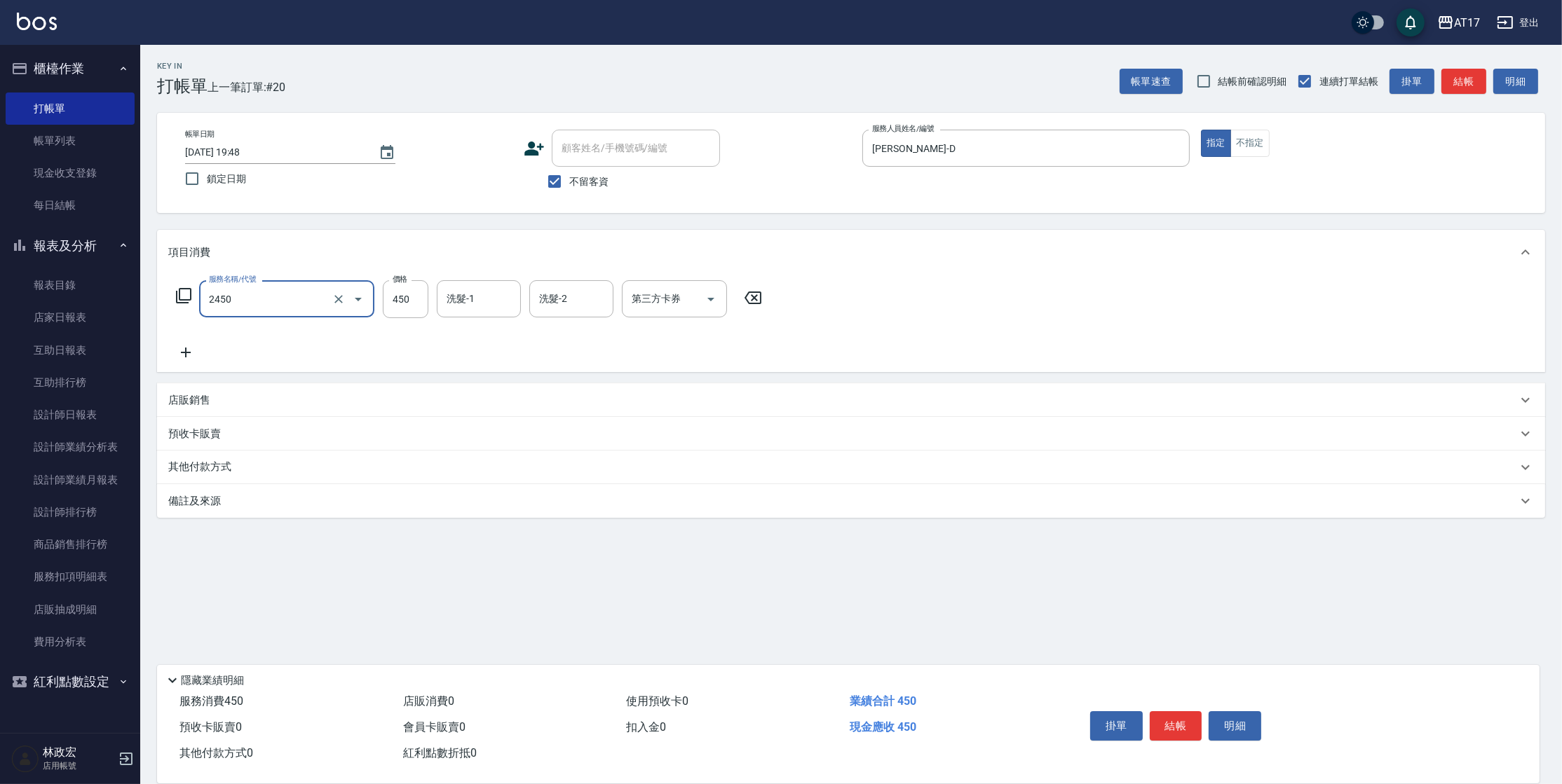
type input "C剪髮套餐(2450)"
type input "欣麗-77"
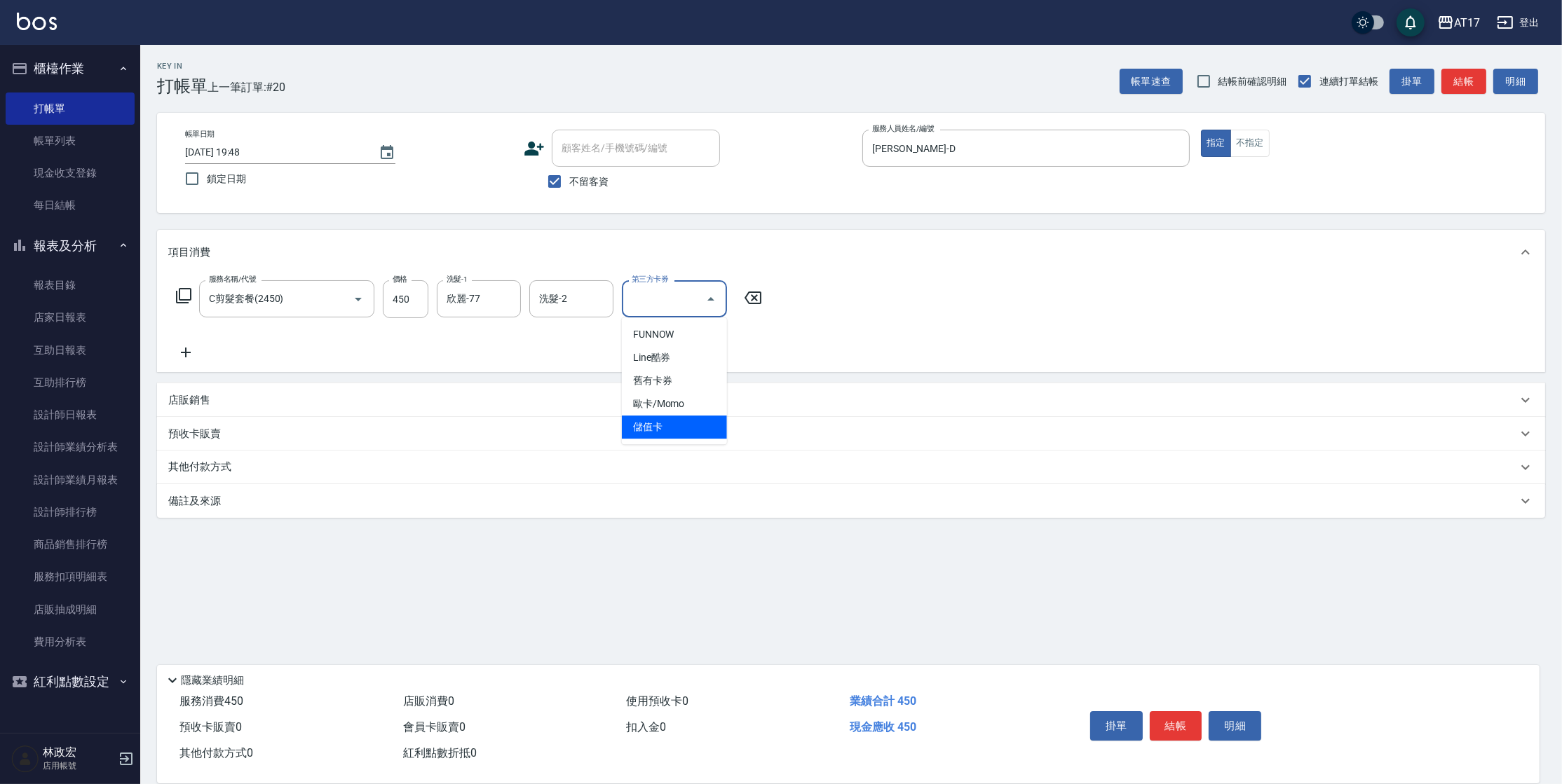
type input "儲值卡"
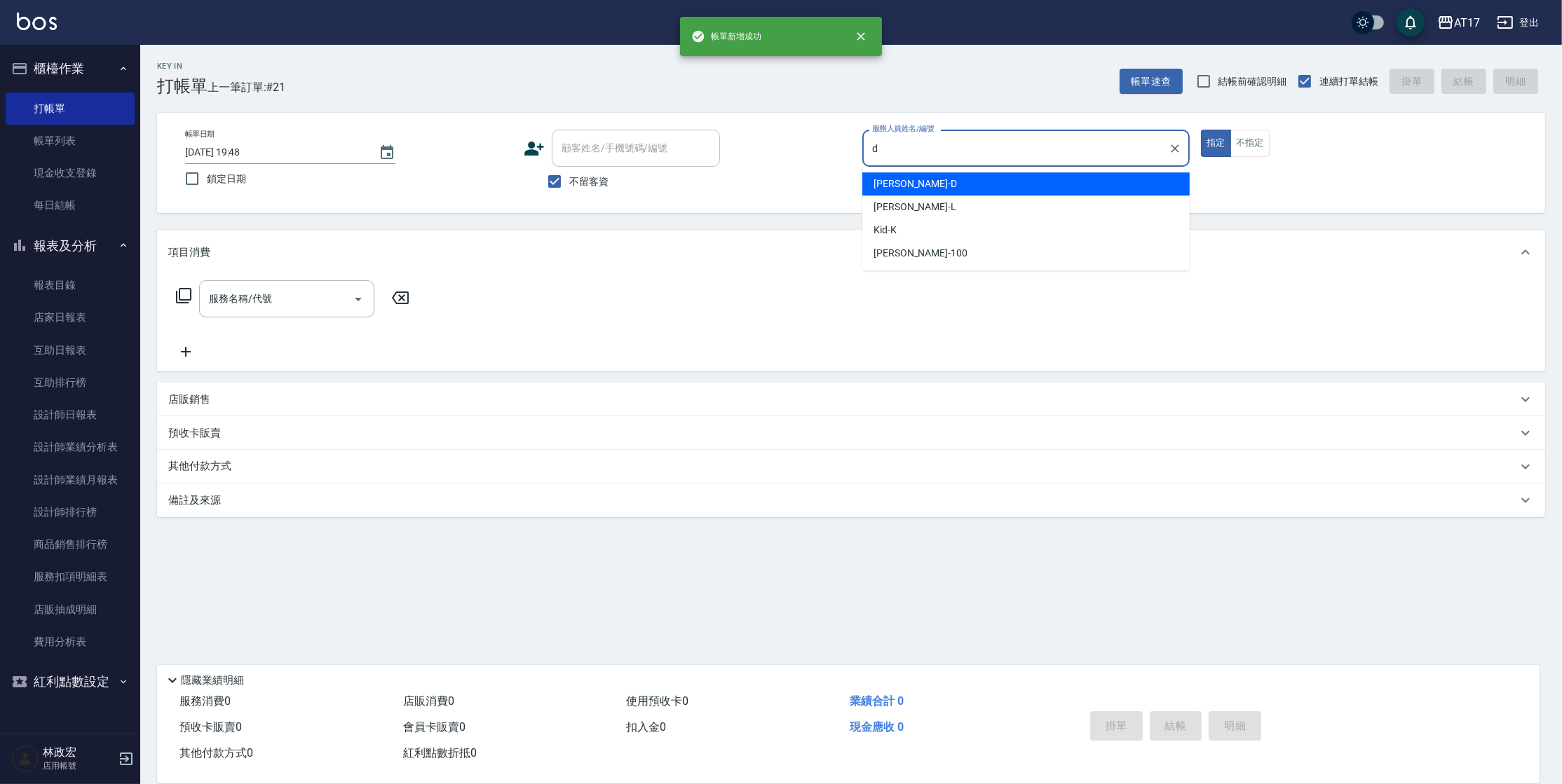
type input "[PERSON_NAME]-D"
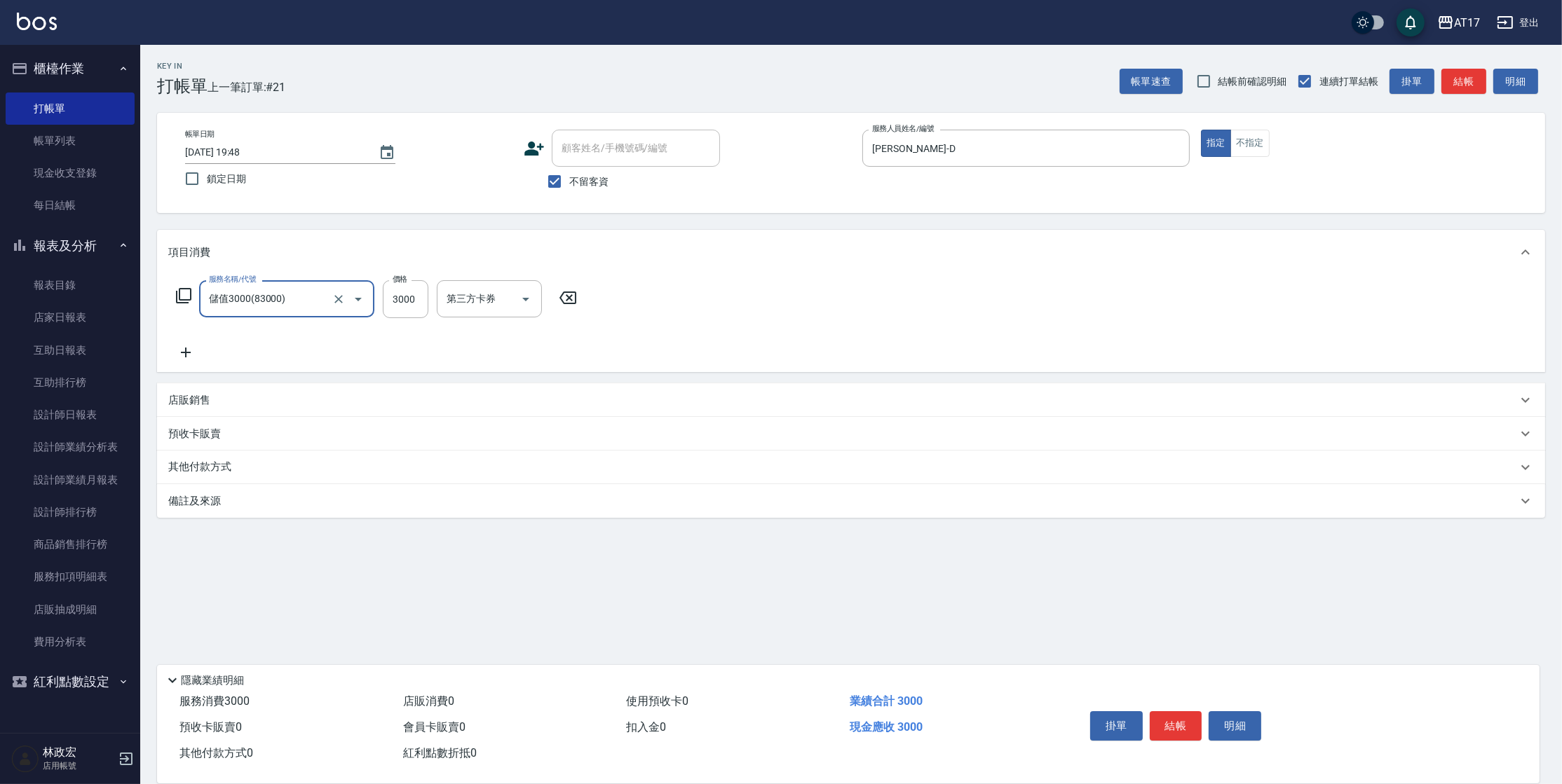
type input "儲值3000(83000)"
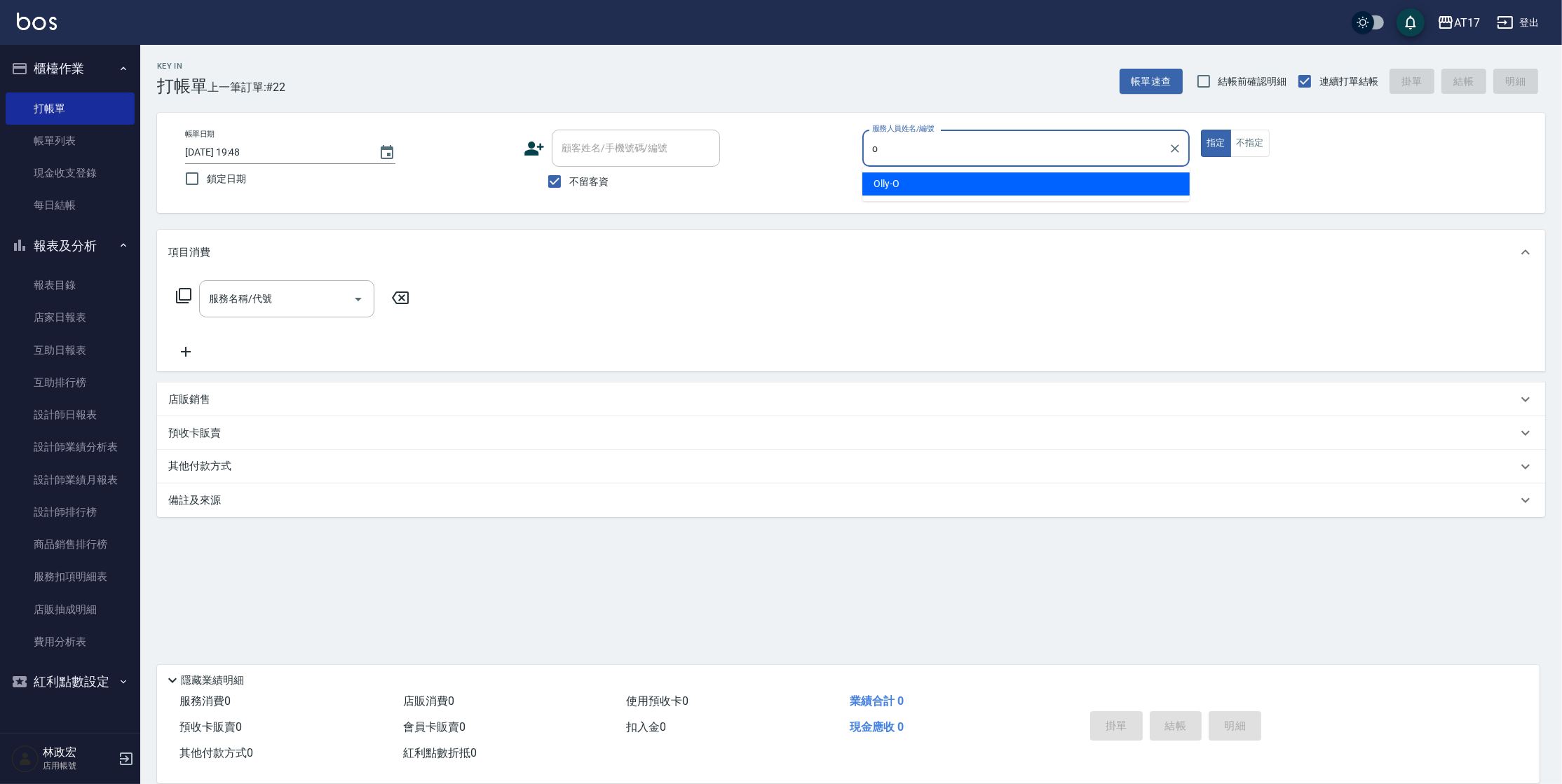
type input "Olly-O"
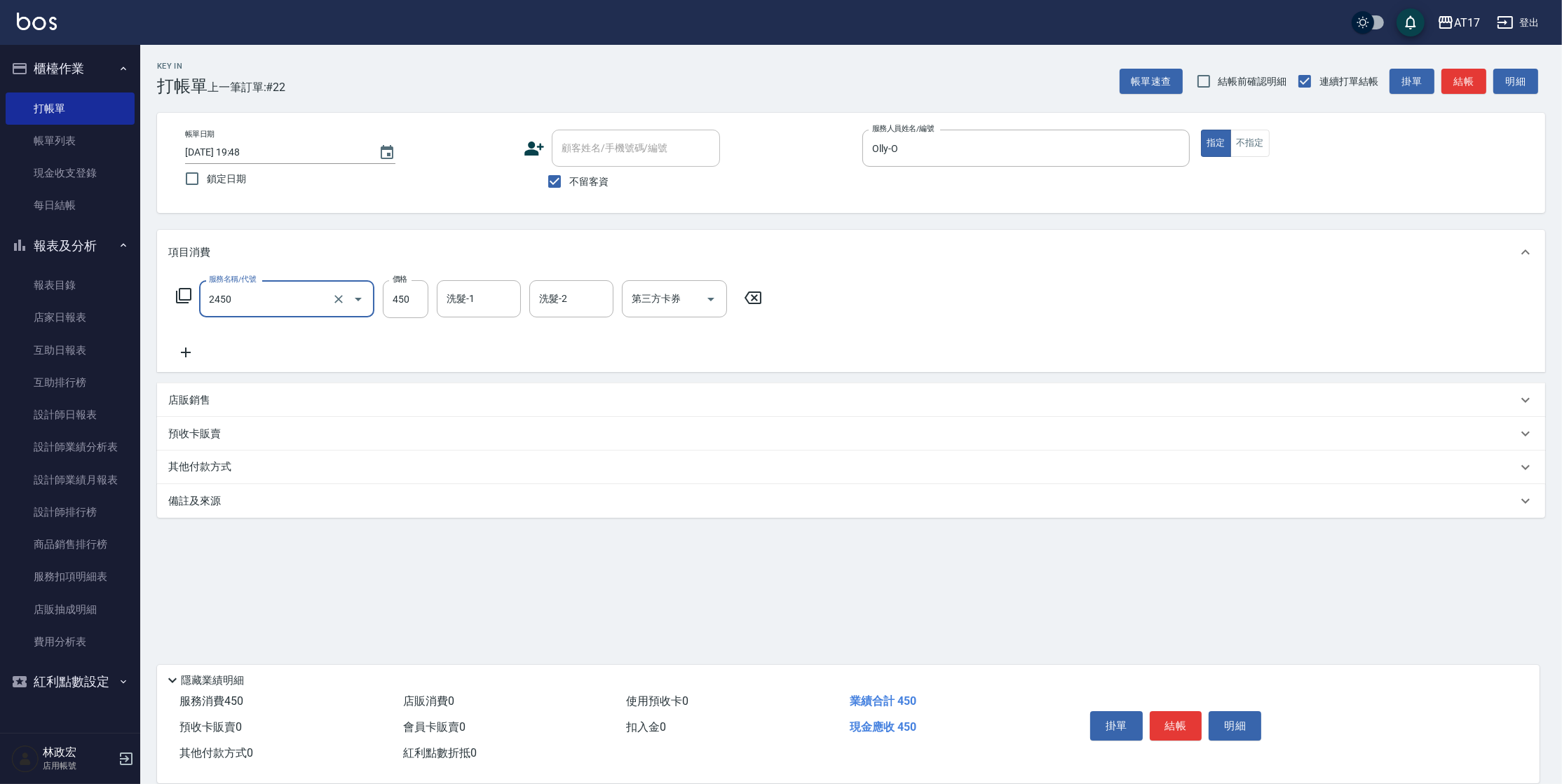
type input "C剪髮套餐(2450)"
type input "500"
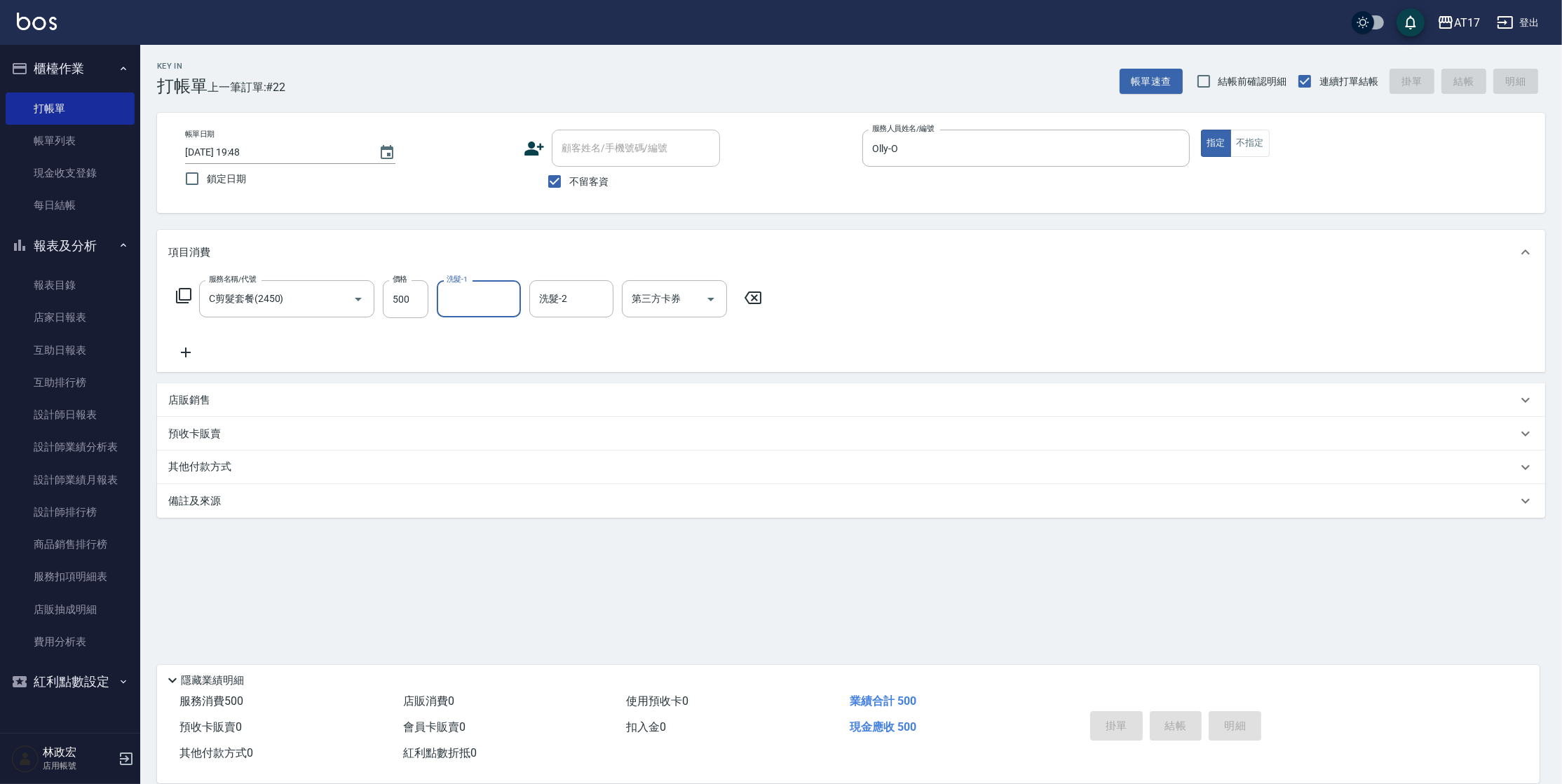
type input "[DATE] 19:49"
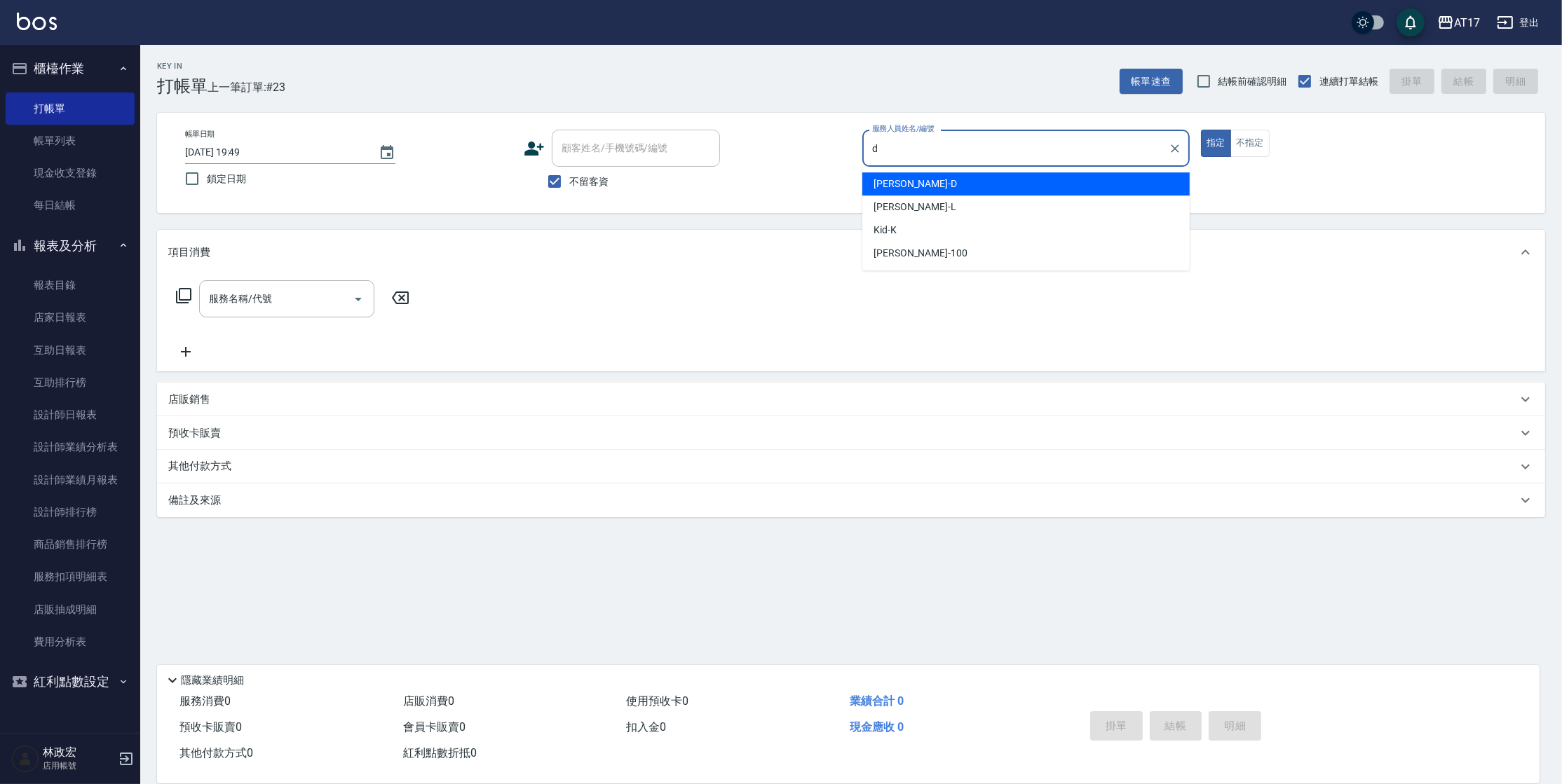
type input "[PERSON_NAME]-D"
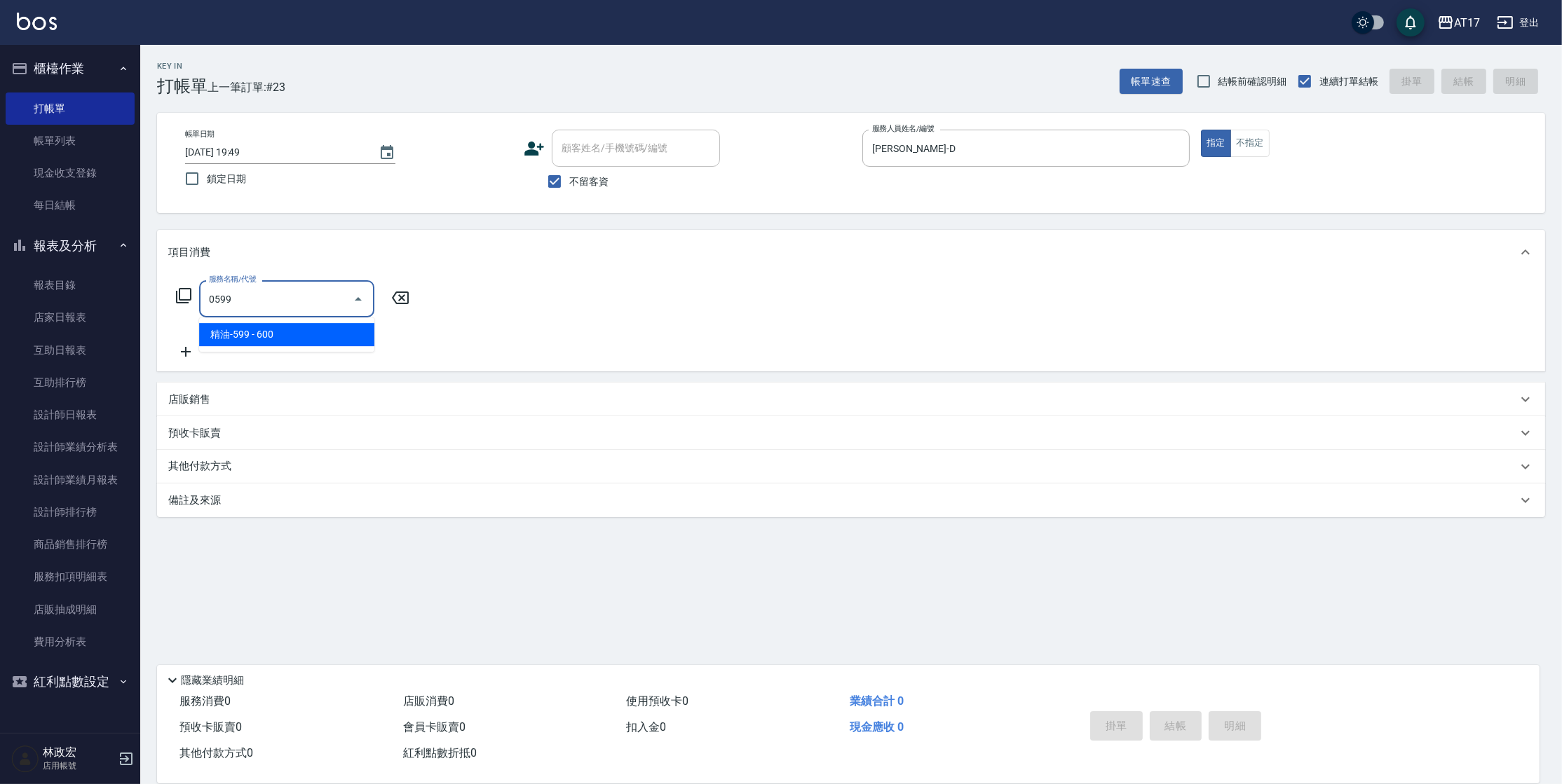
type input "精油-599(0599)"
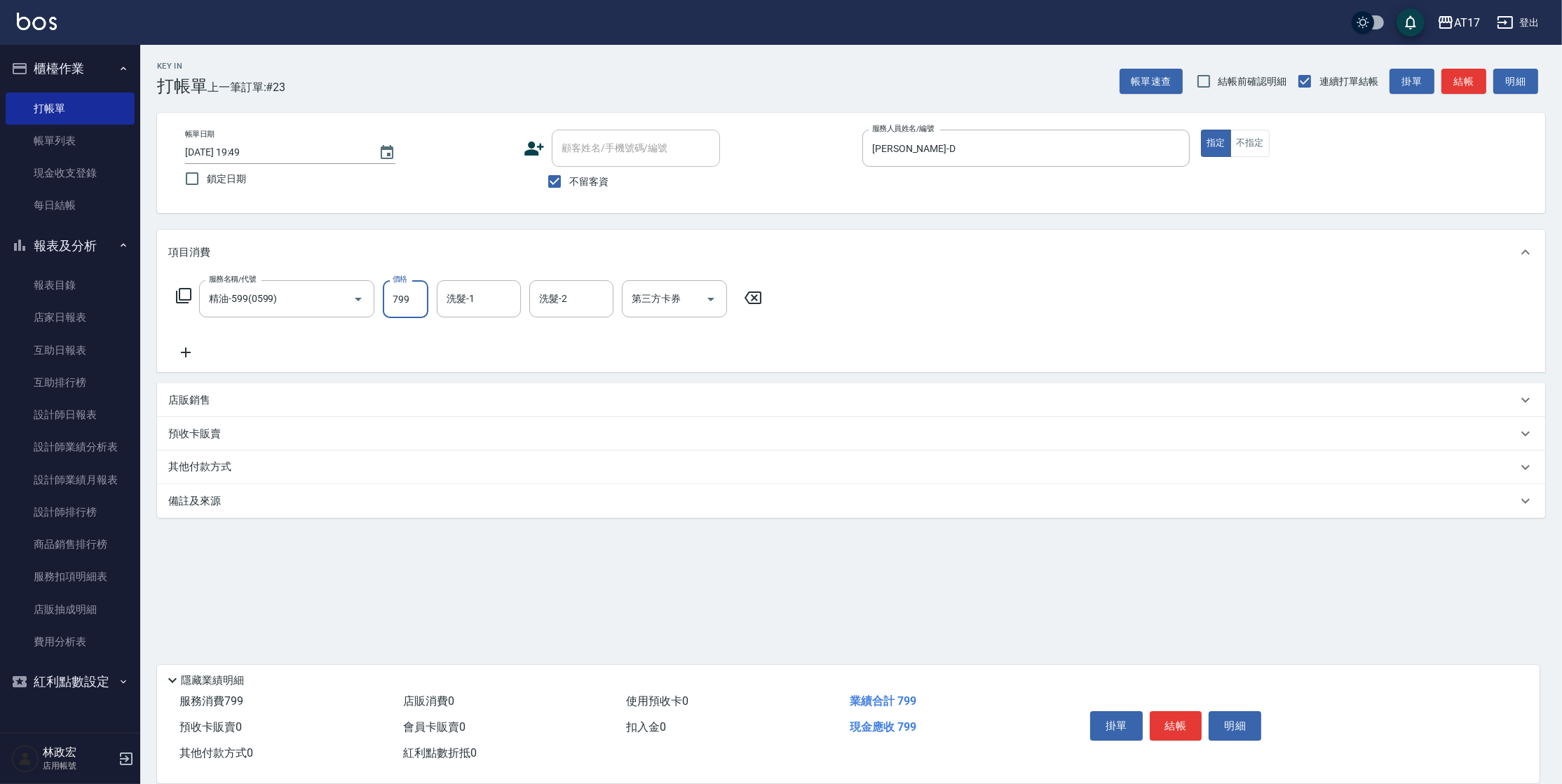
type input "799"
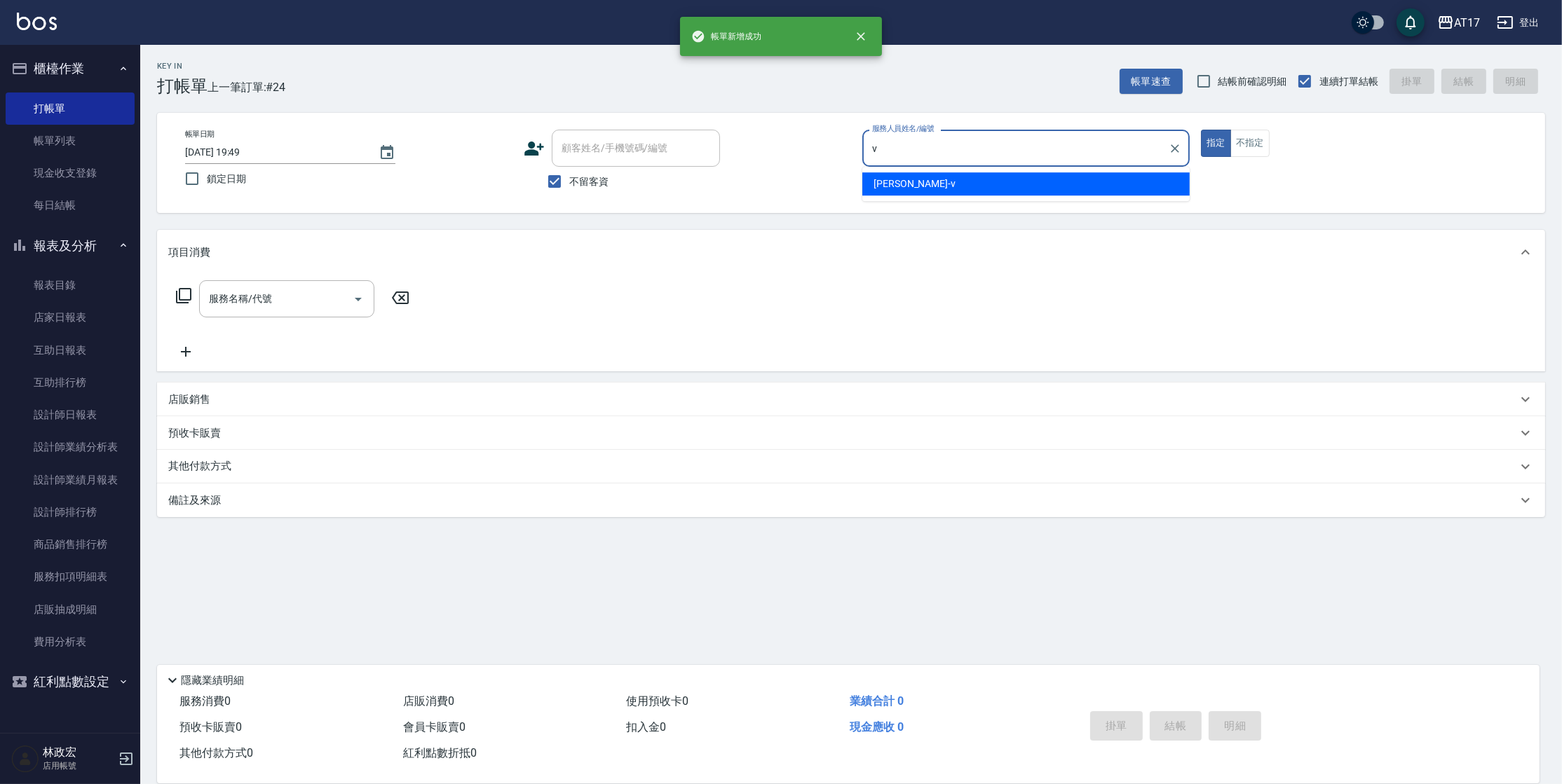
type input "[PERSON_NAME]-v"
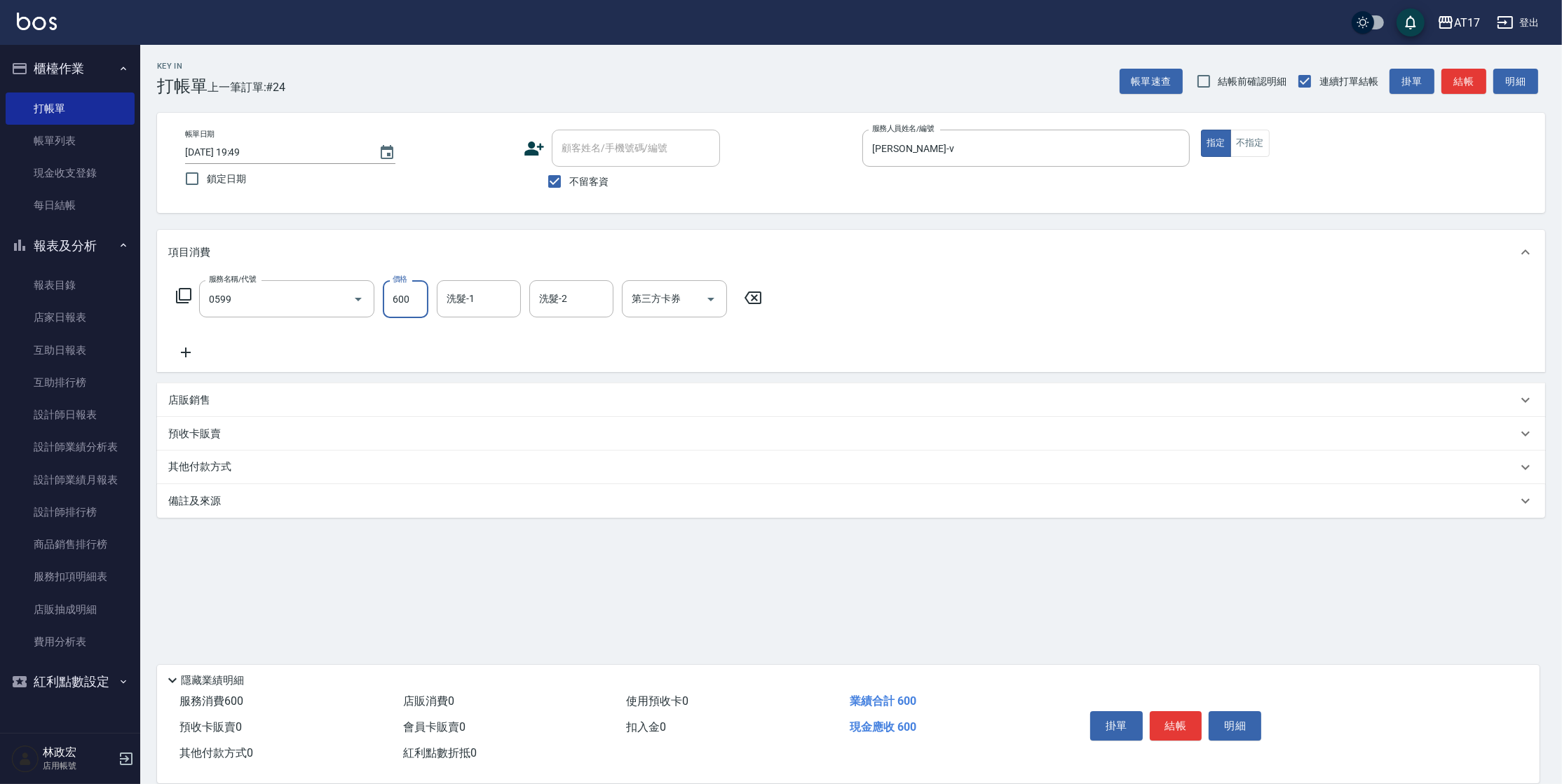
type input "精油-599(0599)"
type input "600"
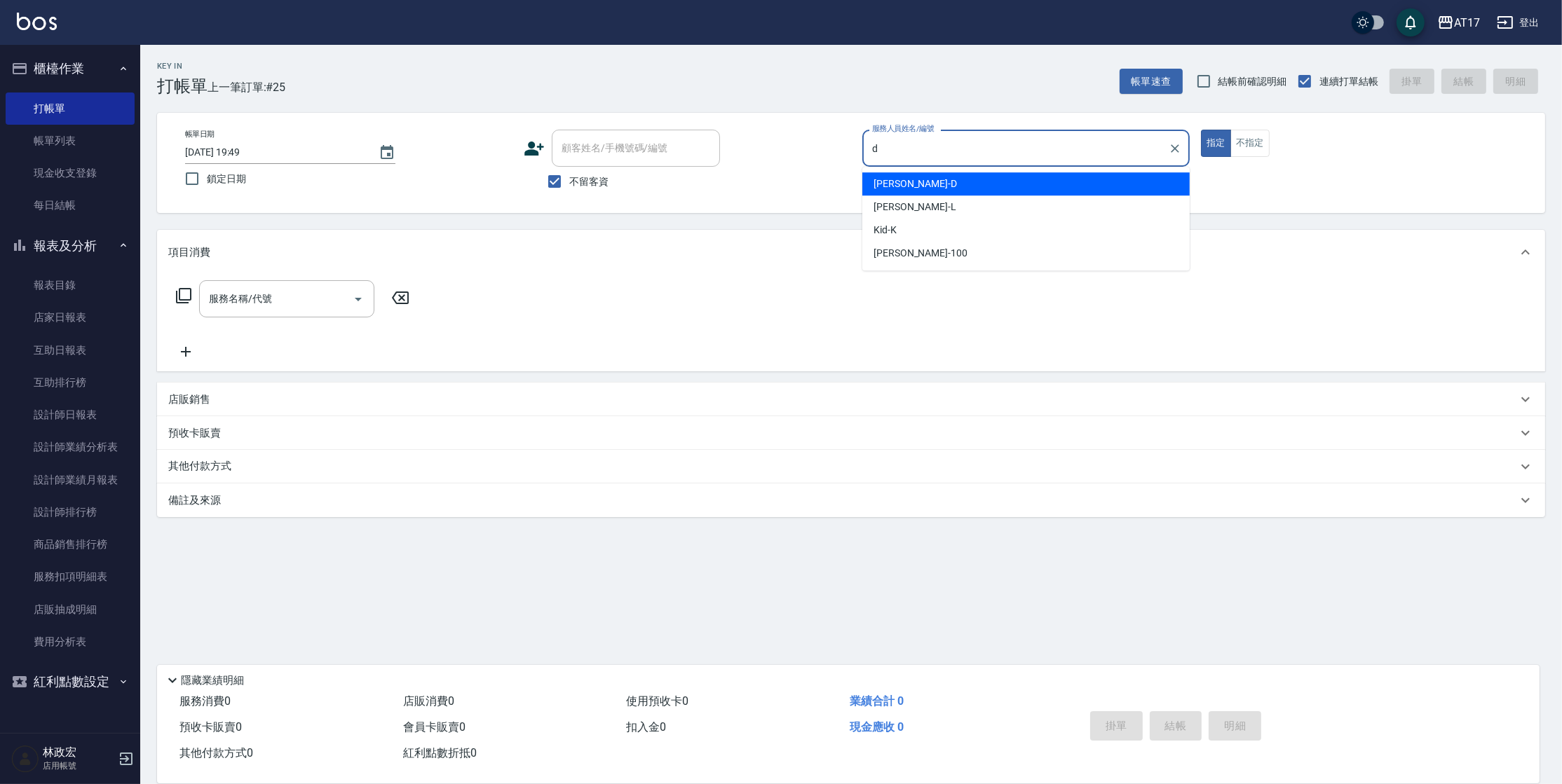
type input "[PERSON_NAME]-D"
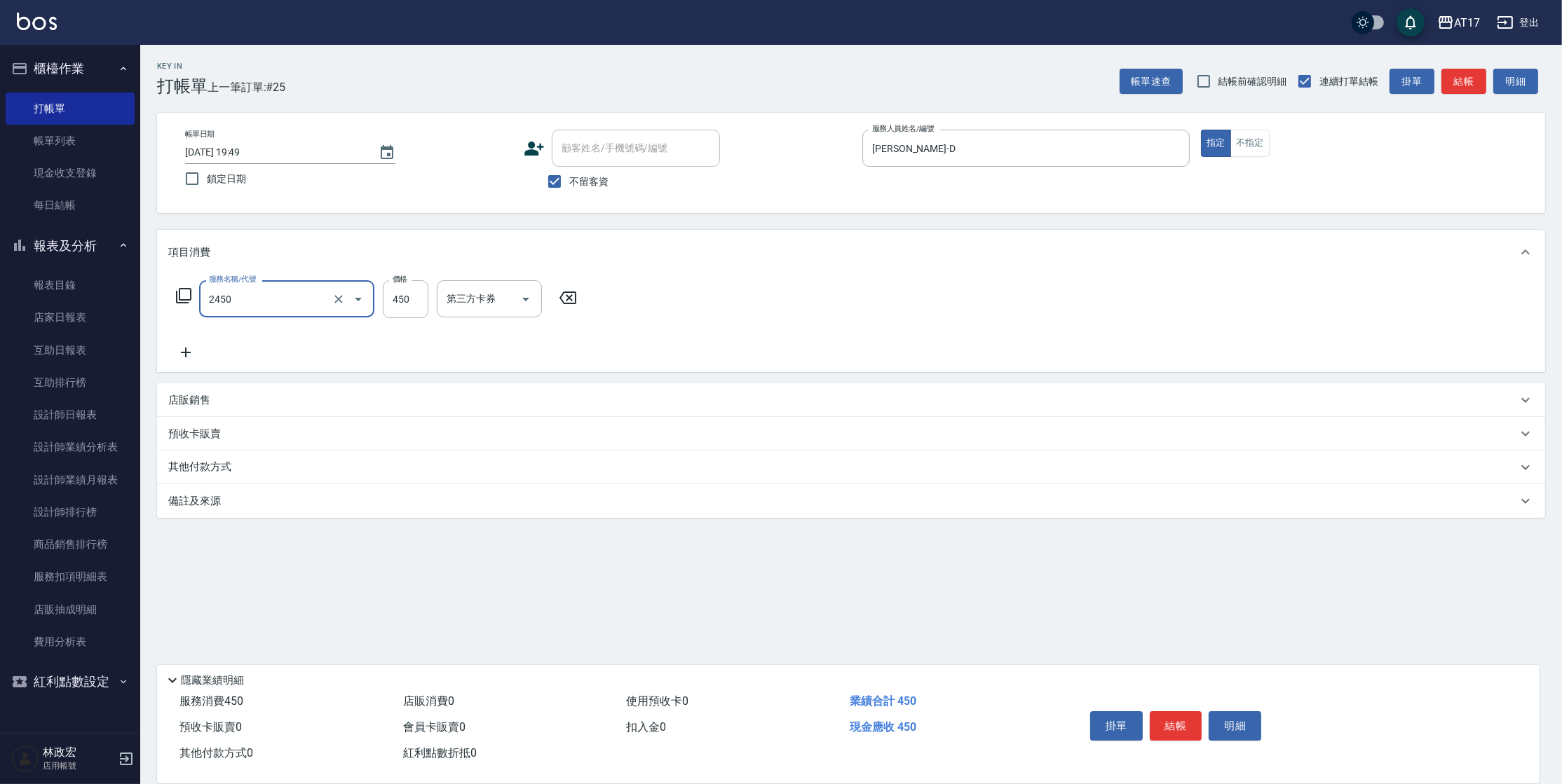
type input "C剪髮套餐(2450)"
type input "550"
type input "[PERSON_NAME]-27"
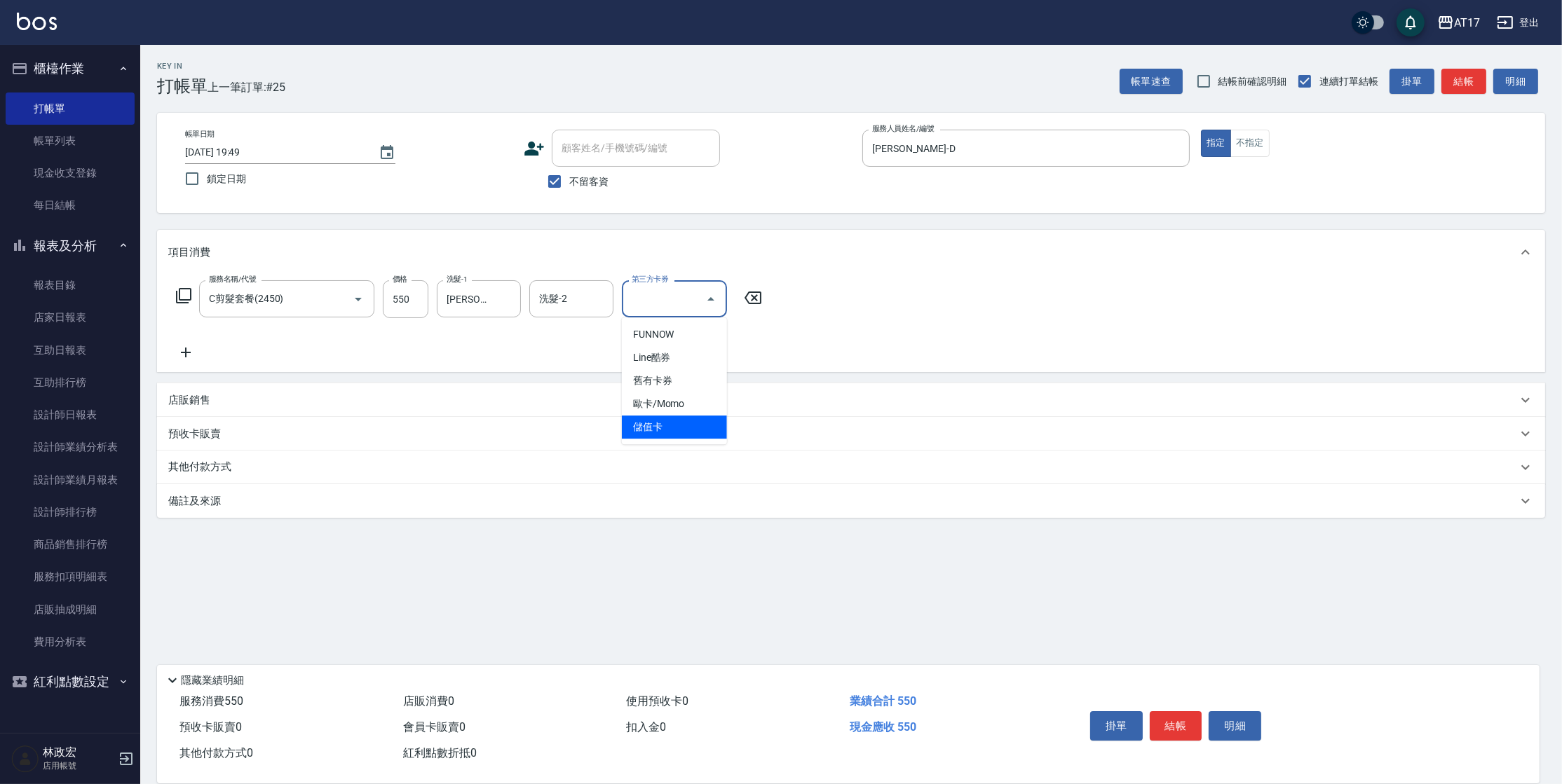
type input "儲值卡"
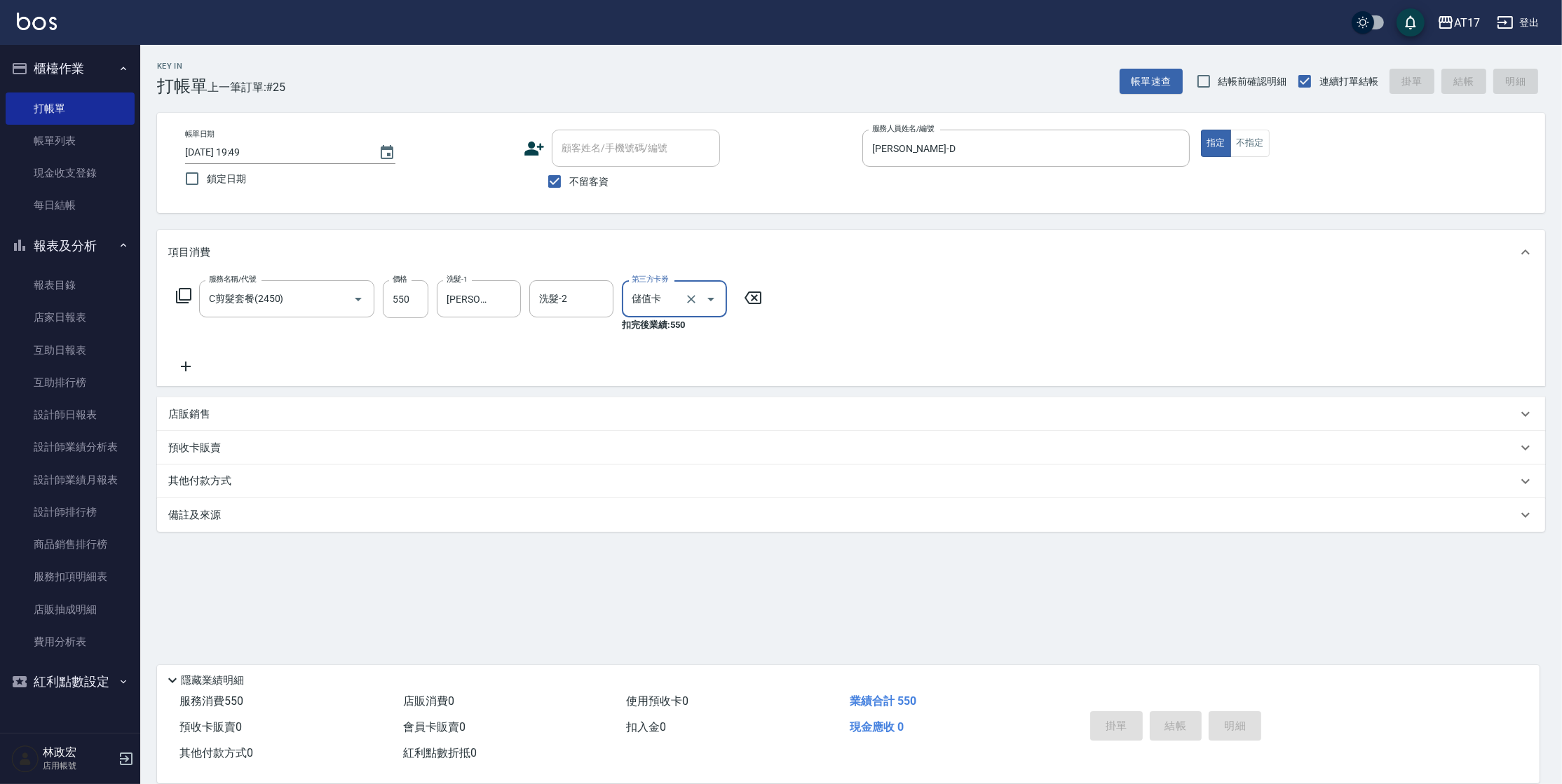
type input "[DATE] 19:50"
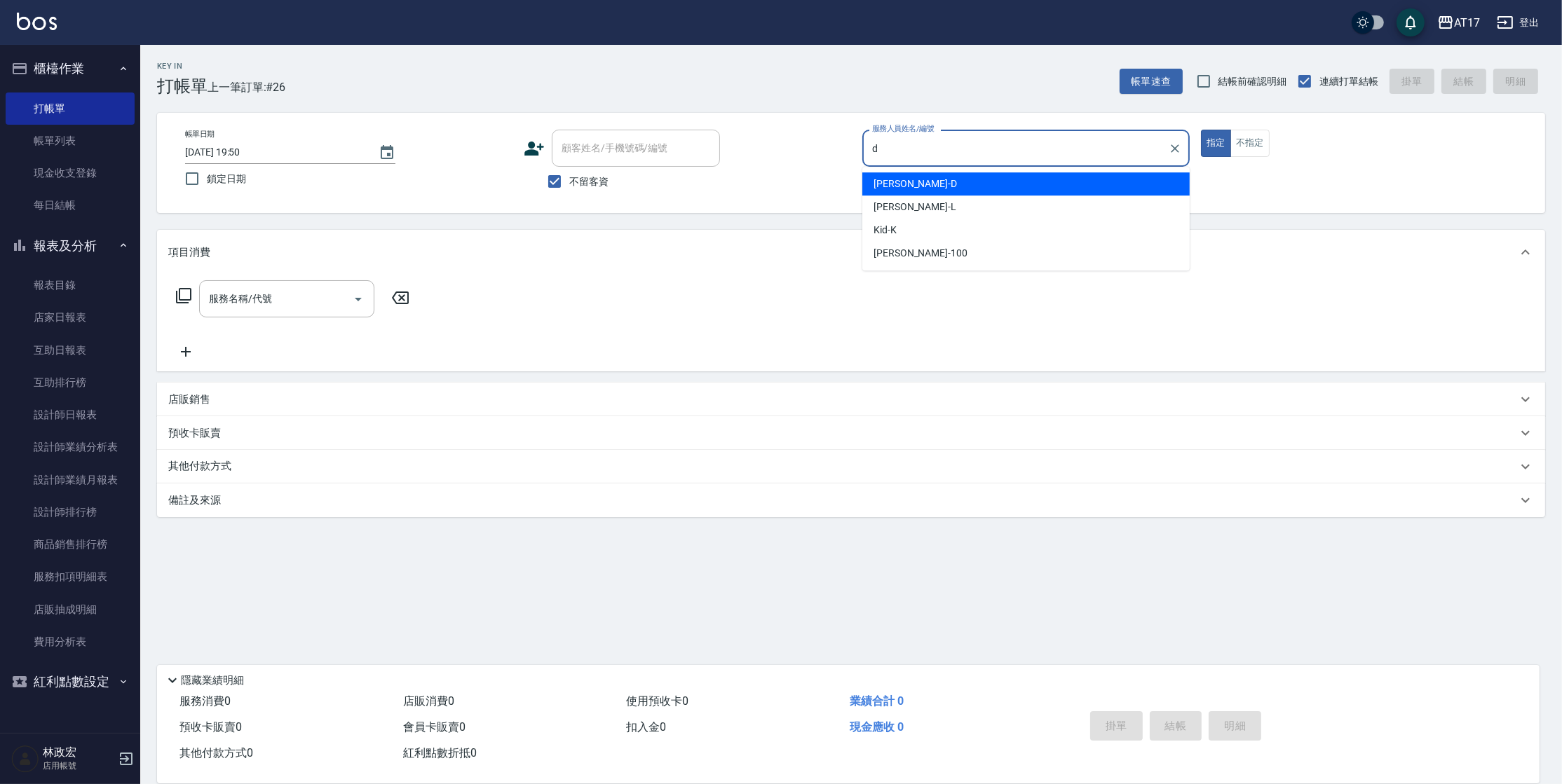
type input "[PERSON_NAME]-D"
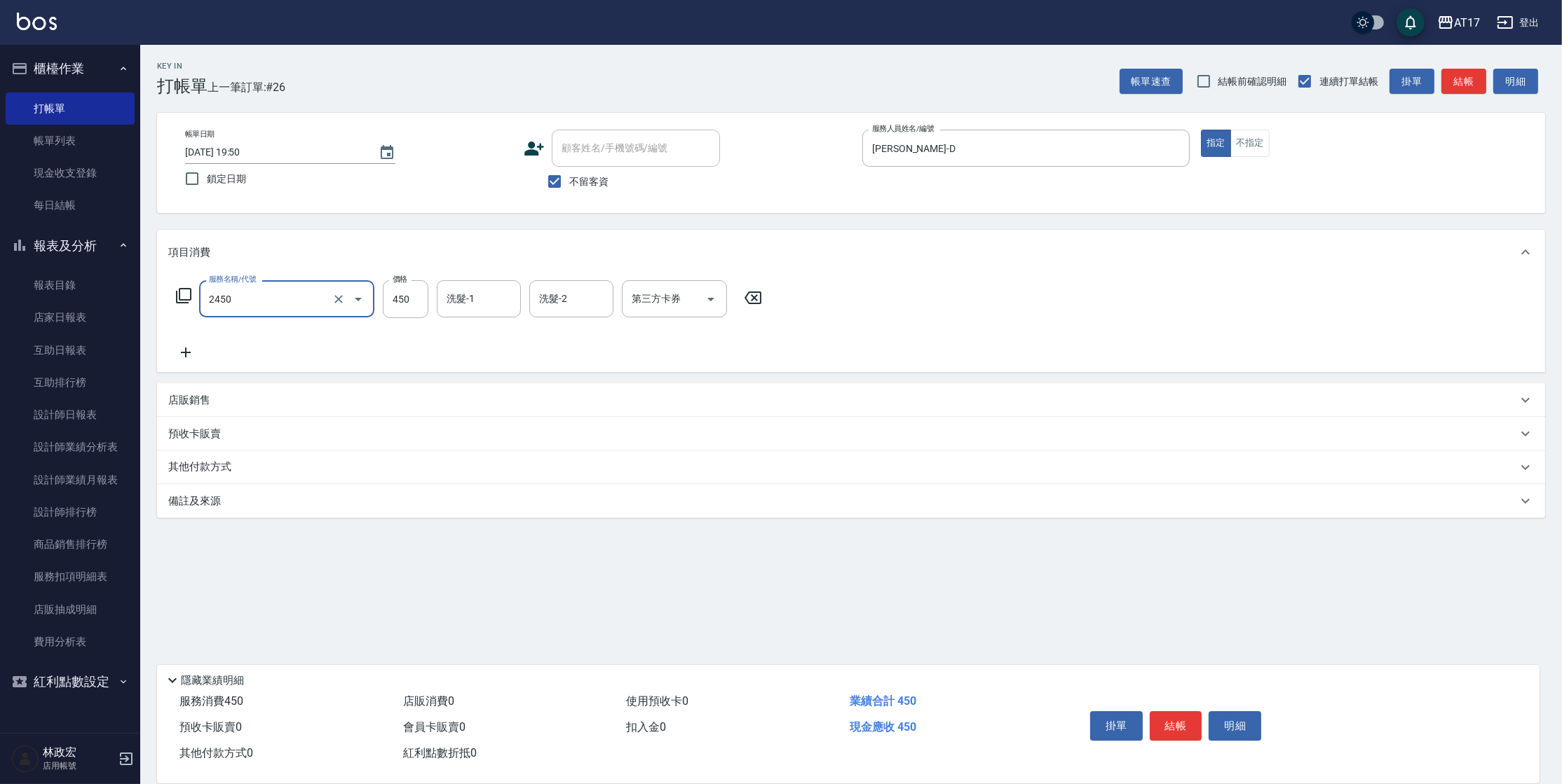
type input "C剪髮套餐(2450)"
type input "500"
type input "[PERSON_NAME]-25"
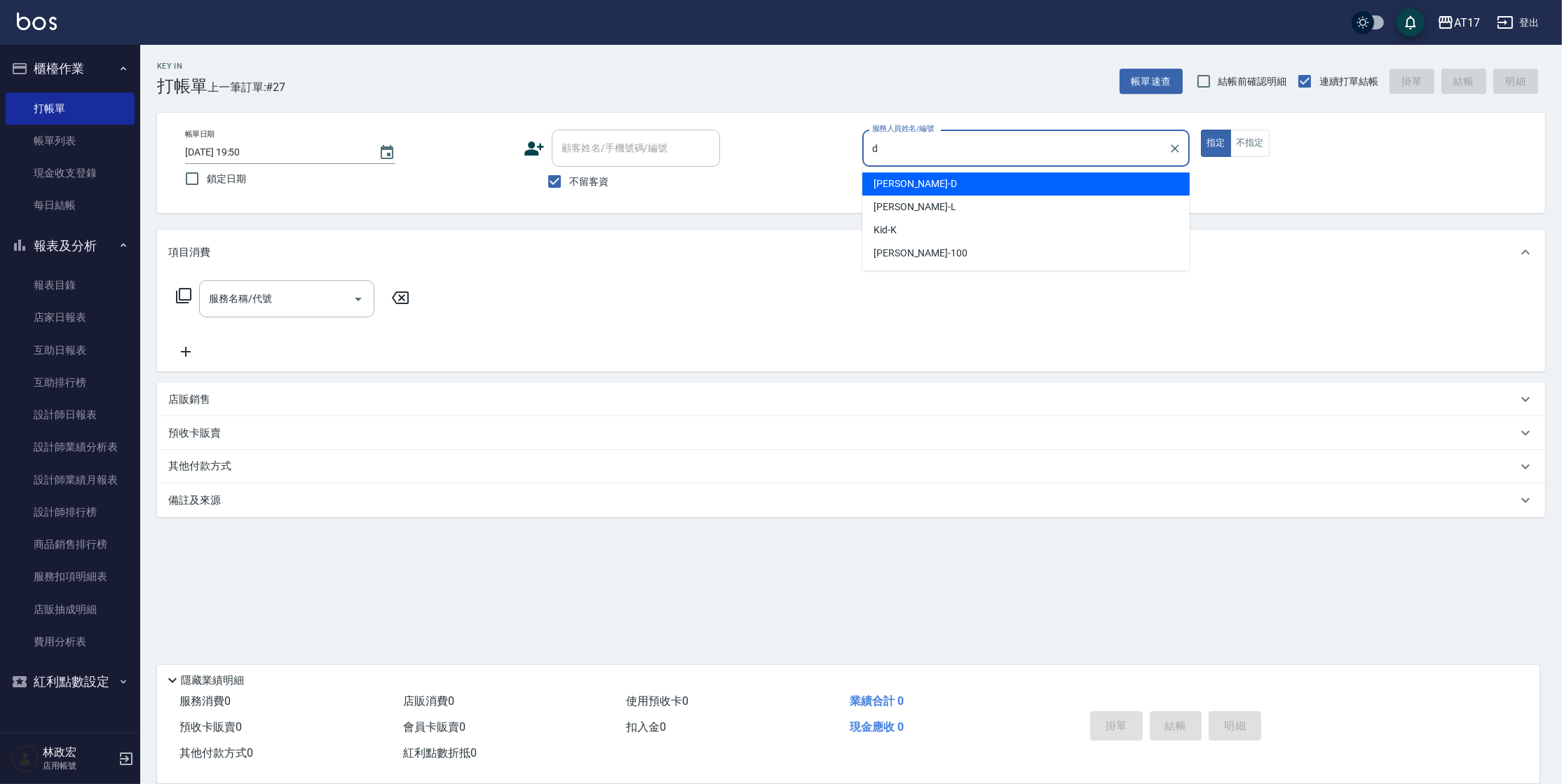
type input "[PERSON_NAME]-D"
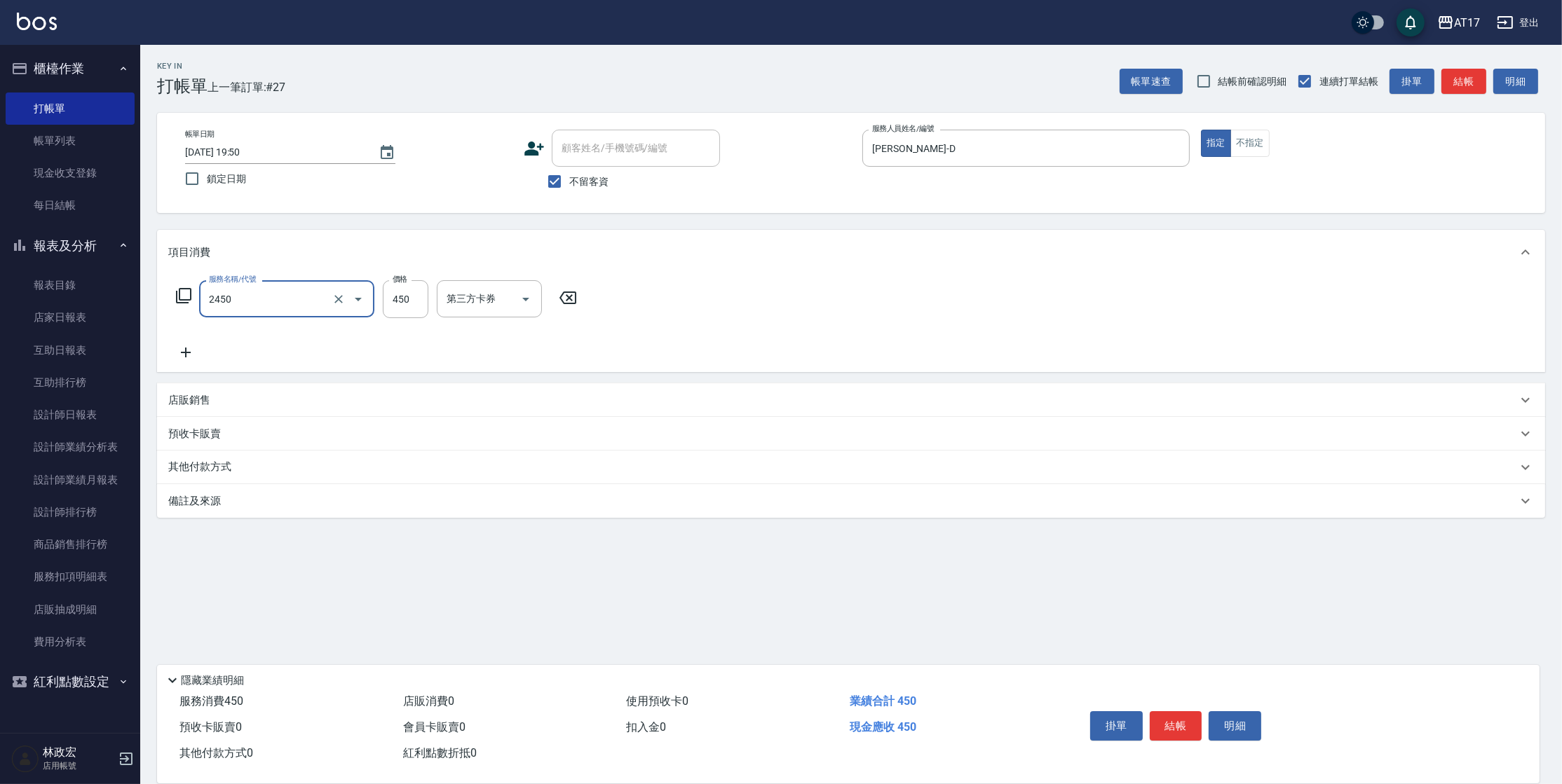
type input "C剪髮套餐(2450)"
type input "[PERSON_NAME]-25"
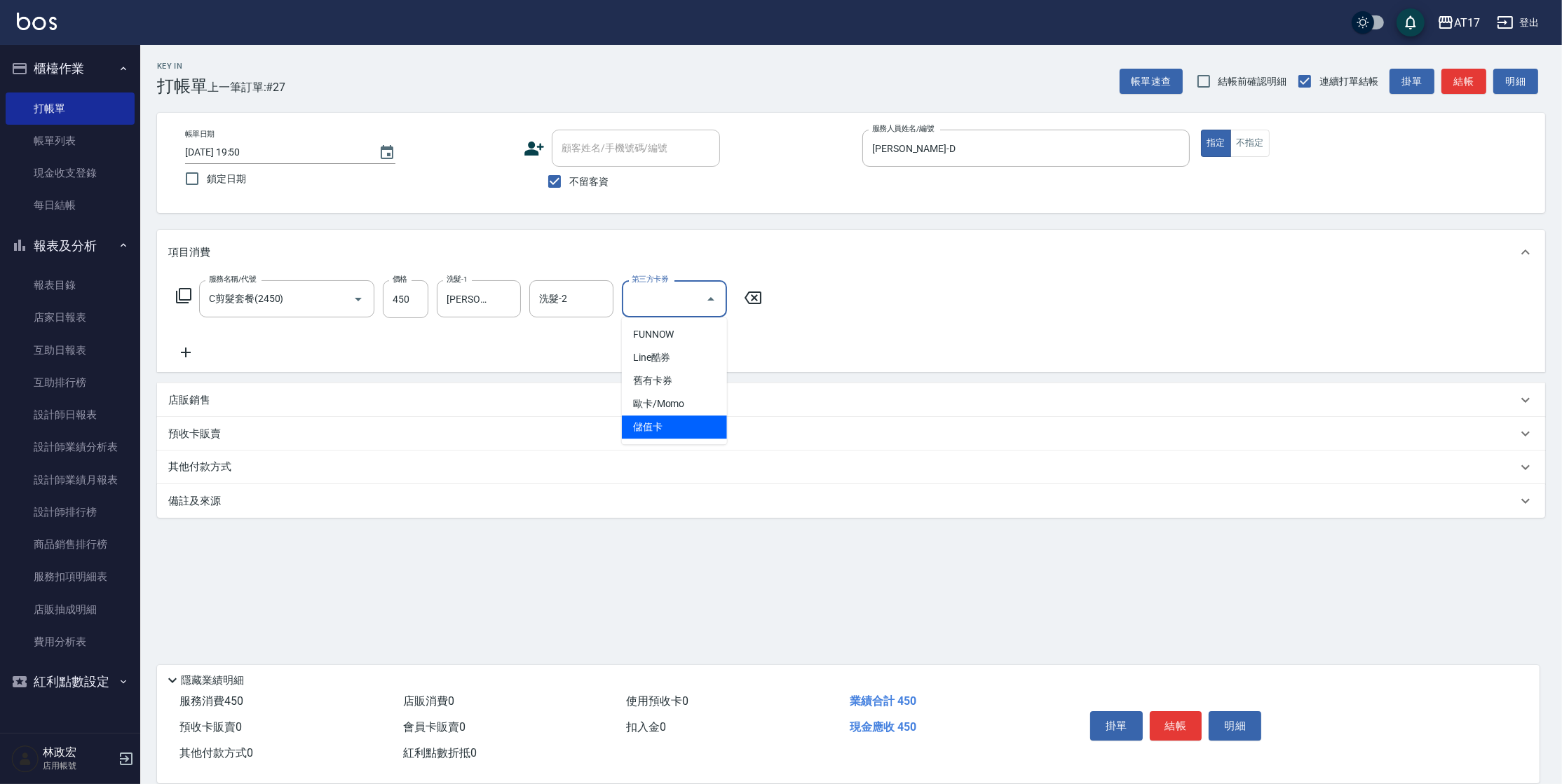
type input "儲值卡"
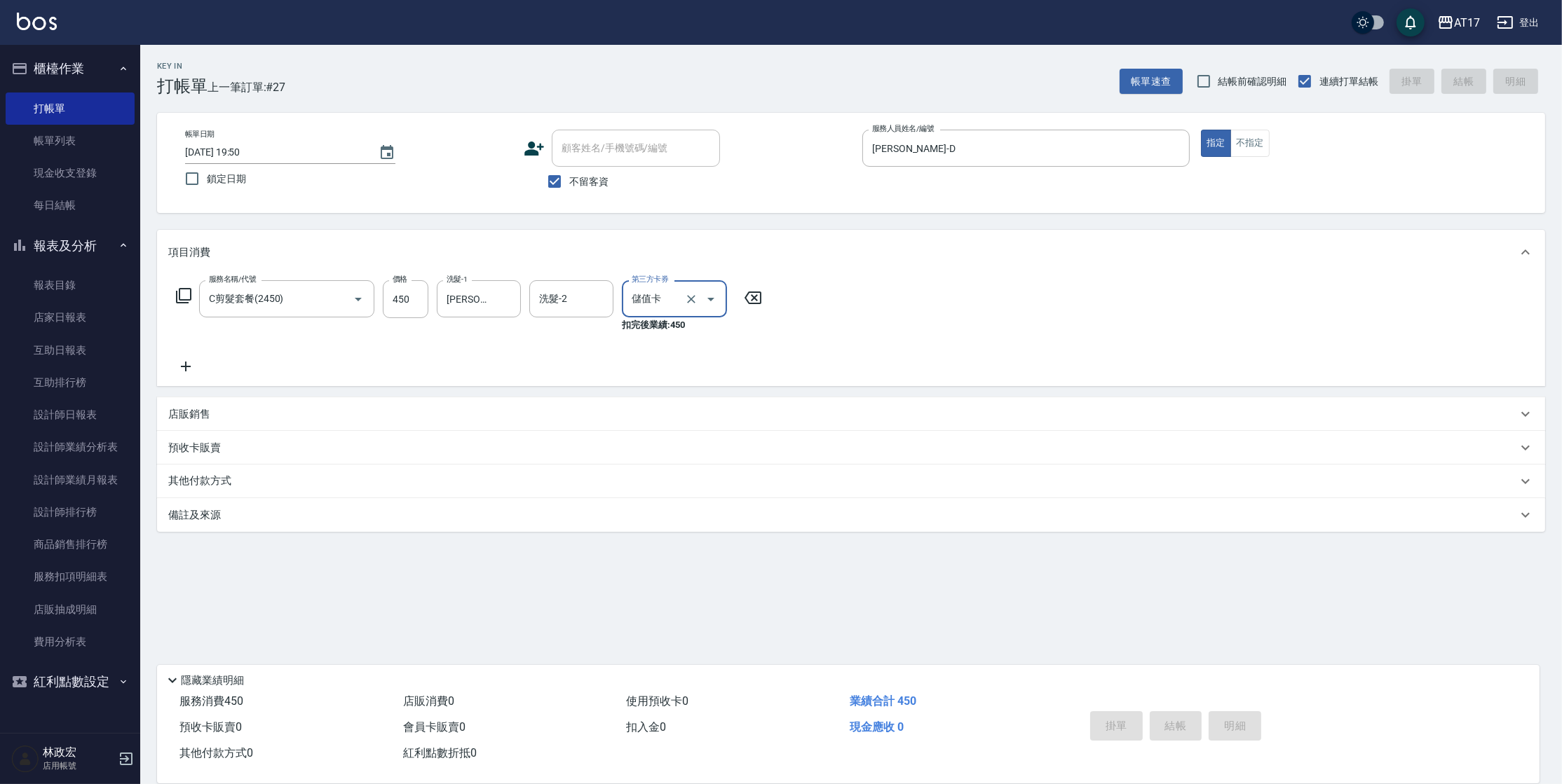
type input "[DATE] 19:51"
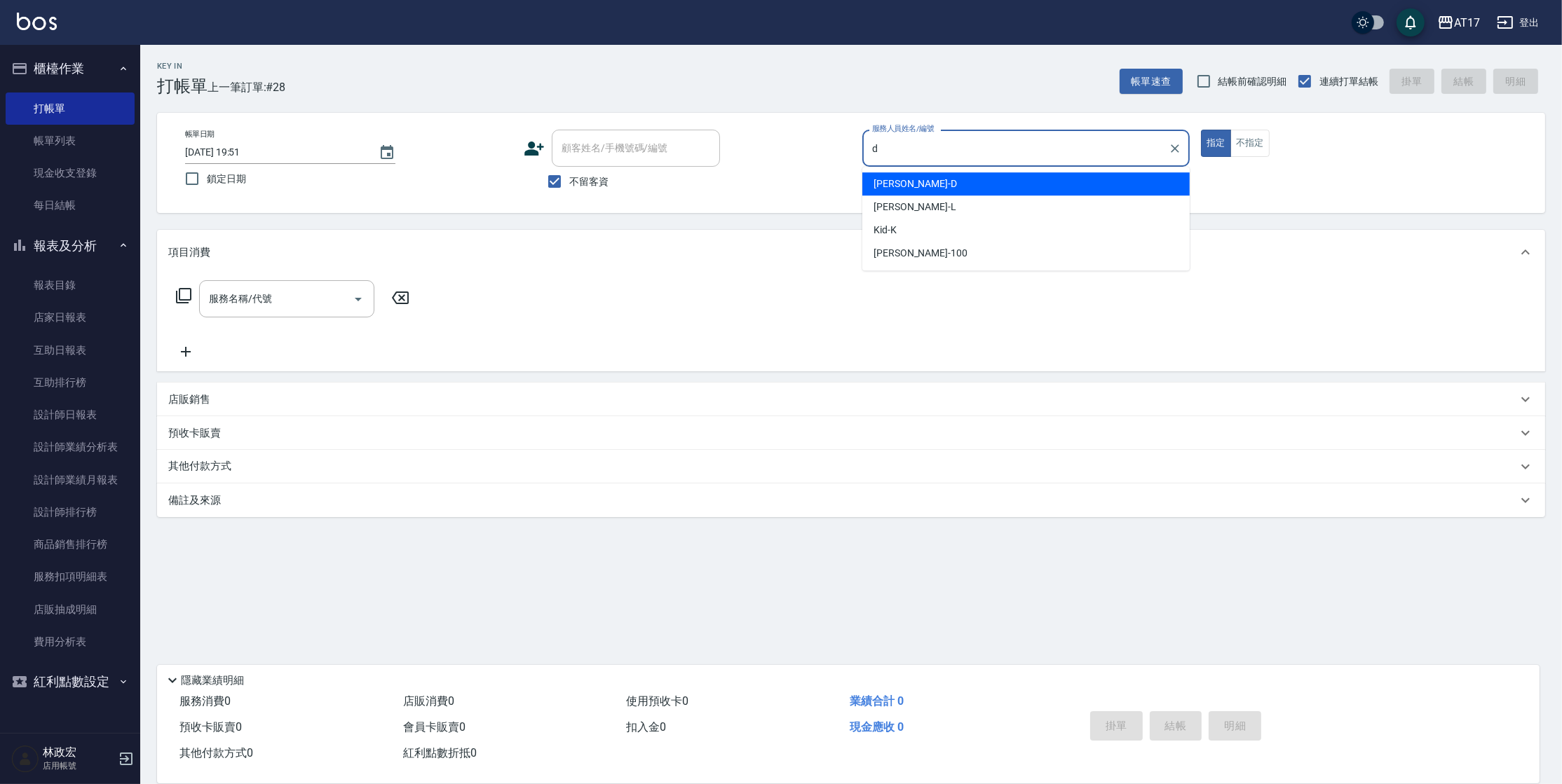
type input "[PERSON_NAME]-D"
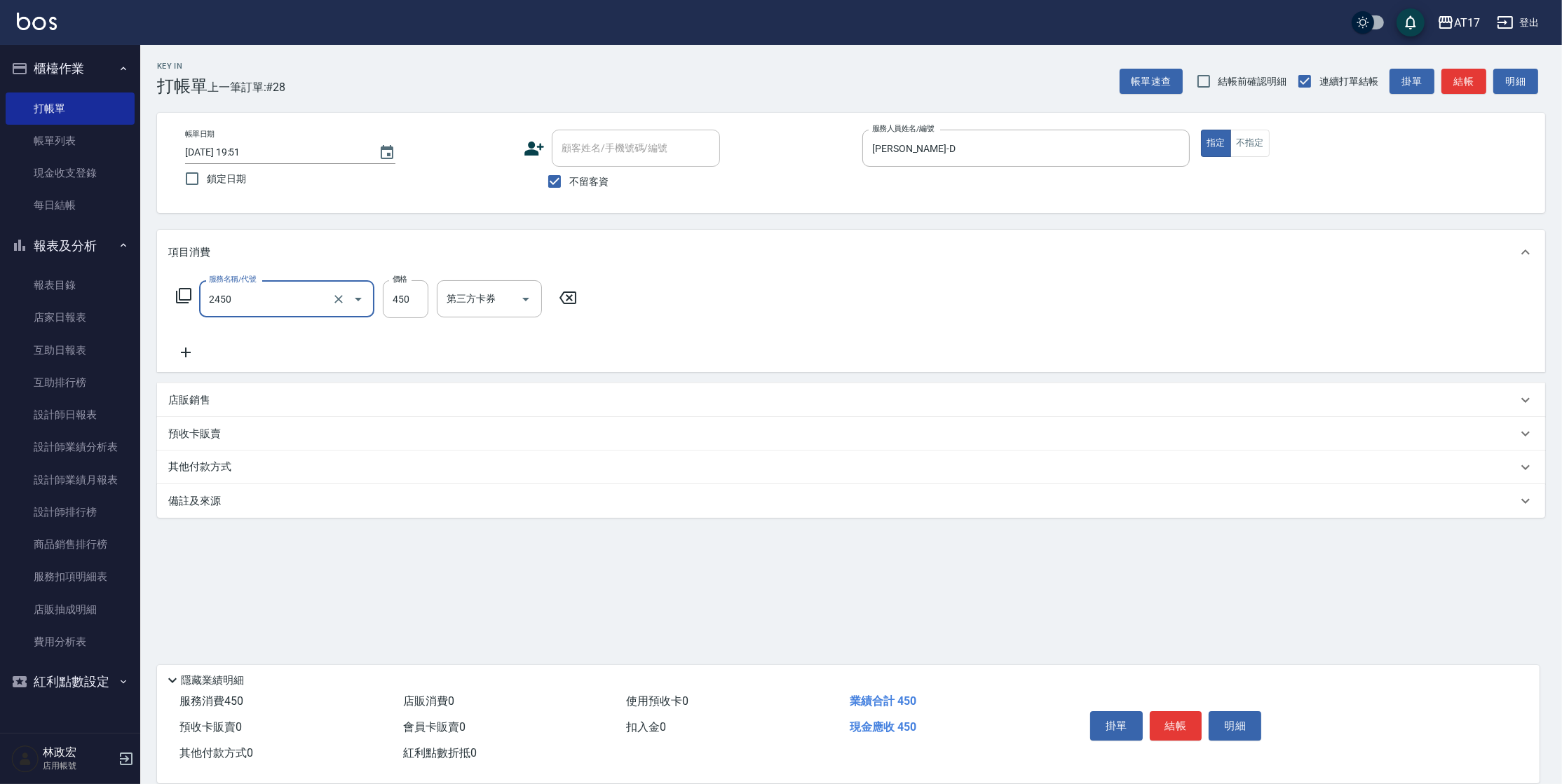
type input "C剪髮套餐(2450)"
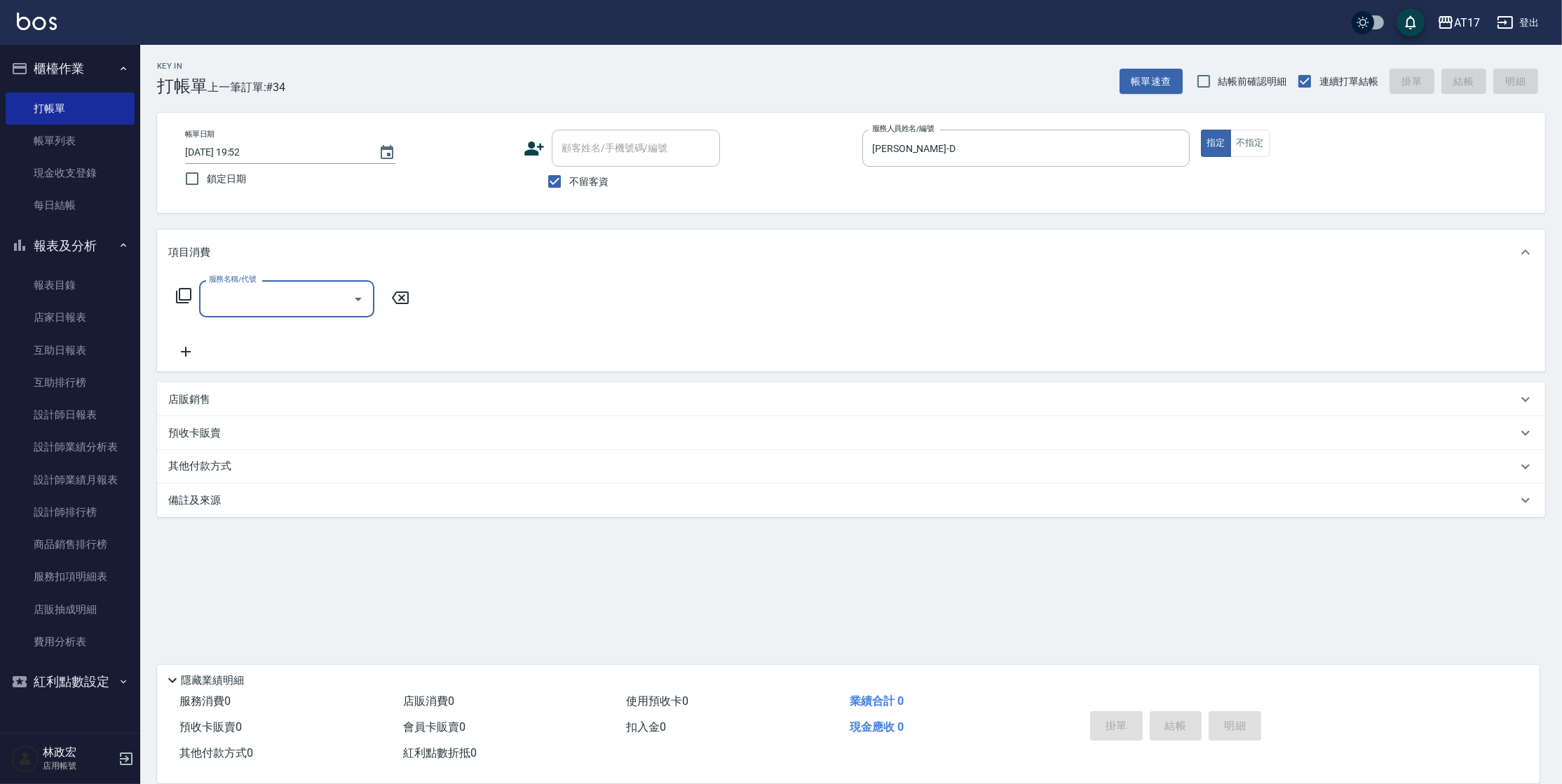
click at [189, 300] on icon at bounding box center [183, 295] width 16 height 16
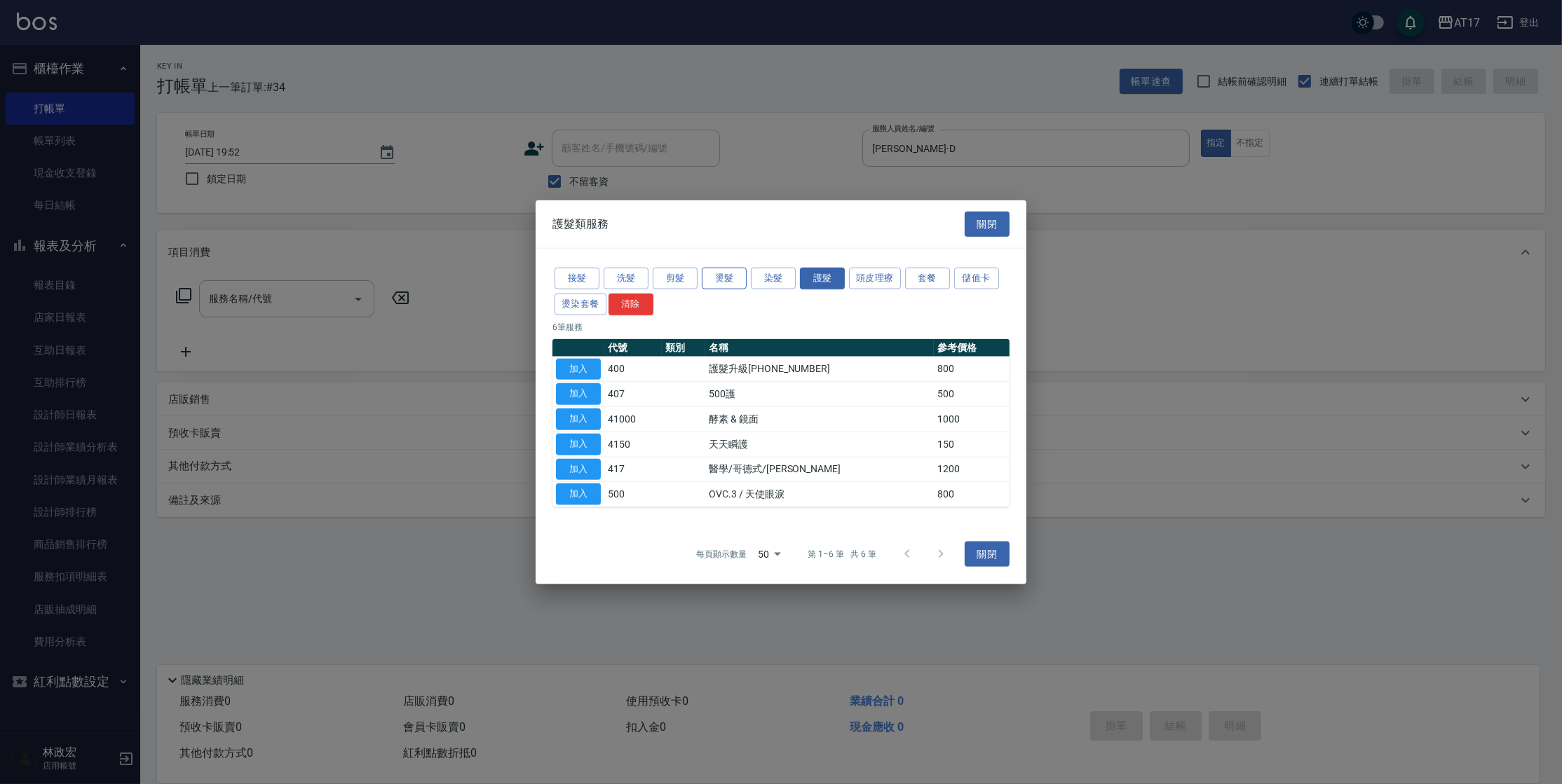
click at [736, 279] on button "燙髮" at bounding box center [724, 278] width 45 height 22
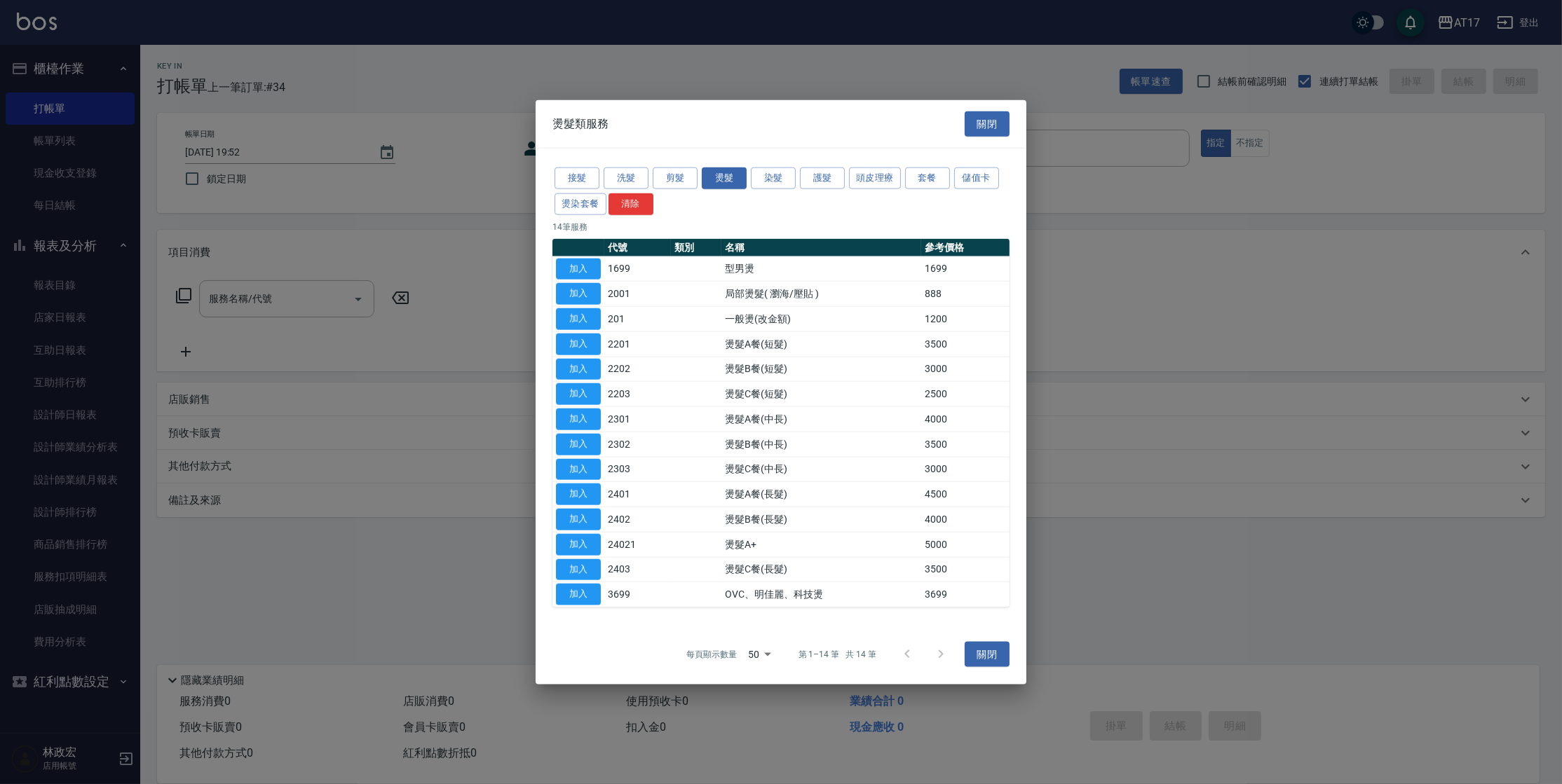
drag, startPoint x: 585, startPoint y: 395, endPoint x: 444, endPoint y: 366, distance: 144.0
click at [585, 395] on button "加入" at bounding box center [578, 393] width 45 height 22
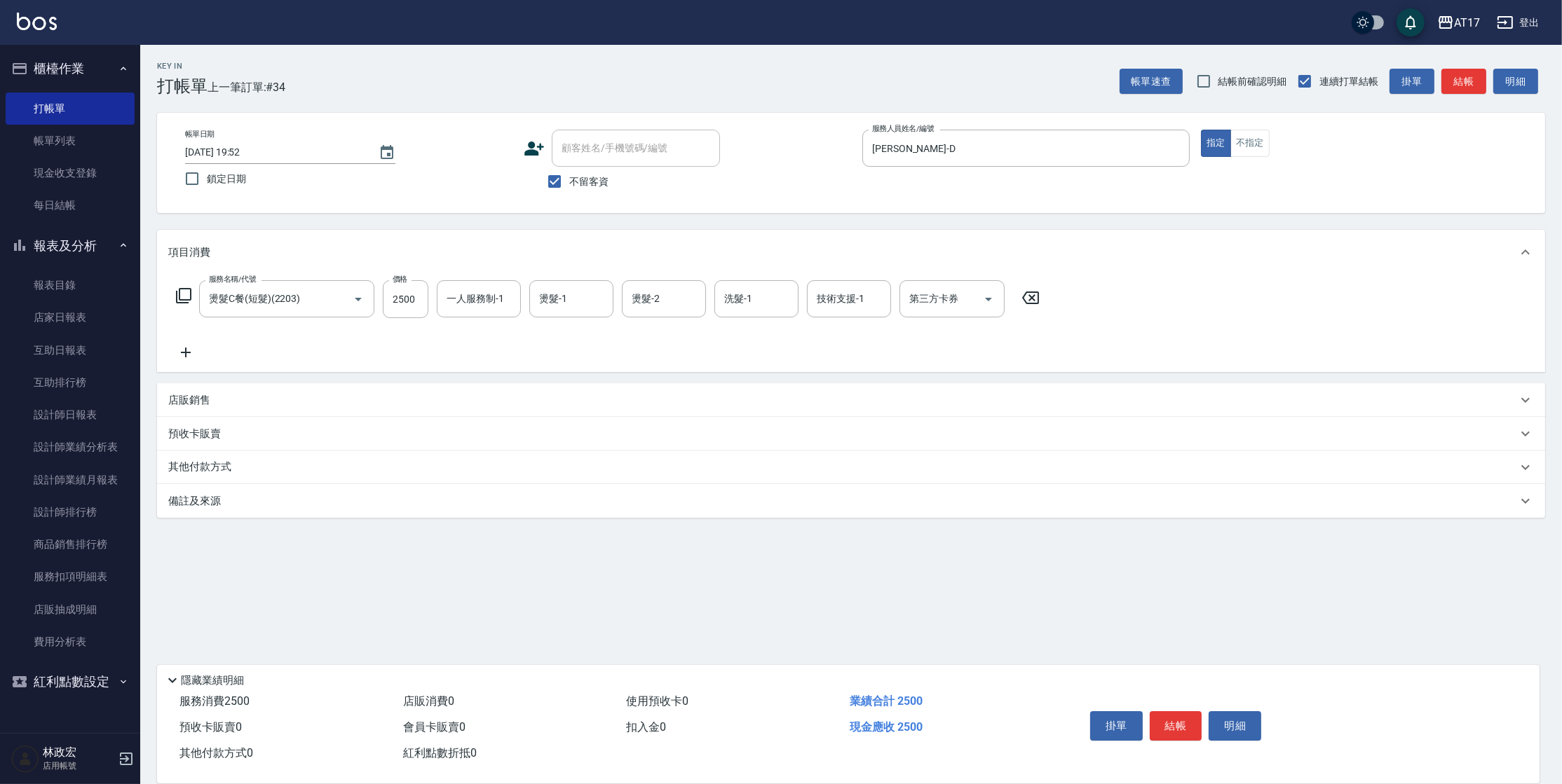
click at [471, 302] on input "一人服務制-1" at bounding box center [478, 298] width 71 height 24
click at [659, 306] on input "燙髮-2" at bounding box center [664, 298] width 71 height 24
click at [719, 300] on div "洗髮-1" at bounding box center [755, 298] width 84 height 38
click at [406, 292] on input "500" at bounding box center [405, 298] width 45 height 38
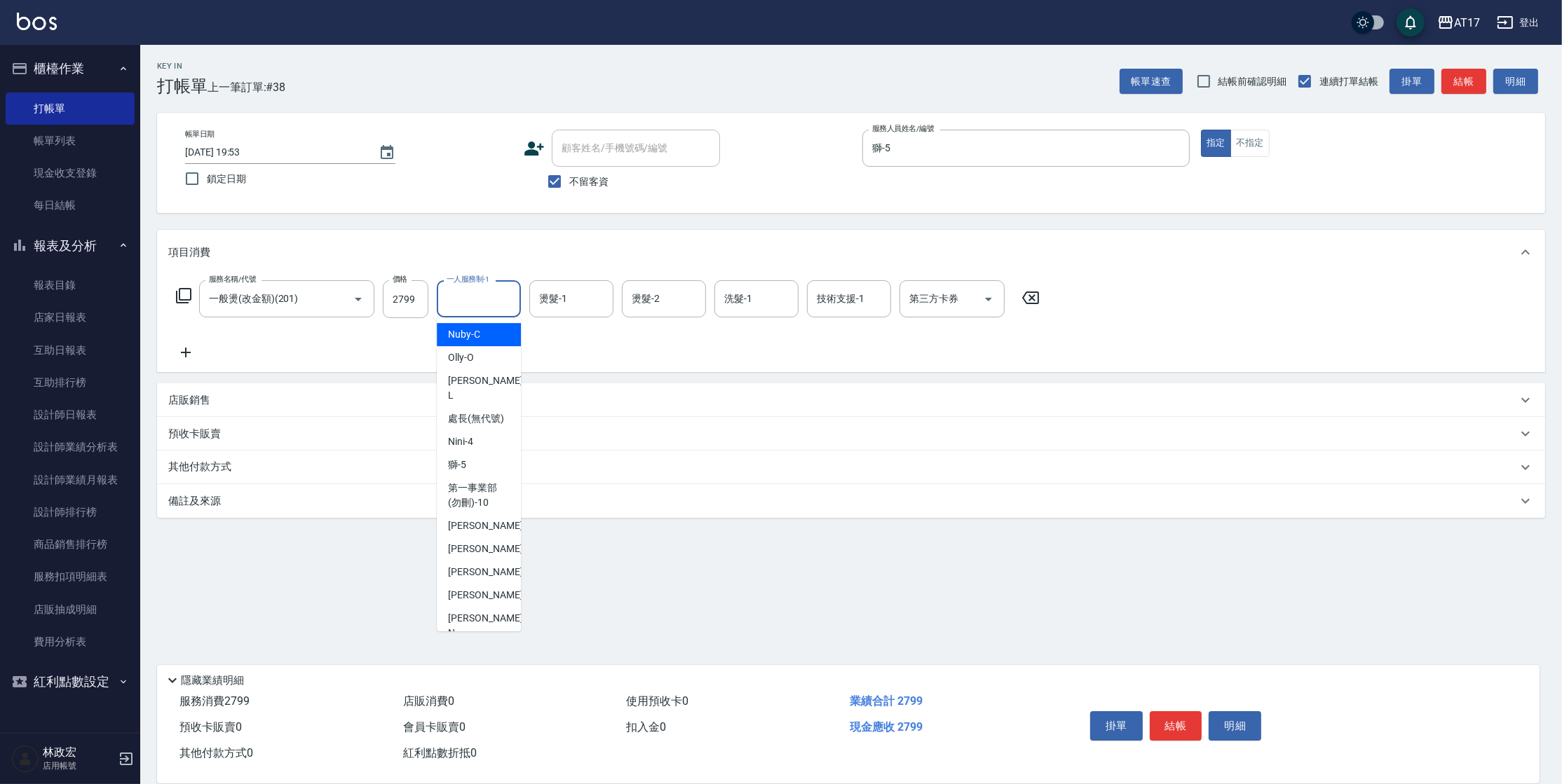
click at [473, 307] on input "一人服務制-1" at bounding box center [478, 298] width 71 height 24
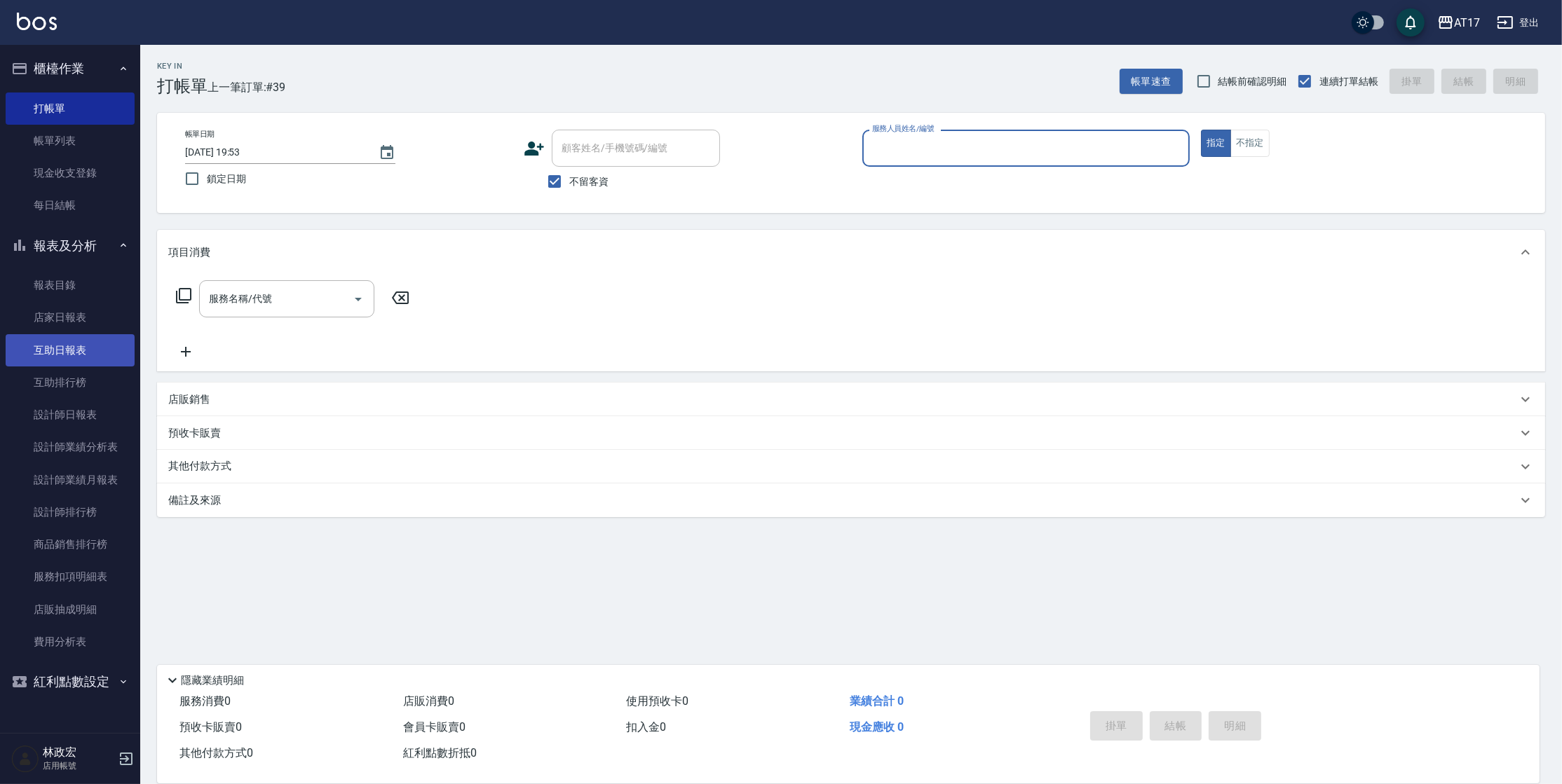
click at [61, 355] on link "互助日報表" at bounding box center [70, 350] width 129 height 33
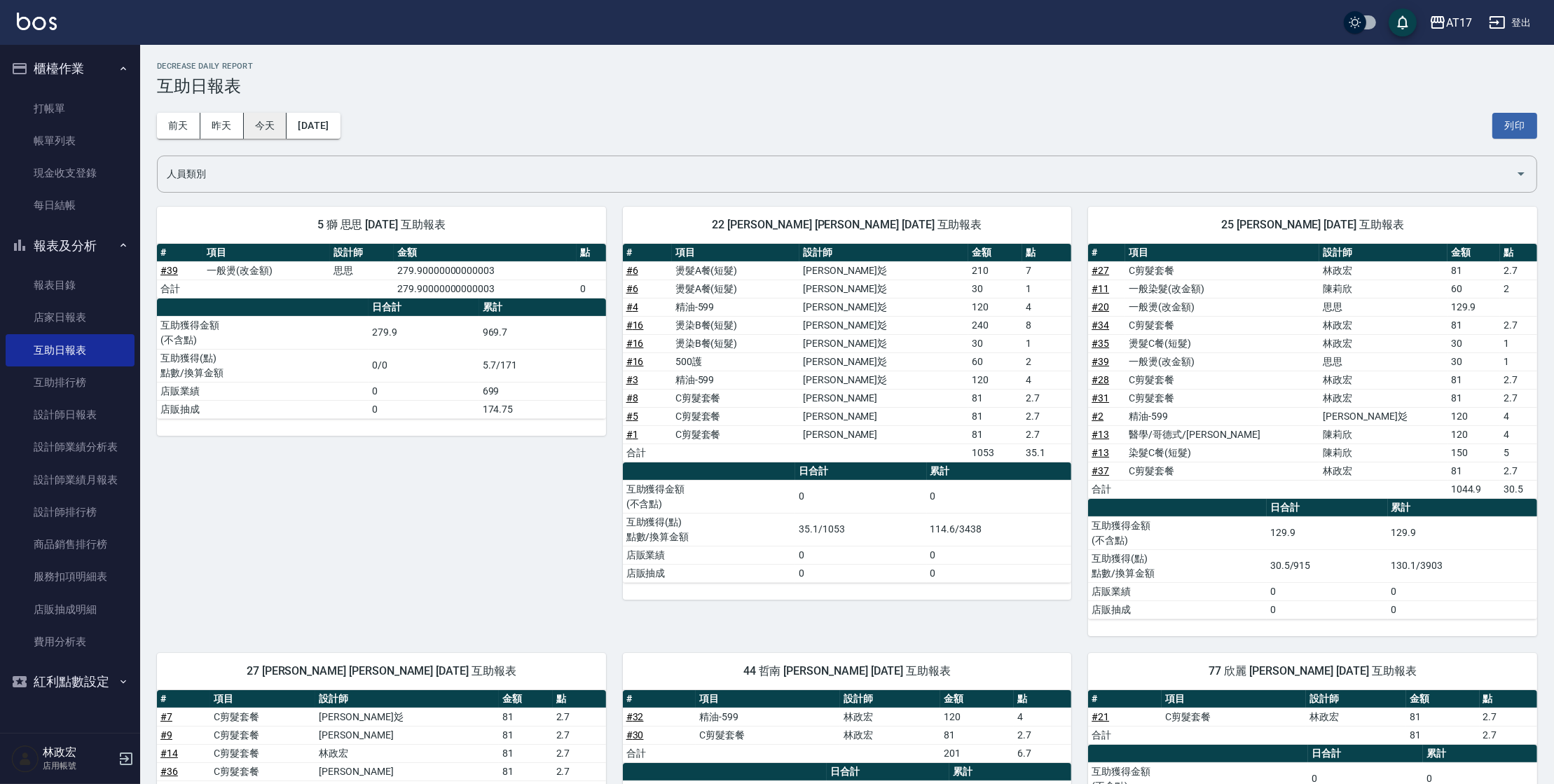
click at [258, 118] on button "今天" at bounding box center [265, 125] width 43 height 26
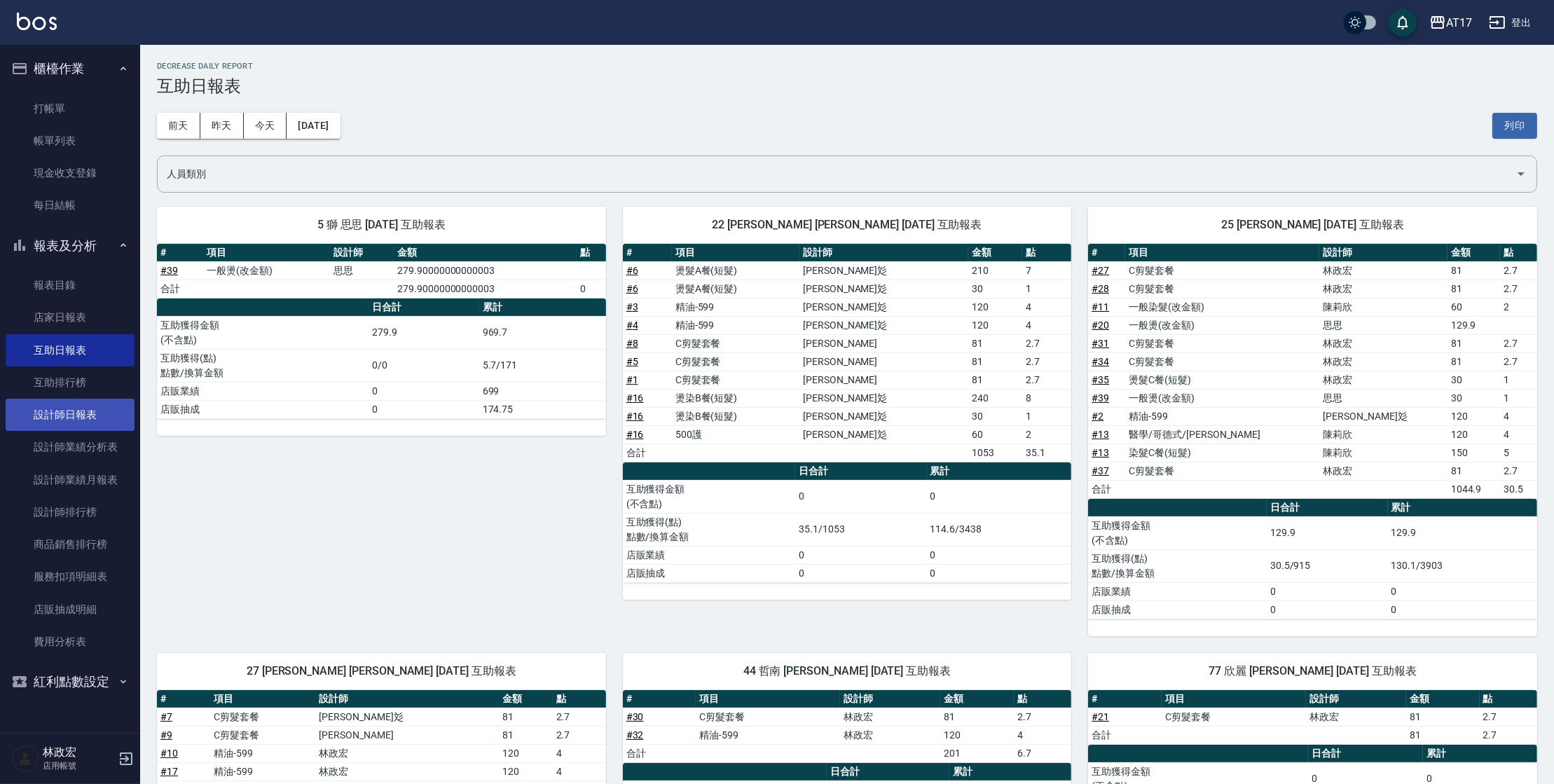
click at [67, 415] on link "設計師日報表" at bounding box center [70, 415] width 129 height 33
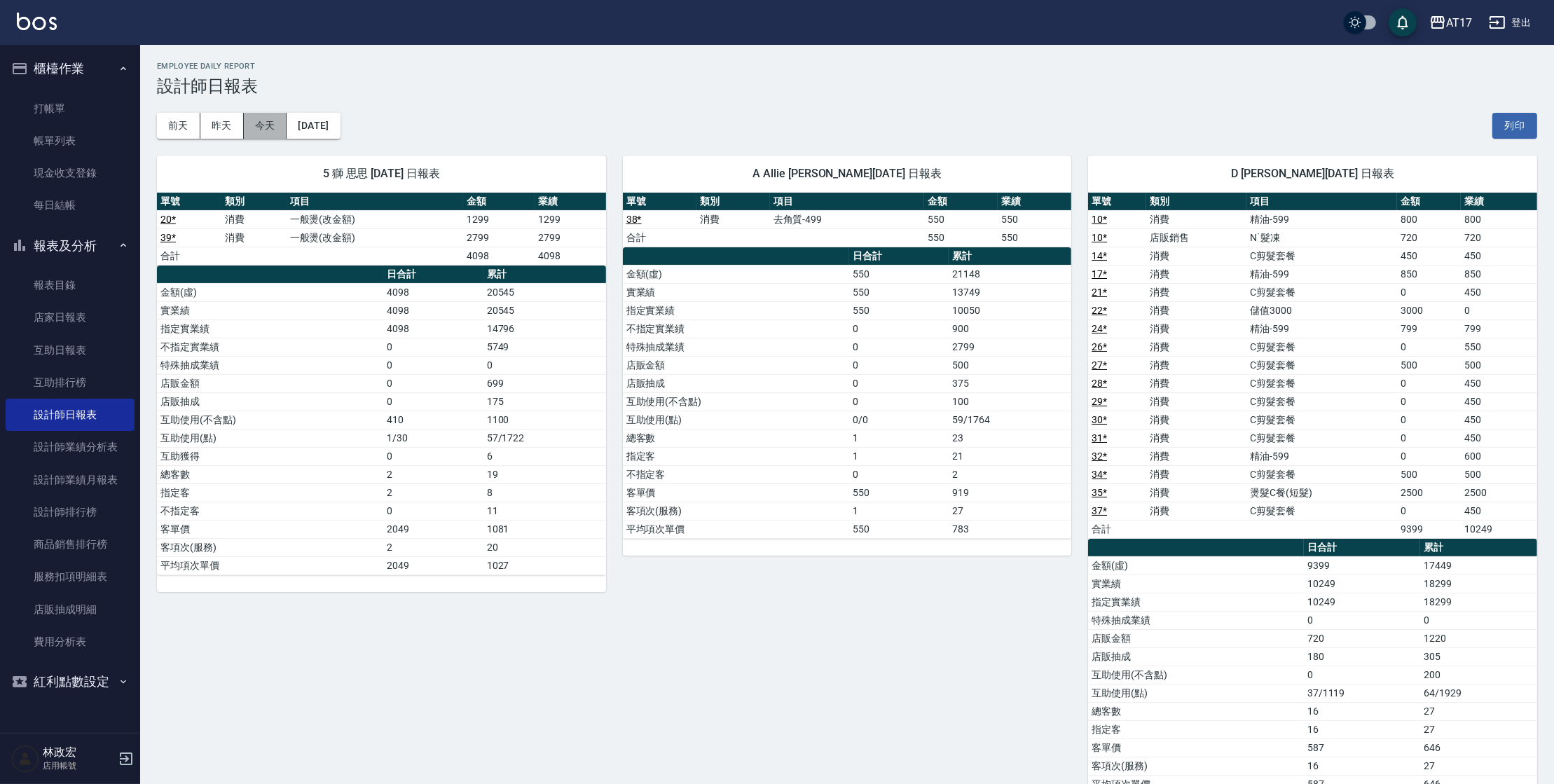
click at [269, 125] on button "今天" at bounding box center [265, 125] width 43 height 26
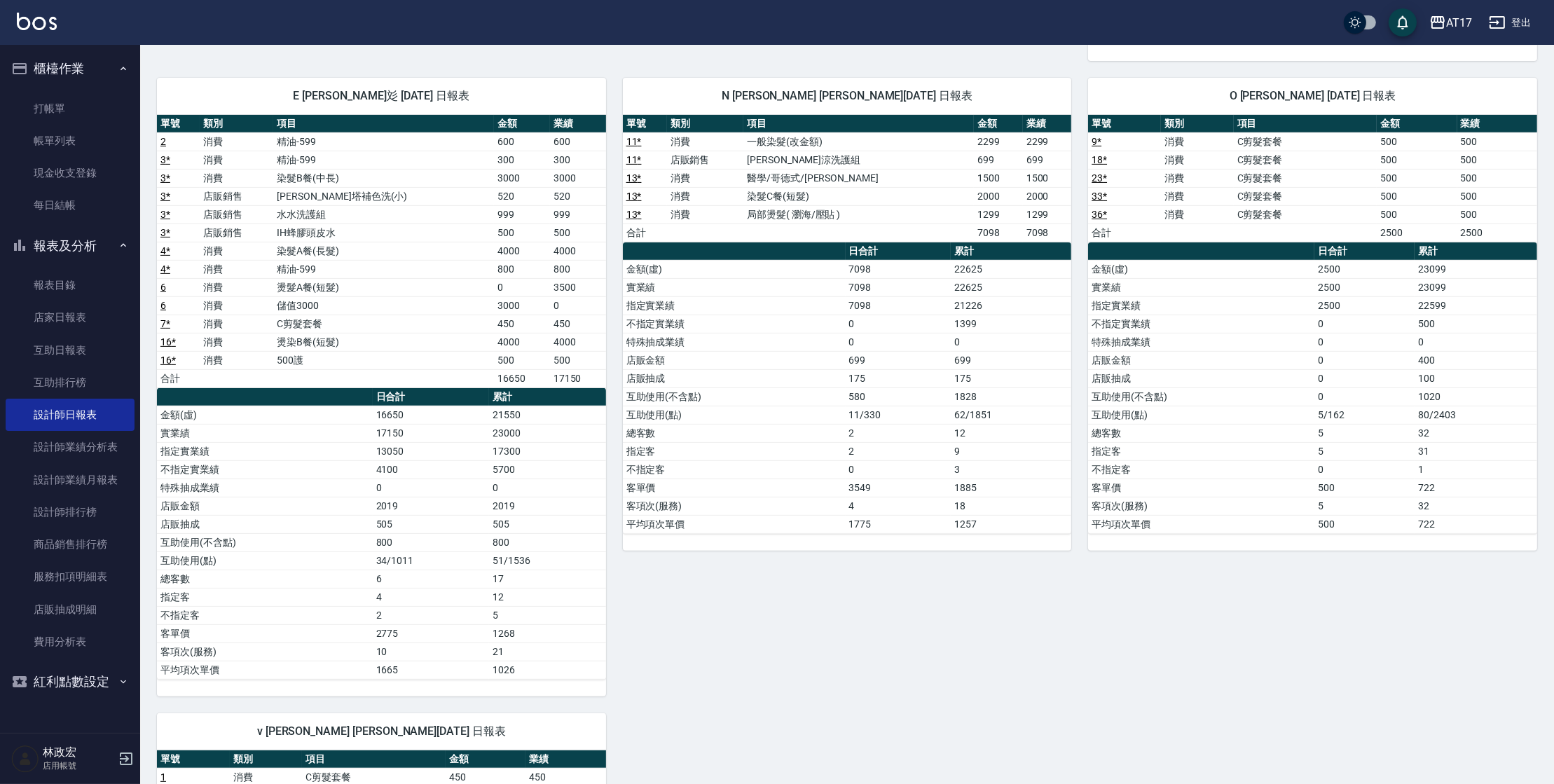
scroll to position [764, 0]
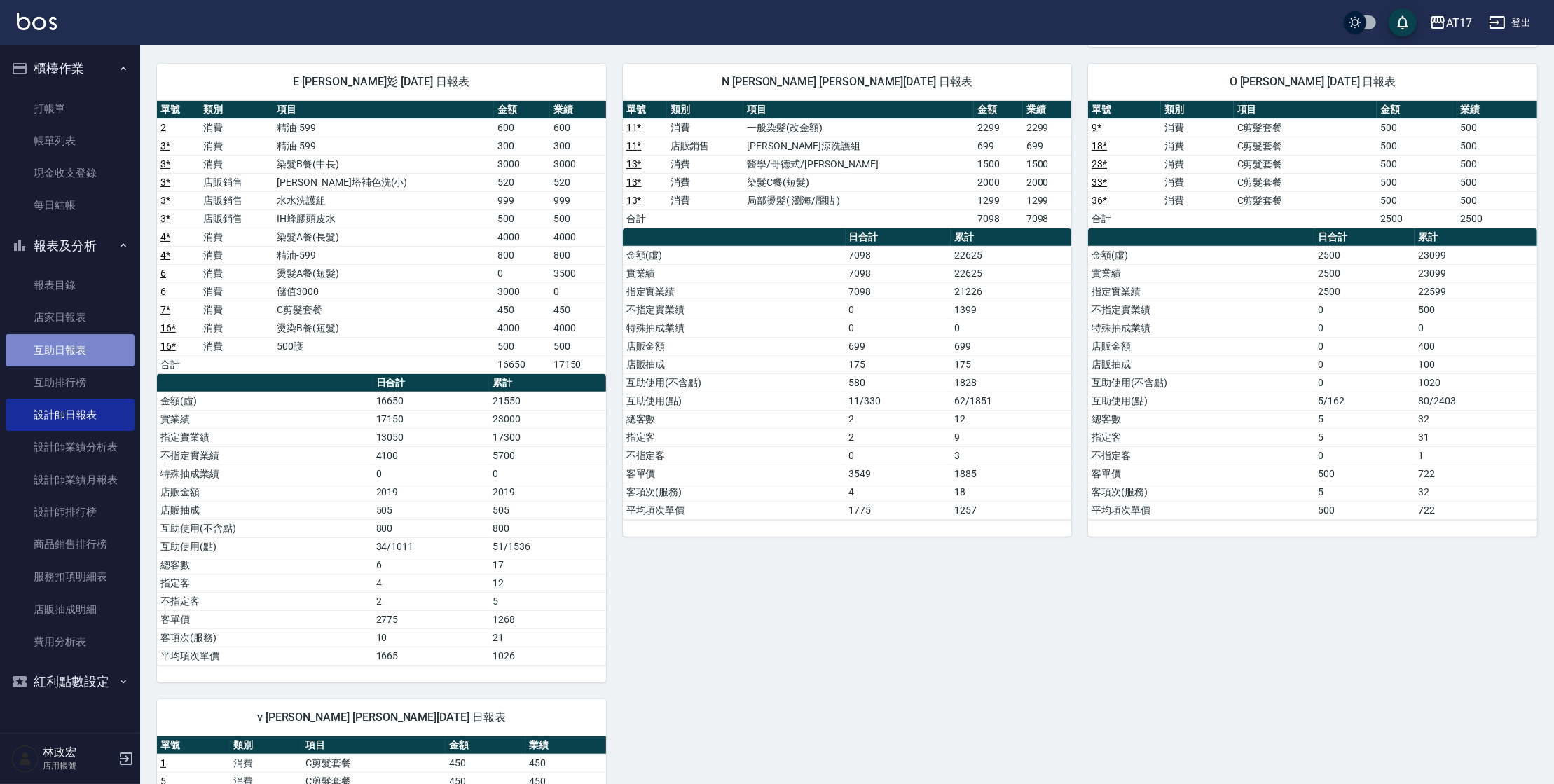
click at [115, 341] on link "互助日報表" at bounding box center [70, 350] width 129 height 33
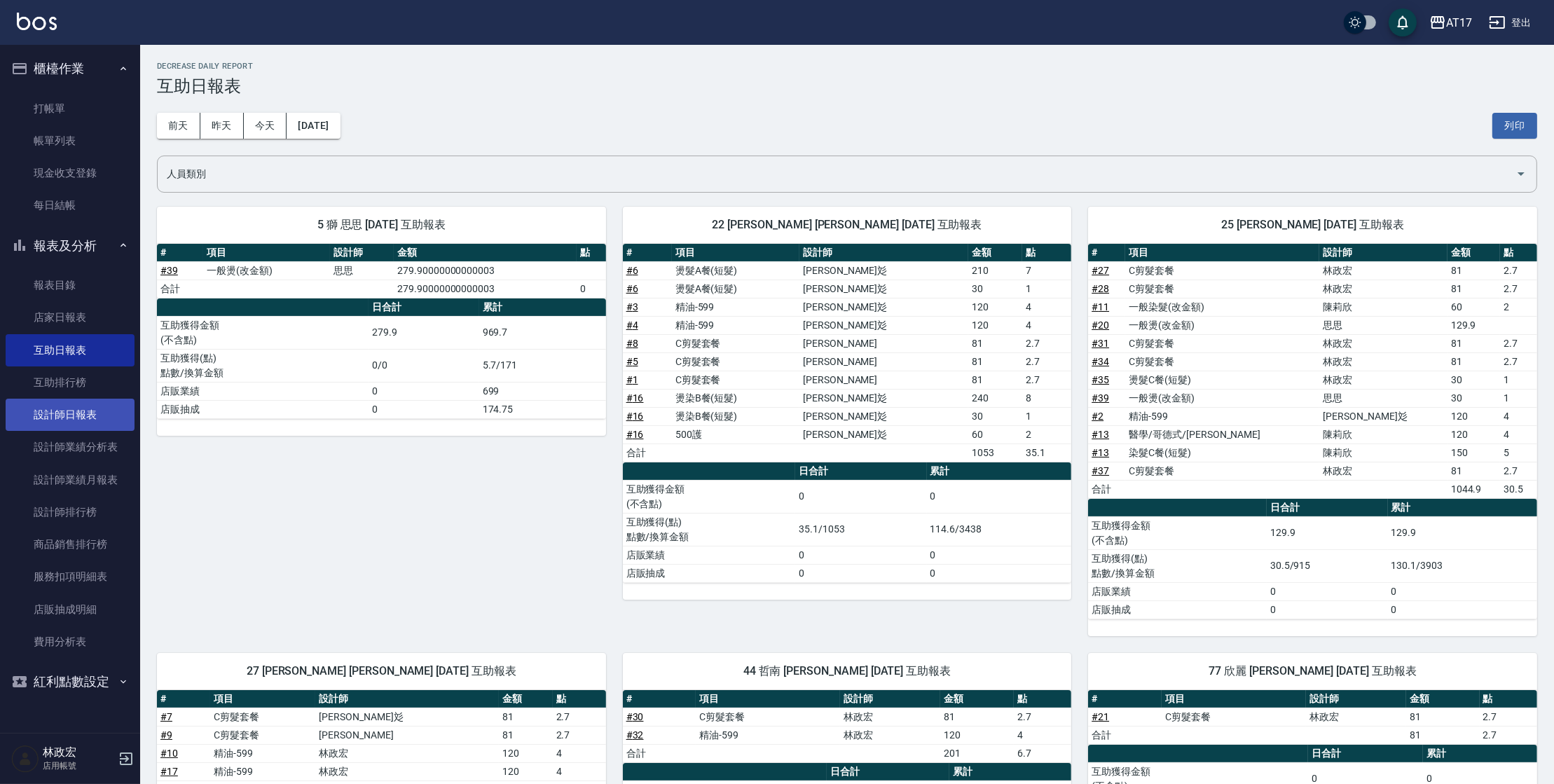
click at [122, 407] on link "設計師日報表" at bounding box center [70, 415] width 129 height 33
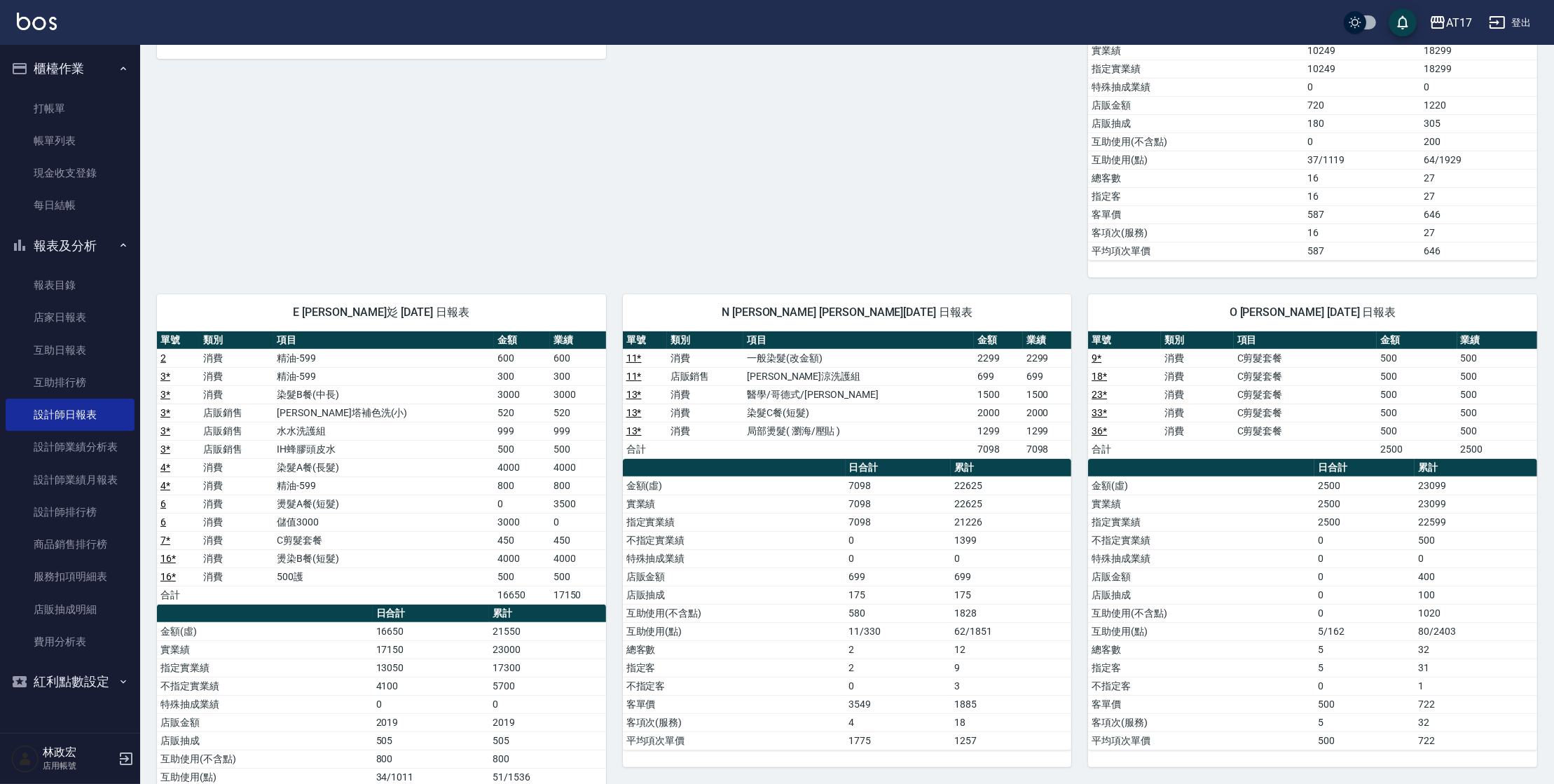
scroll to position [535, 0]
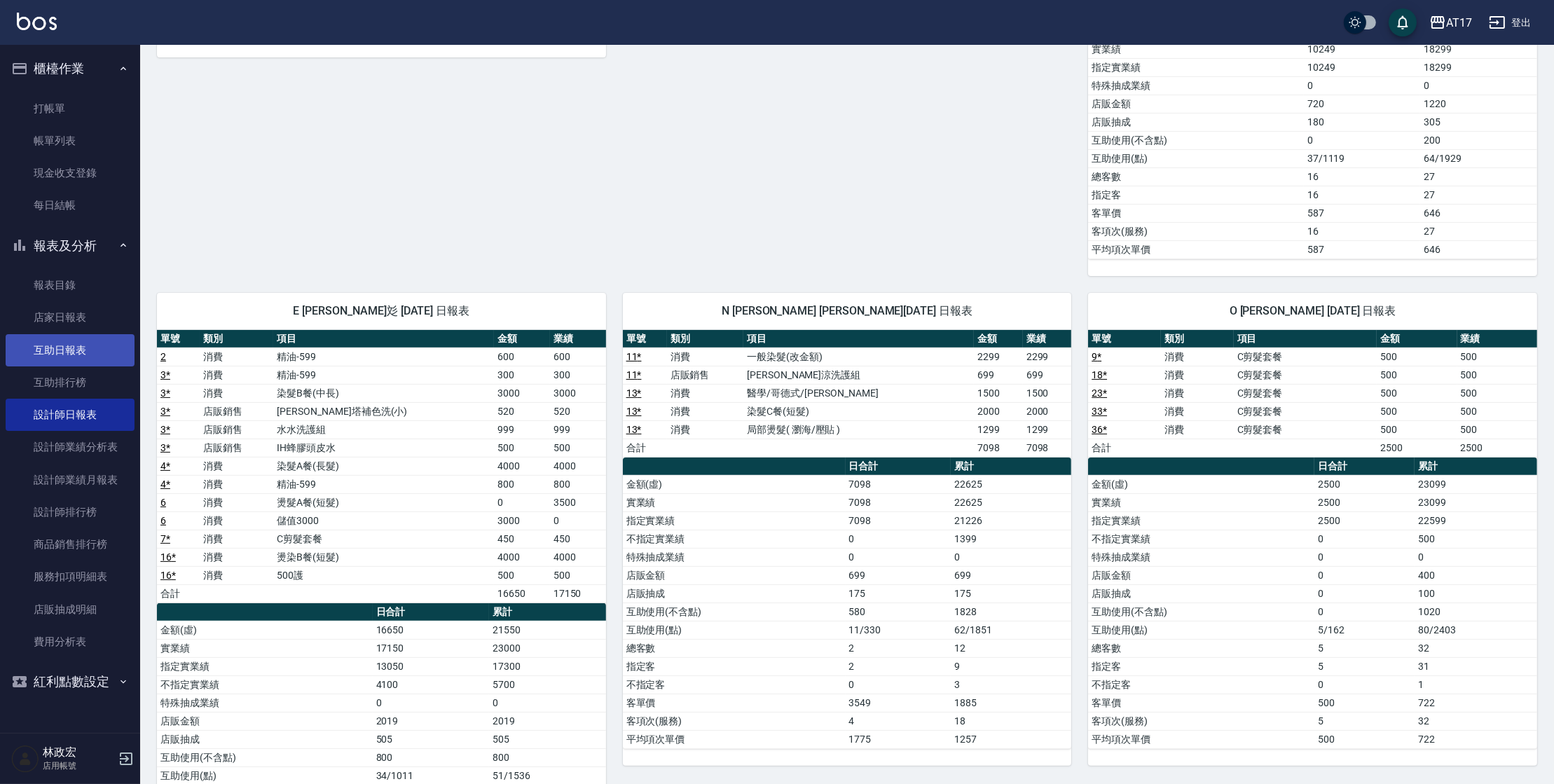
click at [43, 341] on link "互助日報表" at bounding box center [70, 350] width 129 height 33
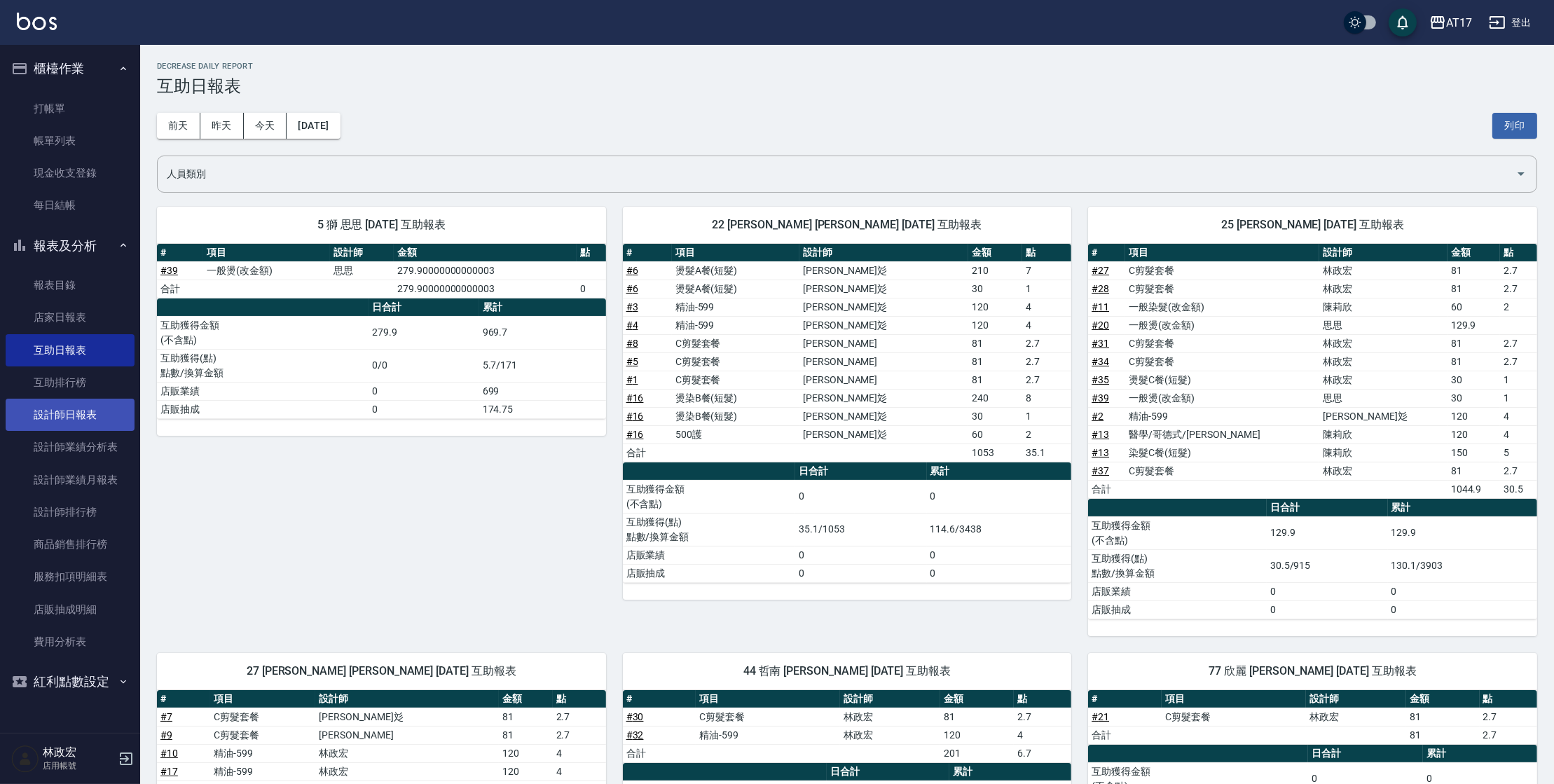
click at [77, 427] on link "設計師日報表" at bounding box center [70, 415] width 129 height 33
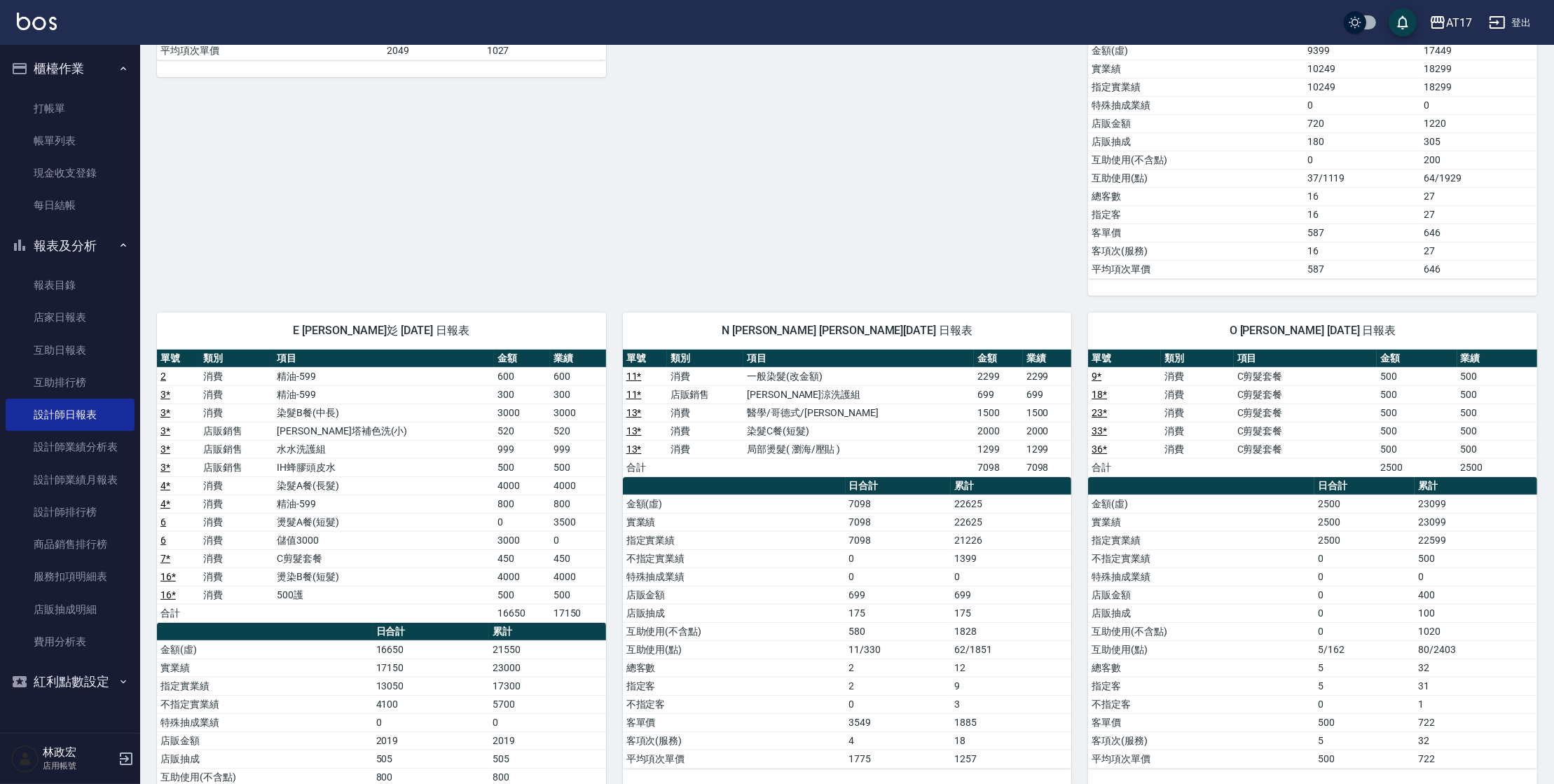
scroll to position [535, 0]
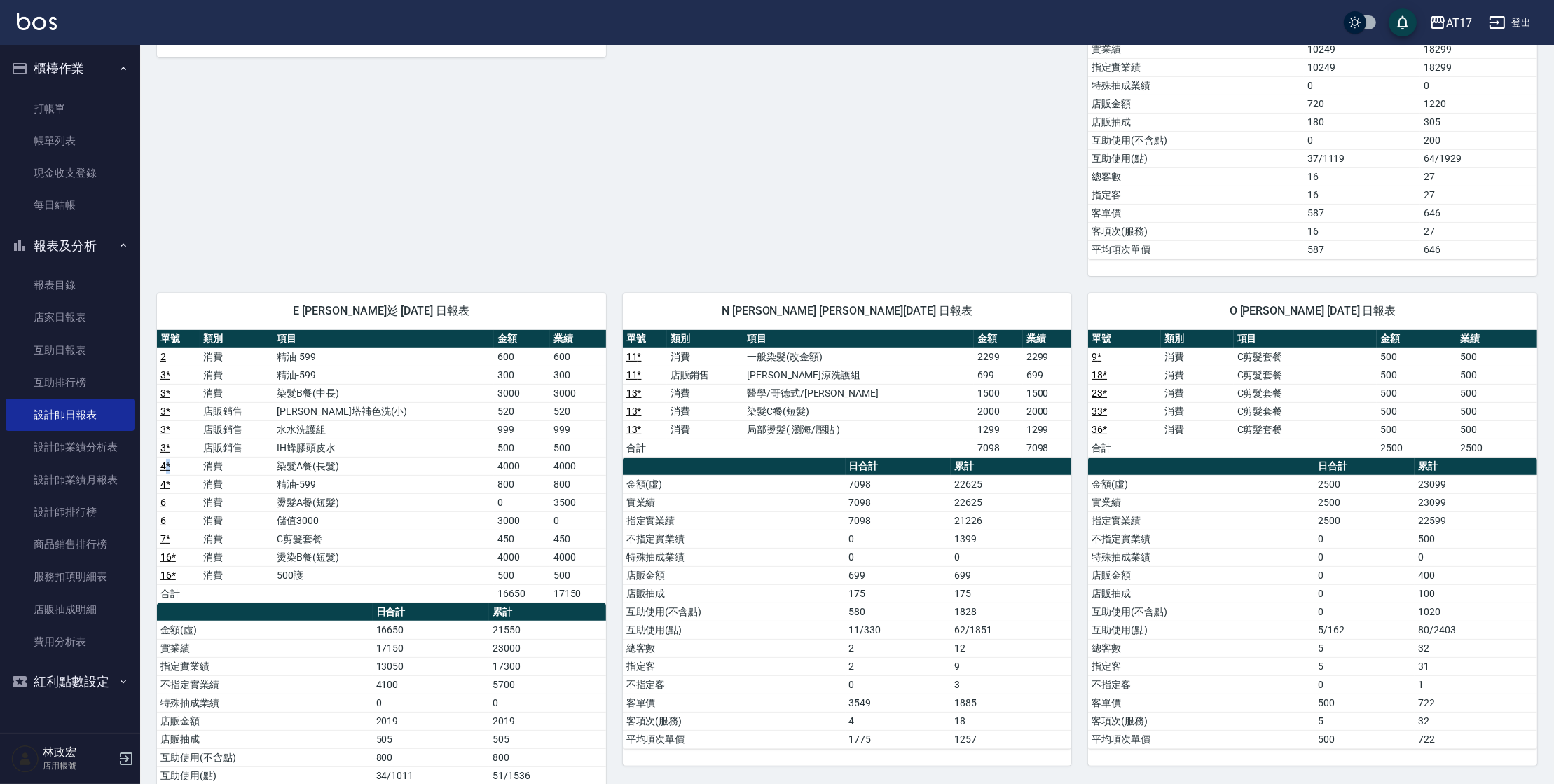
drag, startPoint x: 183, startPoint y: 466, endPoint x: 164, endPoint y: 464, distance: 19.1
click at [164, 464] on td "4 *" at bounding box center [178, 466] width 42 height 18
click at [179, 477] on td "4 *" at bounding box center [178, 484] width 42 height 18
click at [79, 348] on link "互助日報表" at bounding box center [70, 350] width 129 height 33
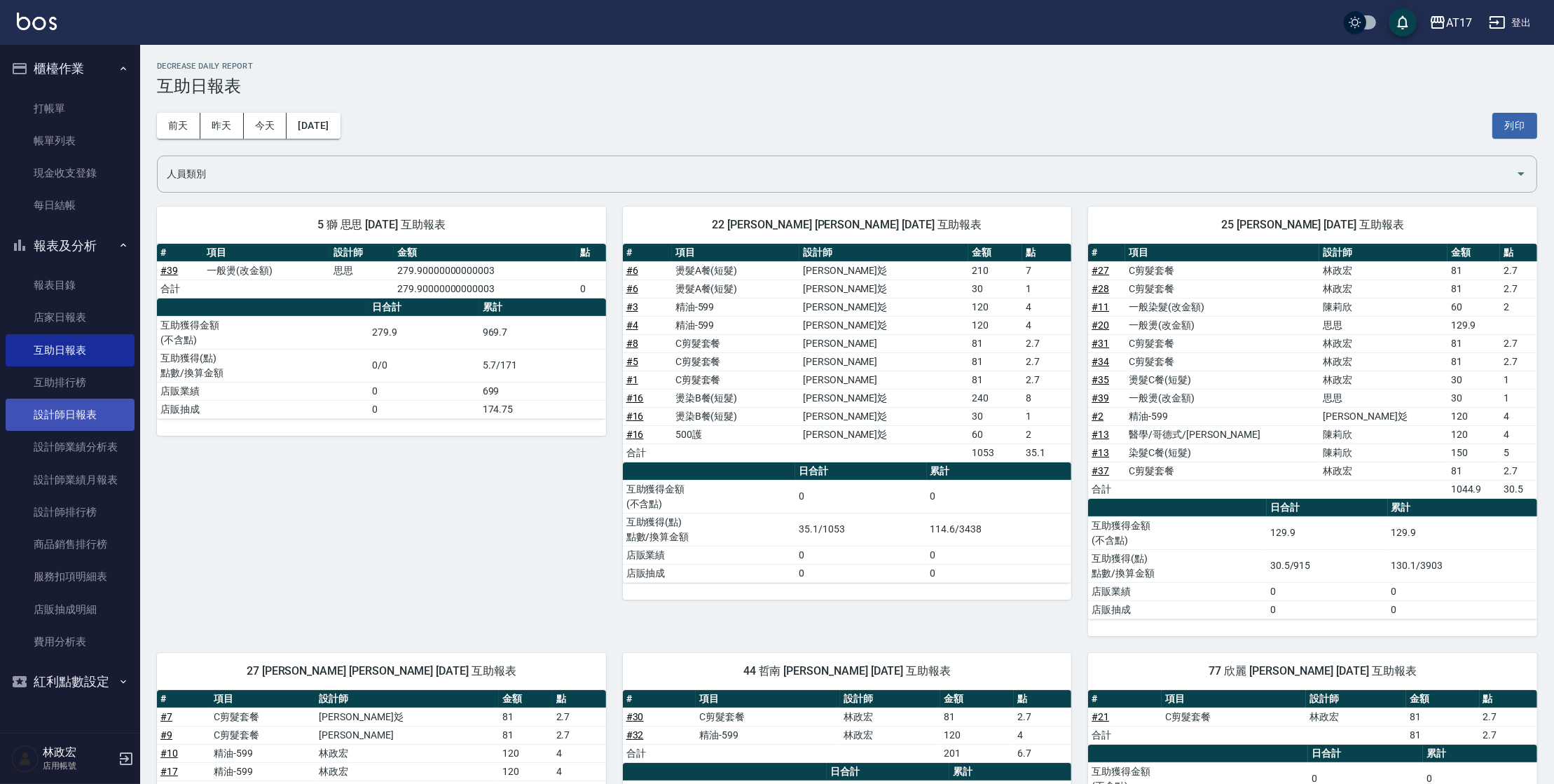
click at [99, 419] on link "設計師日報表" at bounding box center [70, 415] width 129 height 33
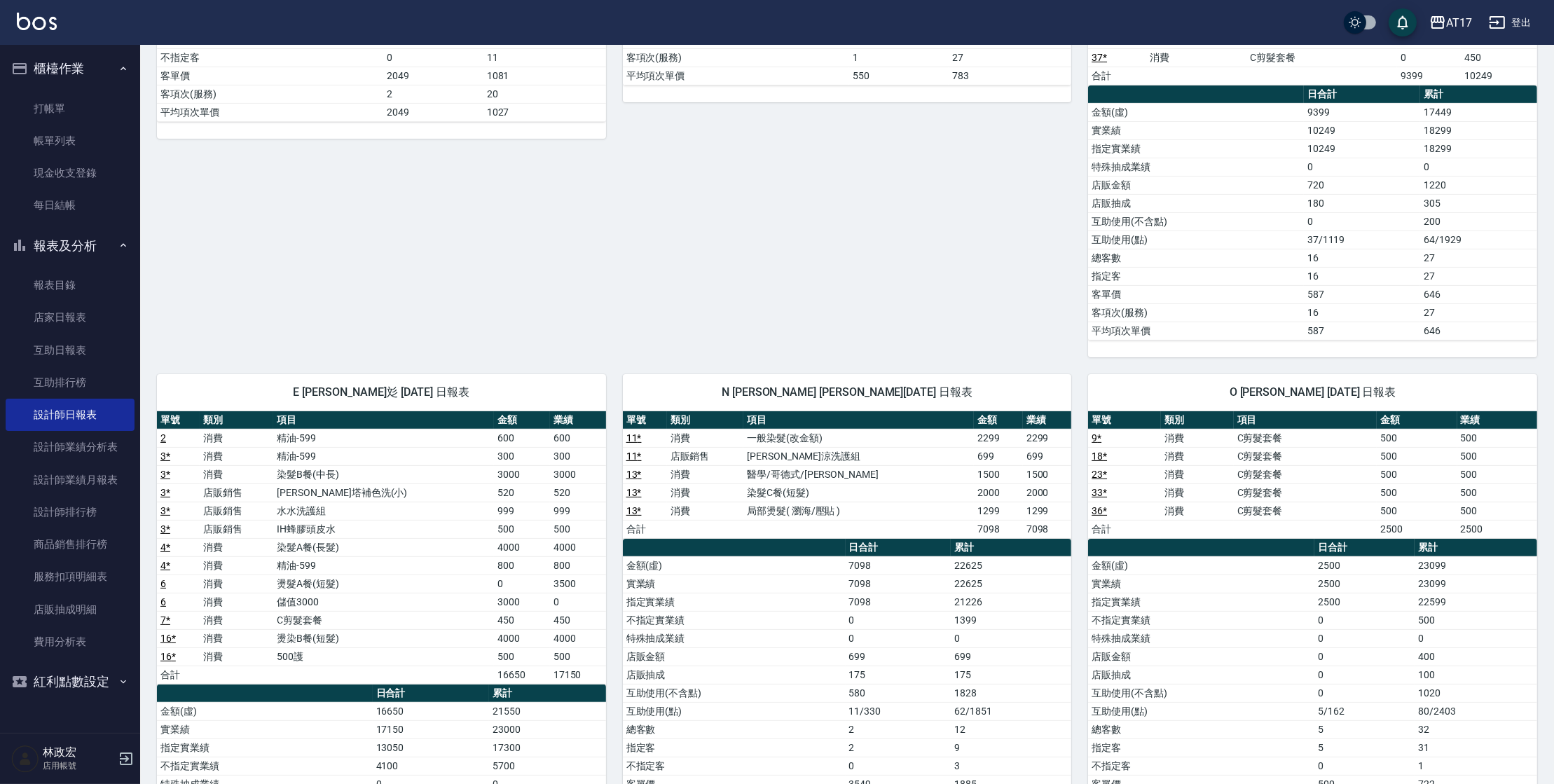
scroll to position [484, 0]
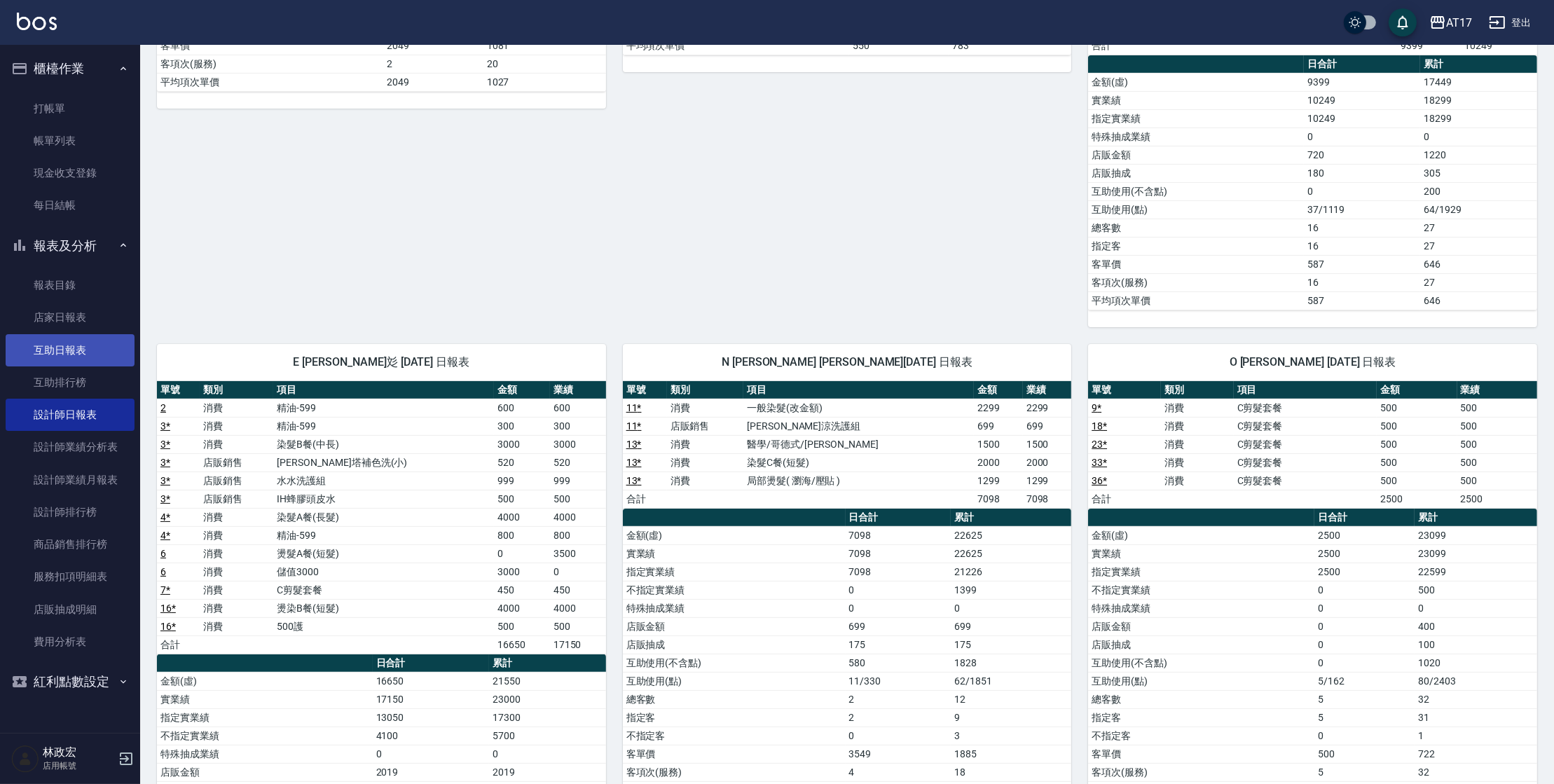
click at [88, 337] on link "互助日報表" at bounding box center [70, 350] width 129 height 33
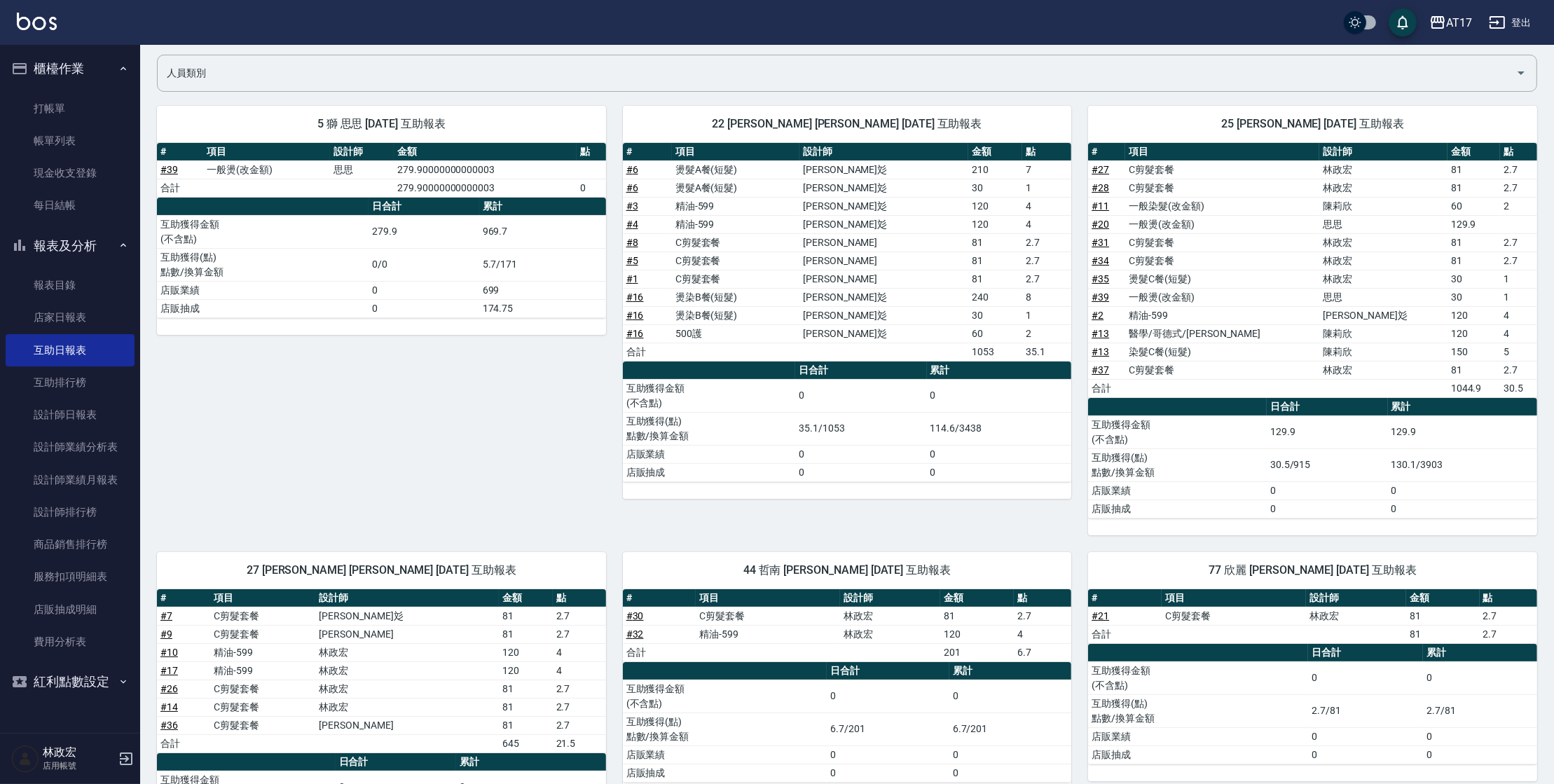
scroll to position [100, 0]
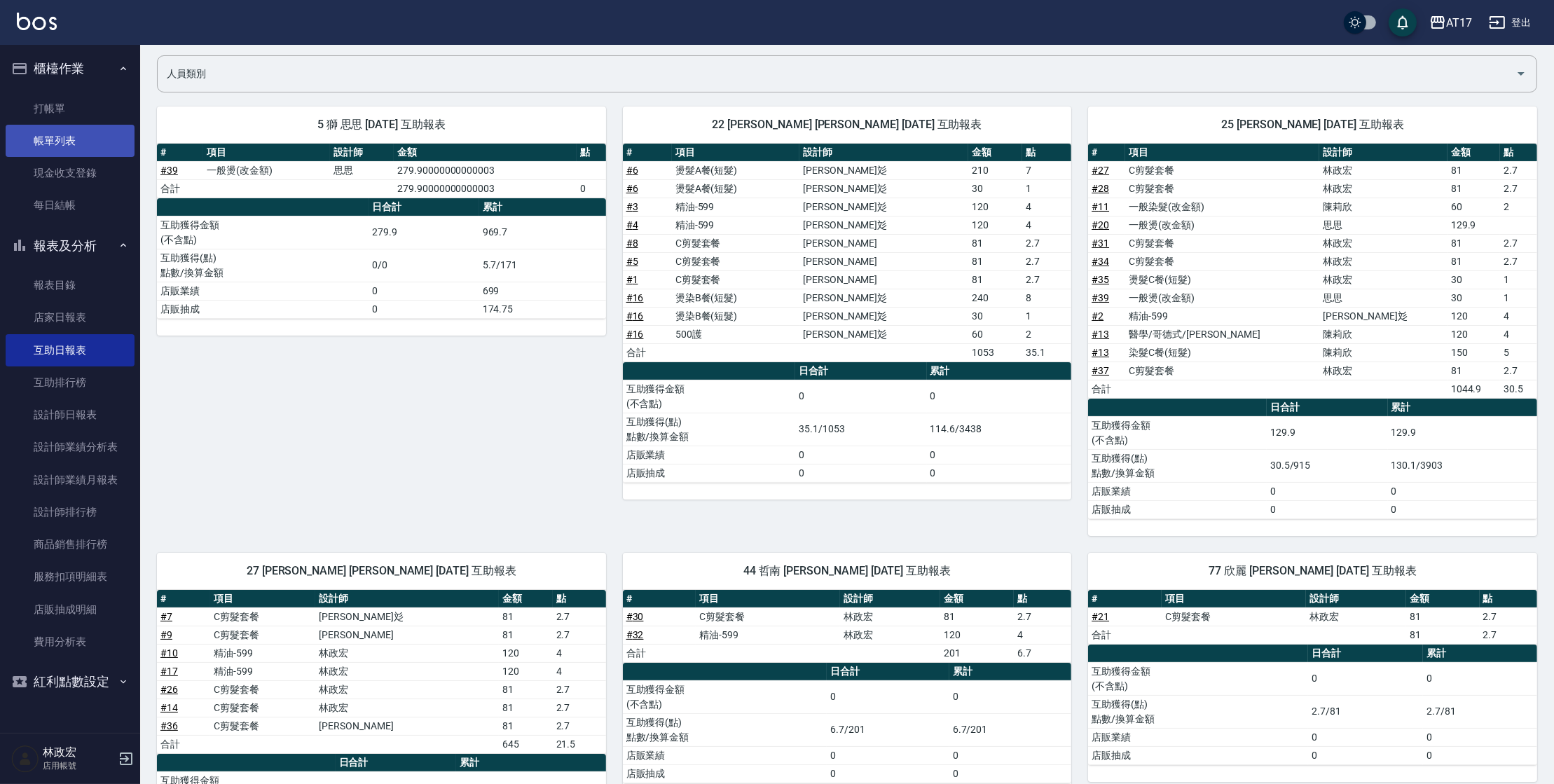
click at [92, 136] on link "帳單列表" at bounding box center [70, 141] width 129 height 33
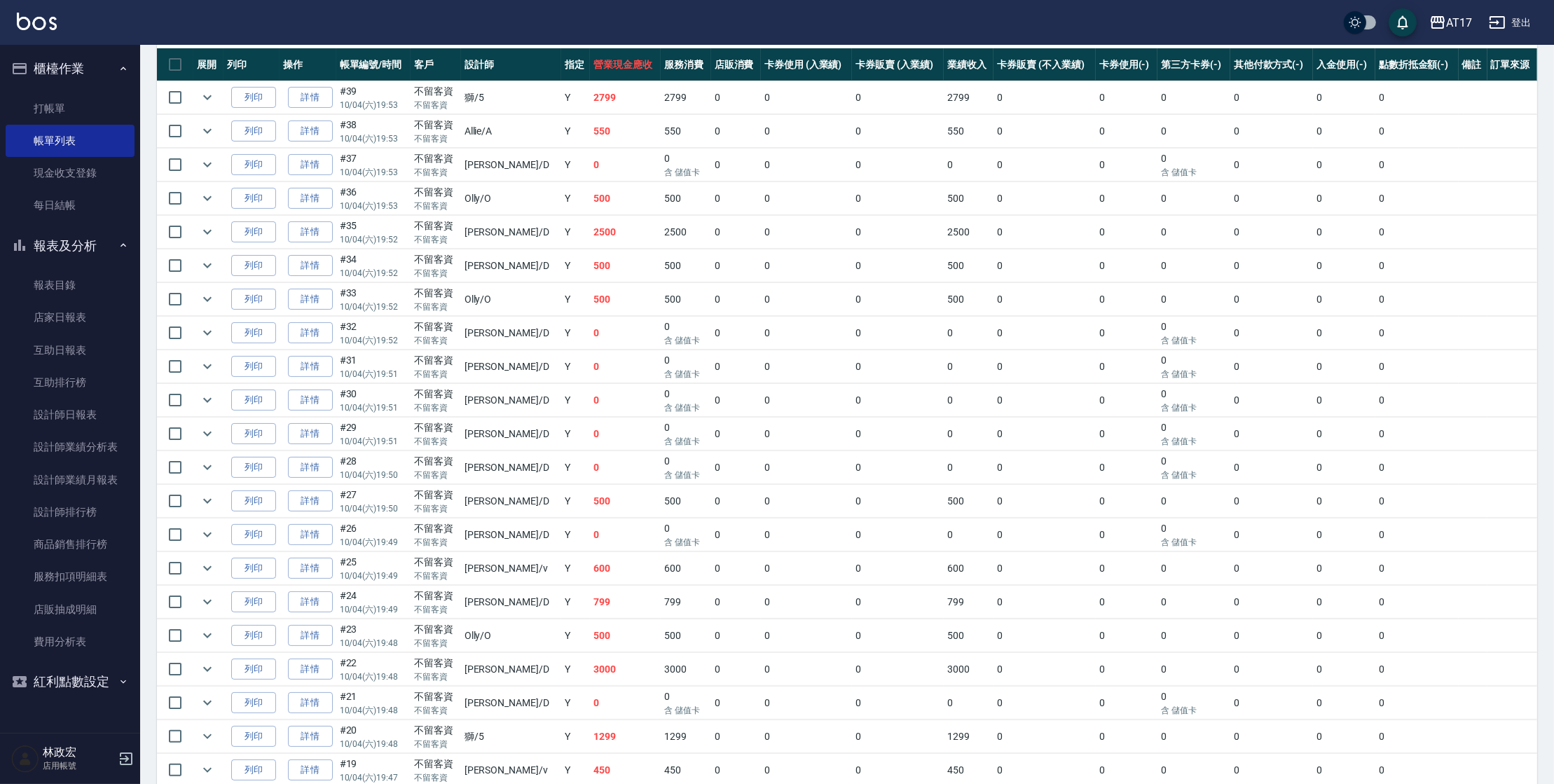
scroll to position [352, 0]
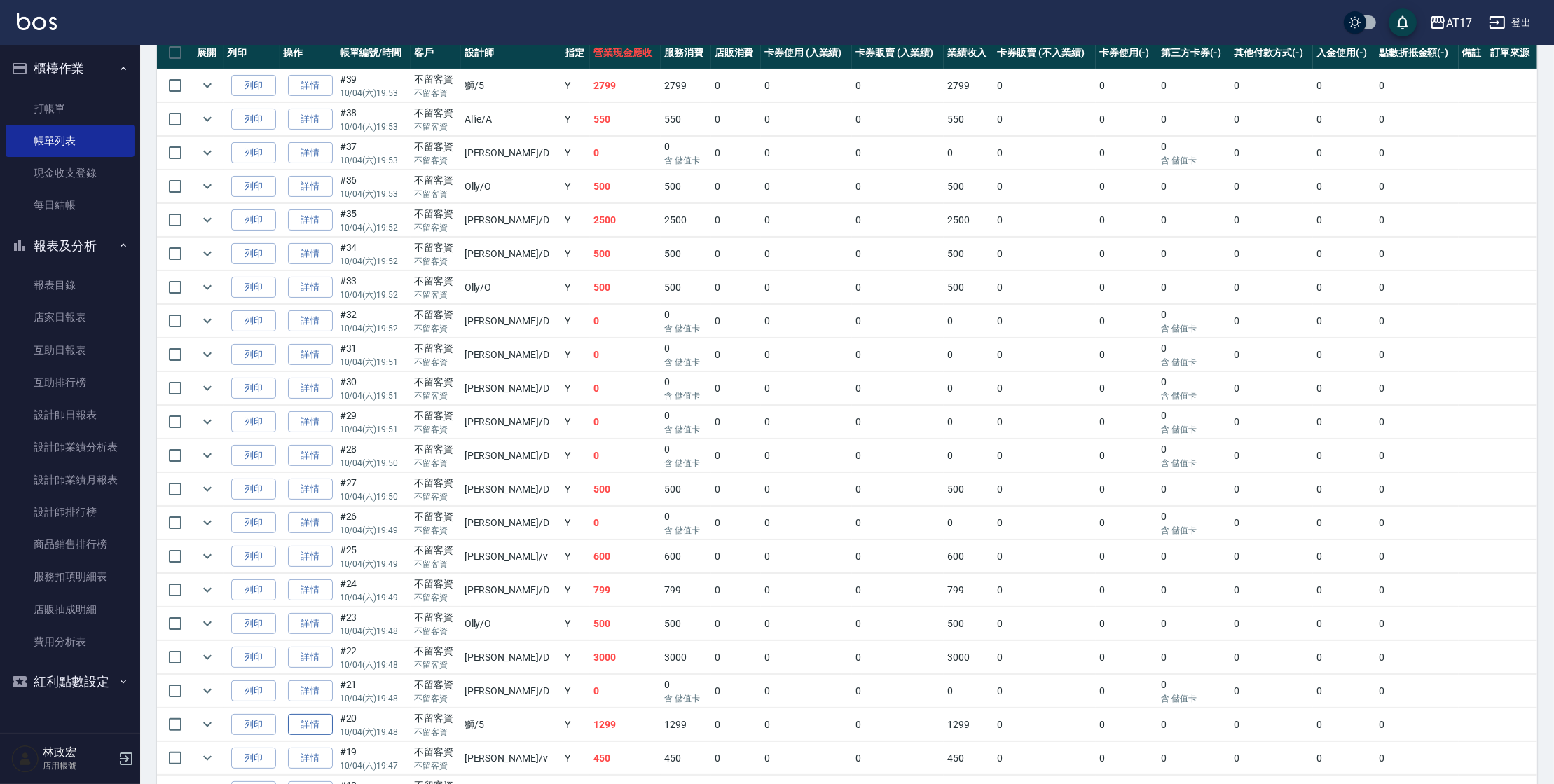
click at [331, 714] on link "詳情" at bounding box center [310, 724] width 45 height 22
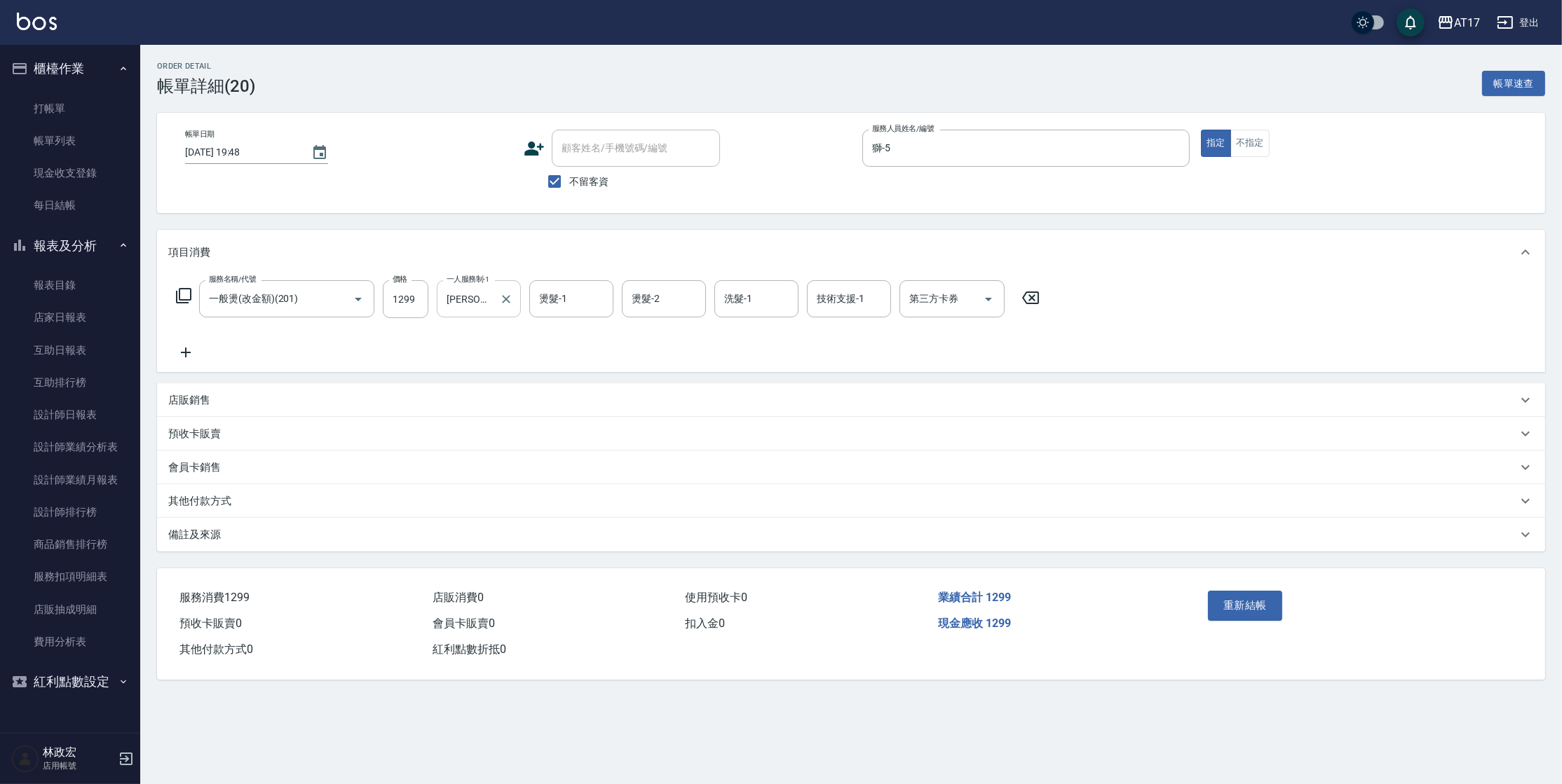
click at [513, 307] on div at bounding box center [505, 298] width 18 height 38
click at [510, 297] on icon "Clear" at bounding box center [506, 299] width 14 height 14
click at [1266, 609] on button "重新結帳" at bounding box center [1244, 605] width 74 height 30
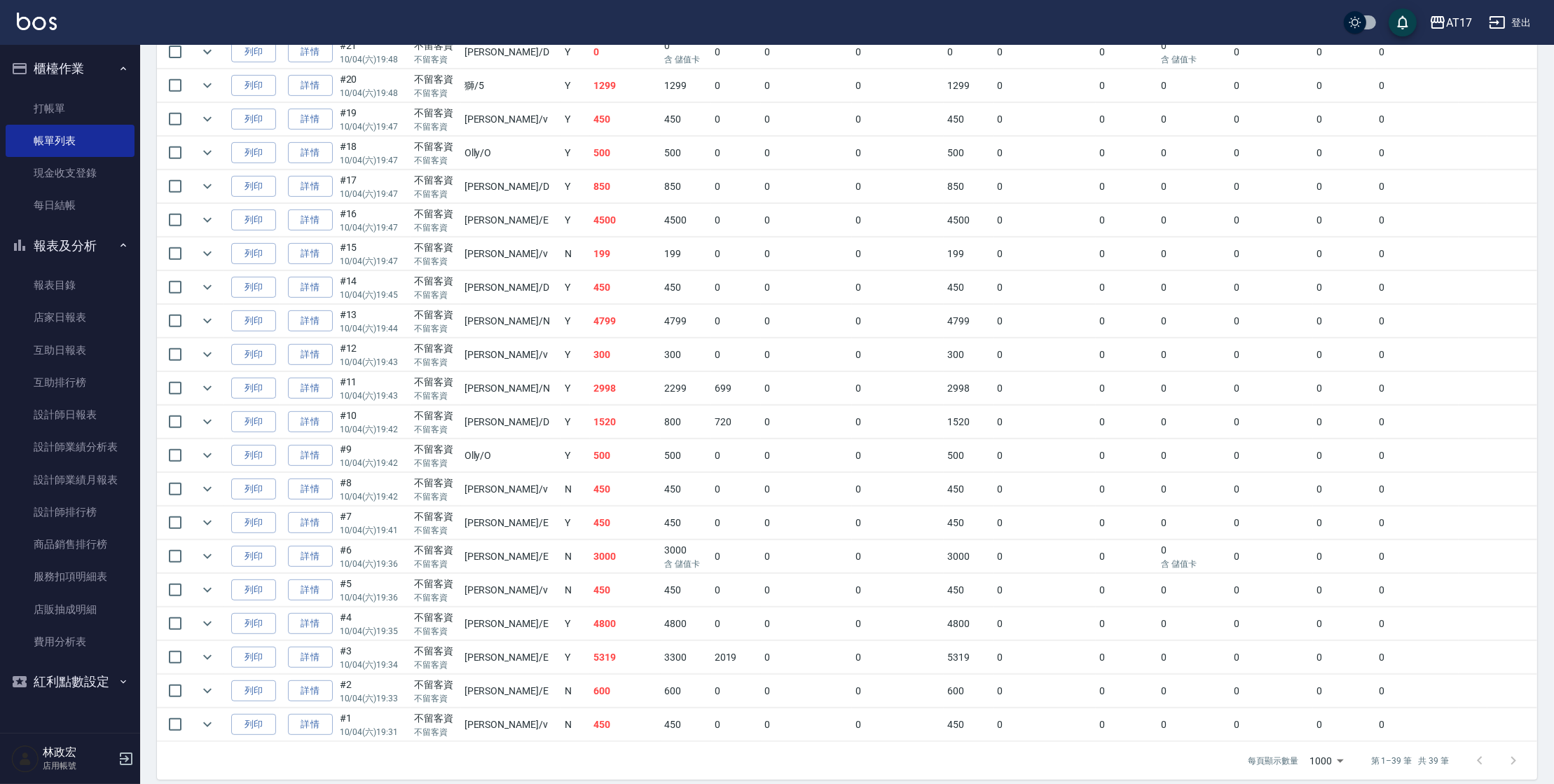
scroll to position [999, 0]
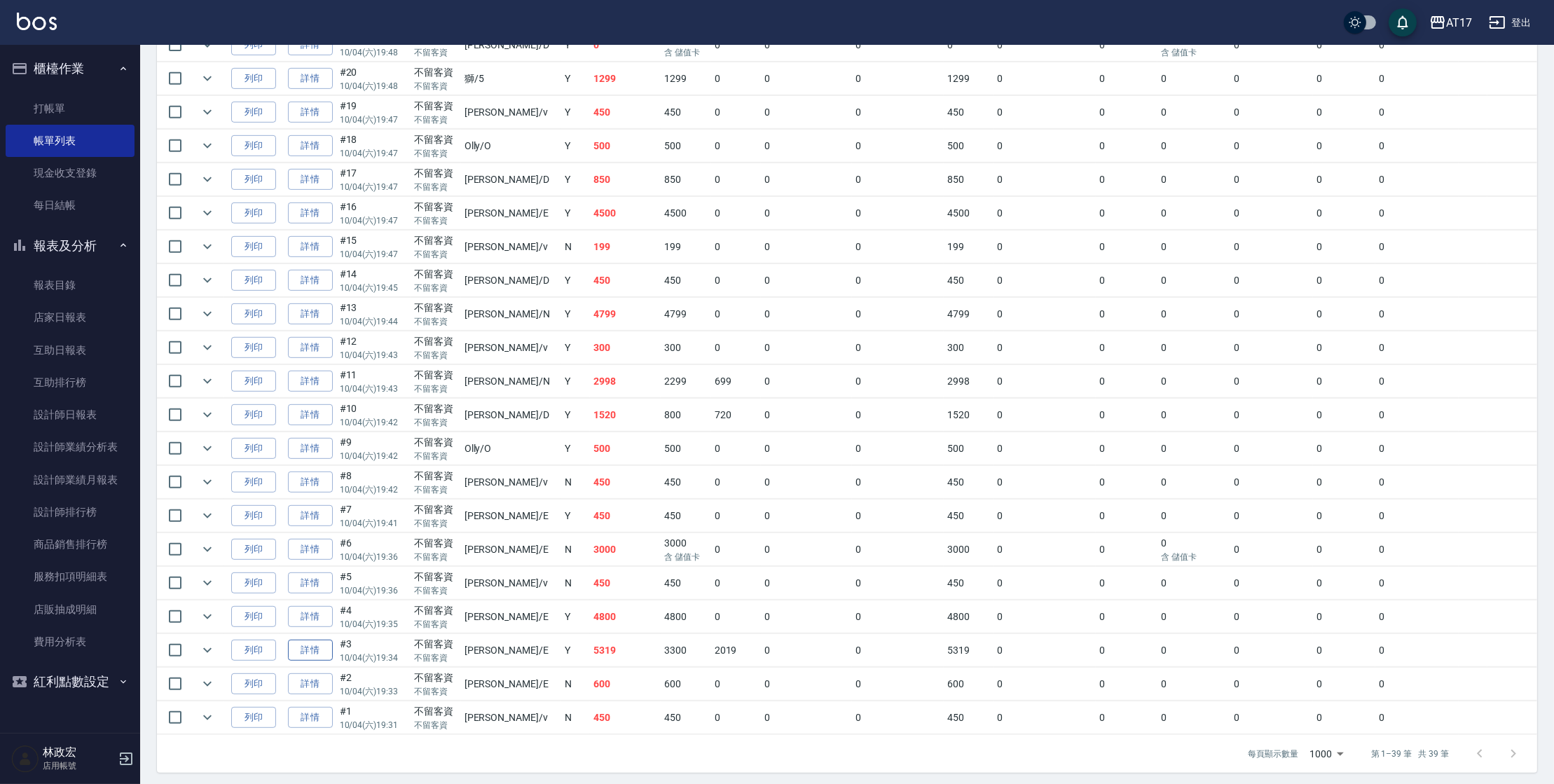
click at [321, 641] on link "詳情" at bounding box center [310, 650] width 45 height 22
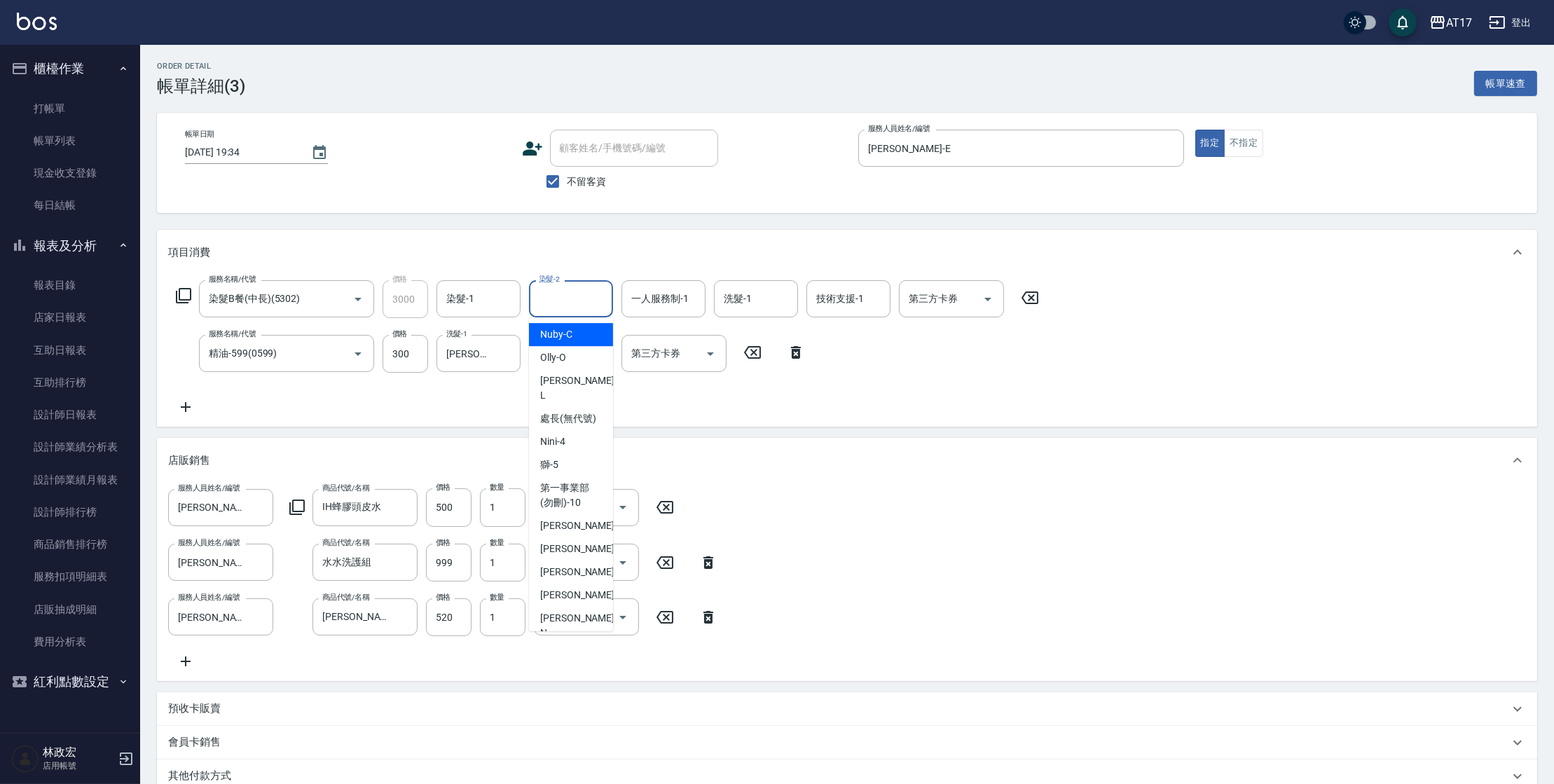
click at [579, 300] on input "染髮-2" at bounding box center [571, 298] width 71 height 24
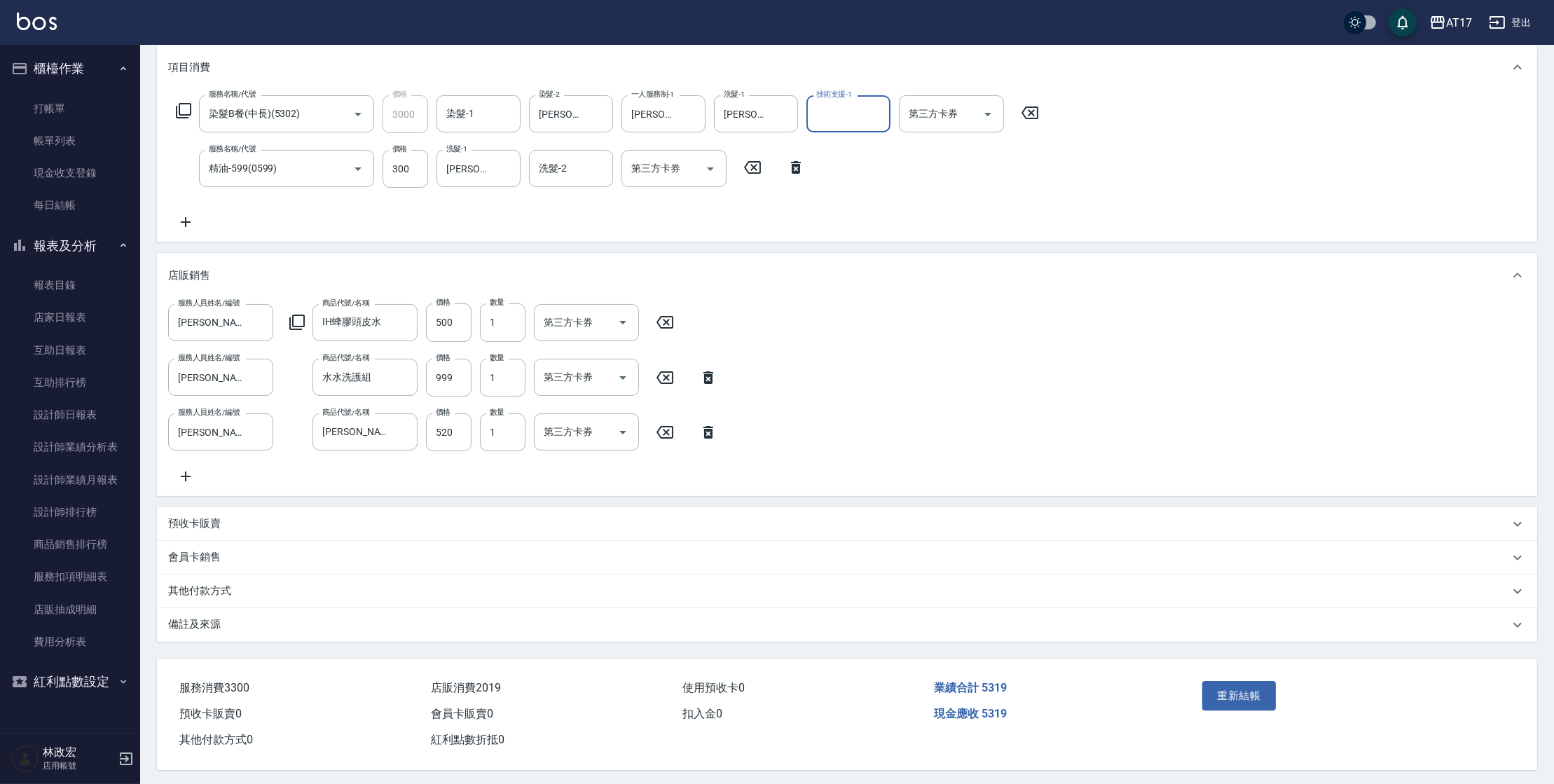
scroll to position [186, 0]
click at [1258, 707] on button "重新結帳" at bounding box center [1239, 695] width 74 height 30
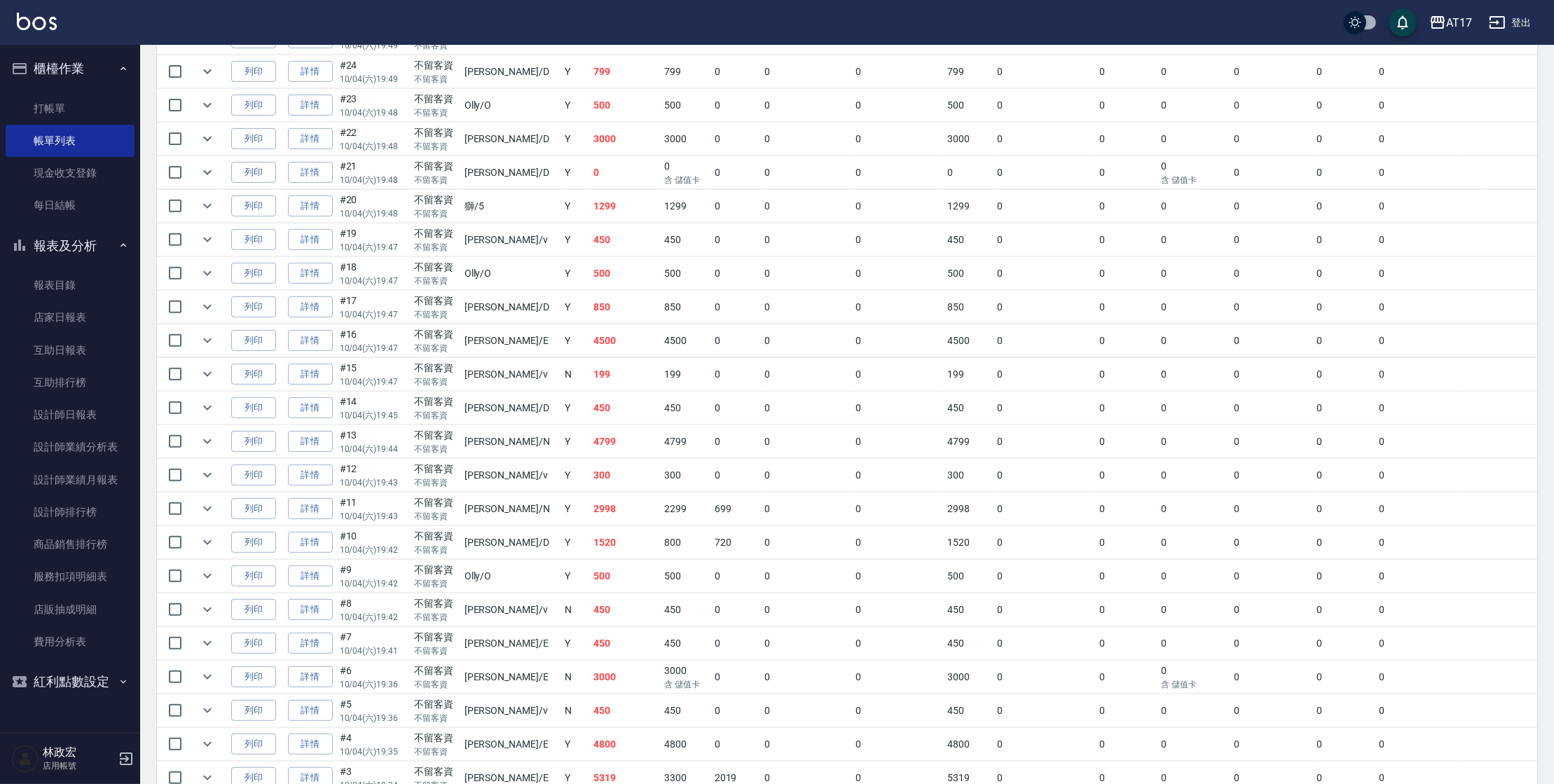
scroll to position [886, 0]
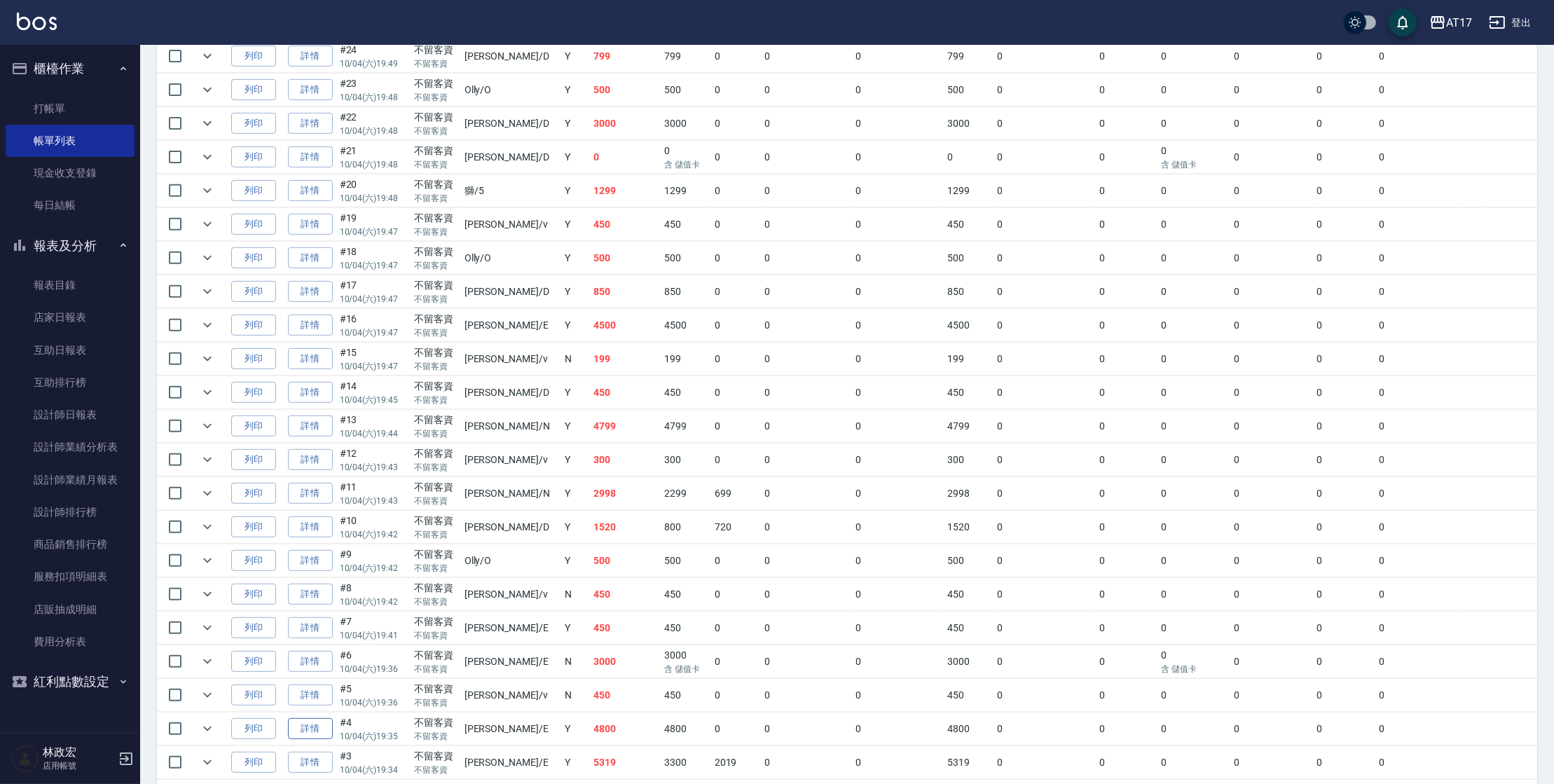
click at [327, 726] on link "詳情" at bounding box center [310, 729] width 45 height 22
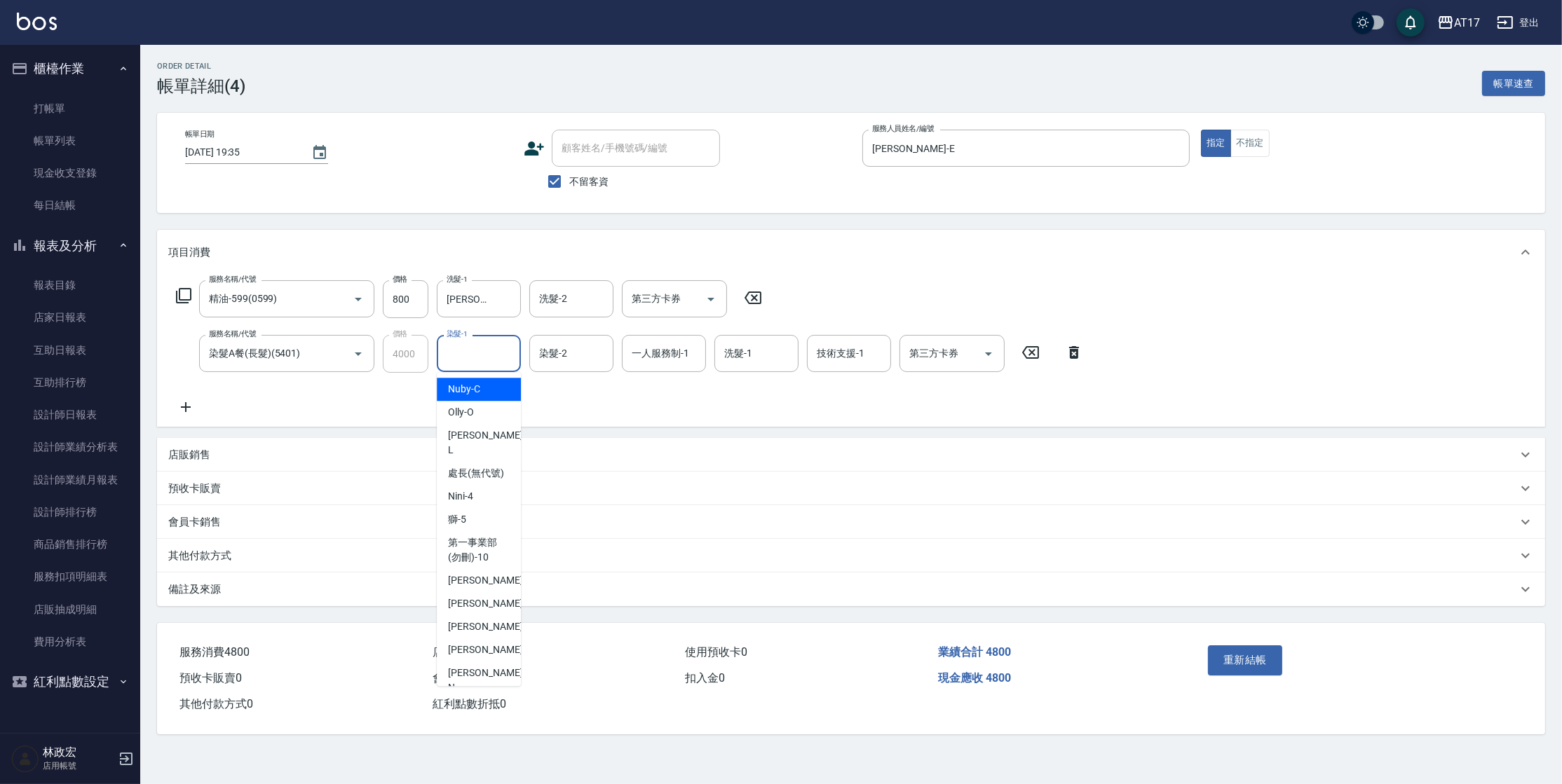
click at [502, 360] on input "染髮-1" at bounding box center [478, 353] width 71 height 24
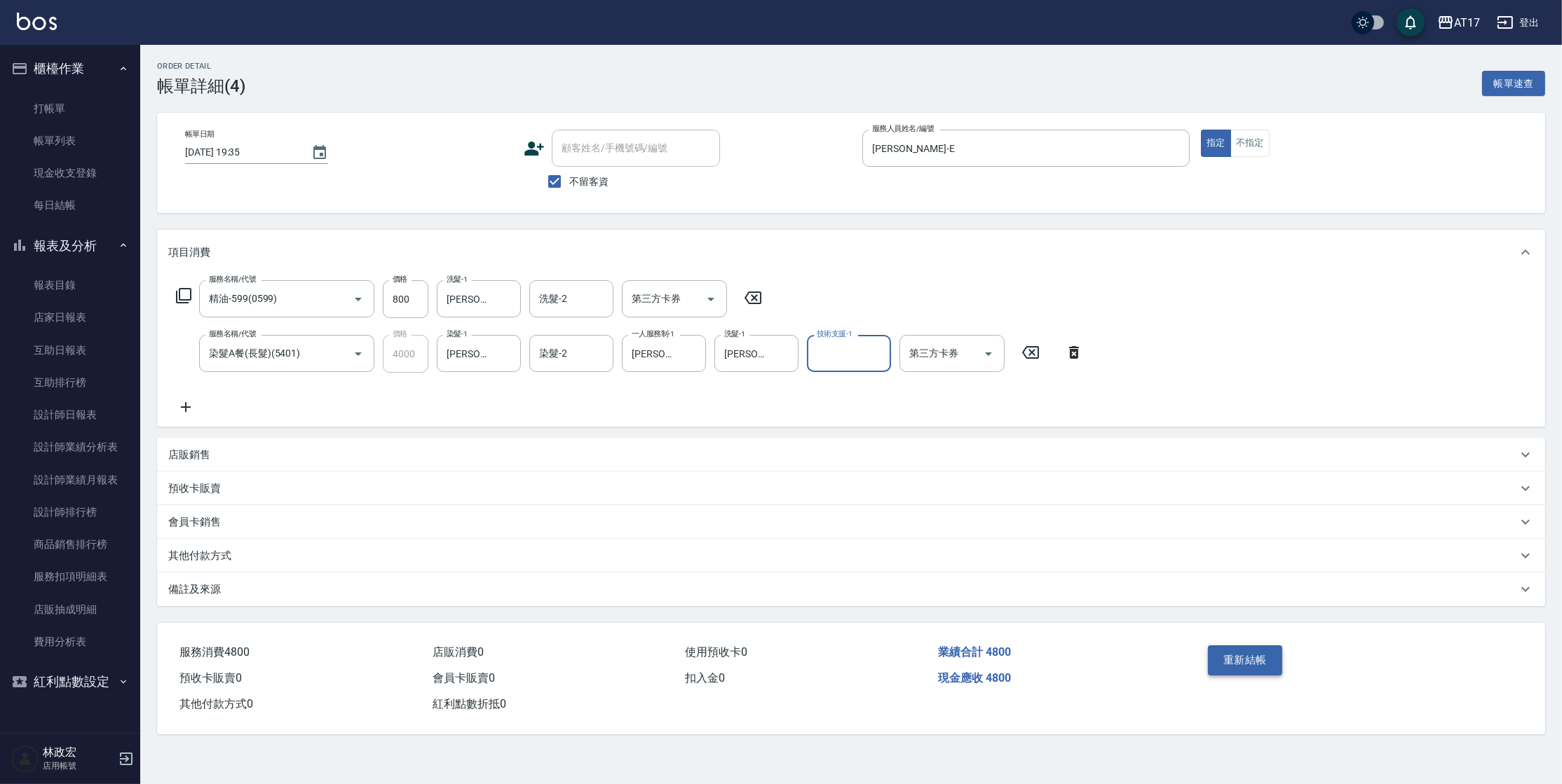
click at [1241, 654] on button "重新結帳" at bounding box center [1244, 660] width 74 height 30
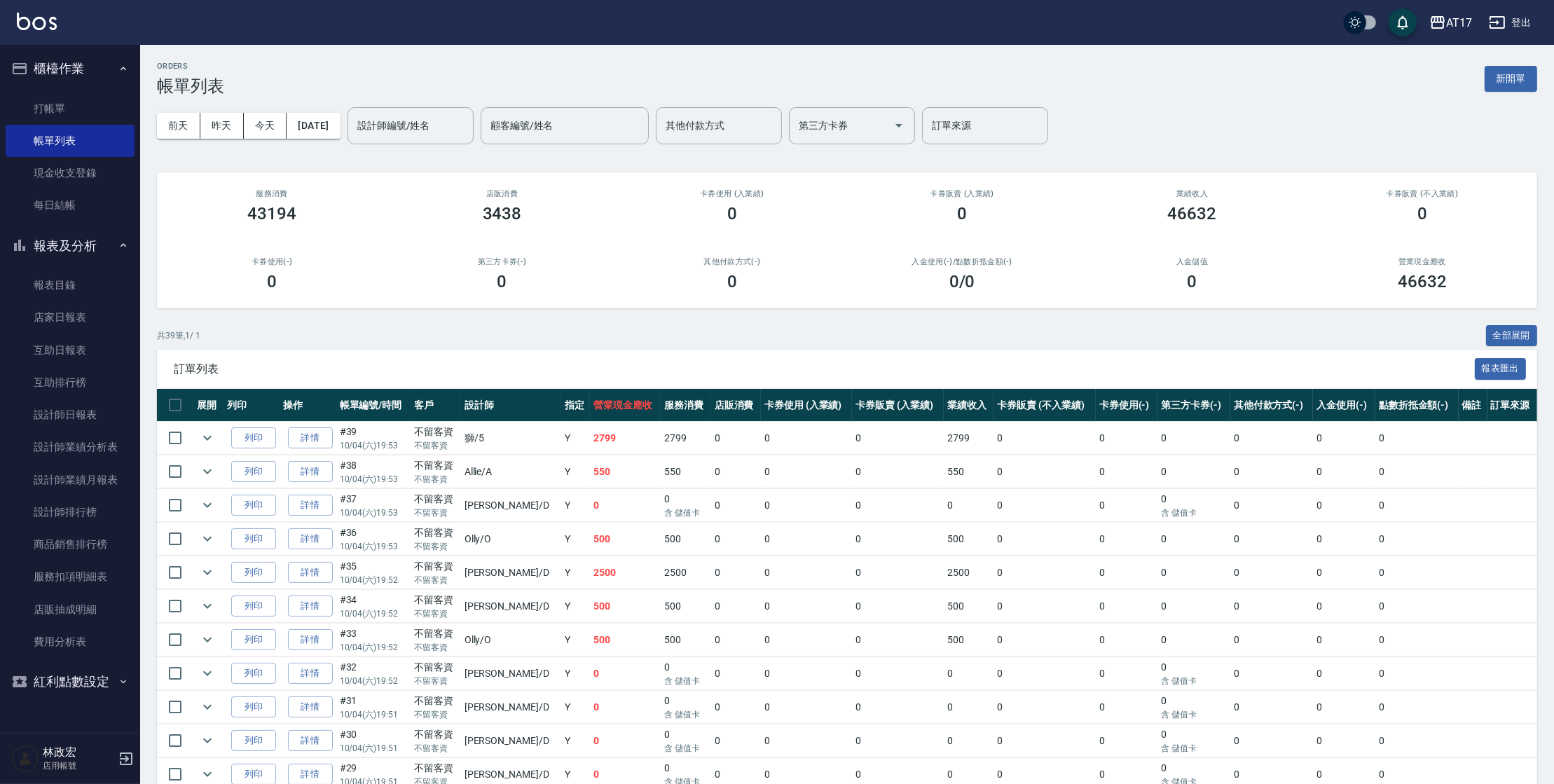
click at [42, 21] on img at bounding box center [37, 21] width 40 height 17
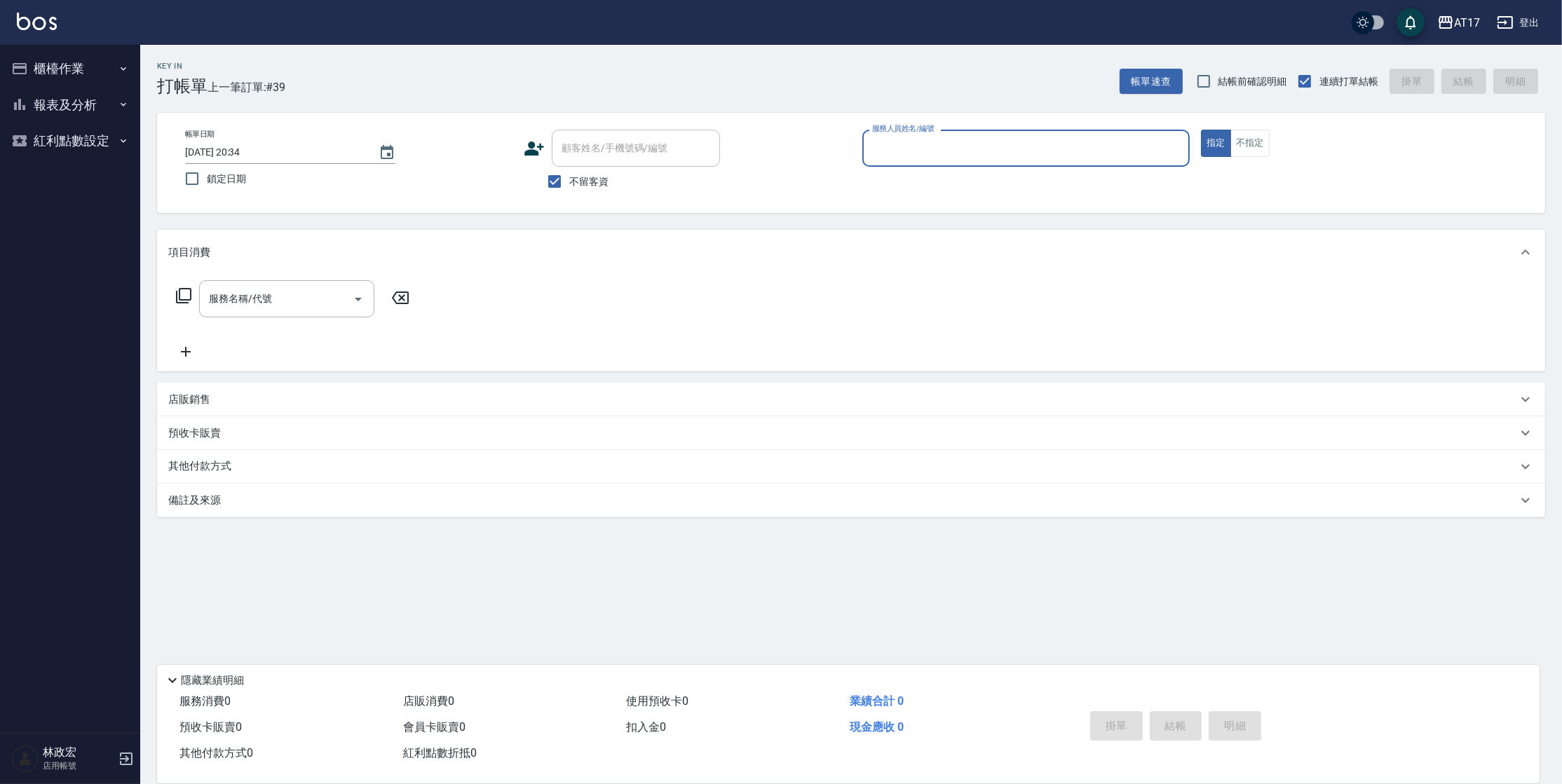
drag, startPoint x: 101, startPoint y: 63, endPoint x: 100, endPoint y: 71, distance: 8.1
click at [102, 63] on button "櫃檯作業" at bounding box center [70, 68] width 129 height 37
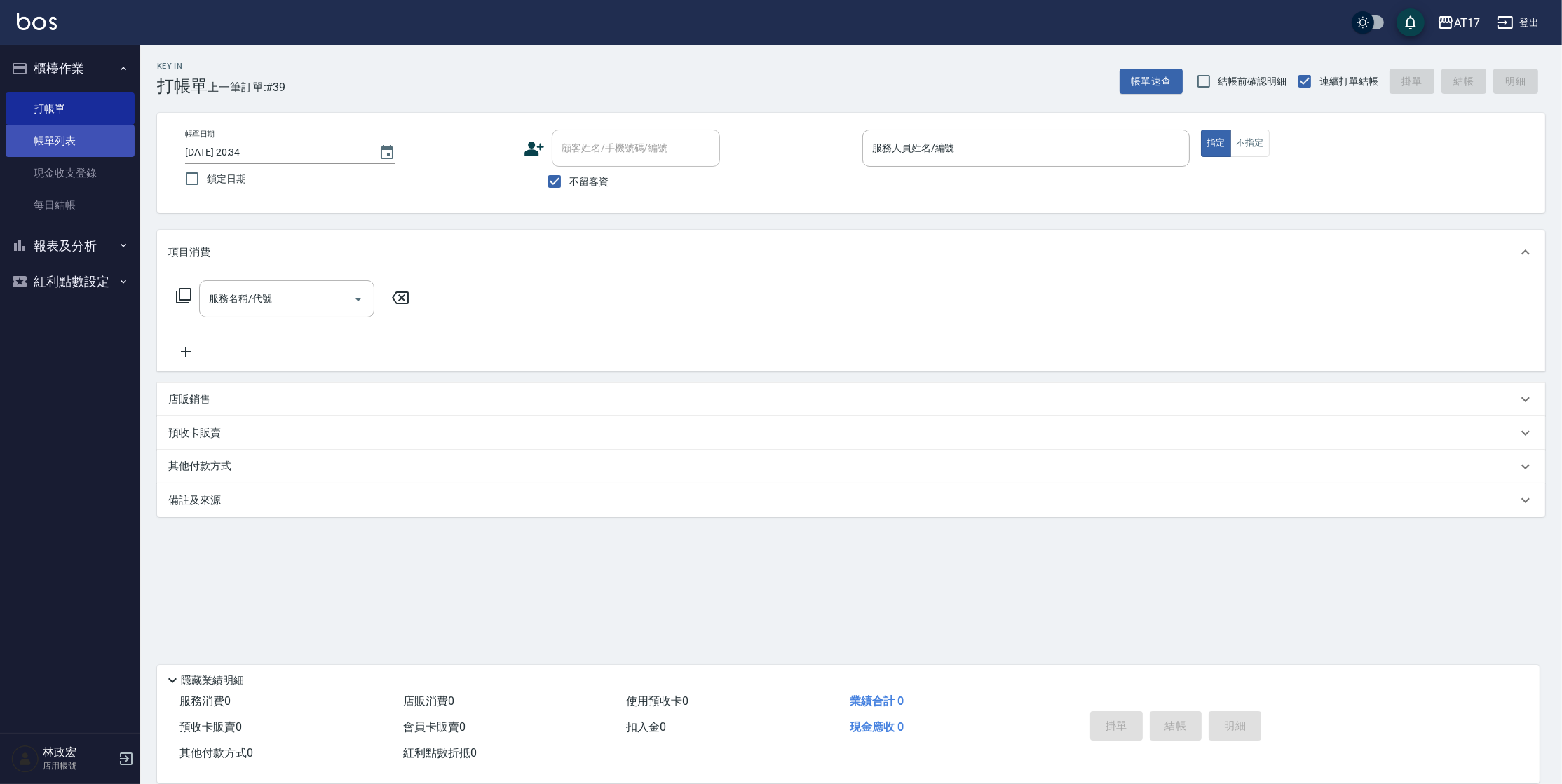
click at [87, 125] on link "帳單列表" at bounding box center [70, 141] width 129 height 33
click at [95, 109] on link "打帳單" at bounding box center [70, 109] width 129 height 33
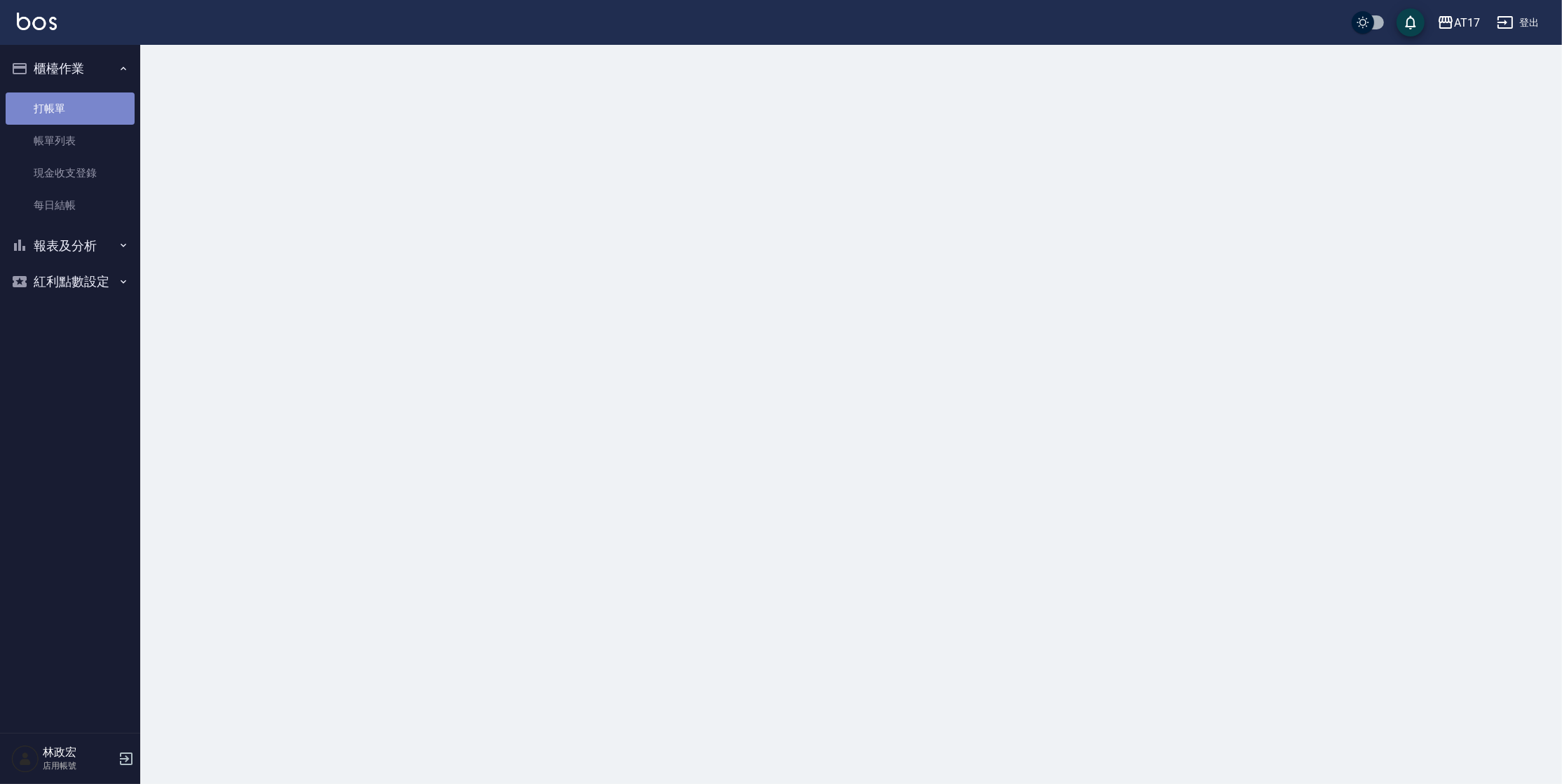
click at [96, 107] on link "打帳單" at bounding box center [70, 109] width 129 height 33
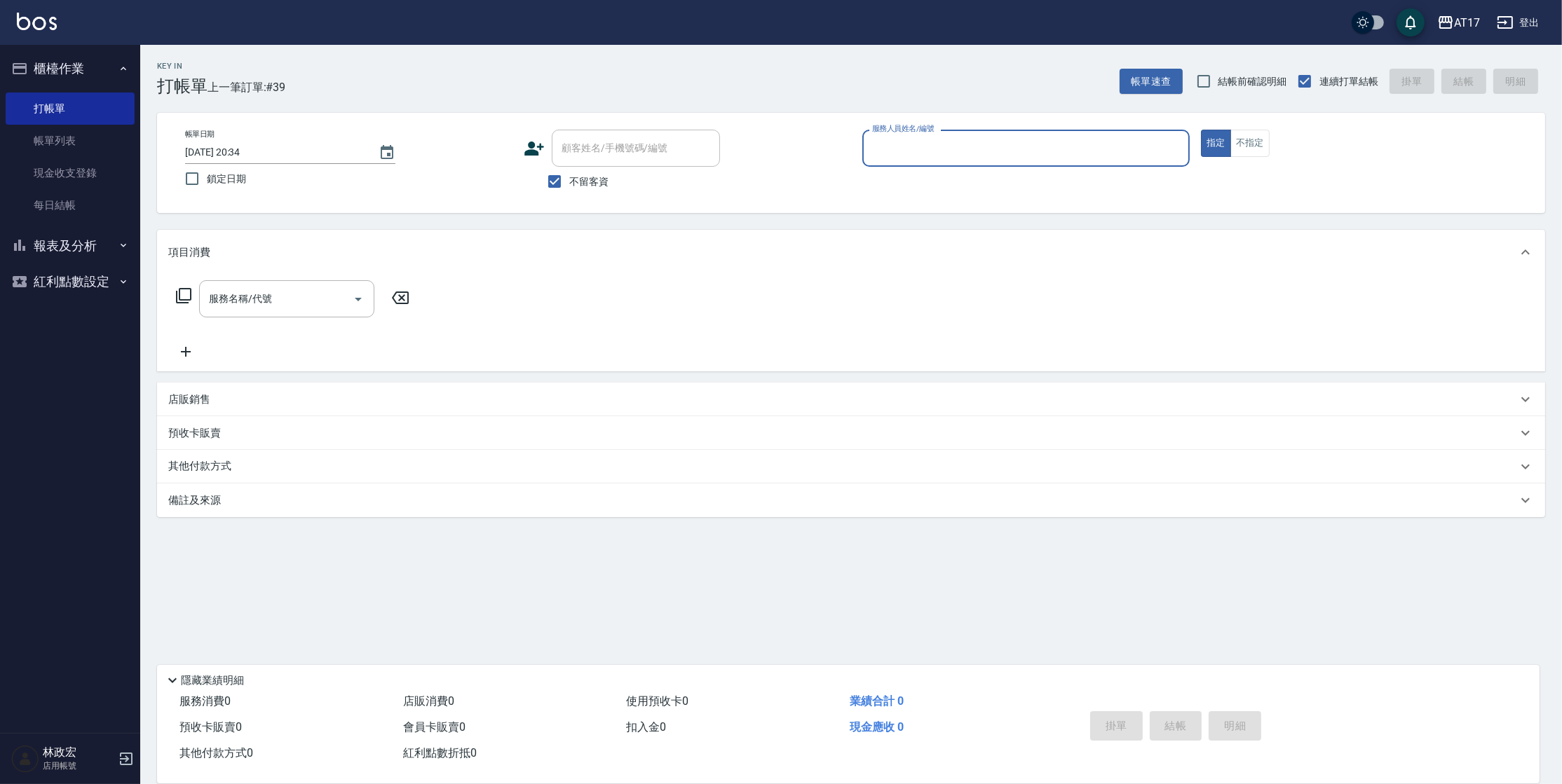
click at [98, 238] on button "報表及分析" at bounding box center [70, 246] width 129 height 37
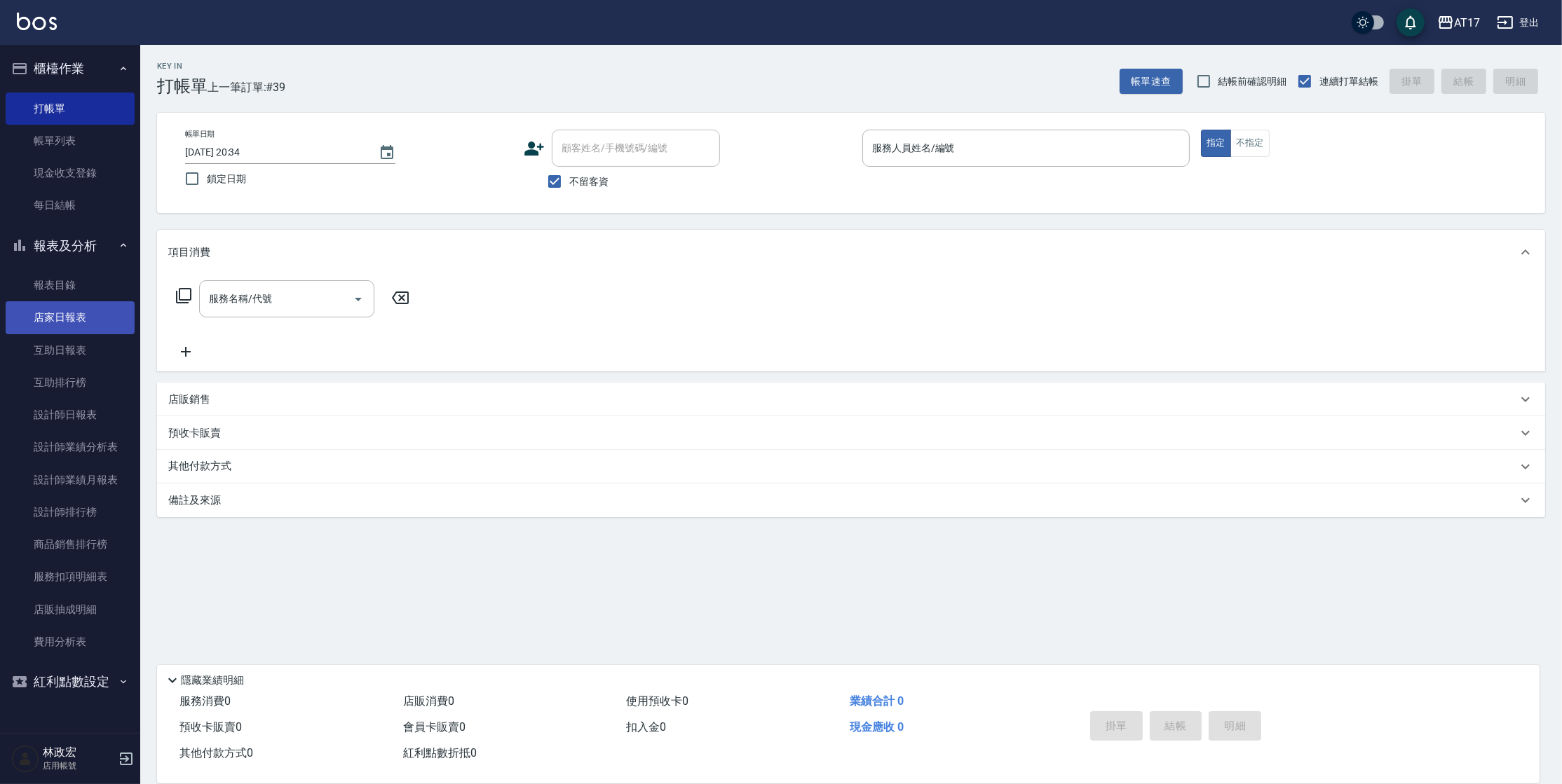
click at [85, 321] on link "店家日報表" at bounding box center [70, 317] width 129 height 33
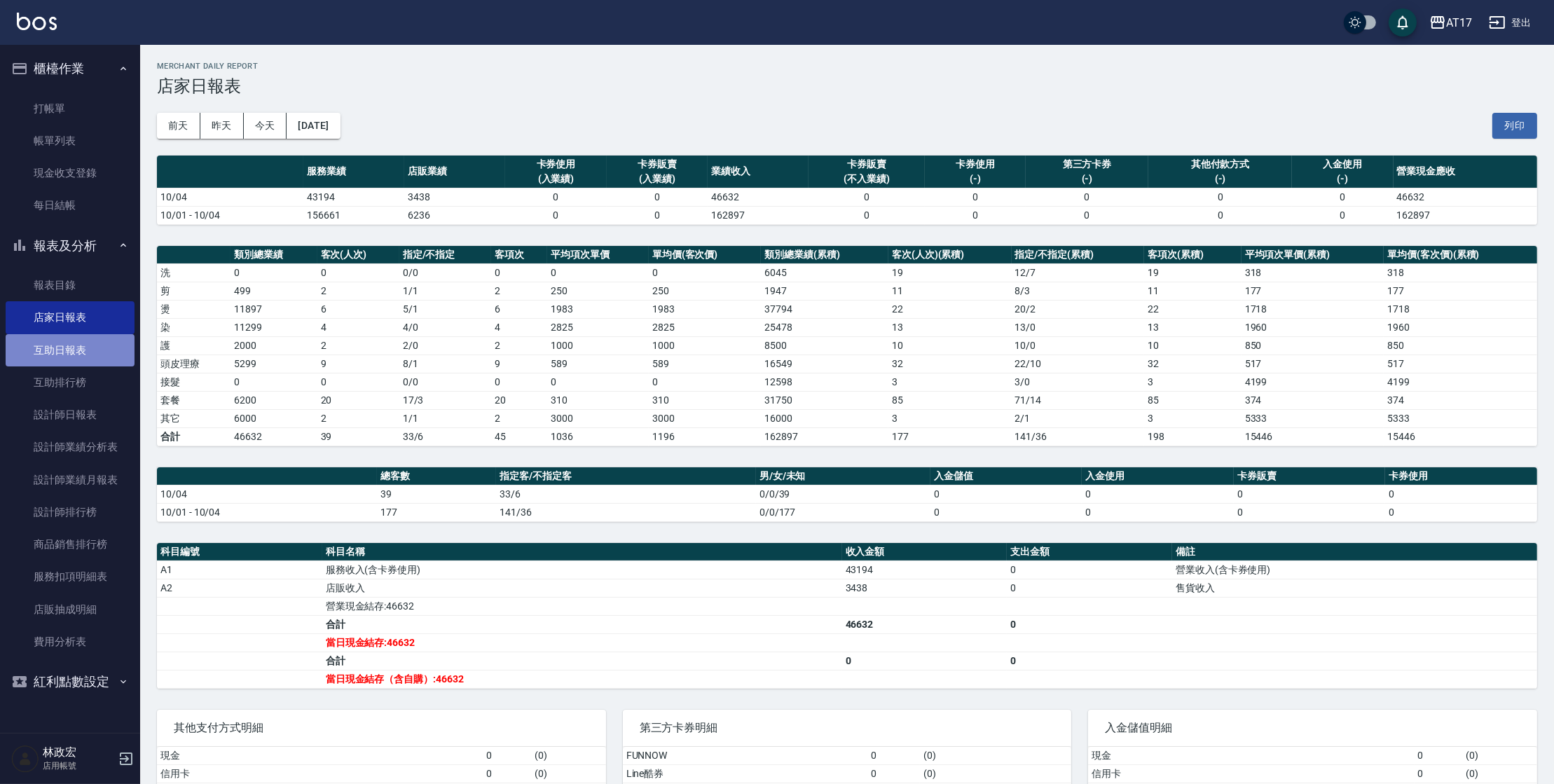
click at [60, 356] on link "互助日報表" at bounding box center [70, 350] width 129 height 33
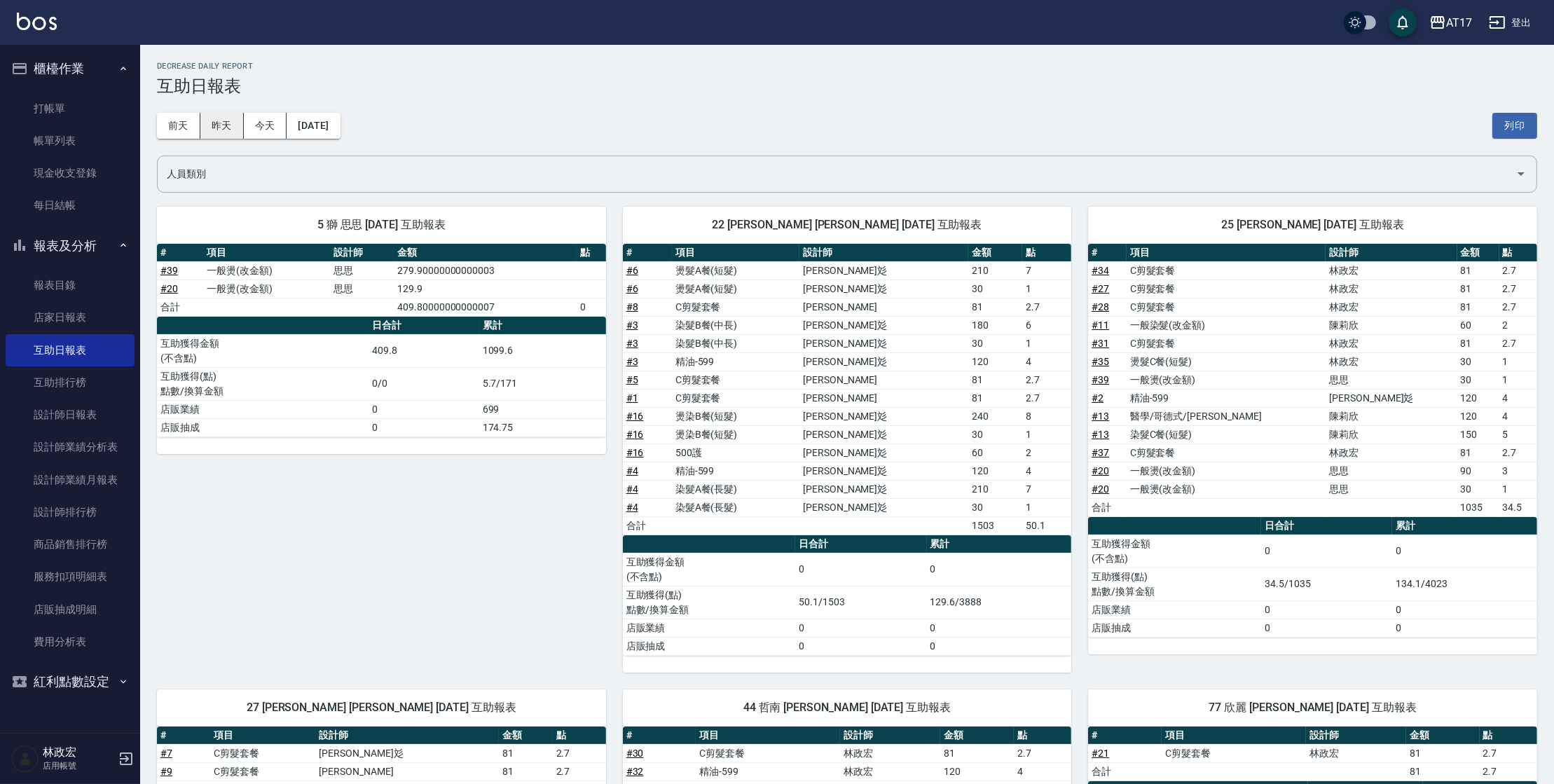
click at [237, 134] on button "昨天" at bounding box center [221, 125] width 43 height 26
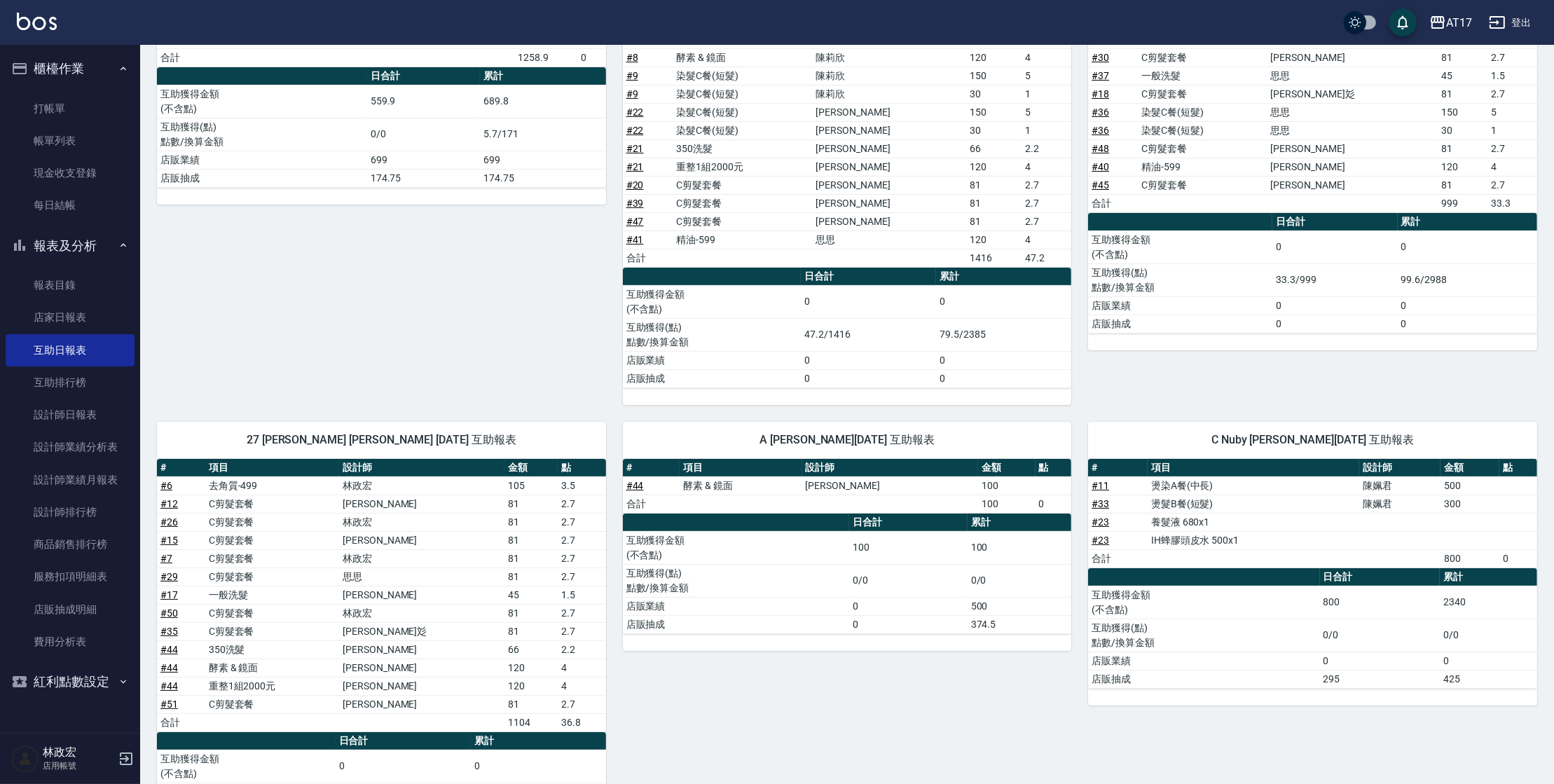
scroll to position [306, 0]
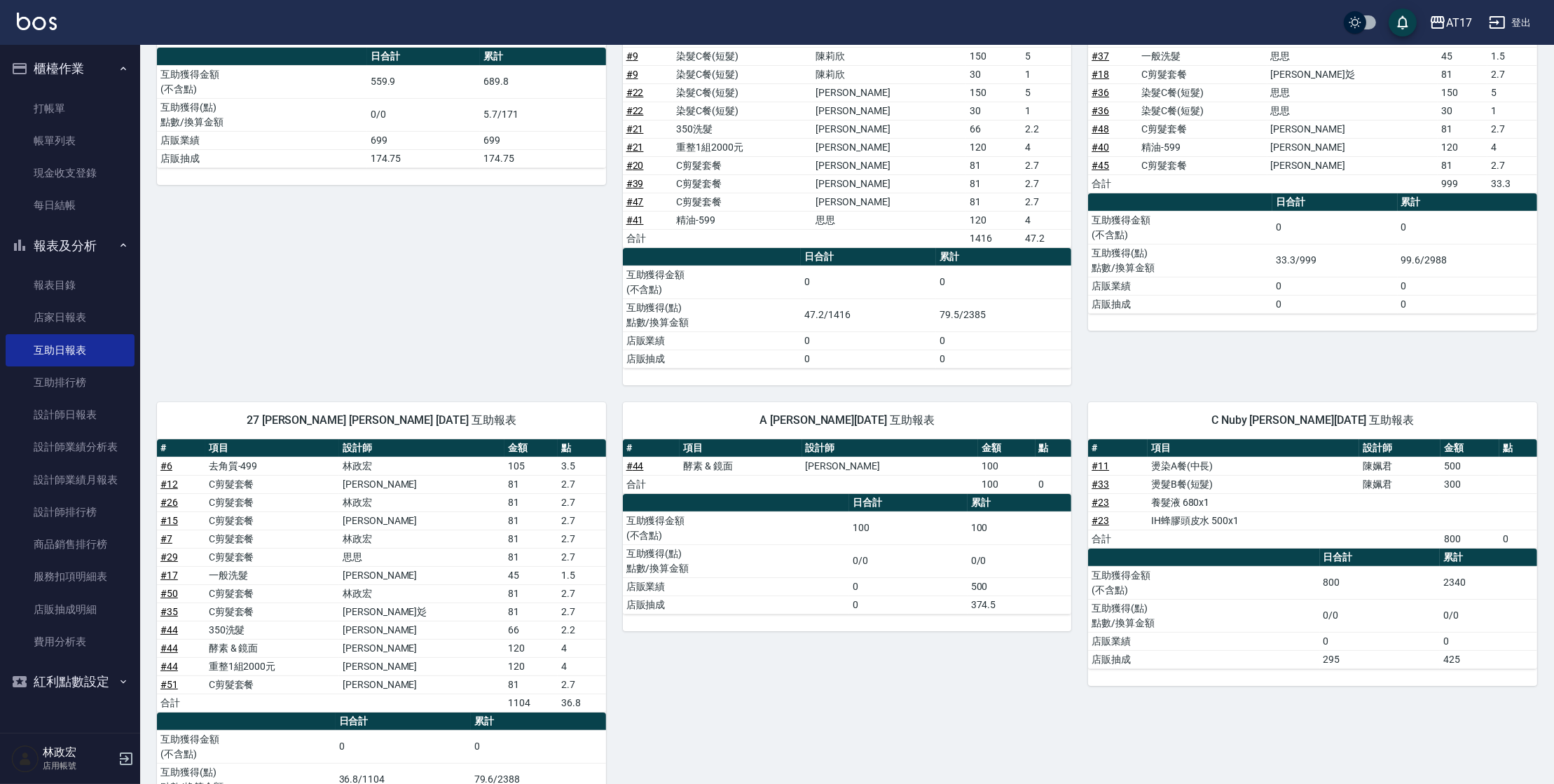
click at [388, 295] on div "5 獅 思思 [DATE] 互助報表 # 項目 設計師 金額 點 # 28 燙髮C餐(短髮) 思思 250 # 28 酵素 & 鏡面 思思 150 # 36 …" at bounding box center [373, 135] width 466 height 501
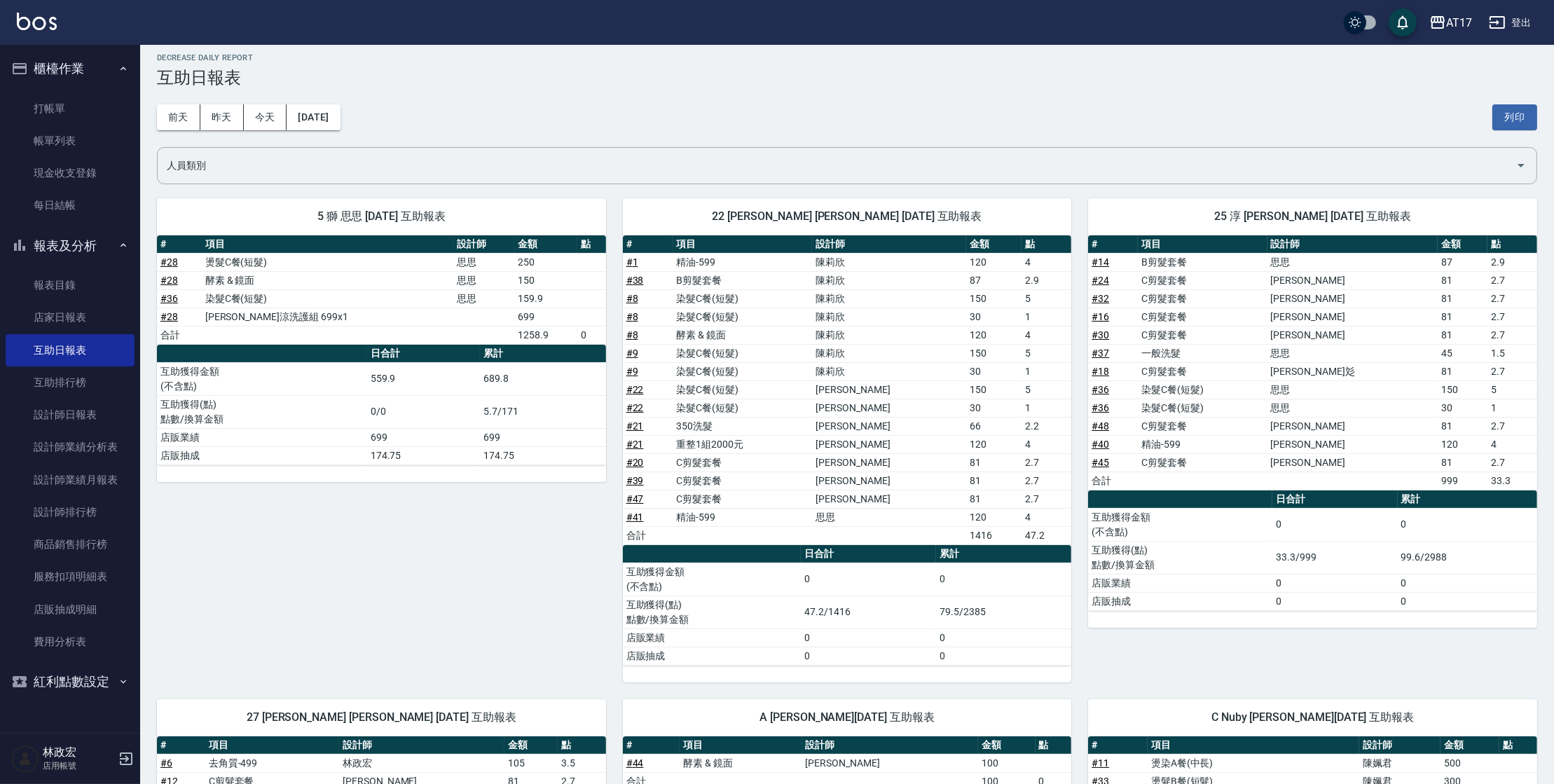
scroll to position [0, 0]
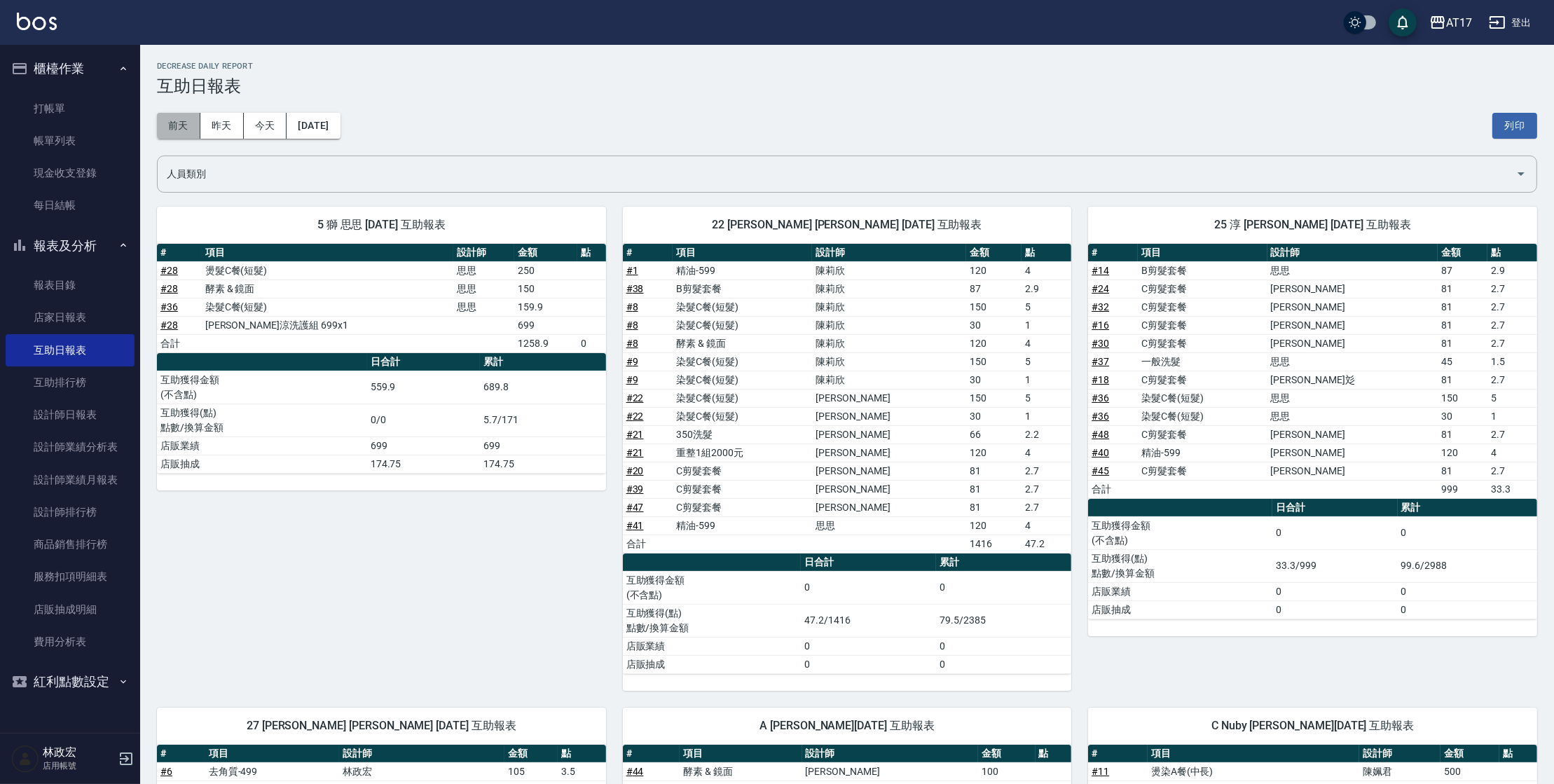
click at [173, 125] on button "前天" at bounding box center [178, 125] width 43 height 26
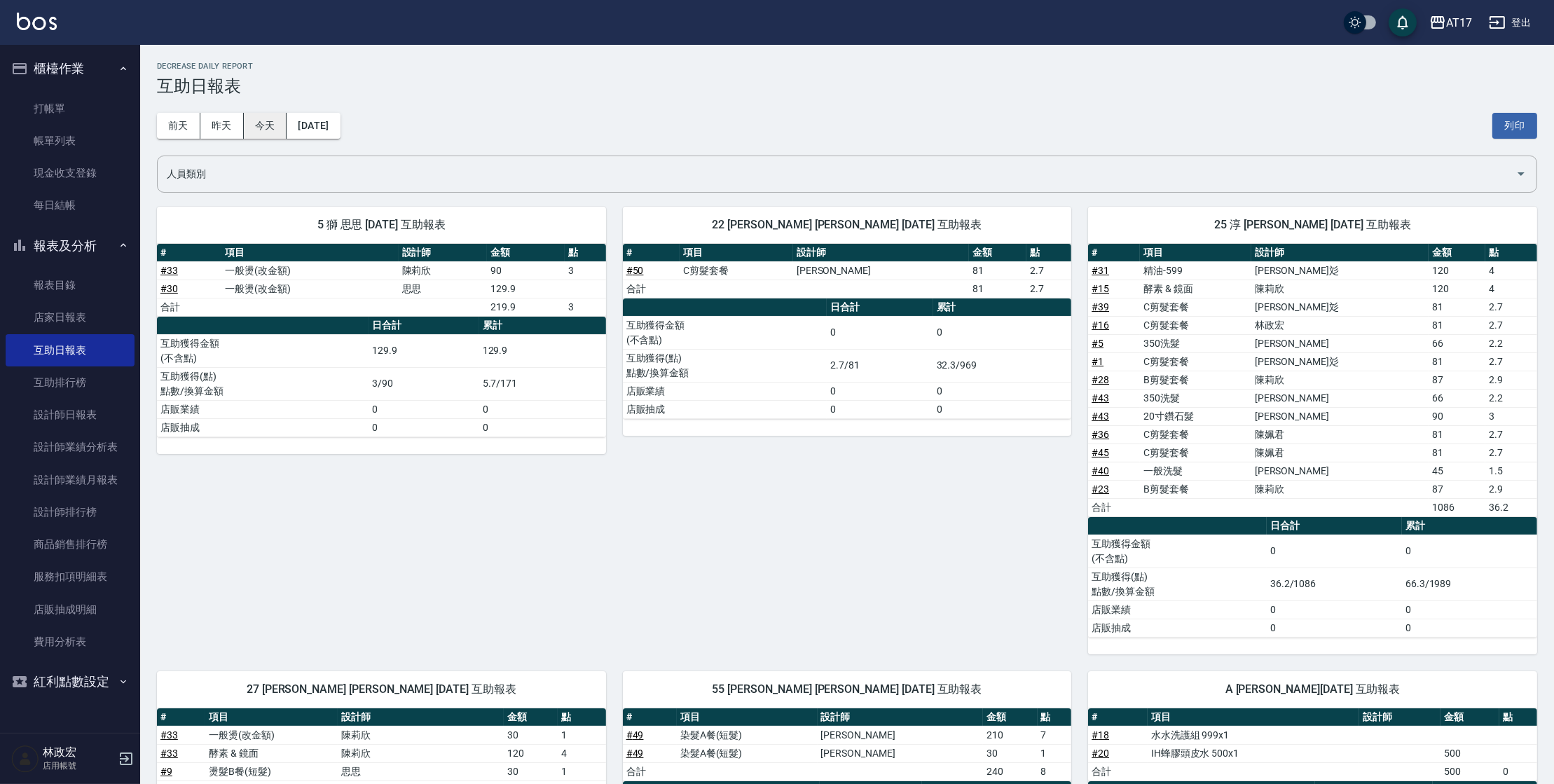
click at [283, 128] on button "今天" at bounding box center [265, 125] width 43 height 26
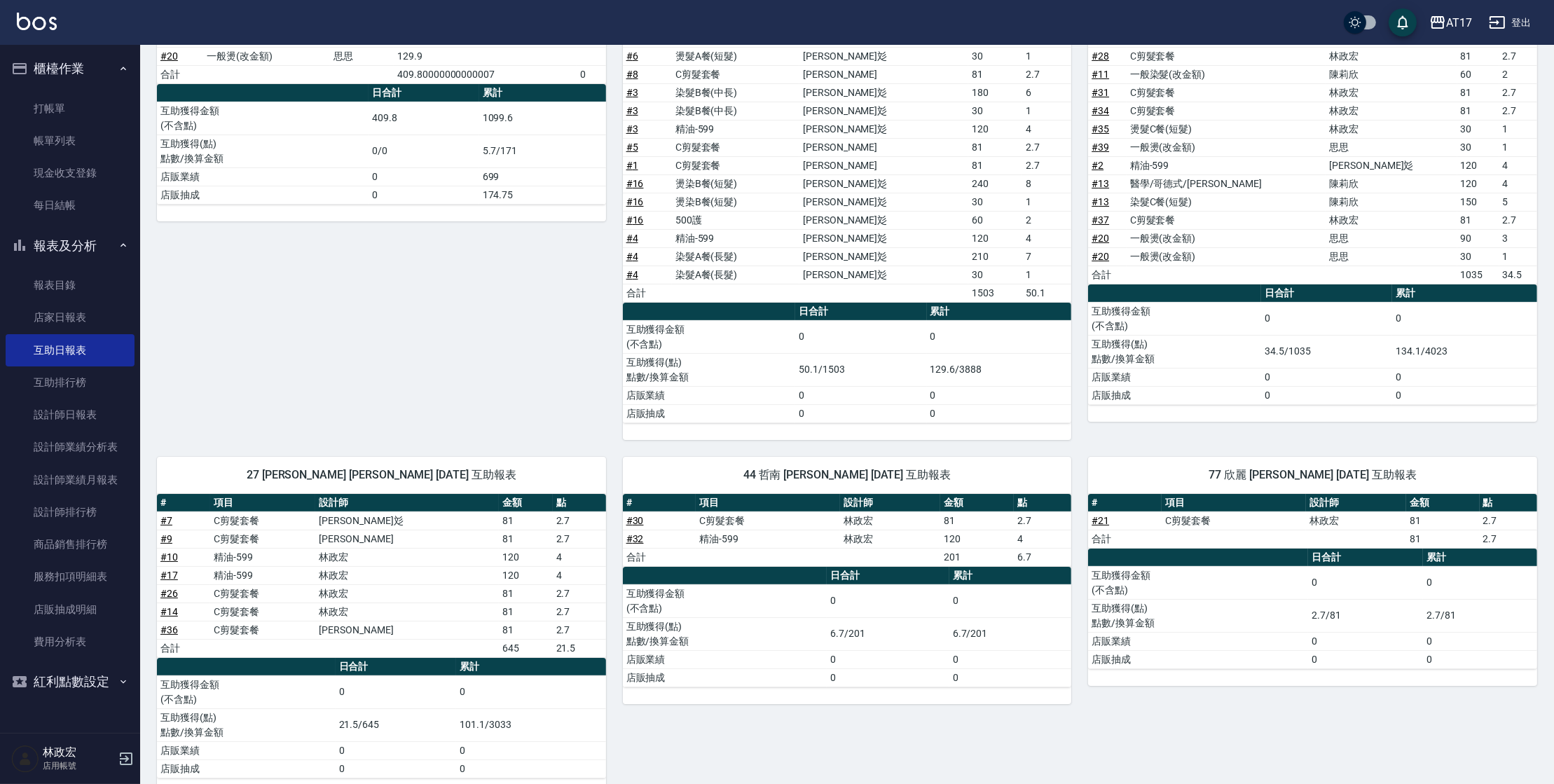
scroll to position [229, 0]
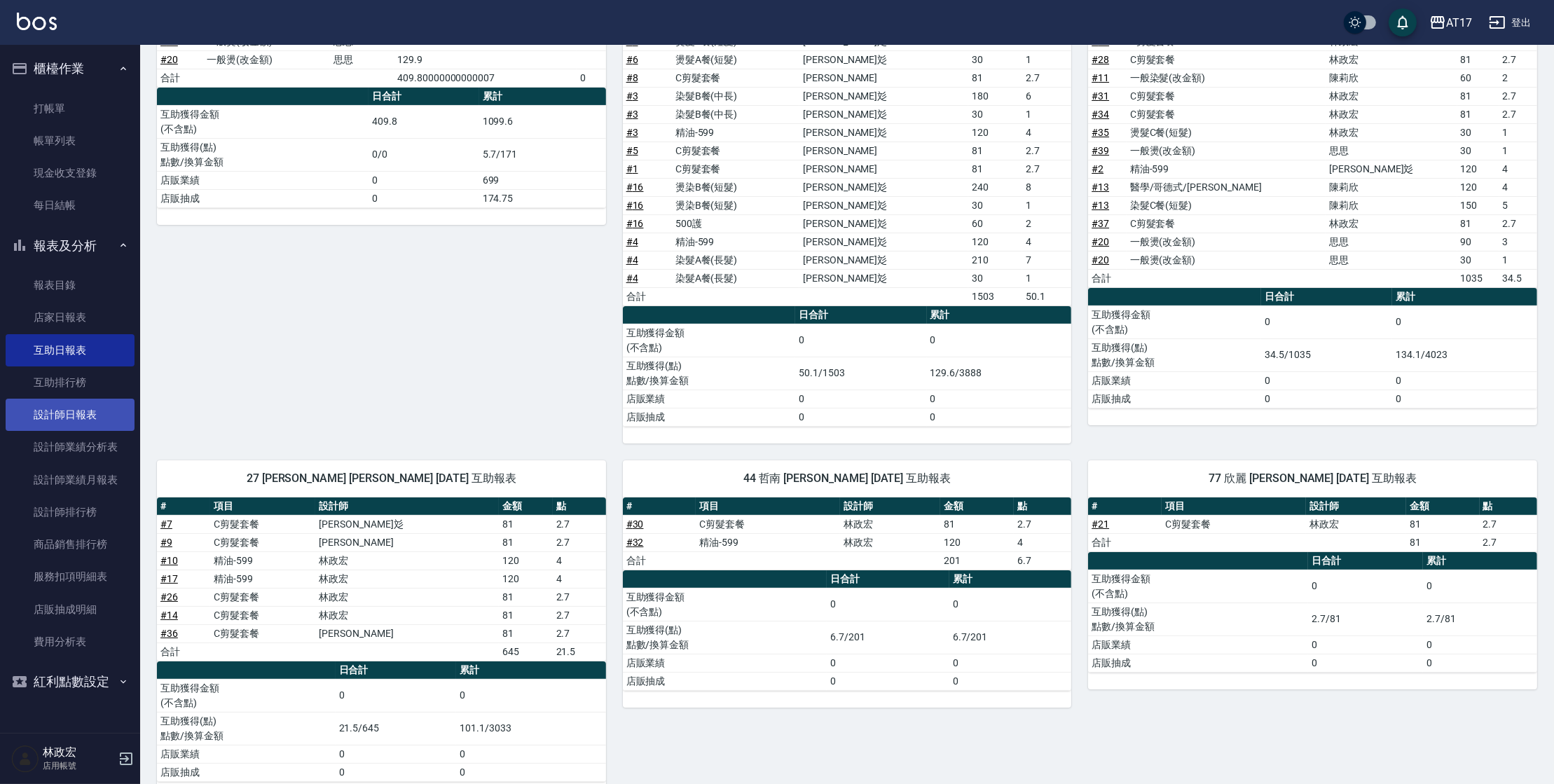
click at [89, 417] on link "設計師日報表" at bounding box center [70, 415] width 129 height 33
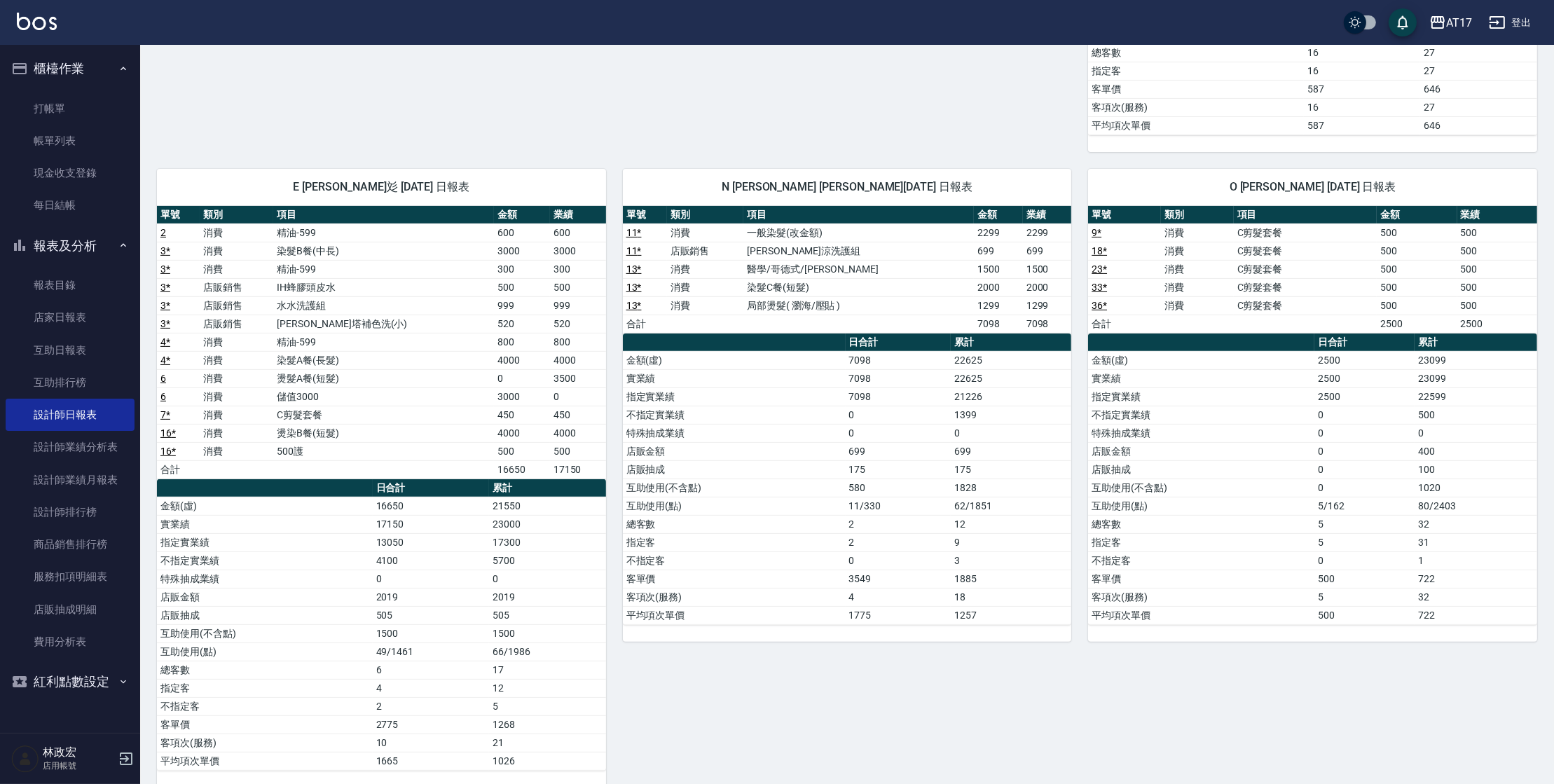
scroll to position [662, 0]
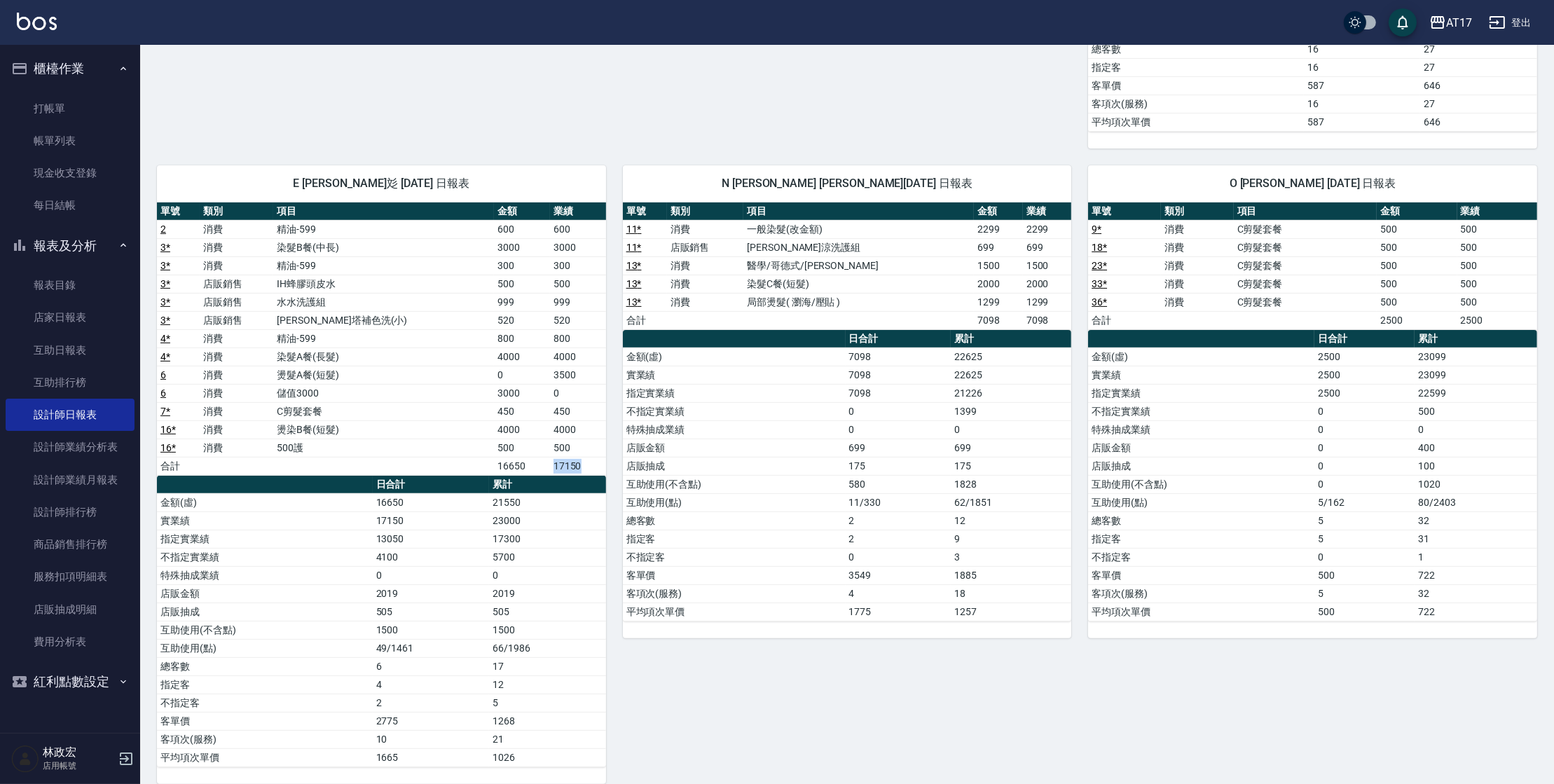
drag, startPoint x: 543, startPoint y: 464, endPoint x: 569, endPoint y: 461, distance: 26.2
click at [569, 461] on td "17150" at bounding box center [578, 466] width 56 height 18
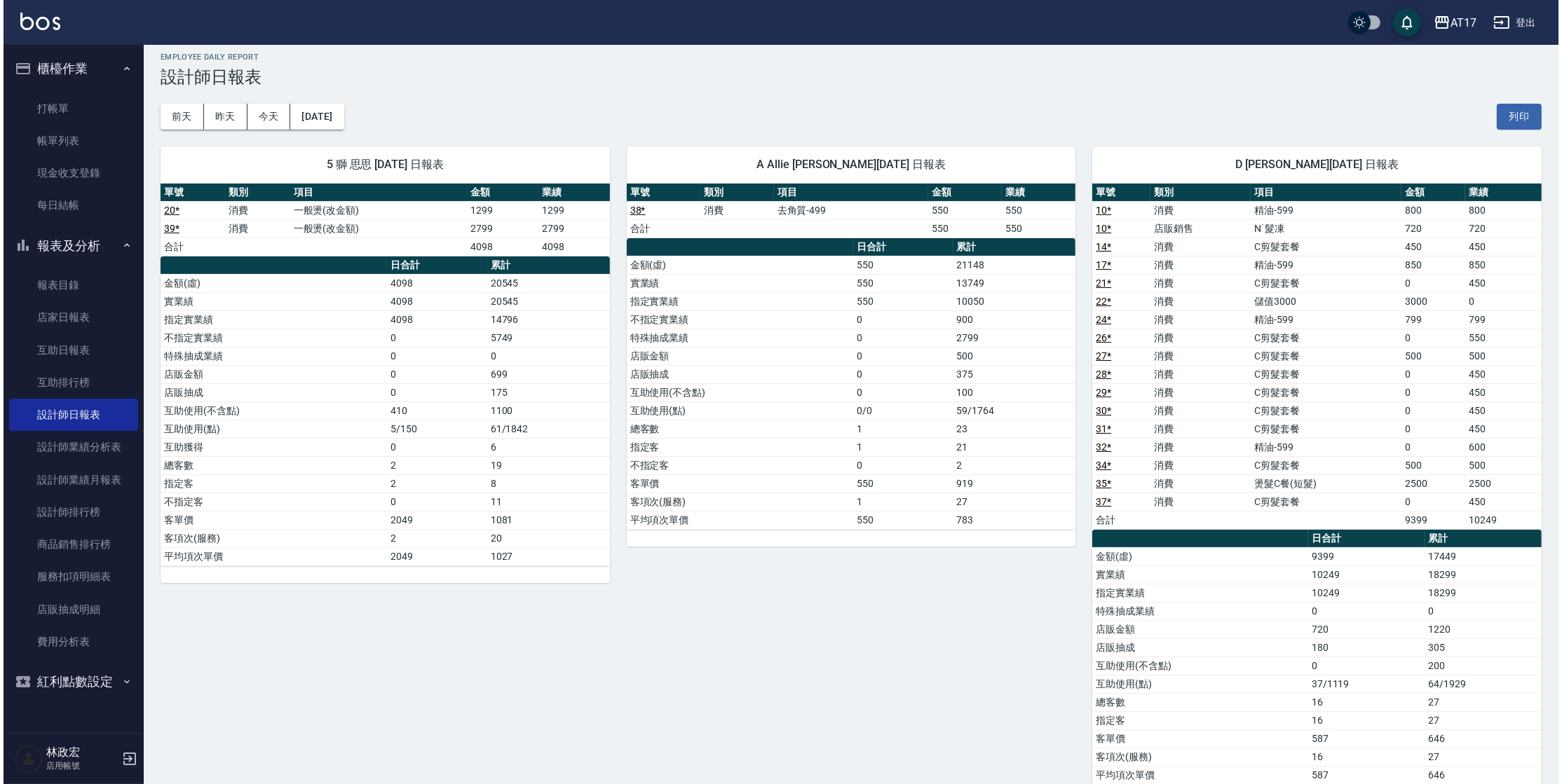
scroll to position [0, 0]
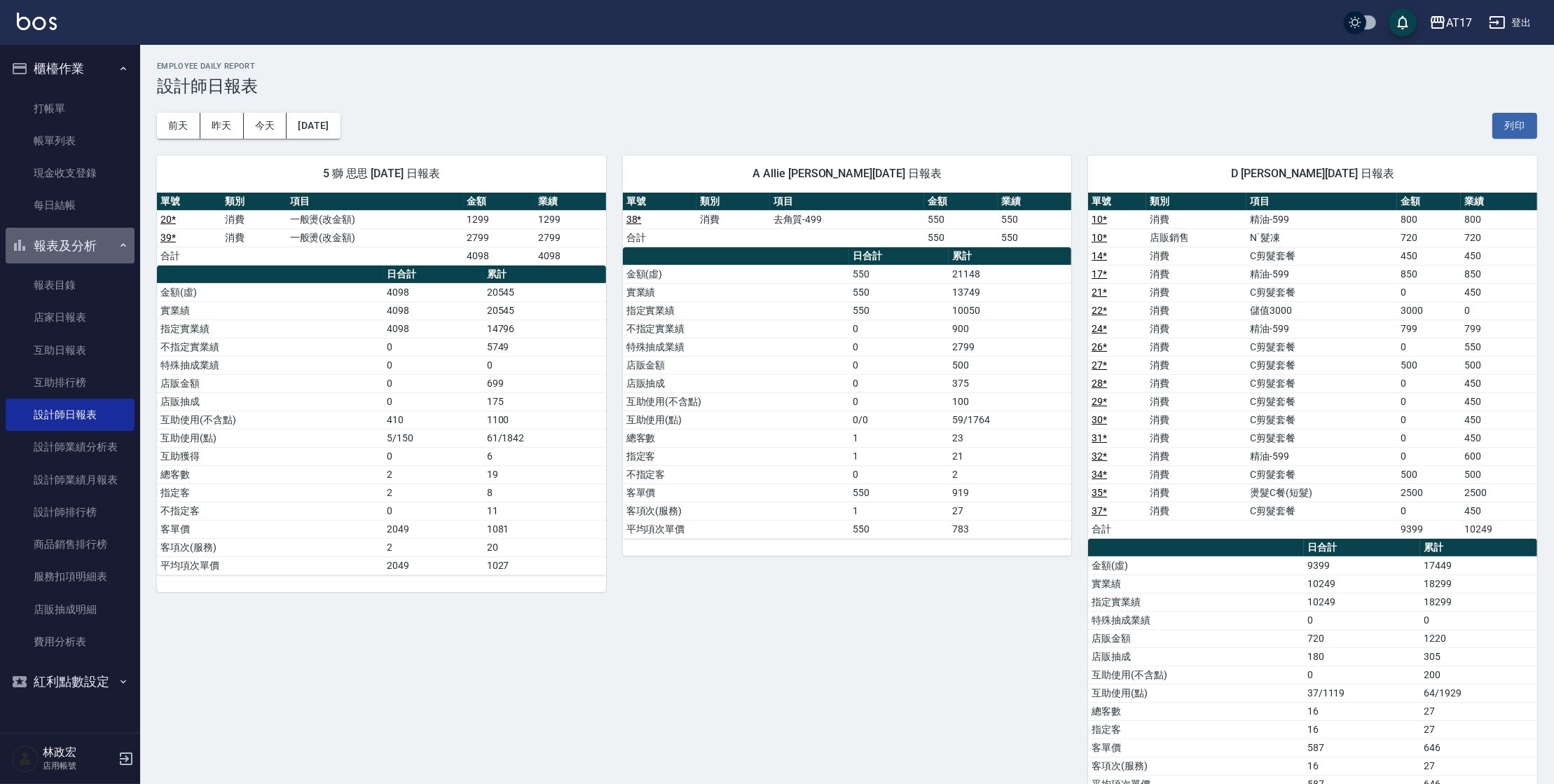
click at [61, 258] on button "報表及分析" at bounding box center [70, 246] width 129 height 37
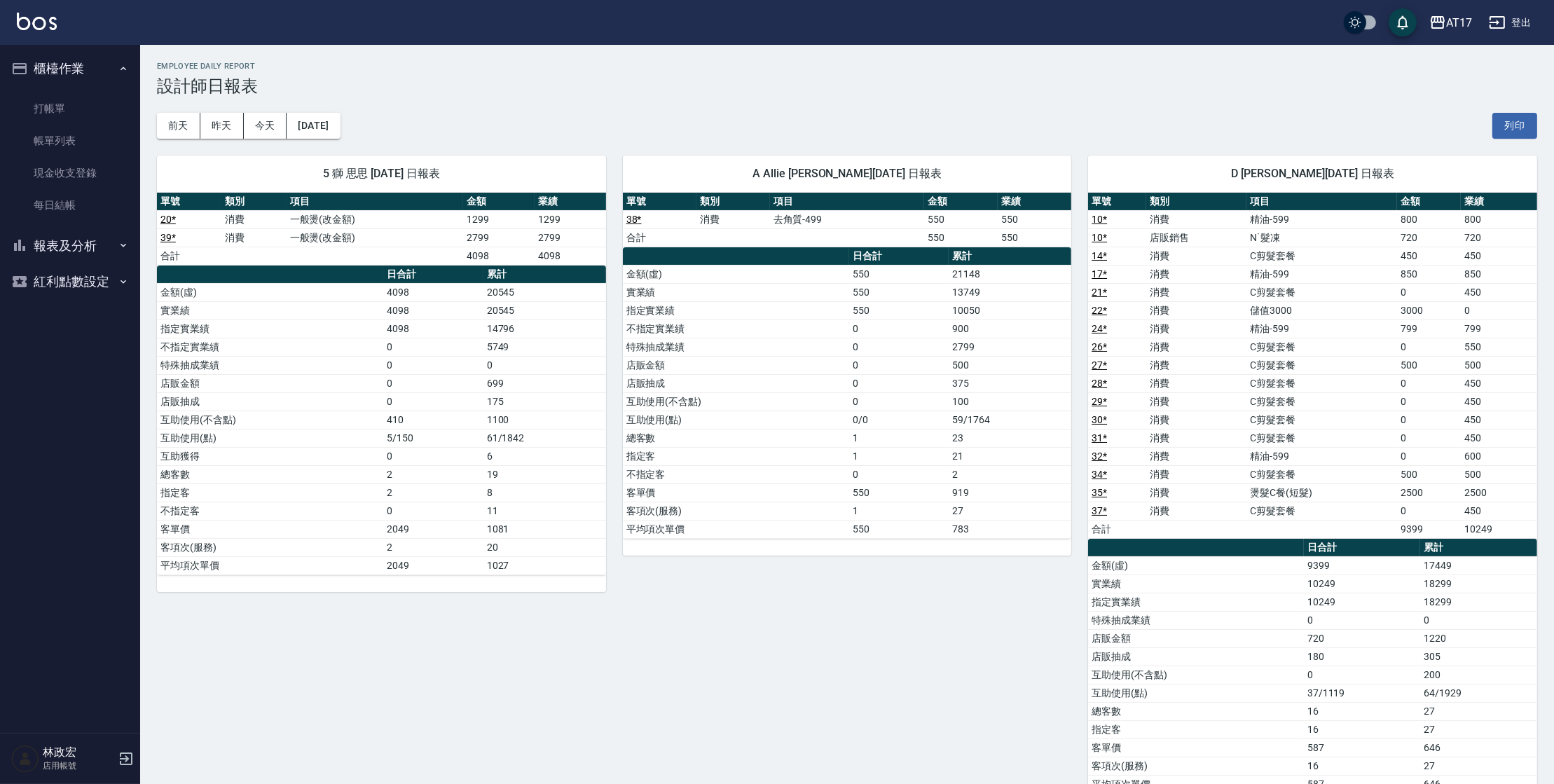
click at [109, 67] on button "櫃檯作業" at bounding box center [70, 68] width 129 height 37
click at [110, 58] on button "櫃檯作業" at bounding box center [70, 68] width 129 height 37
click at [104, 101] on link "打帳單" at bounding box center [70, 109] width 129 height 33
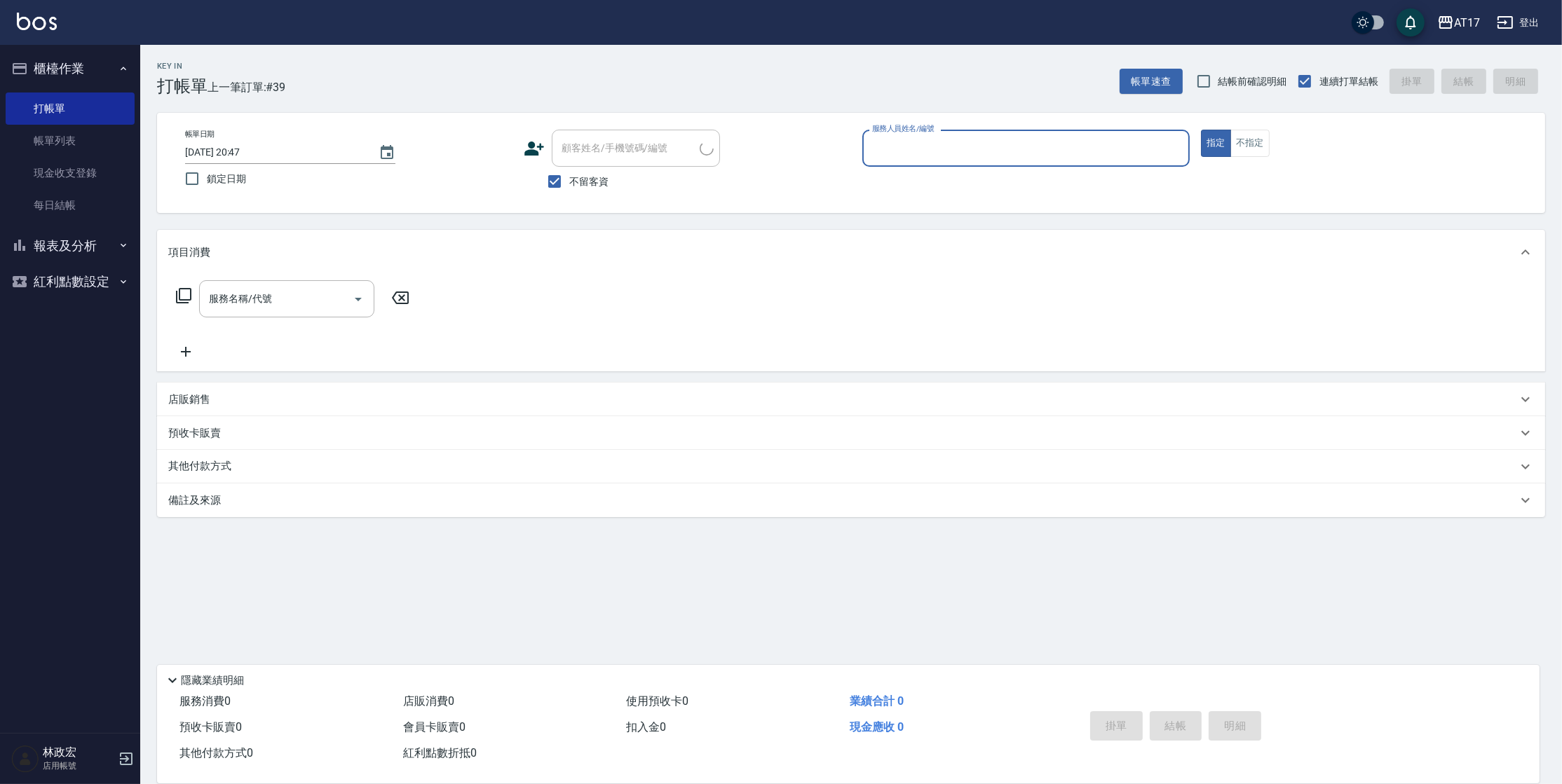
click at [91, 71] on button "櫃檯作業" at bounding box center [70, 68] width 129 height 37
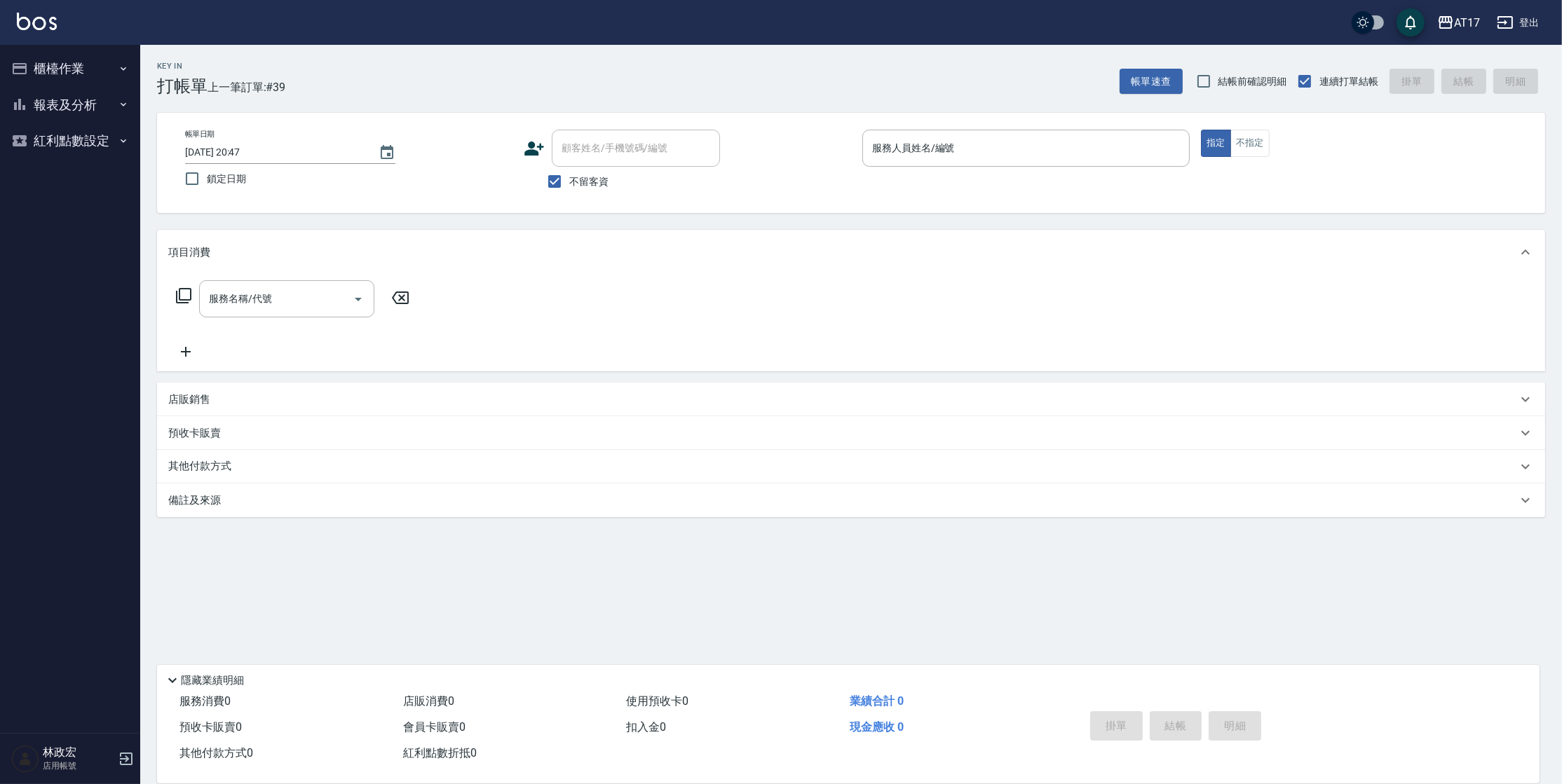
drag, startPoint x: 848, startPoint y: 73, endPoint x: 834, endPoint y: 120, distance: 49.0
click at [848, 81] on div "Key In 打帳單 上一筆訂單:#39 帳單速查 結帳前確認明細 連續打單結帳 掛單 結帳 明細" at bounding box center [843, 70] width 1405 height 51
click at [100, 65] on button "櫃檯作業" at bounding box center [70, 68] width 129 height 37
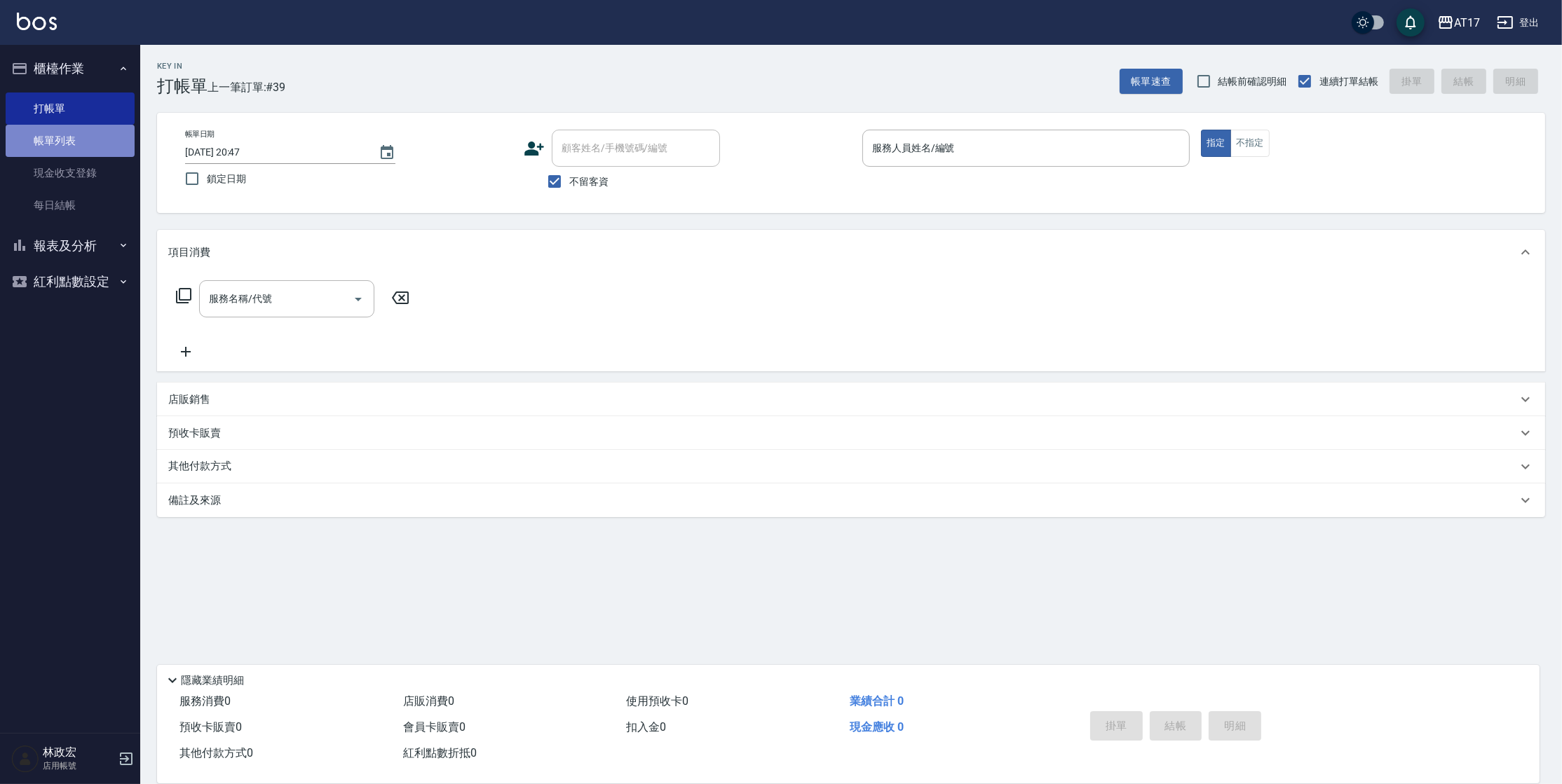
click at [64, 146] on link "帳單列表" at bounding box center [70, 141] width 129 height 33
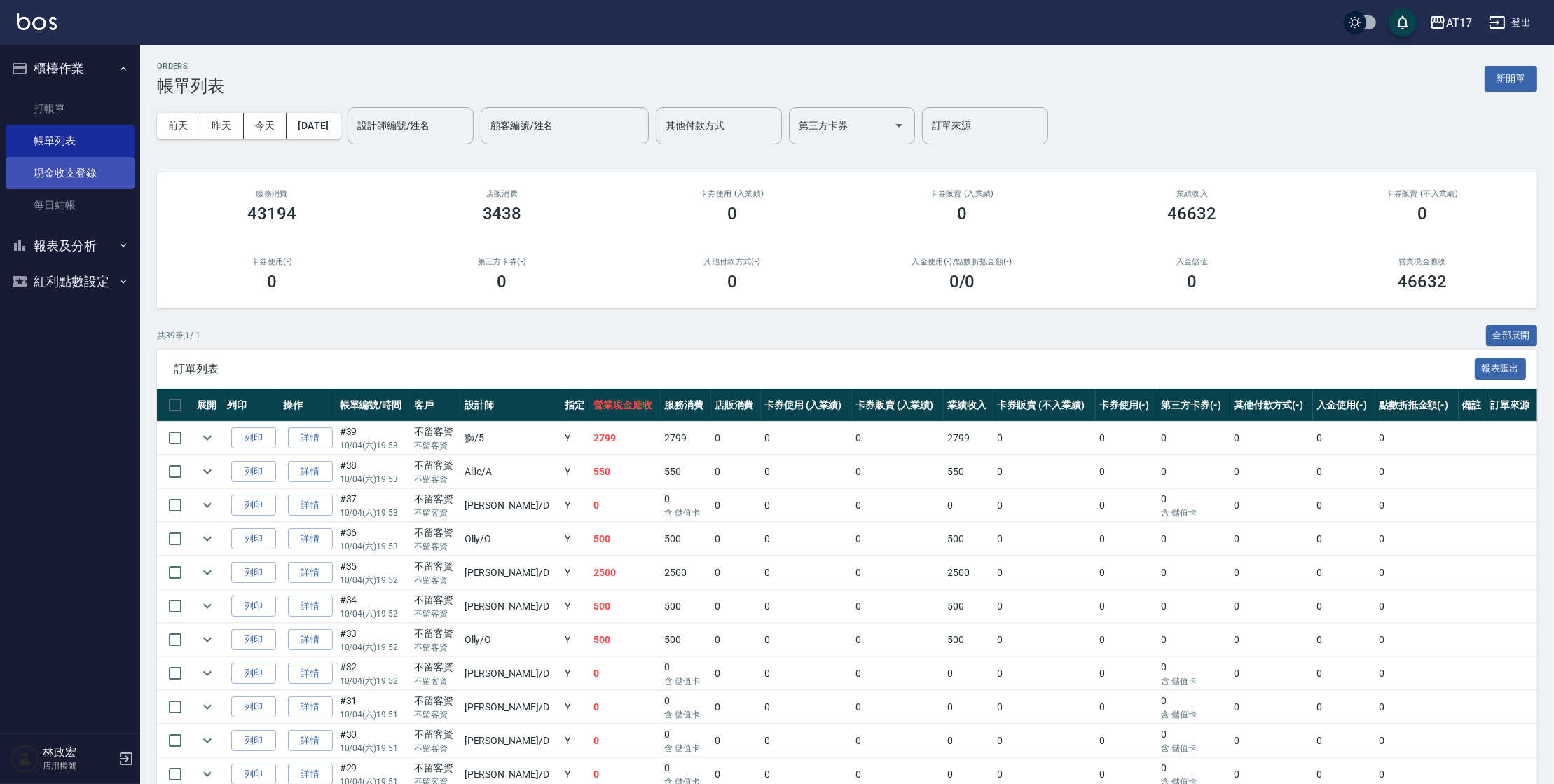
click at [69, 166] on link "現金收支登錄" at bounding box center [70, 173] width 129 height 33
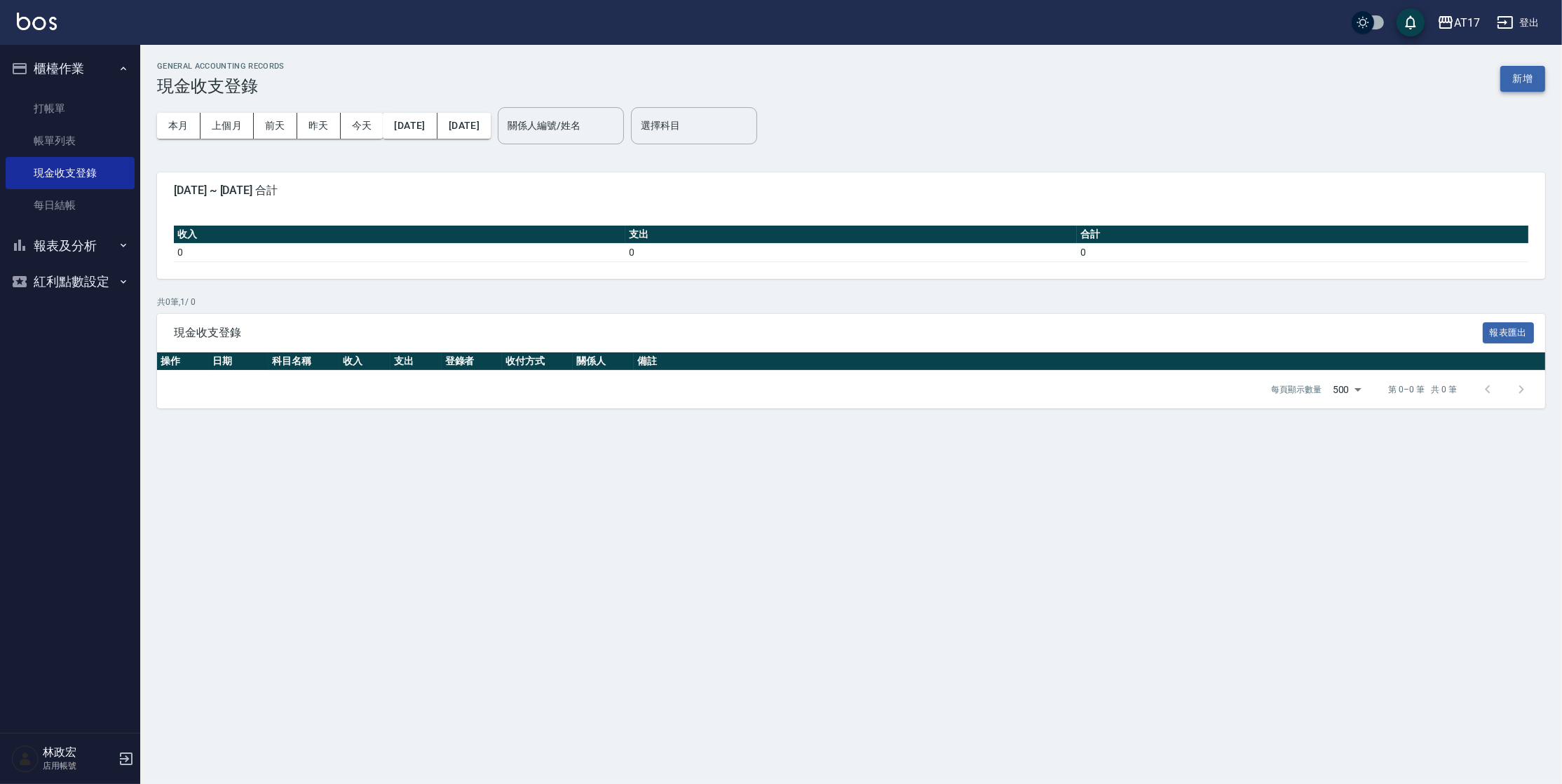
click at [1515, 76] on button "新增" at bounding box center [1523, 78] width 45 height 26
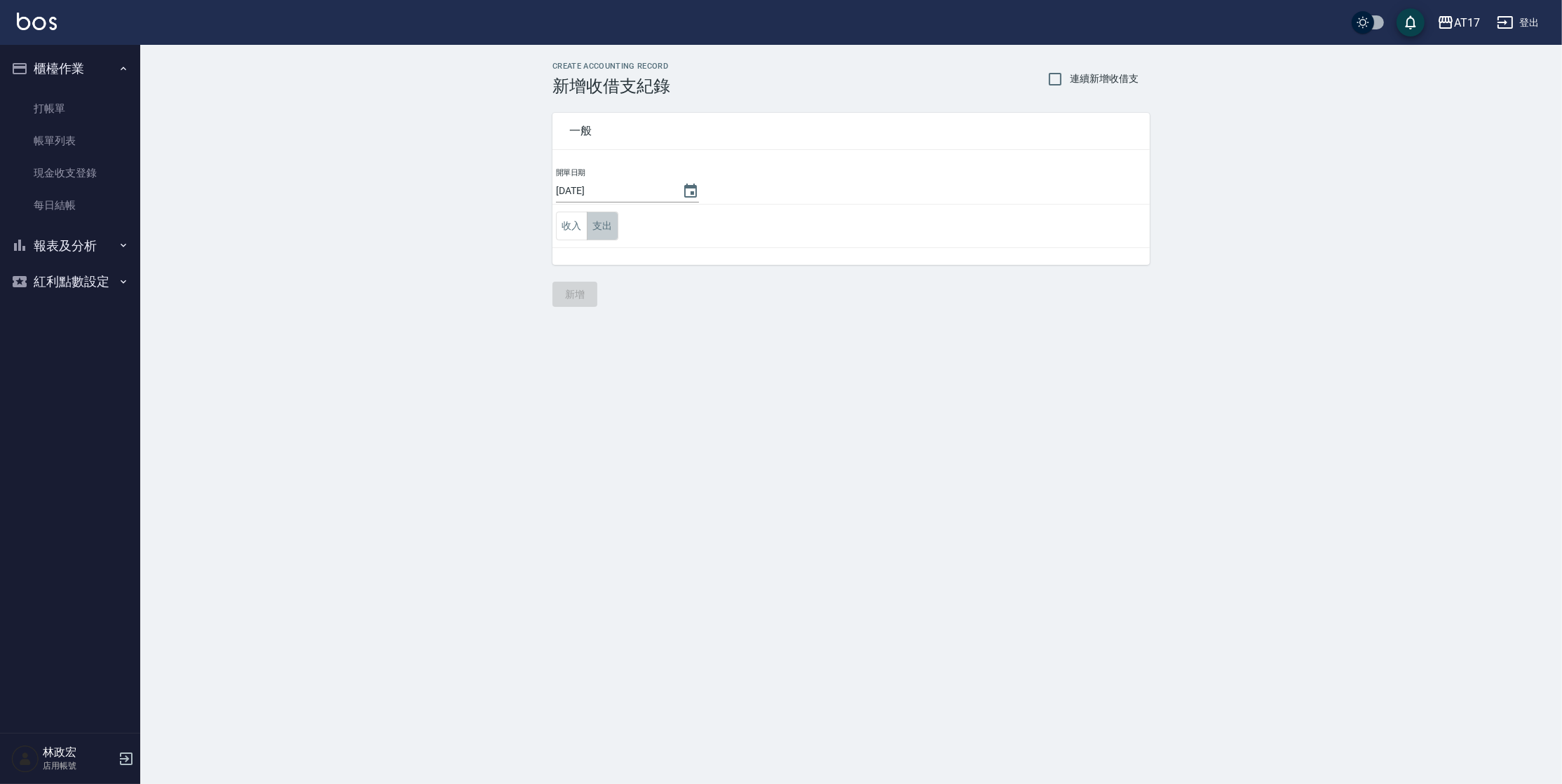
click at [601, 223] on button "支出" at bounding box center [602, 226] width 32 height 29
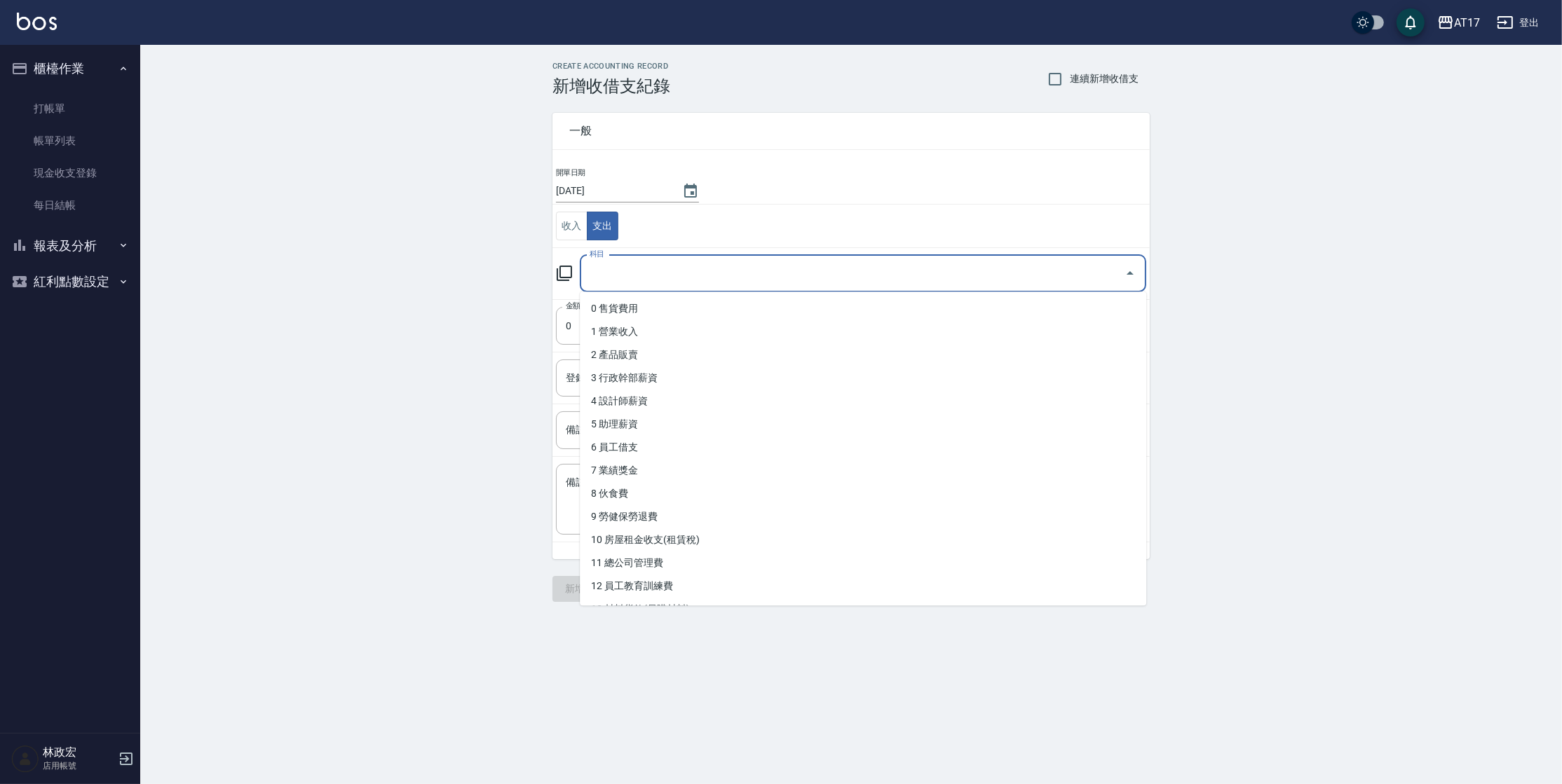
click at [615, 282] on input "科目" at bounding box center [853, 273] width 533 height 24
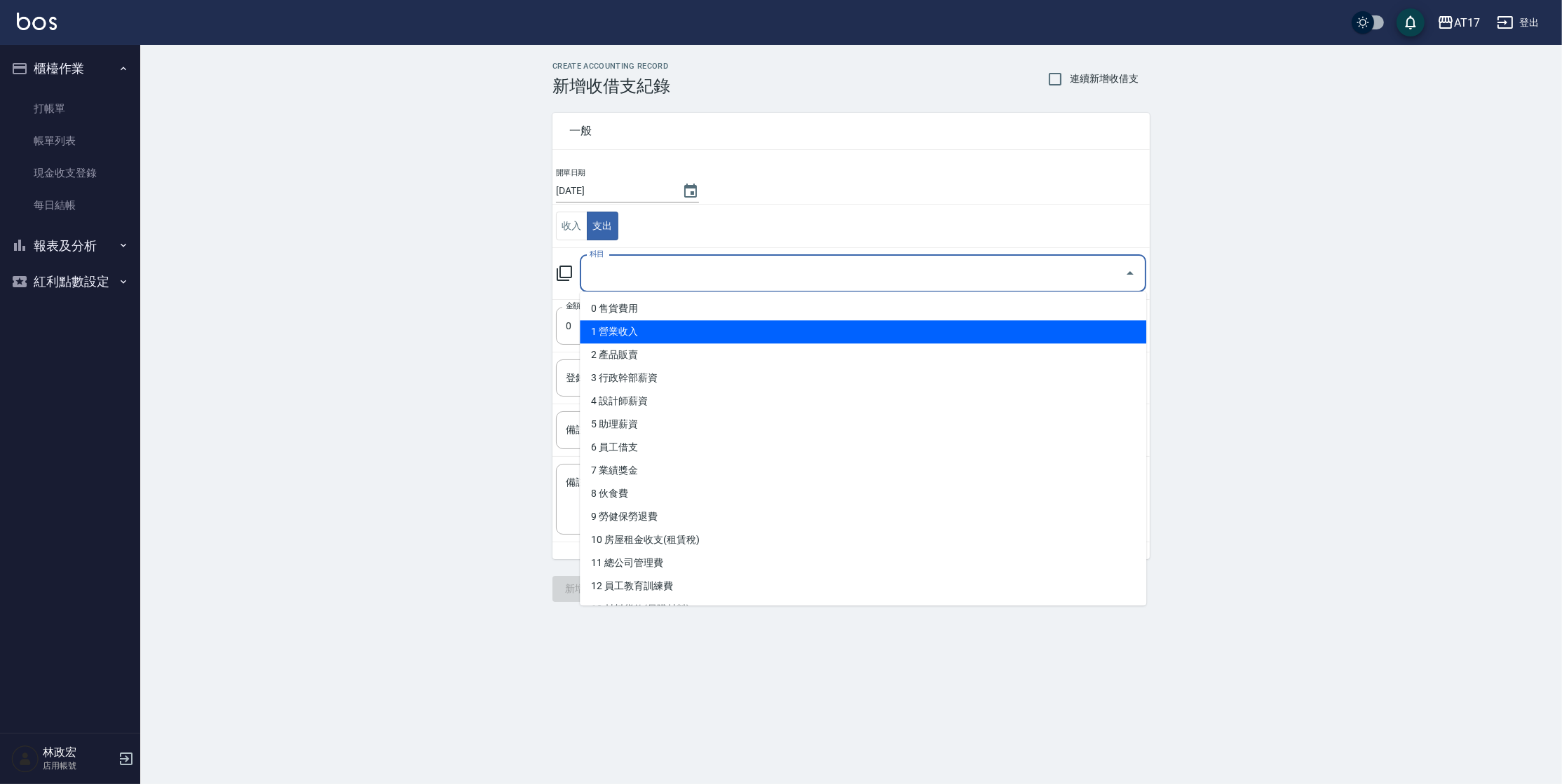
scroll to position [575, 0]
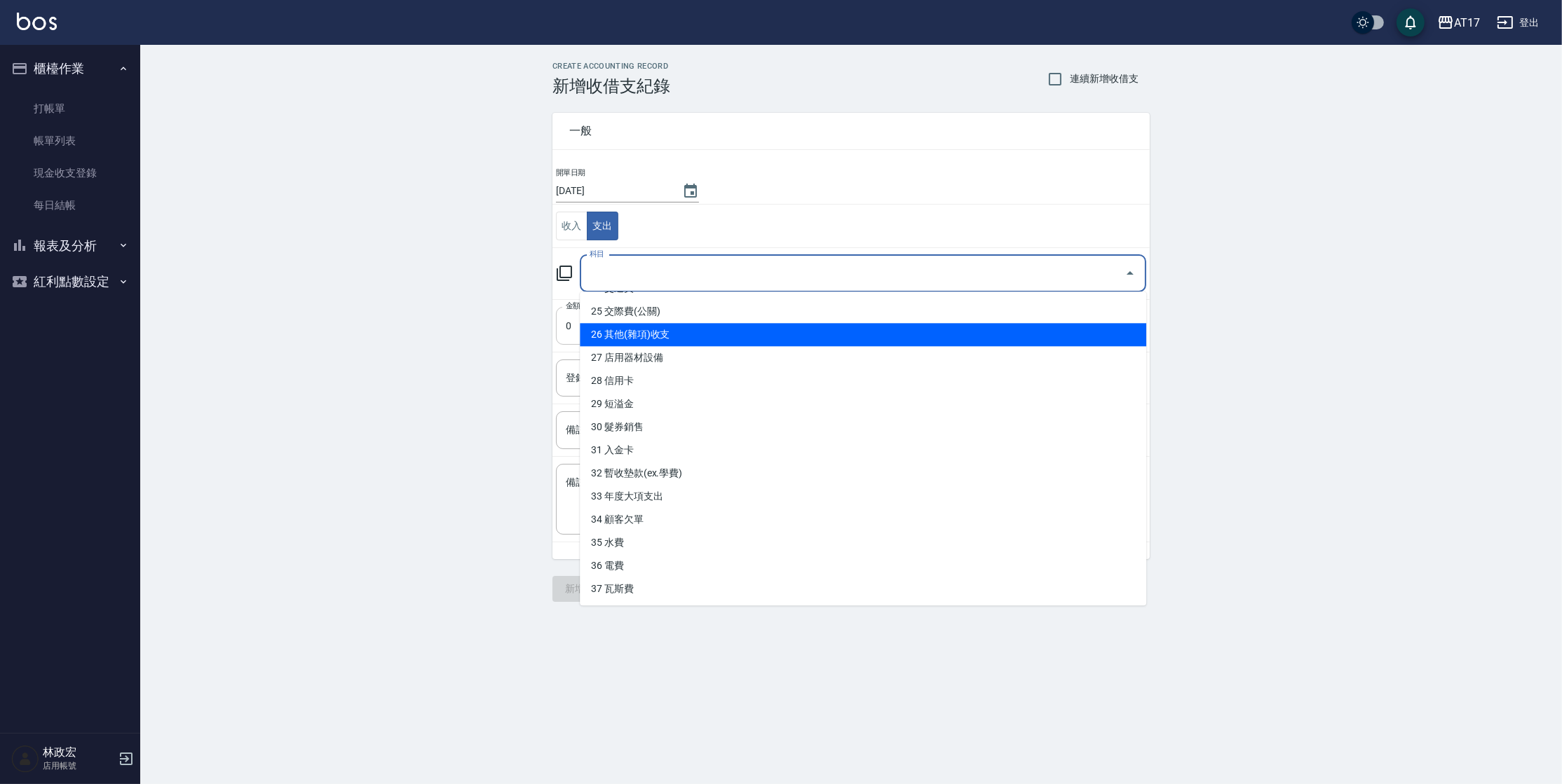
click at [694, 331] on li "26 其他(雜項)收支" at bounding box center [862, 335] width 566 height 23
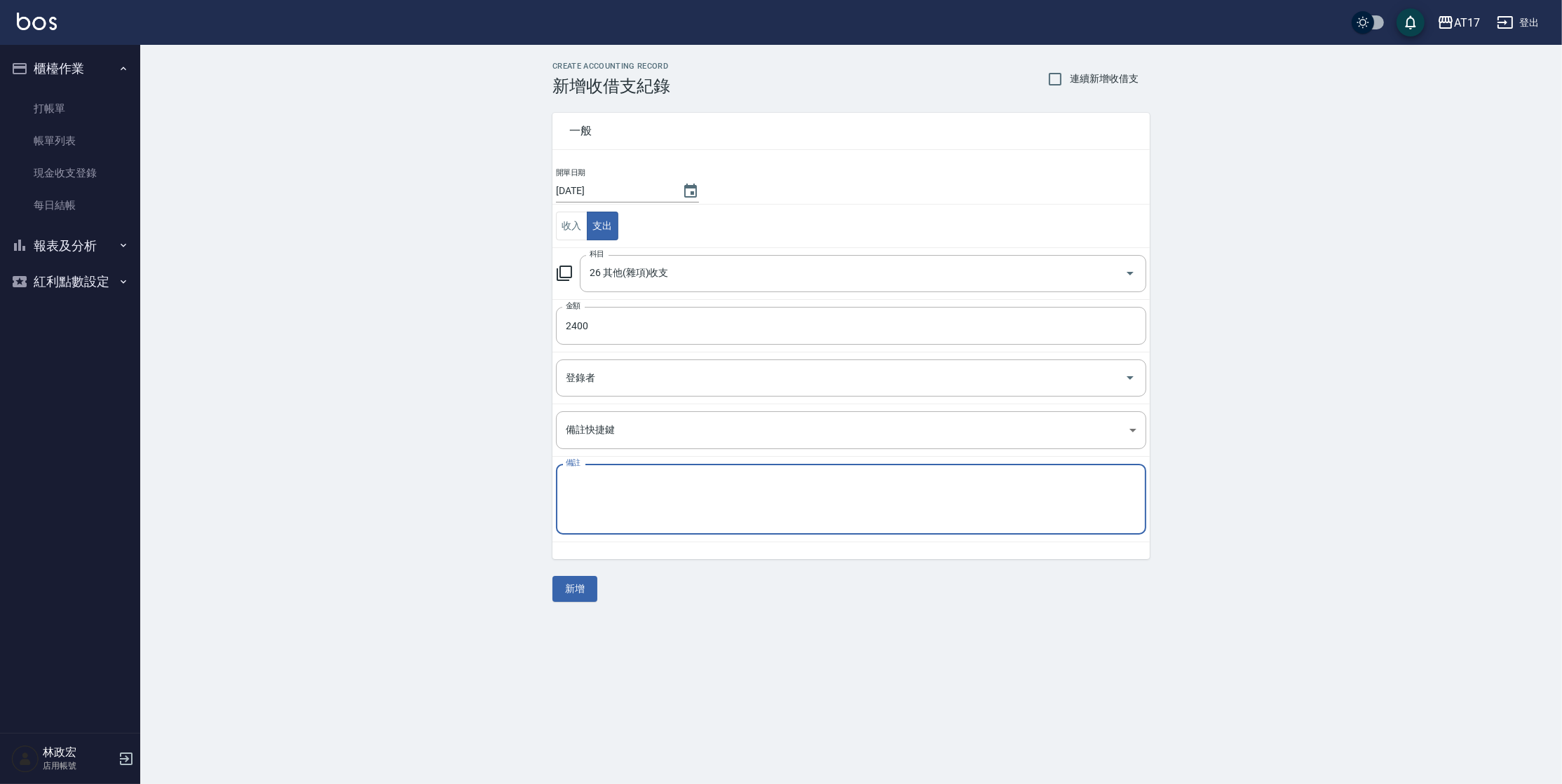
click at [766, 500] on textarea "備註" at bounding box center [851, 500] width 571 height 48
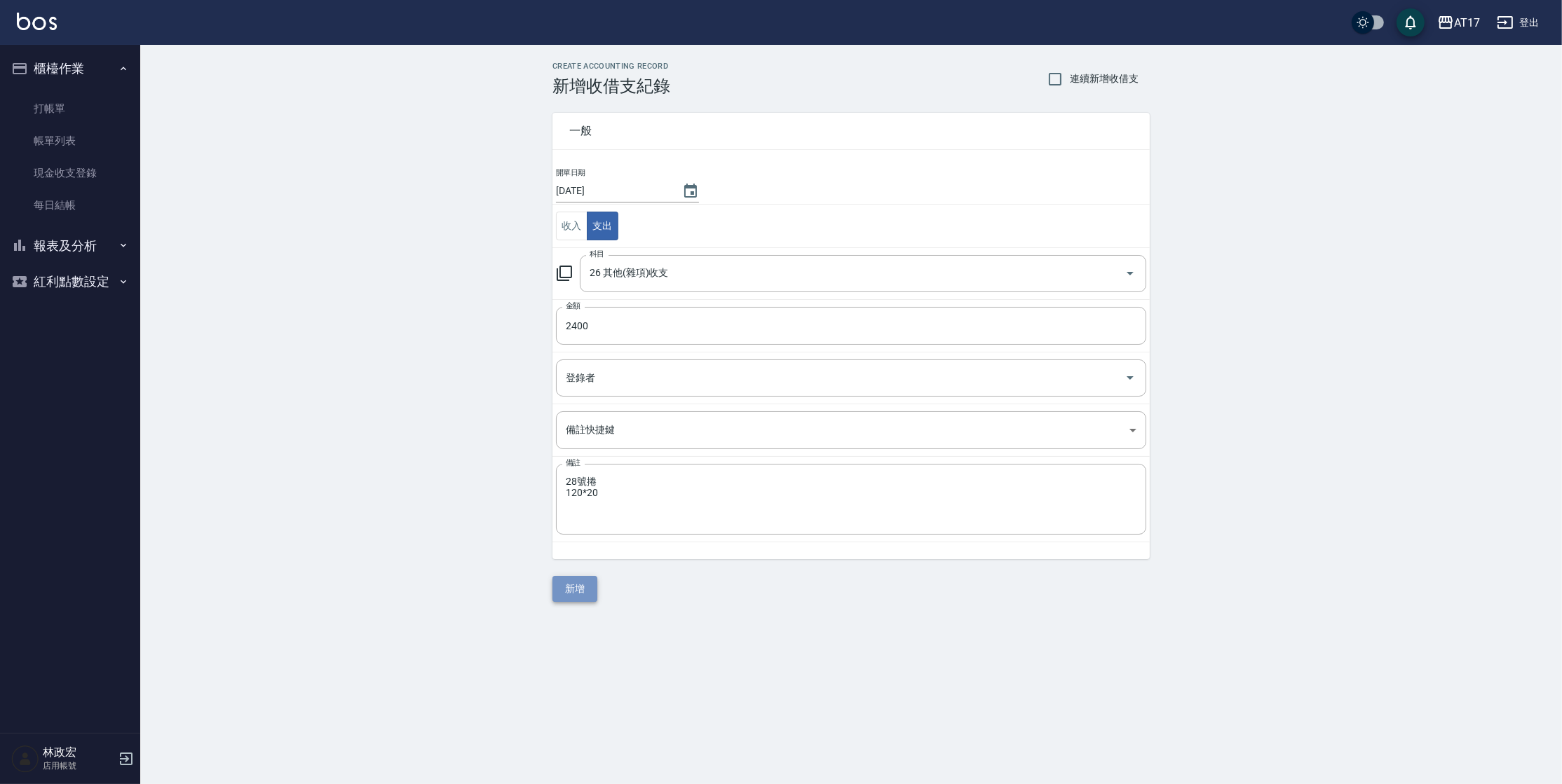
click at [585, 588] on button "新增" at bounding box center [575, 589] width 45 height 26
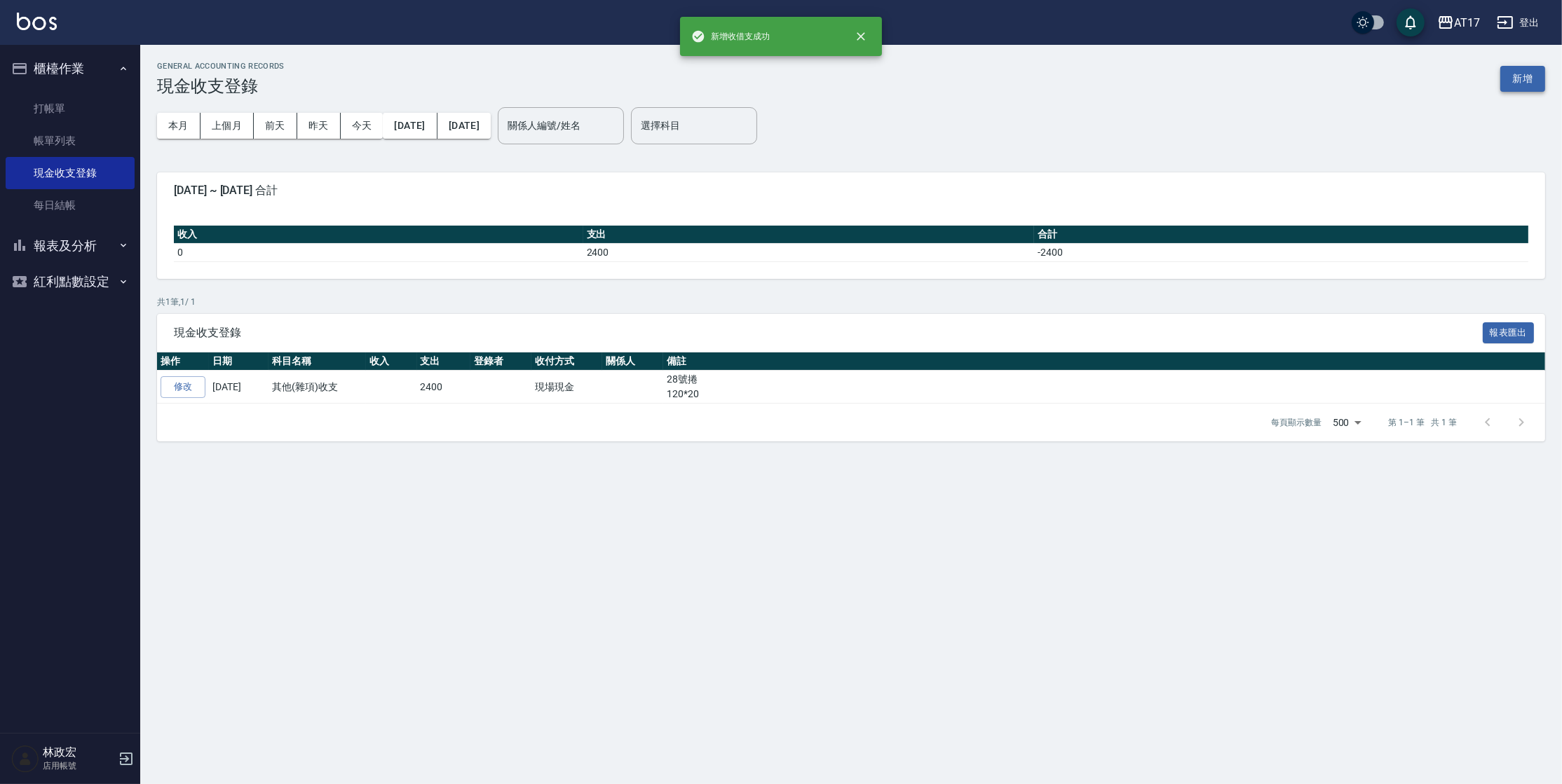
click at [1519, 81] on button "新增" at bounding box center [1523, 78] width 45 height 26
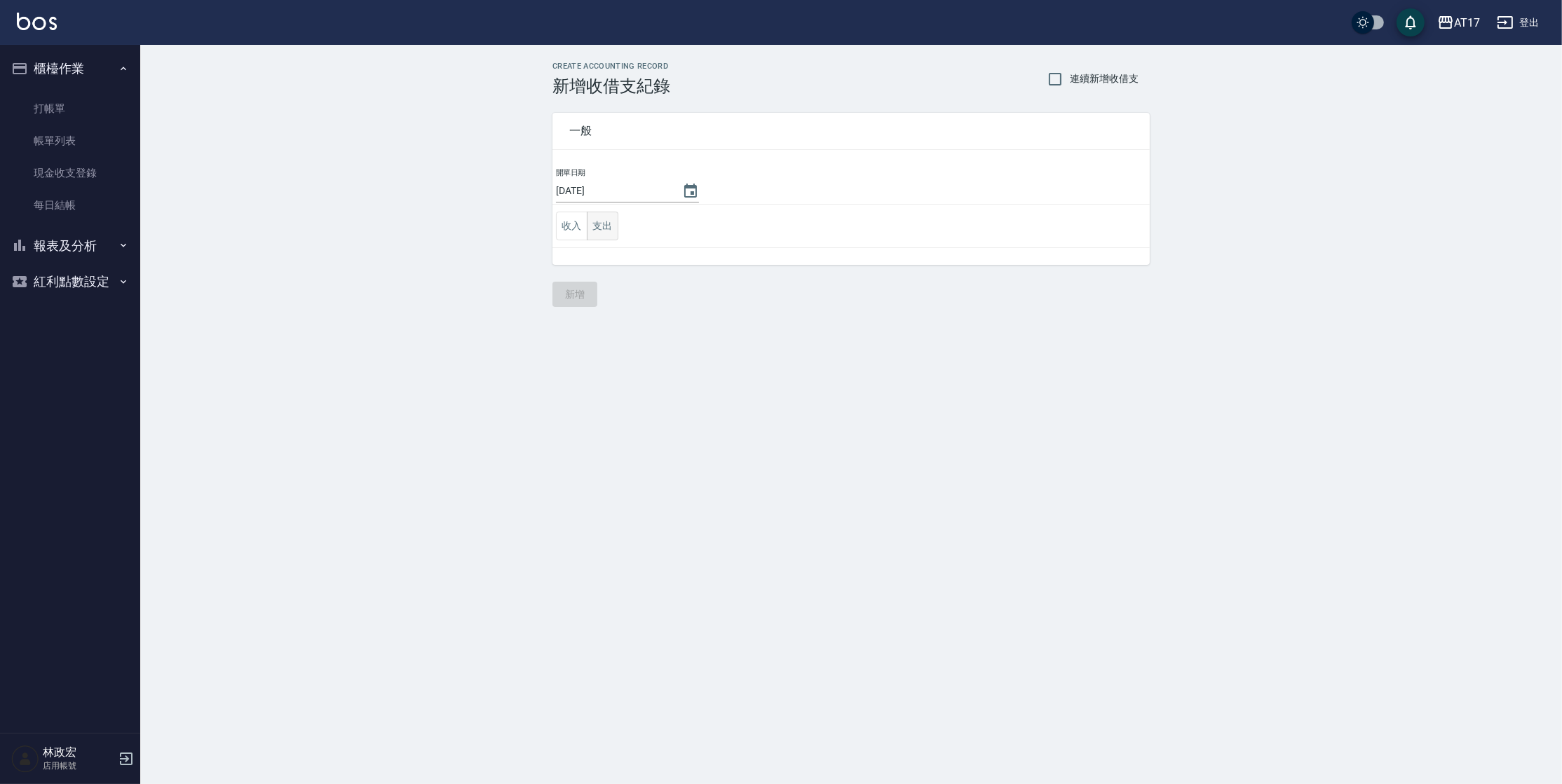
click at [595, 224] on button "支出" at bounding box center [602, 226] width 32 height 29
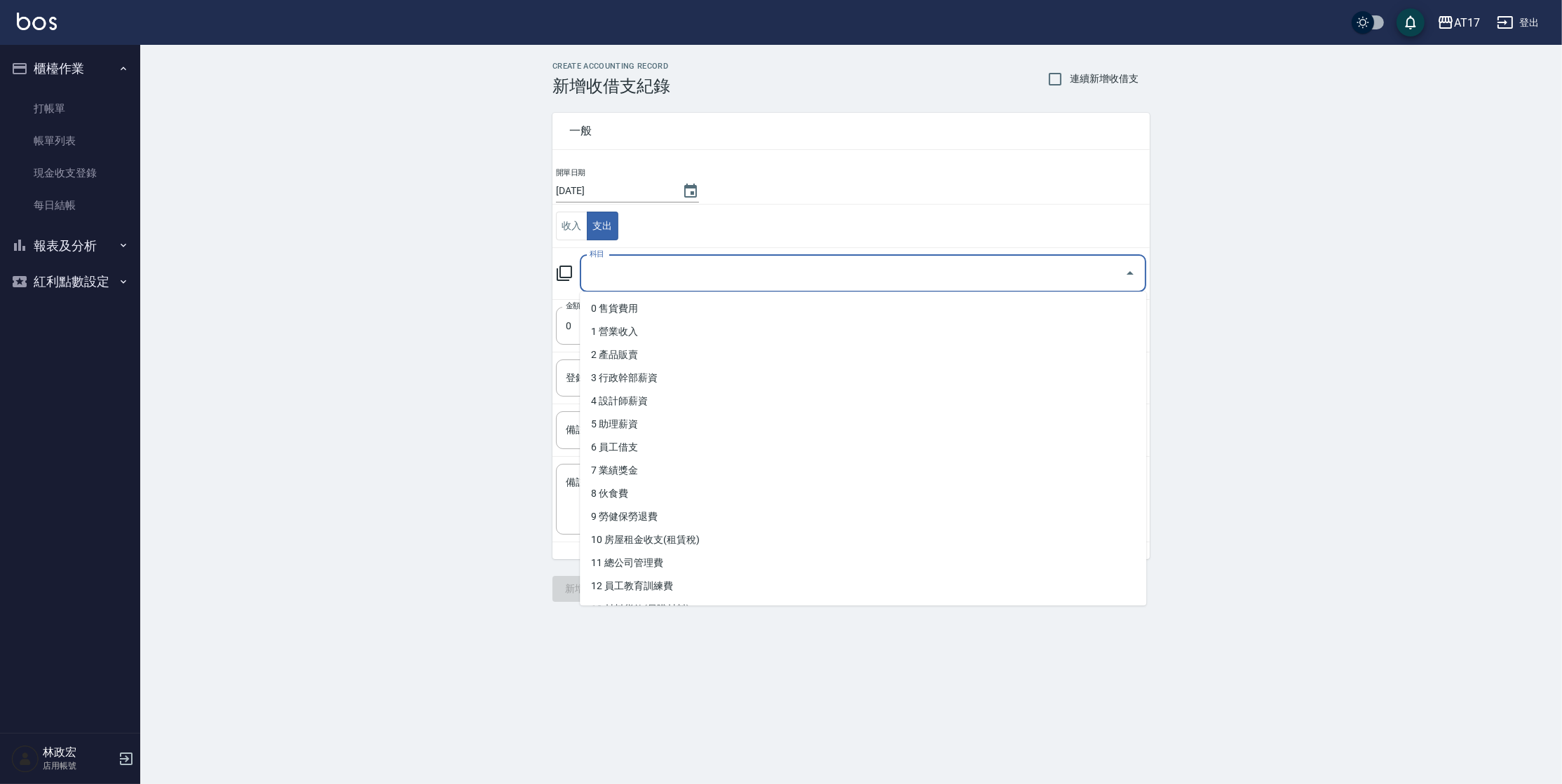
click at [617, 273] on input "科目" at bounding box center [853, 273] width 533 height 24
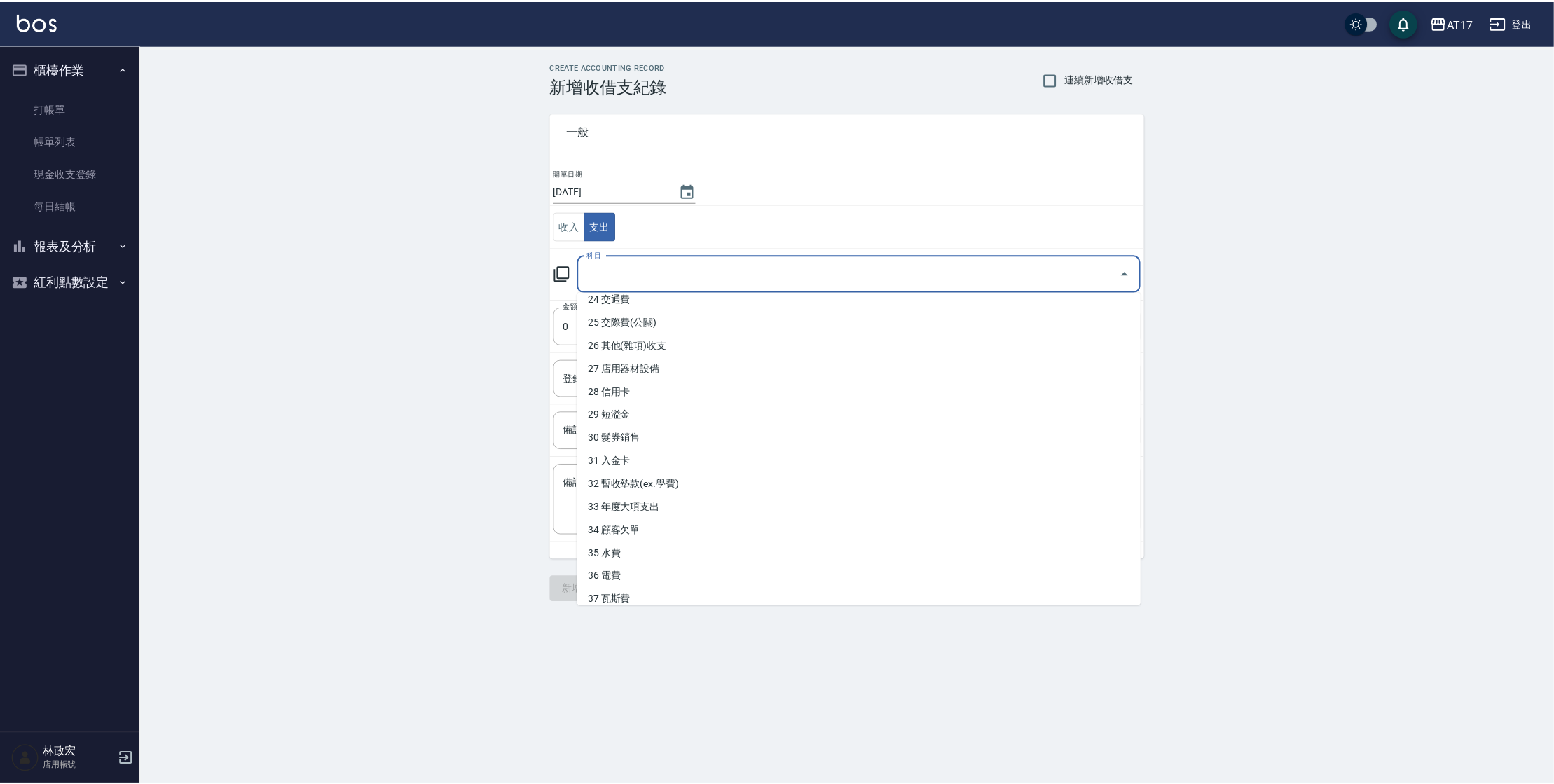
scroll to position [562, 0]
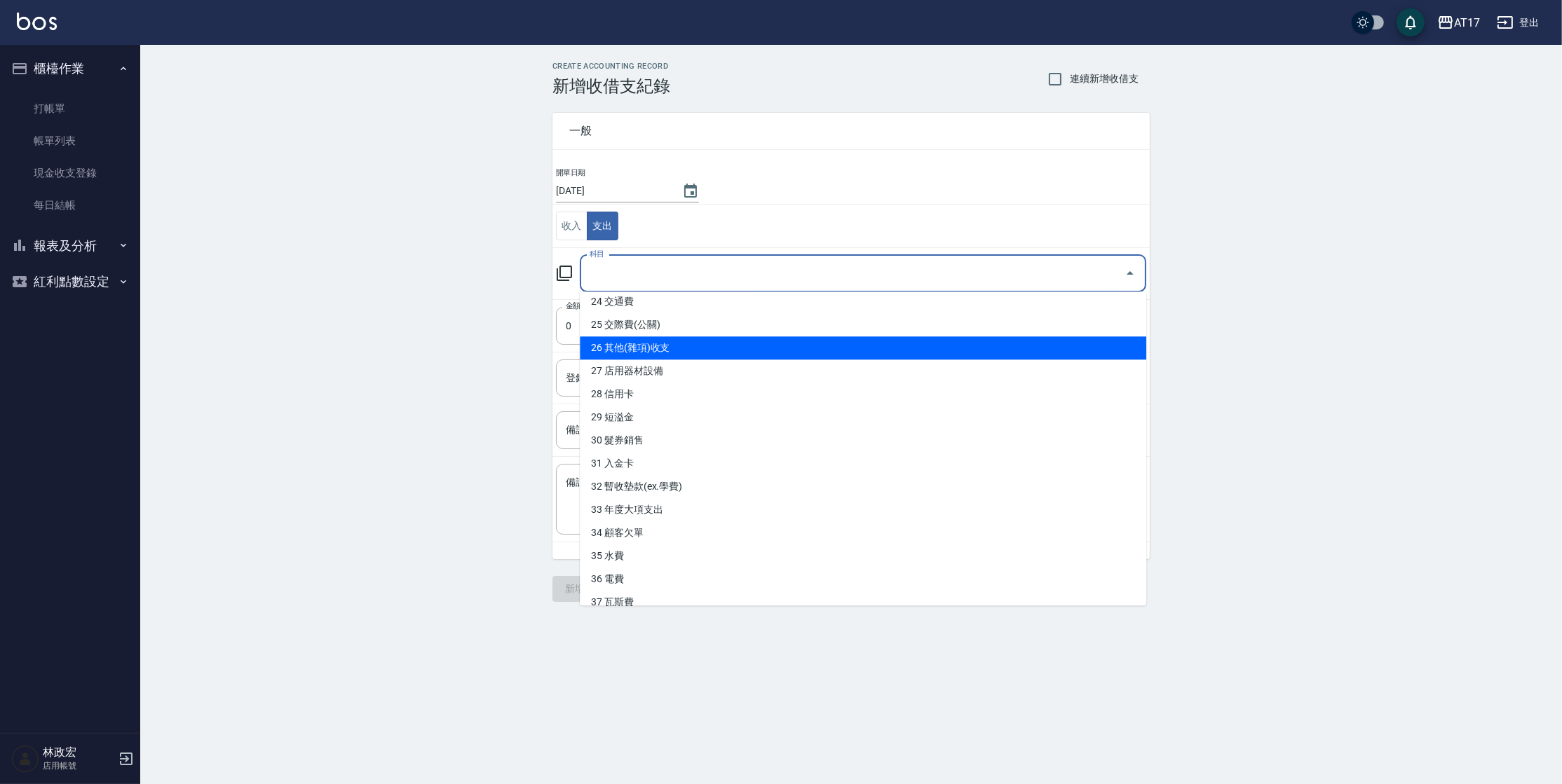
click at [770, 352] on li "26 其他(雜項)收支" at bounding box center [862, 348] width 566 height 23
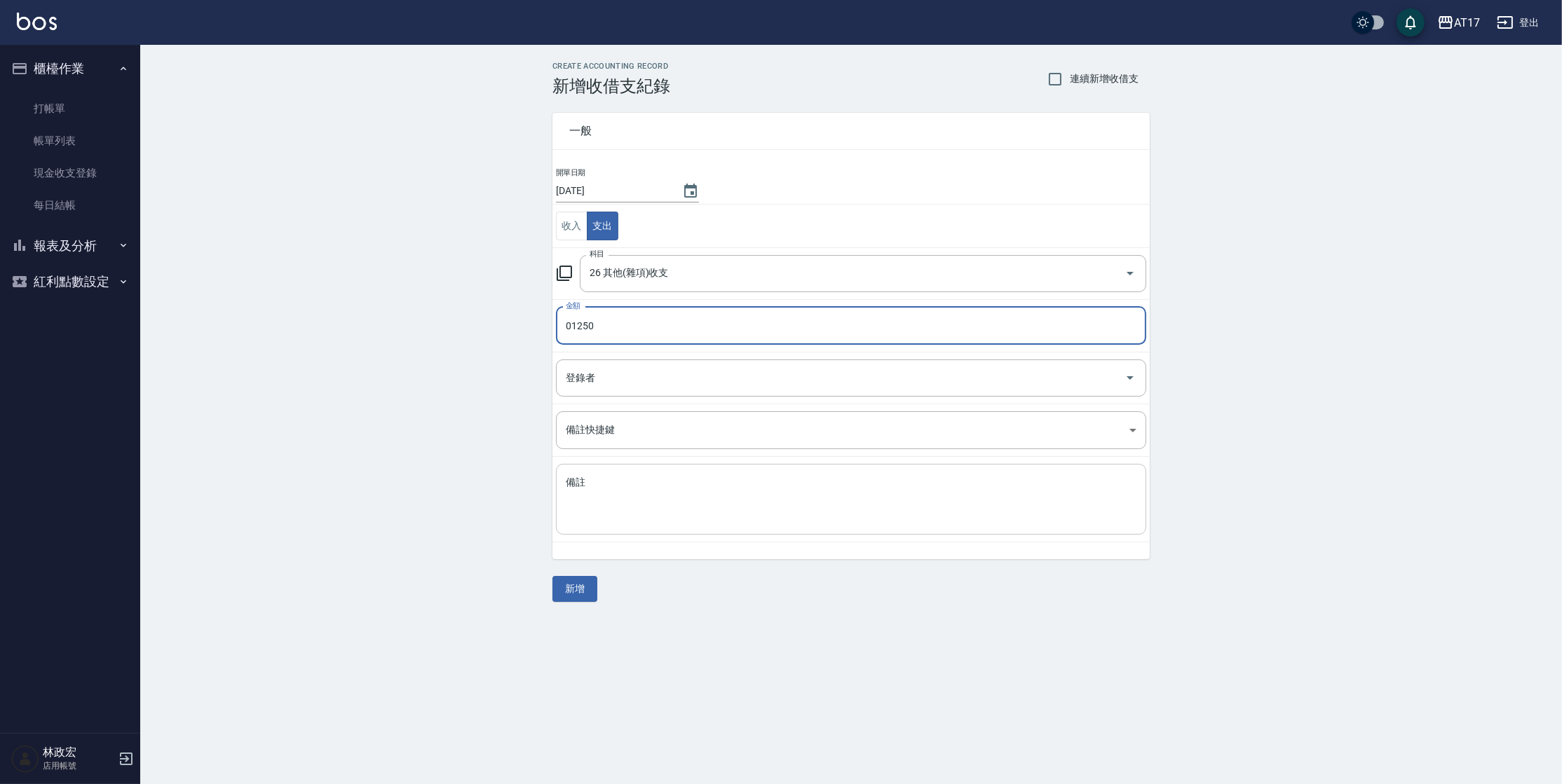
click at [653, 489] on textarea "備註" at bounding box center [851, 500] width 571 height 48
click at [587, 587] on button "新增" at bounding box center [575, 589] width 45 height 26
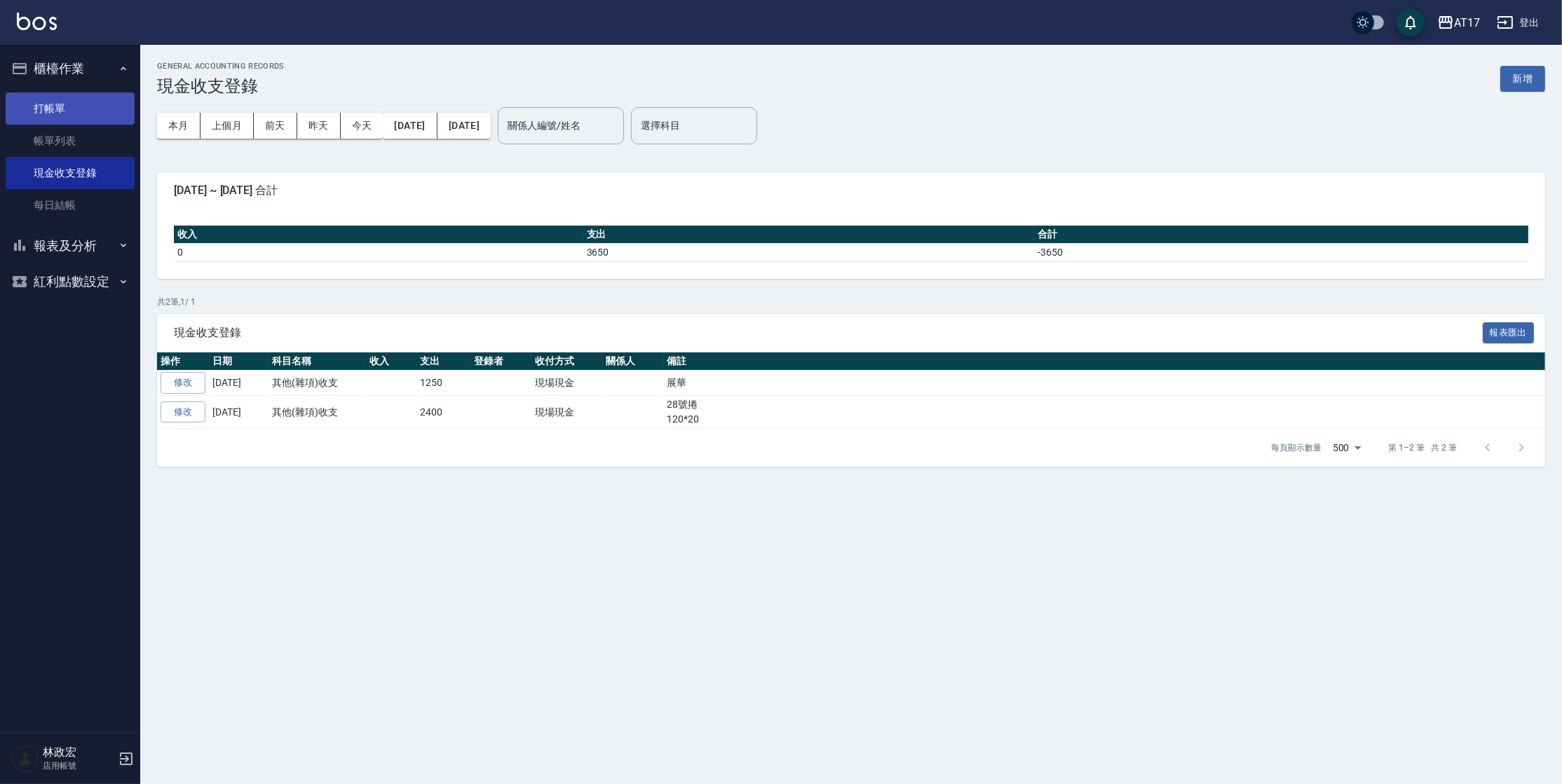
click at [38, 111] on link "打帳單" at bounding box center [70, 109] width 129 height 33
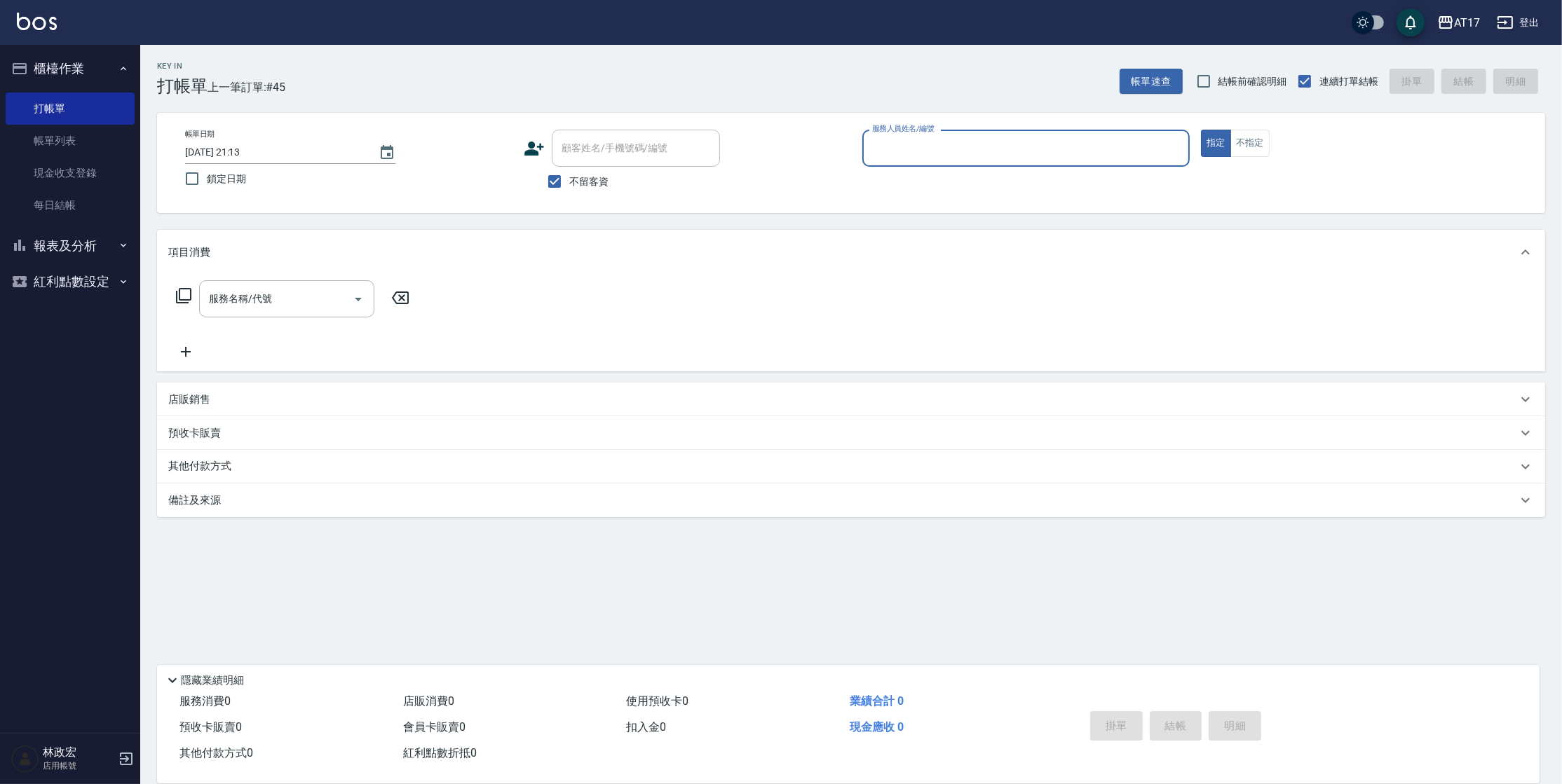
click at [91, 252] on button "報表及分析" at bounding box center [70, 246] width 129 height 37
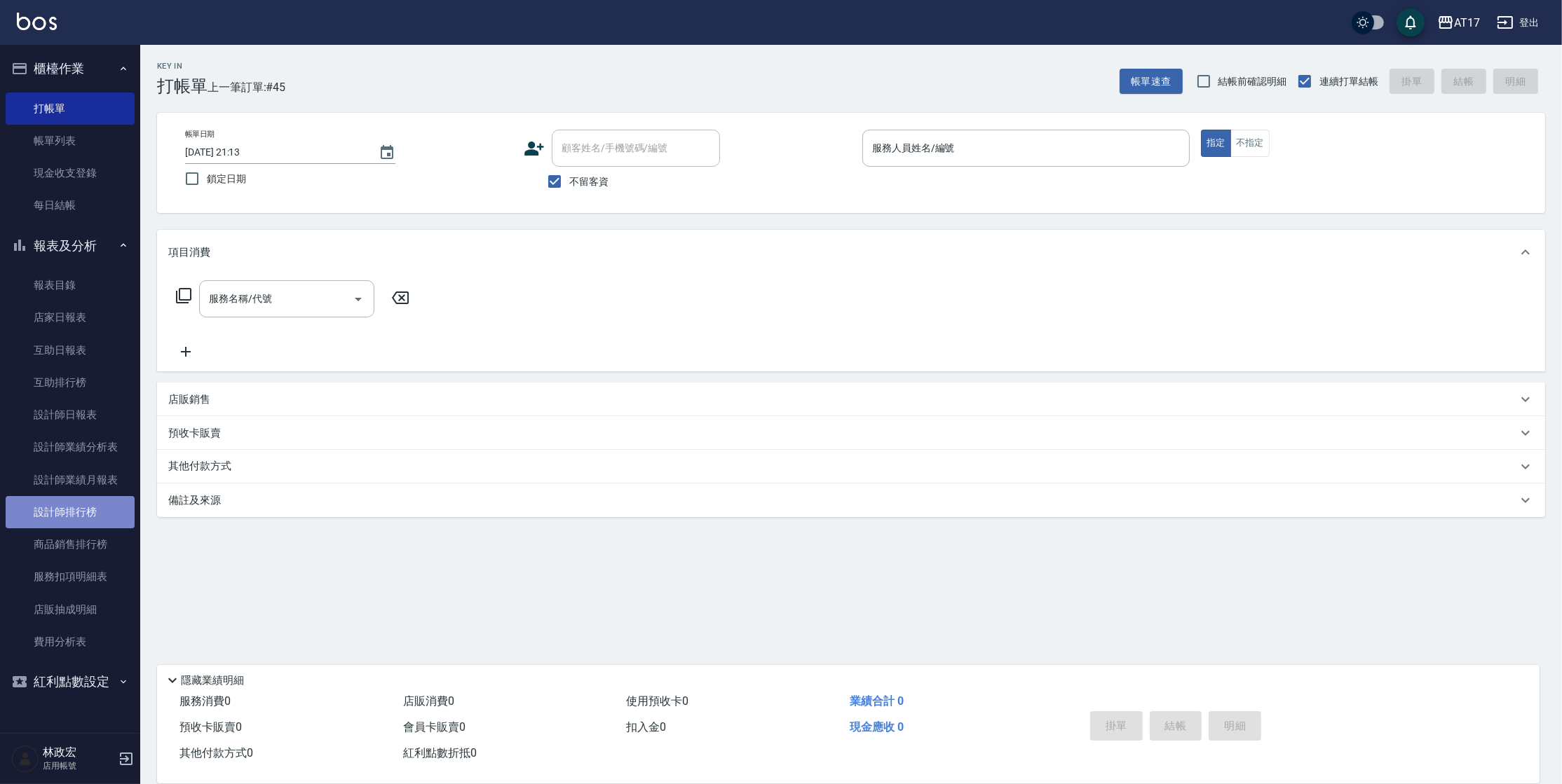
click at [76, 509] on link "設計師排行榜" at bounding box center [70, 513] width 129 height 33
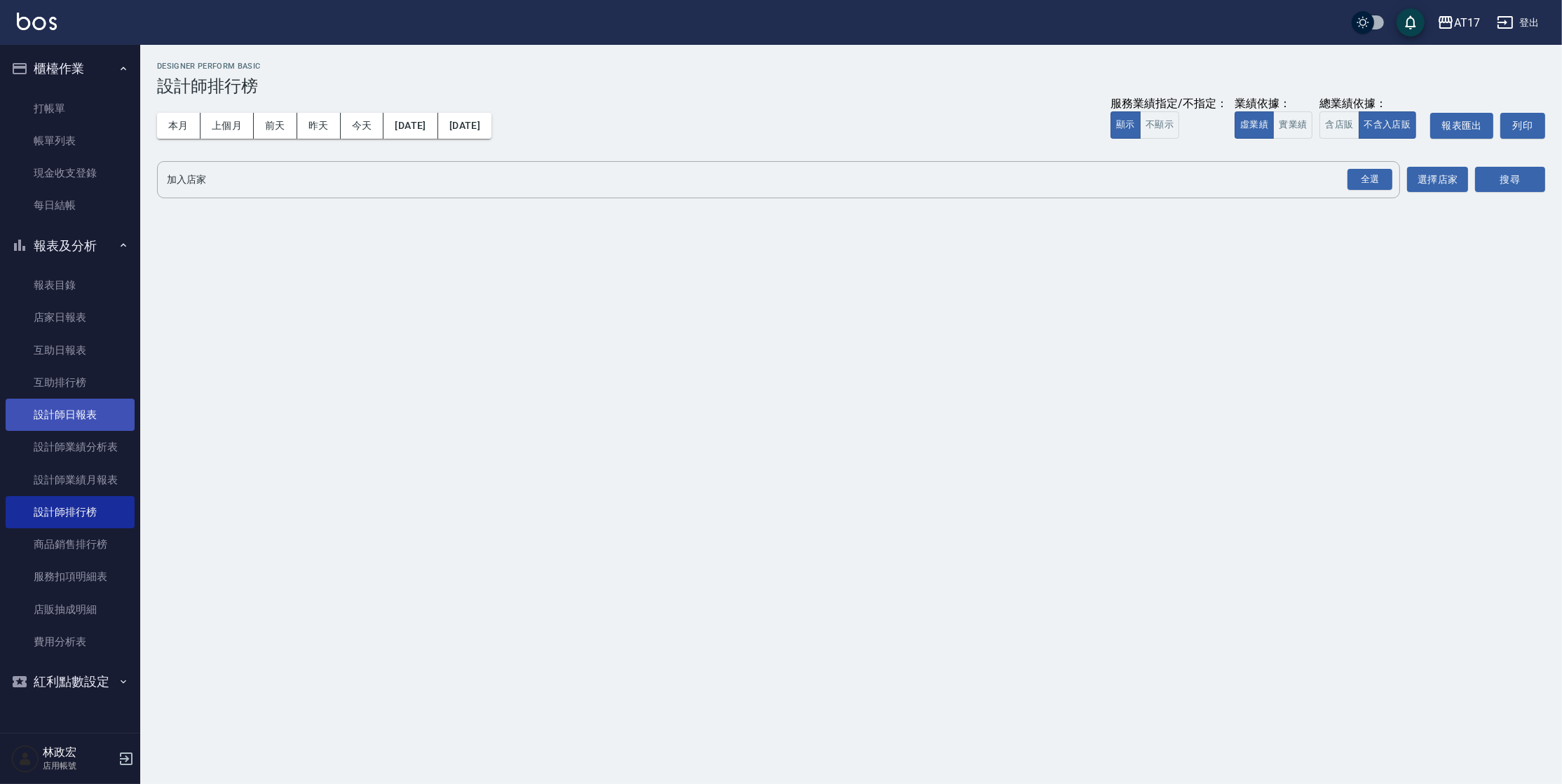
click at [56, 427] on link "設計師日報表" at bounding box center [70, 415] width 129 height 33
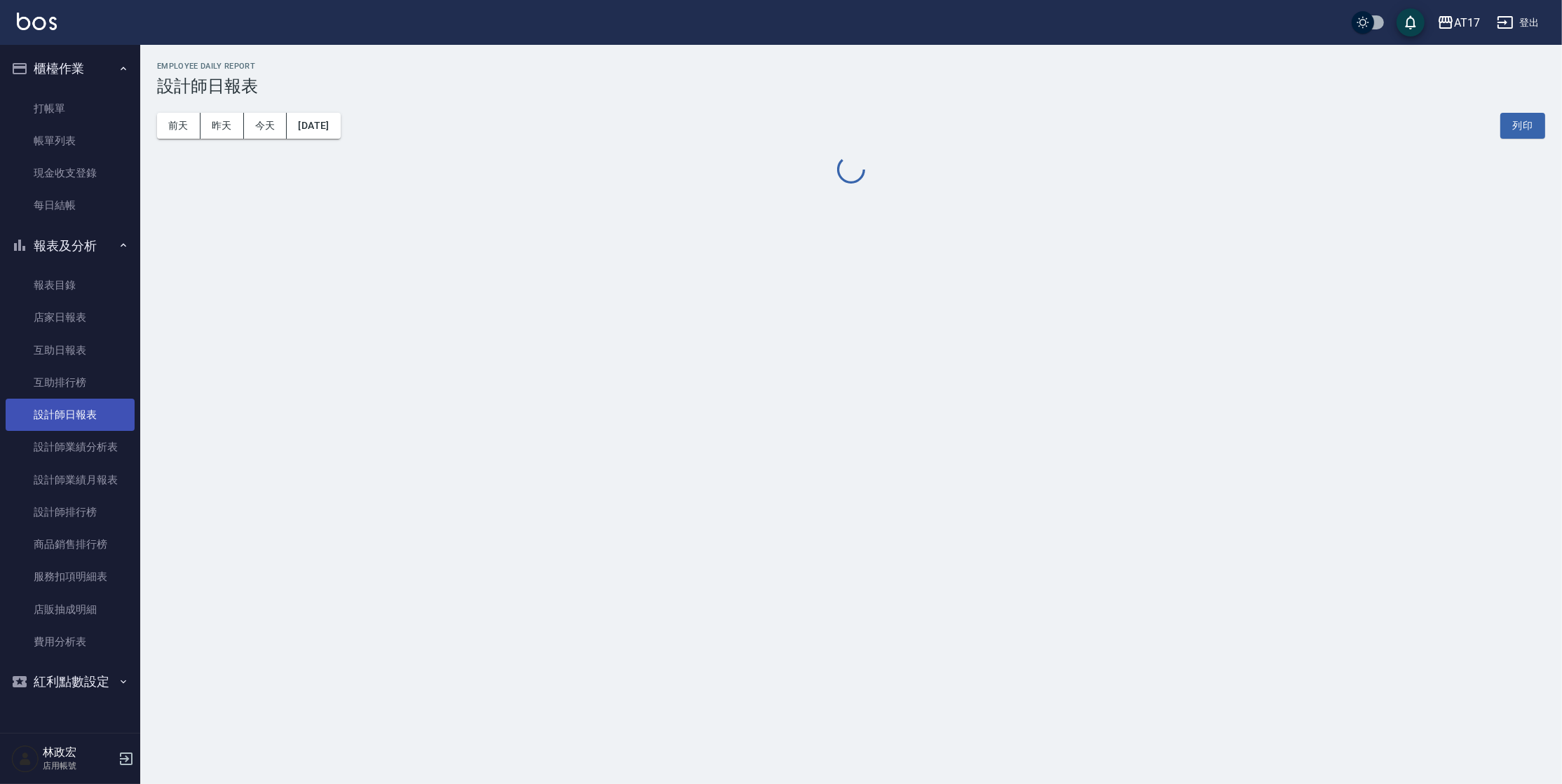
click at [56, 424] on link "設計師日報表" at bounding box center [70, 415] width 129 height 33
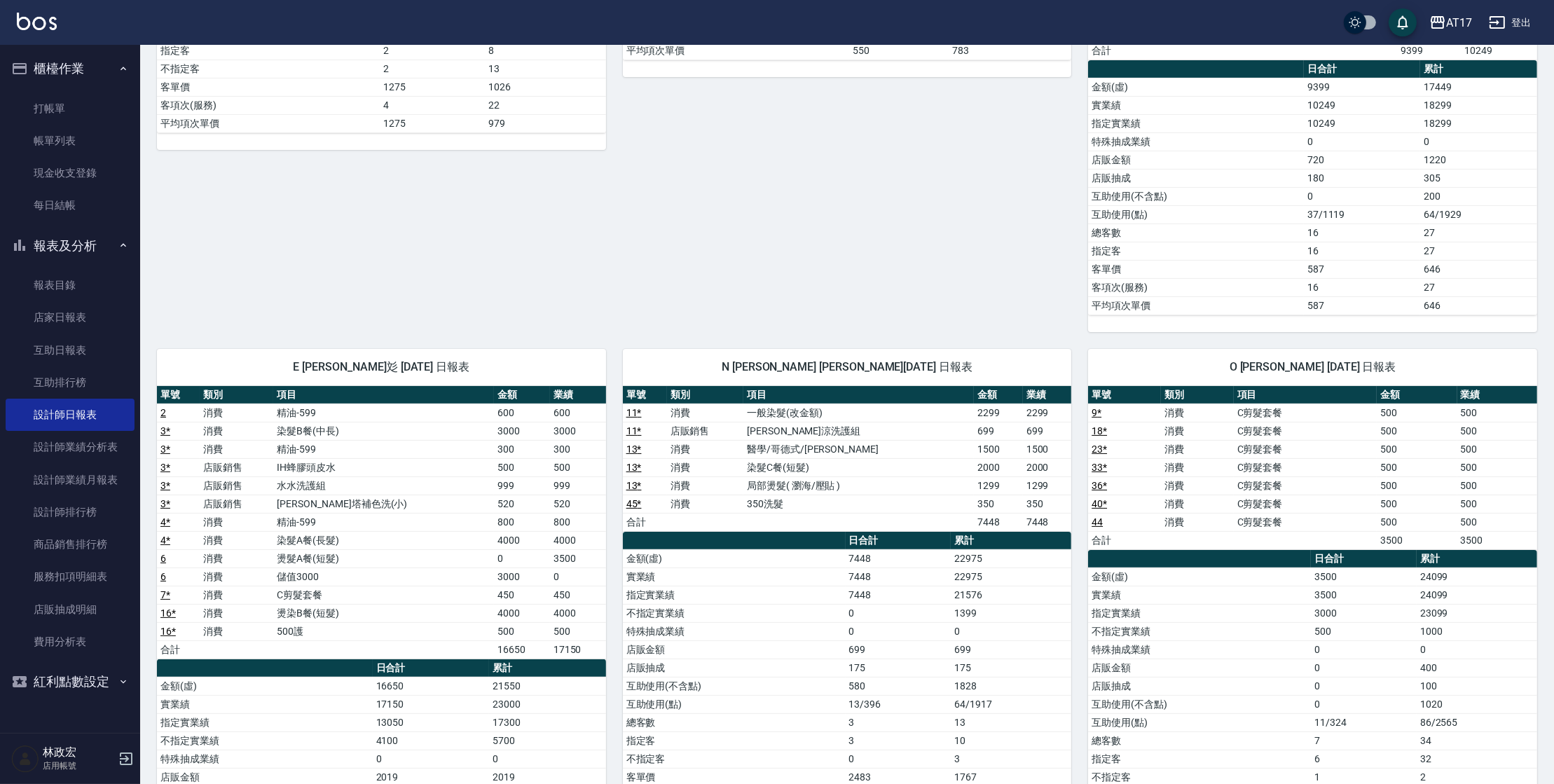
scroll to position [484, 0]
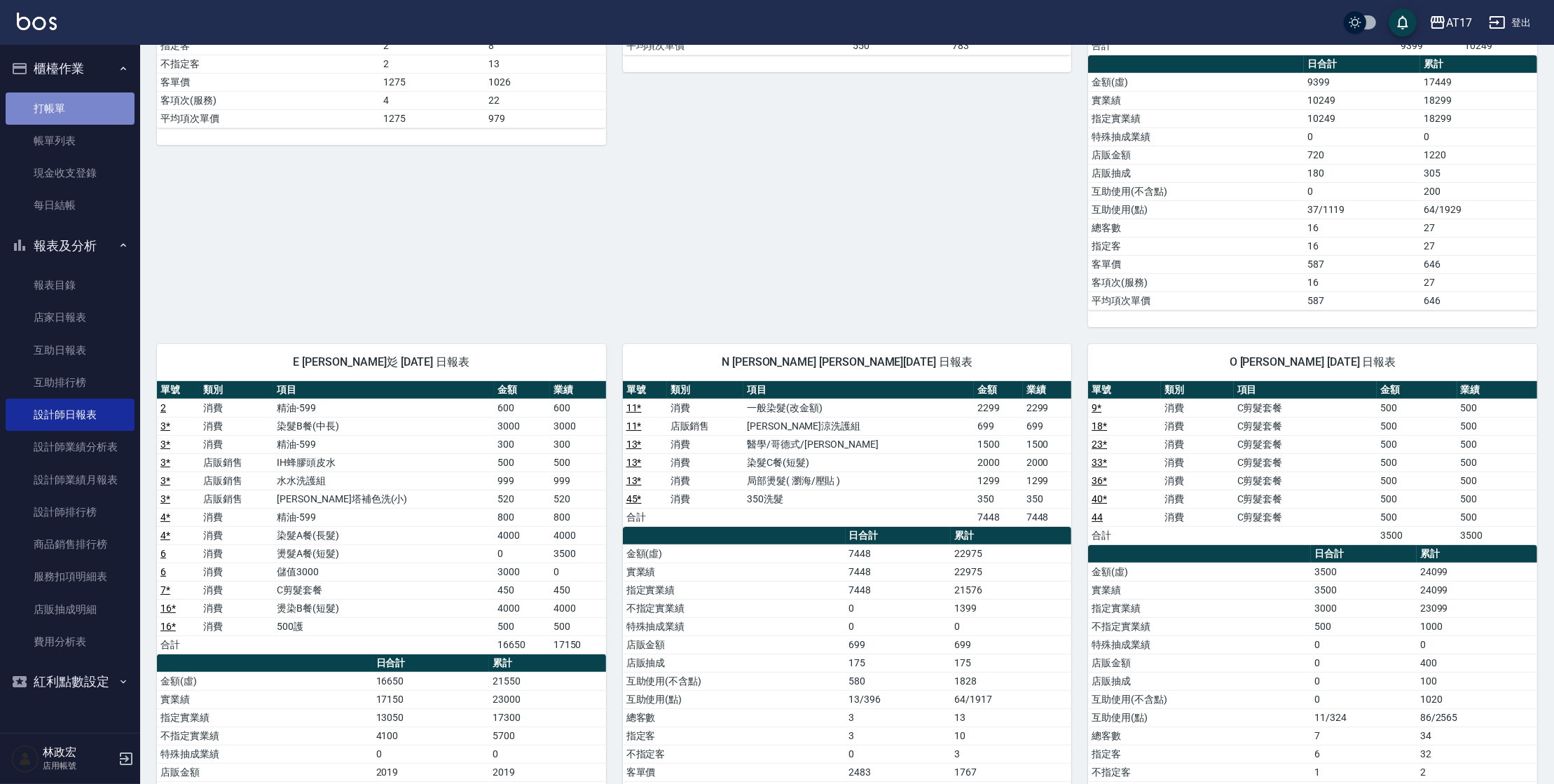
click at [81, 108] on link "打帳單" at bounding box center [70, 109] width 129 height 33
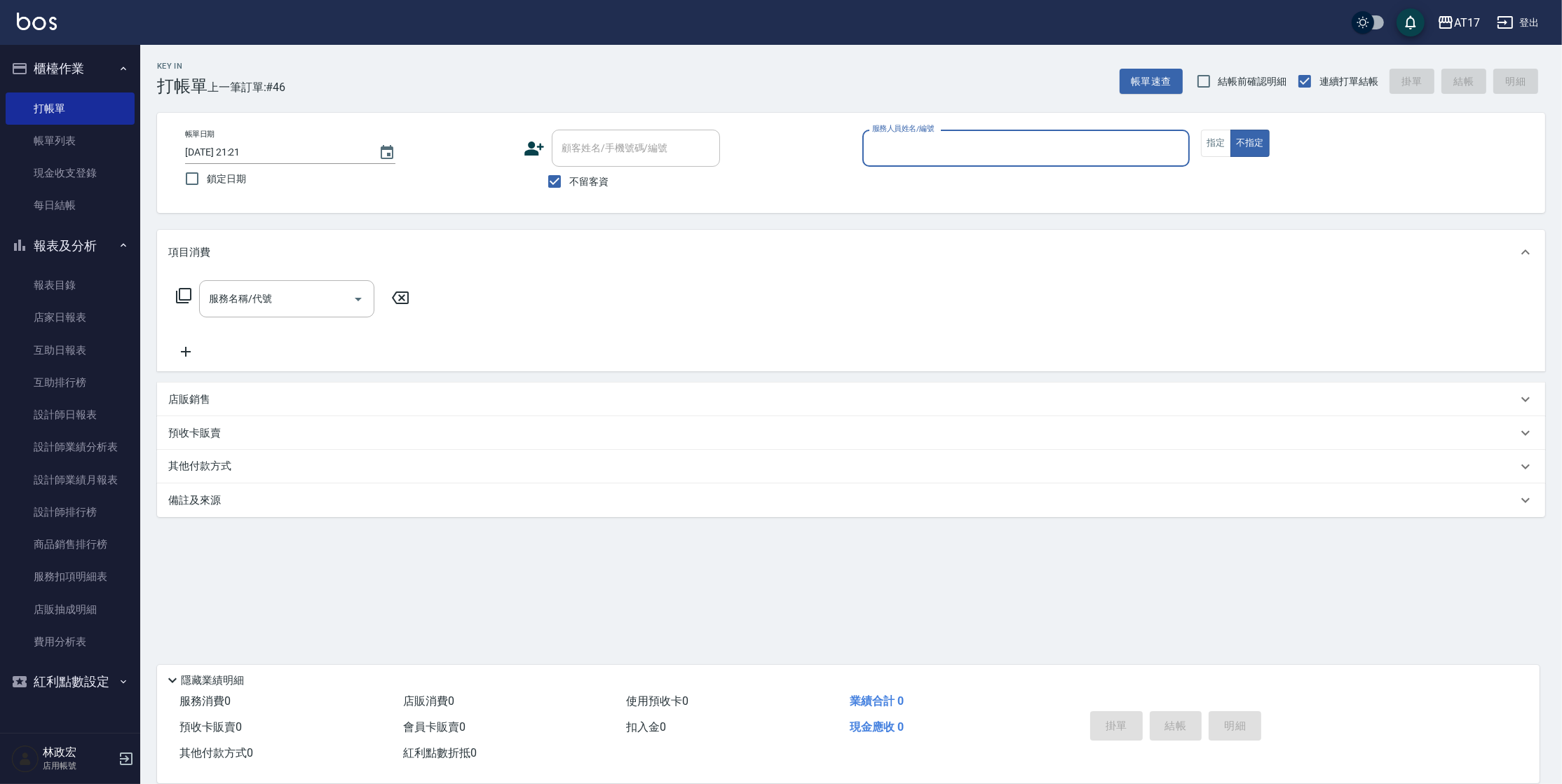
click at [417, 554] on div "Key In 打帳單 上一筆訂單:#46 帳單速查 結帳前確認明細 連續打單結帳 掛單 結帳 明細 帳單日期 [DATE] 21:21 鎖定日期 顧客姓名/手…" at bounding box center [851, 347] width 1421 height 605
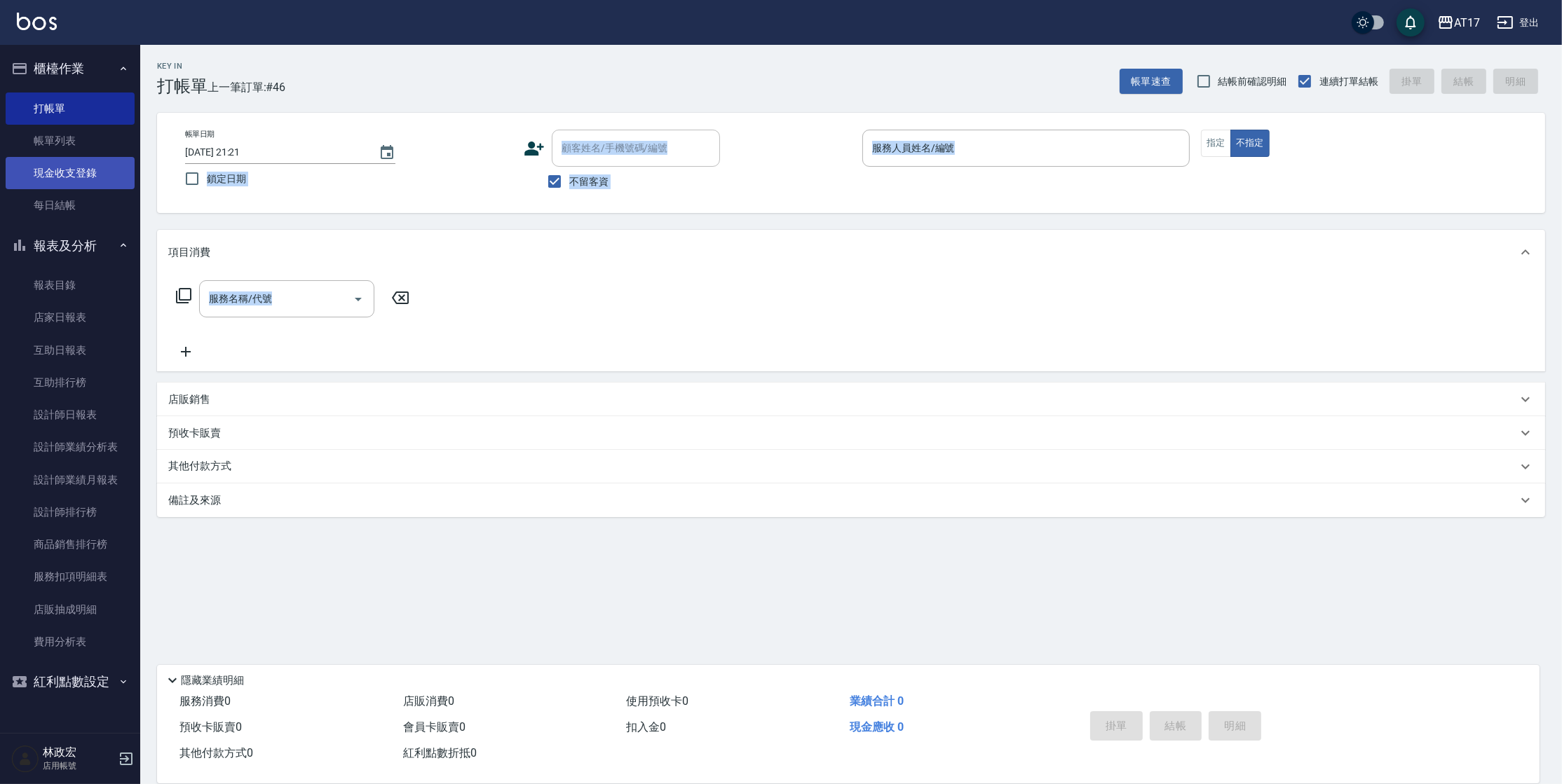
click at [64, 177] on link "現金收支登錄" at bounding box center [70, 173] width 129 height 33
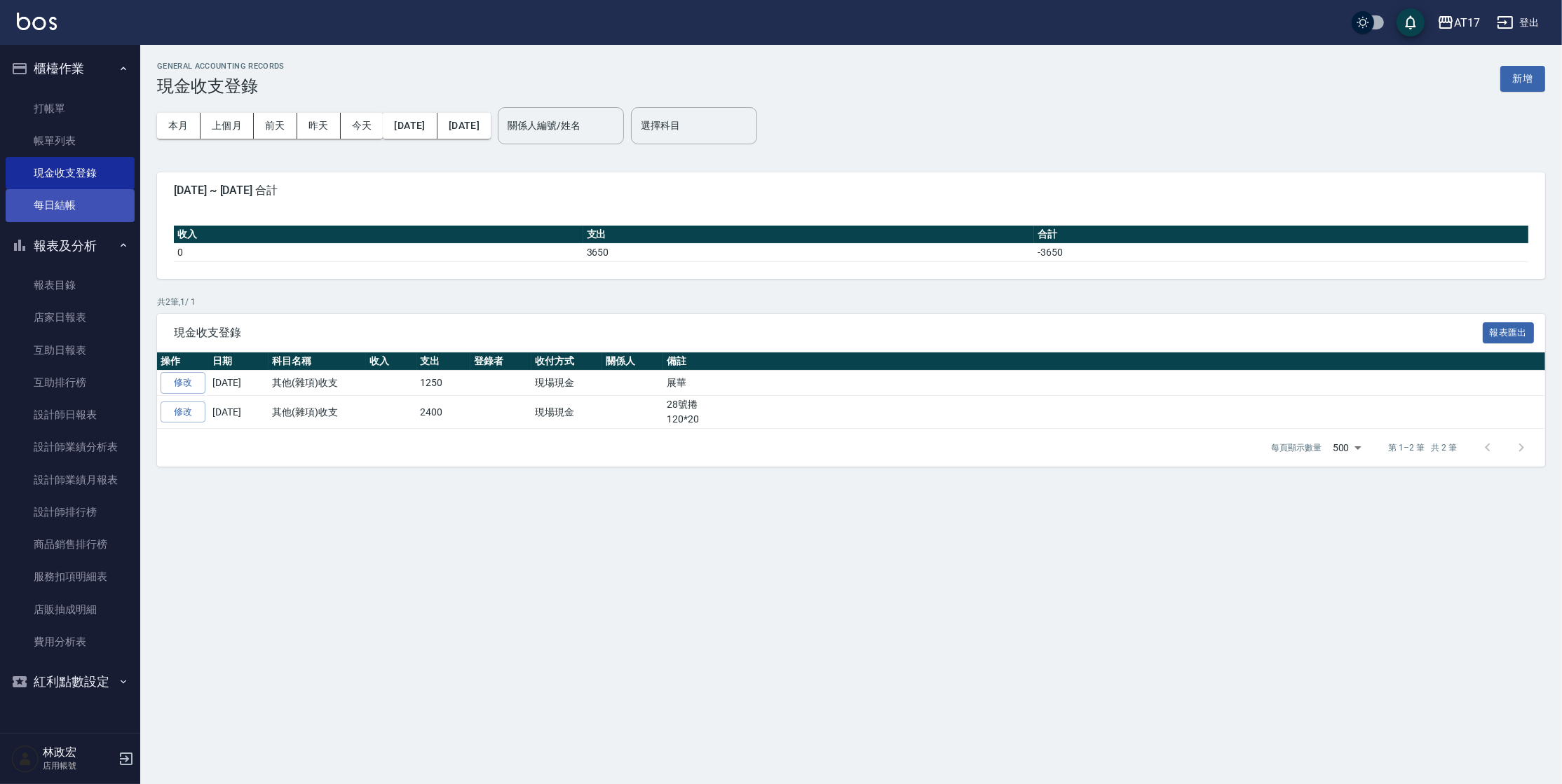
click at [56, 200] on link "每日結帳" at bounding box center [70, 206] width 129 height 33
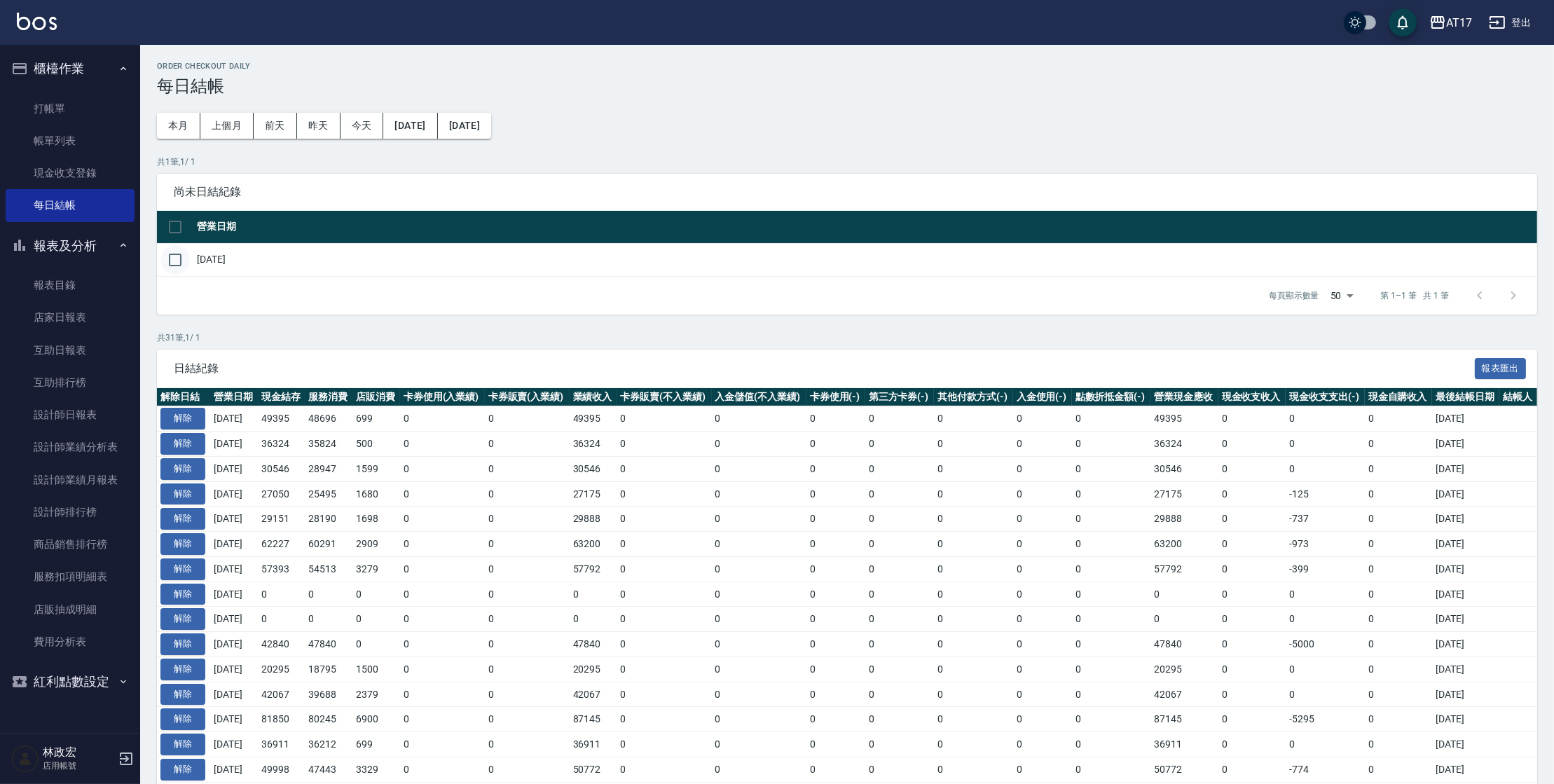
click at [168, 251] on input "checkbox" at bounding box center [175, 260] width 30 height 30
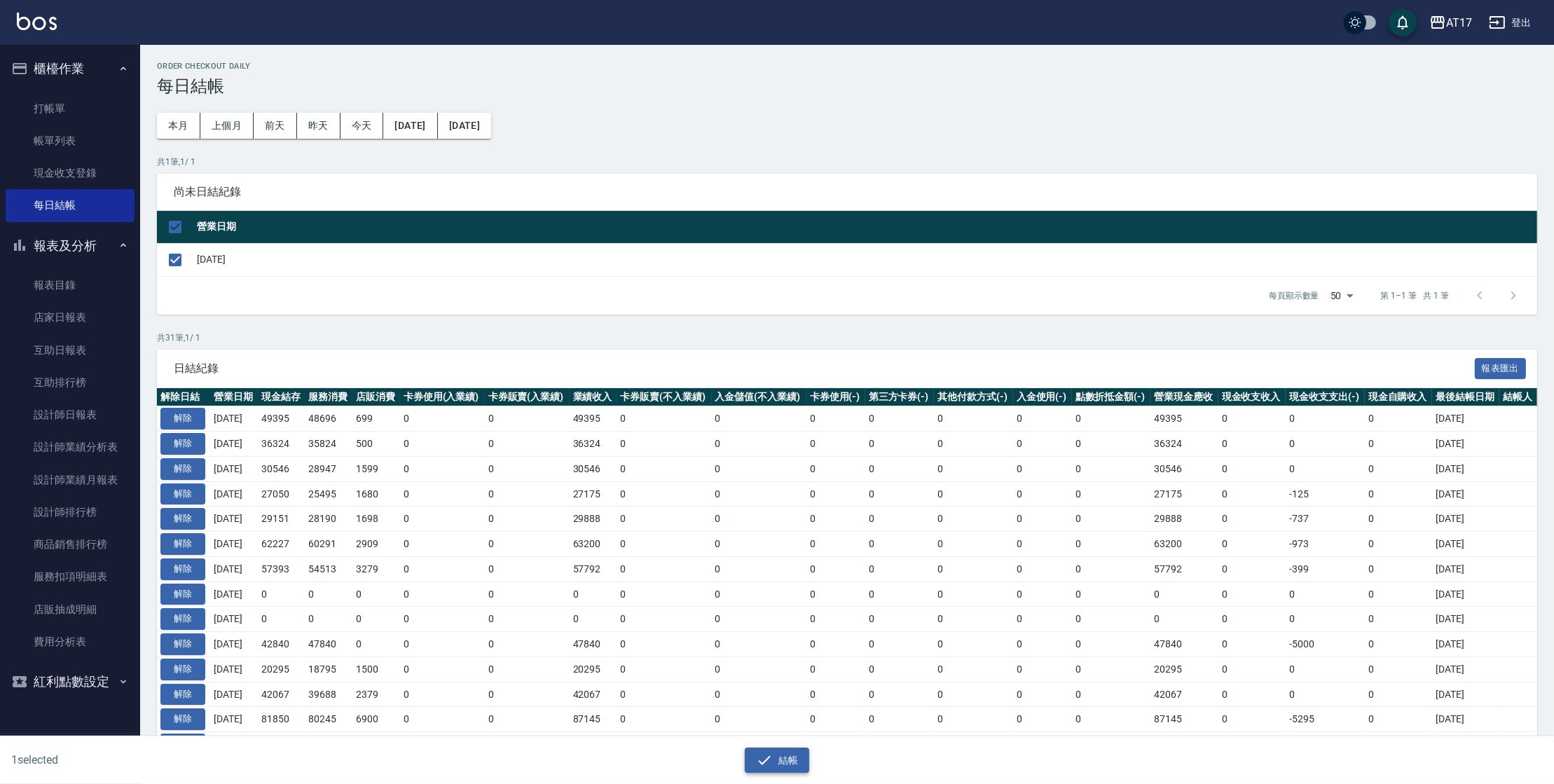
click at [766, 756] on icon "button" at bounding box center [764, 759] width 16 height 16
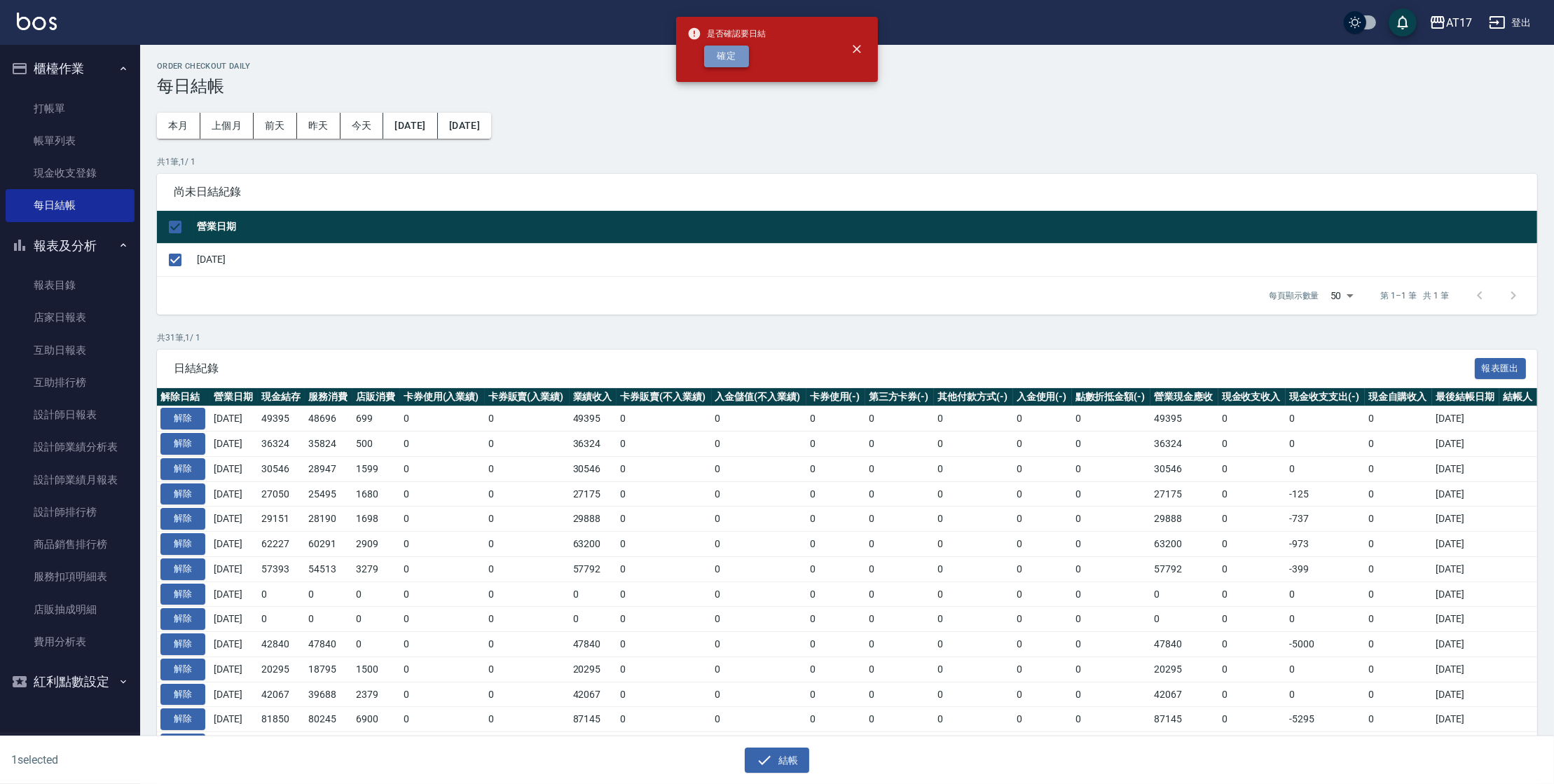
click at [713, 62] on button "確定" at bounding box center [726, 56] width 45 height 22
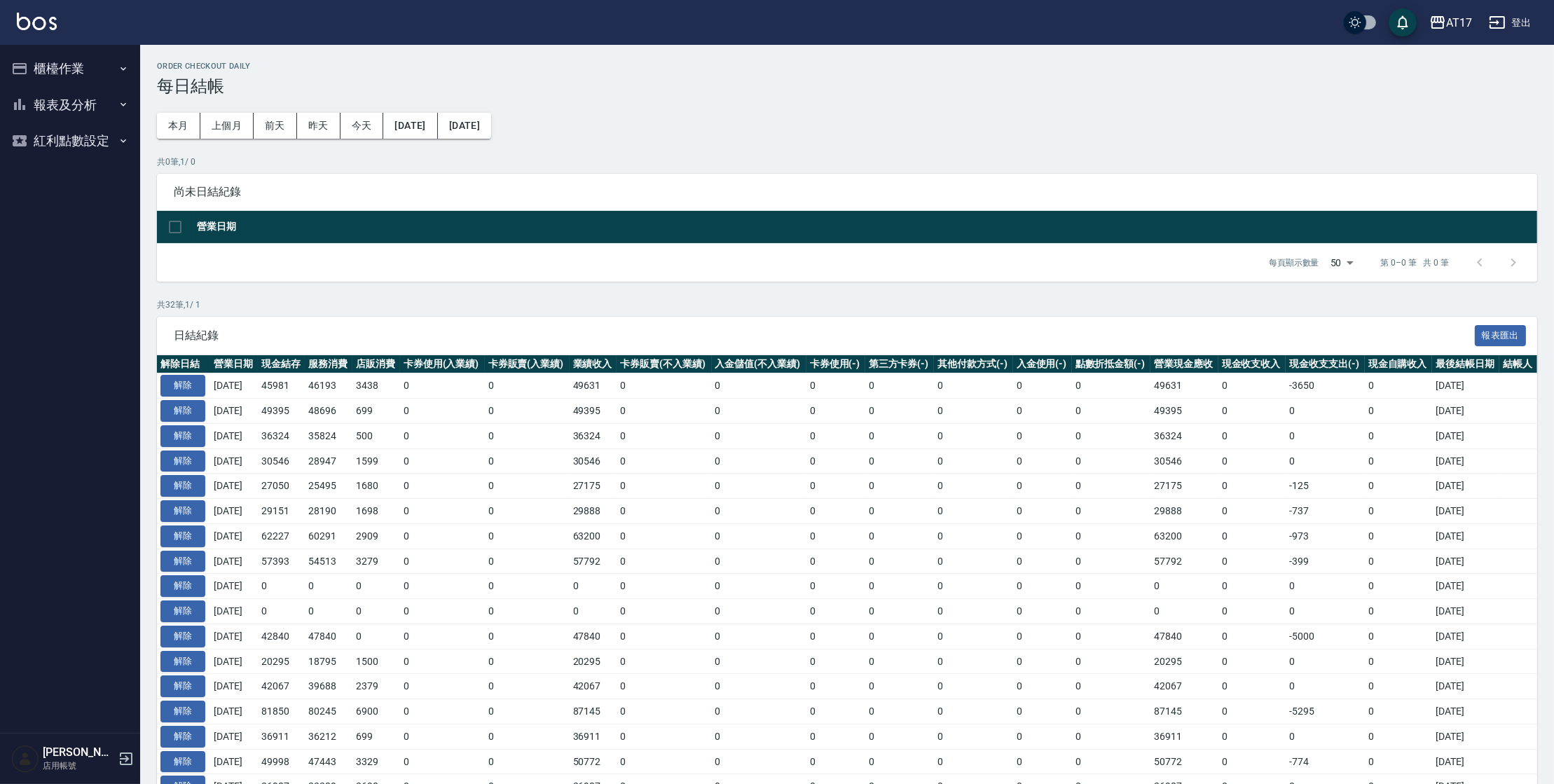
click at [102, 109] on button "報表及分析" at bounding box center [70, 105] width 129 height 37
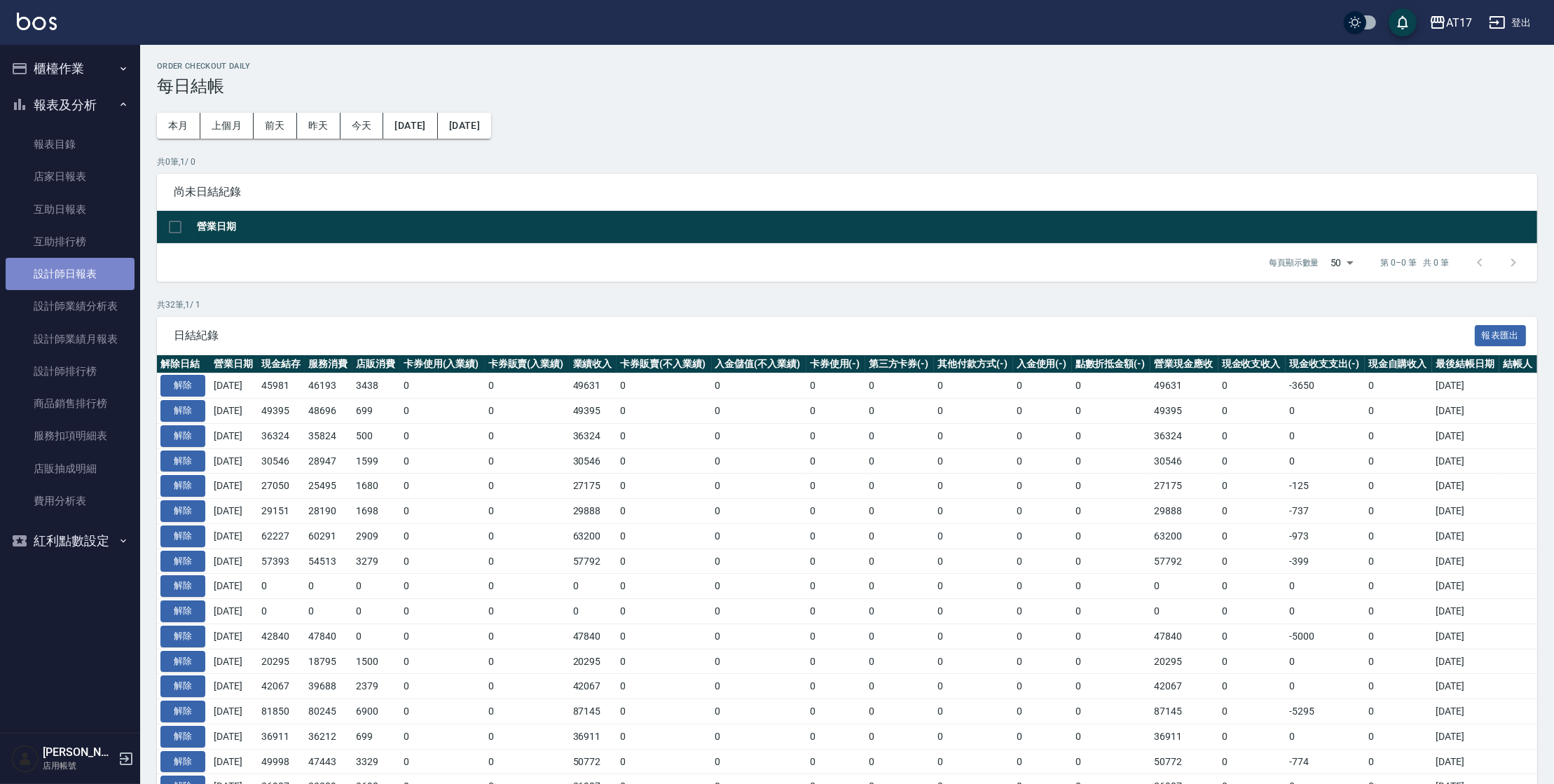
click at [73, 284] on link "設計師日報表" at bounding box center [70, 274] width 129 height 33
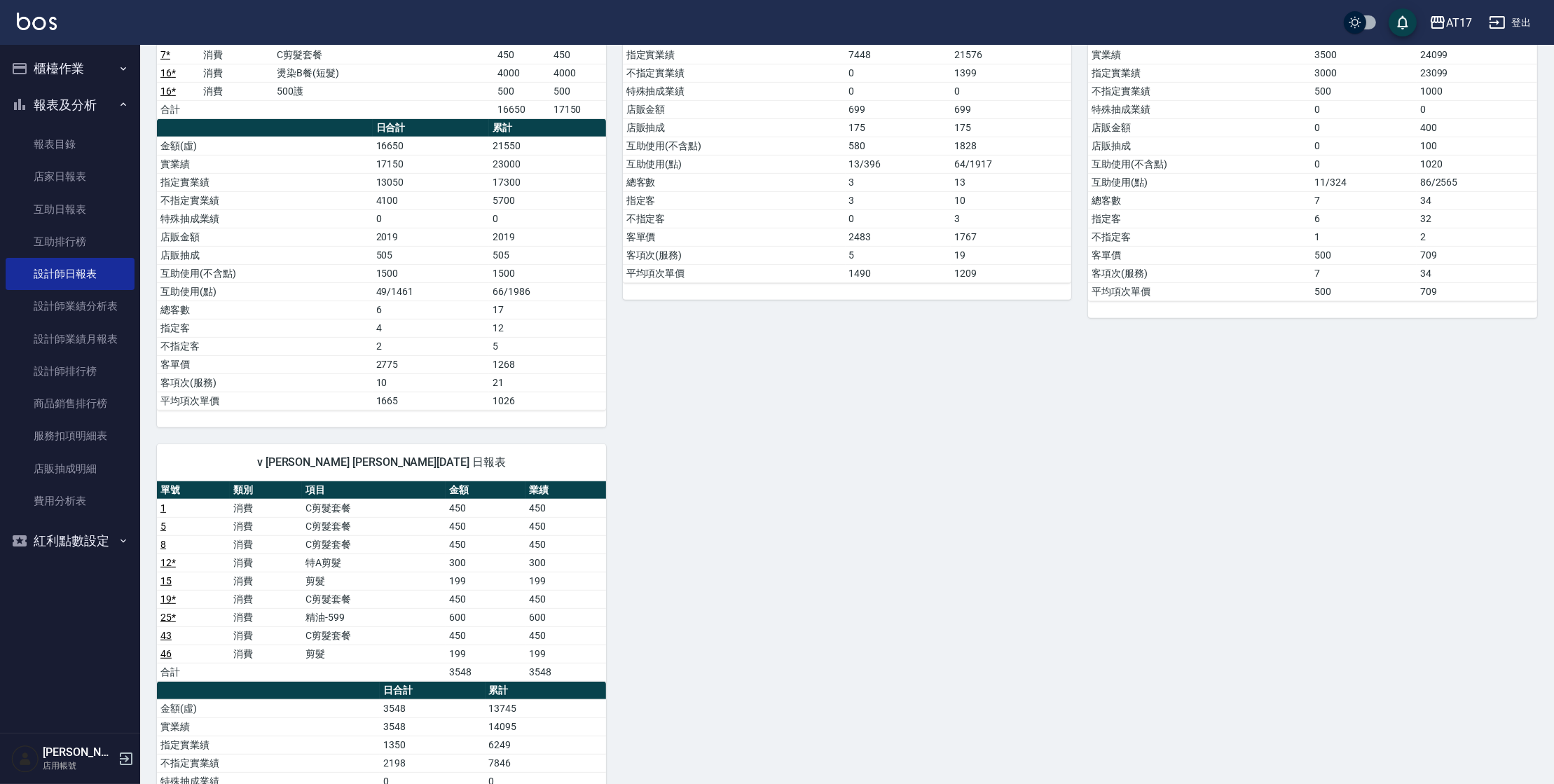
scroll to position [1044, 0]
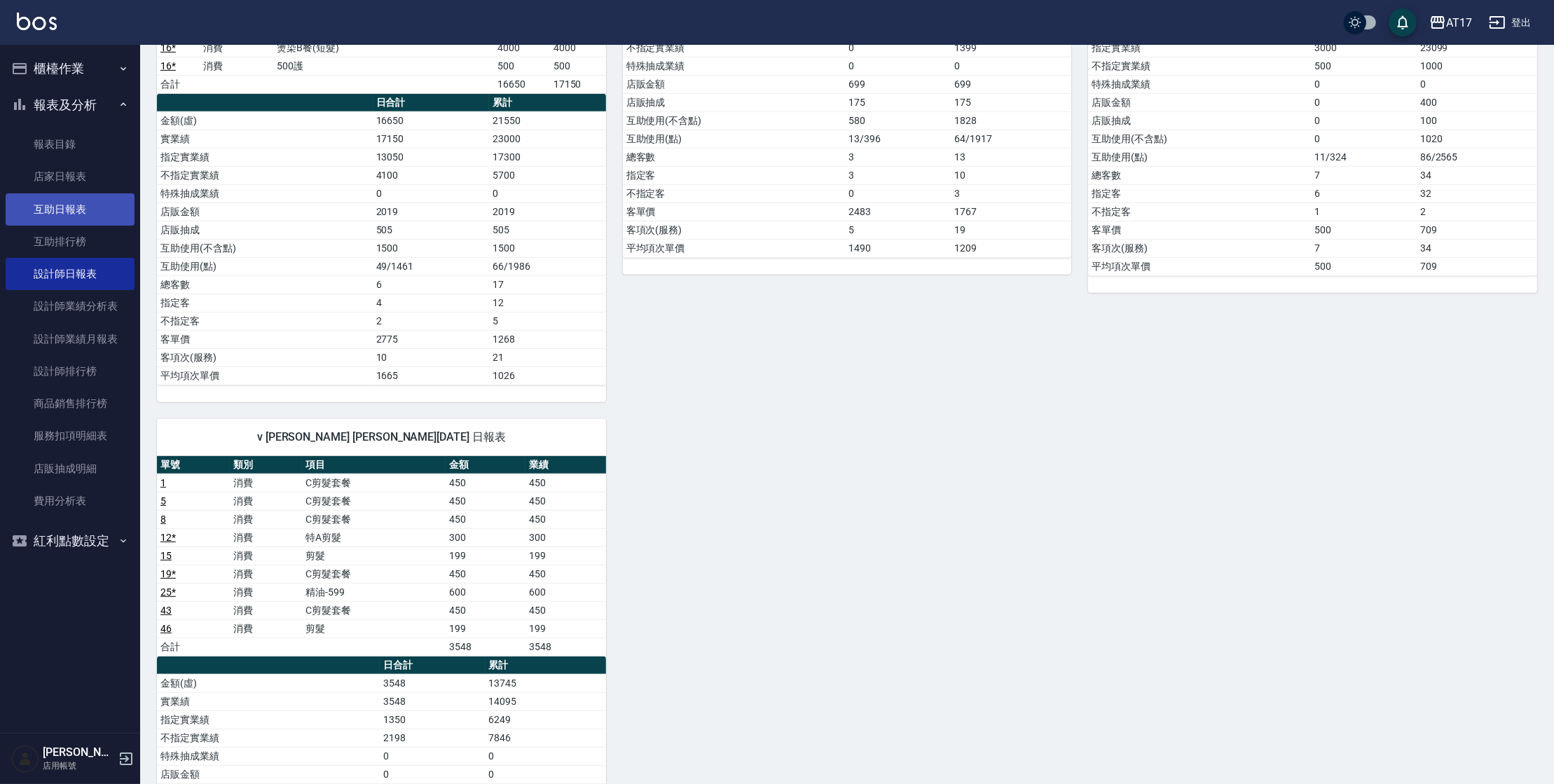
click at [76, 219] on link "互助日報表" at bounding box center [70, 210] width 129 height 33
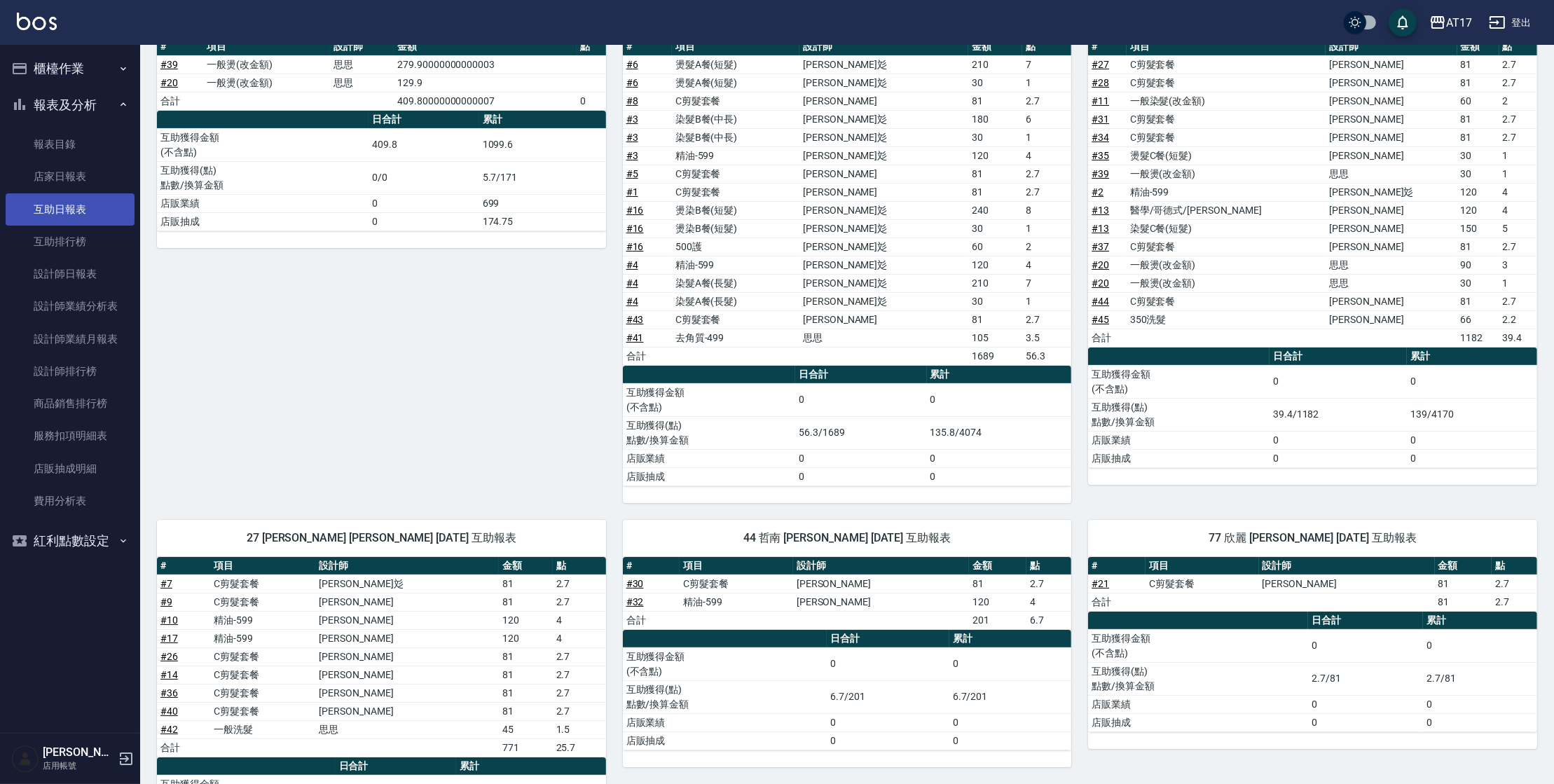
scroll to position [203, 0]
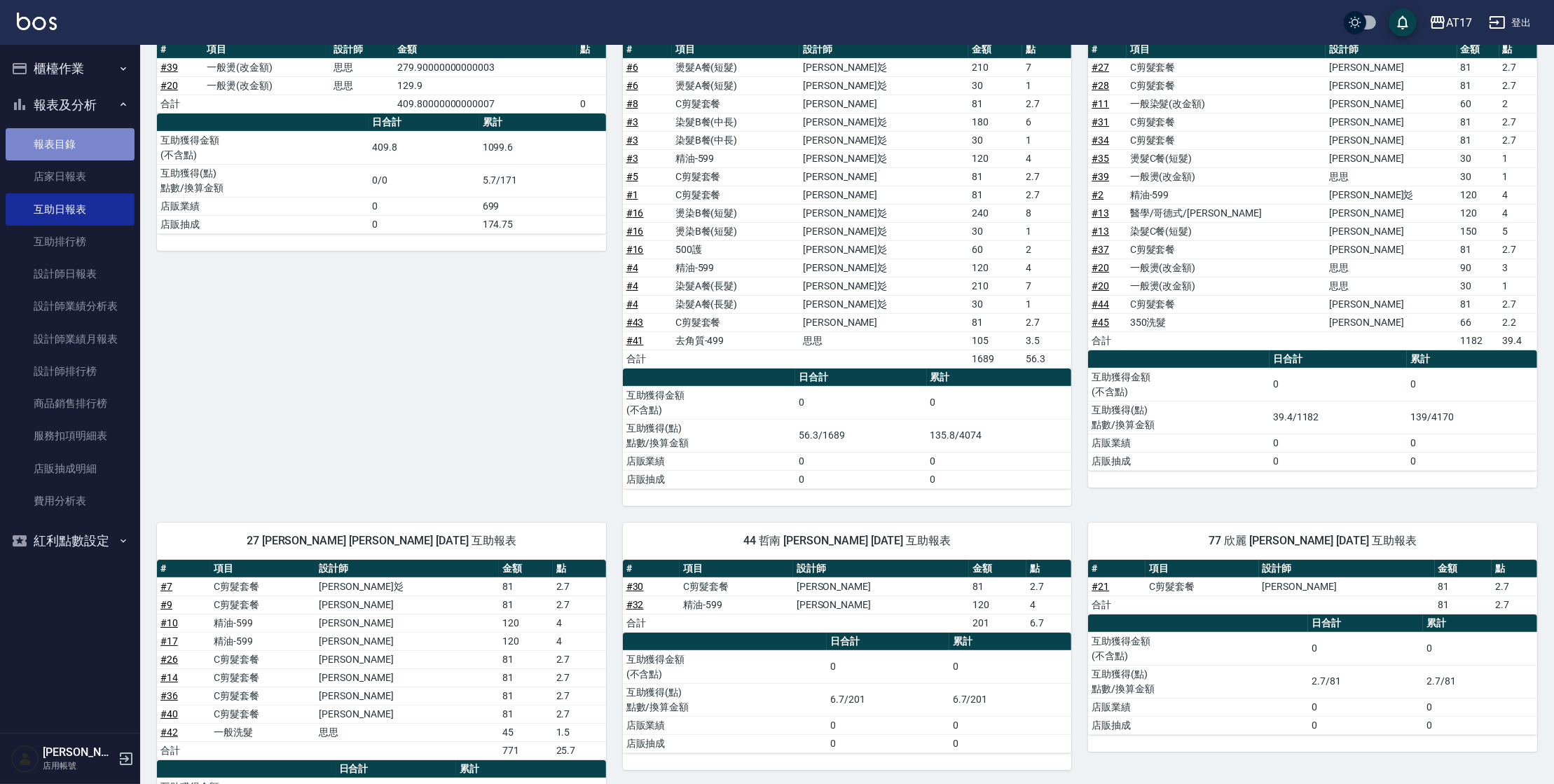
click at [75, 146] on link "報表目錄" at bounding box center [70, 144] width 129 height 33
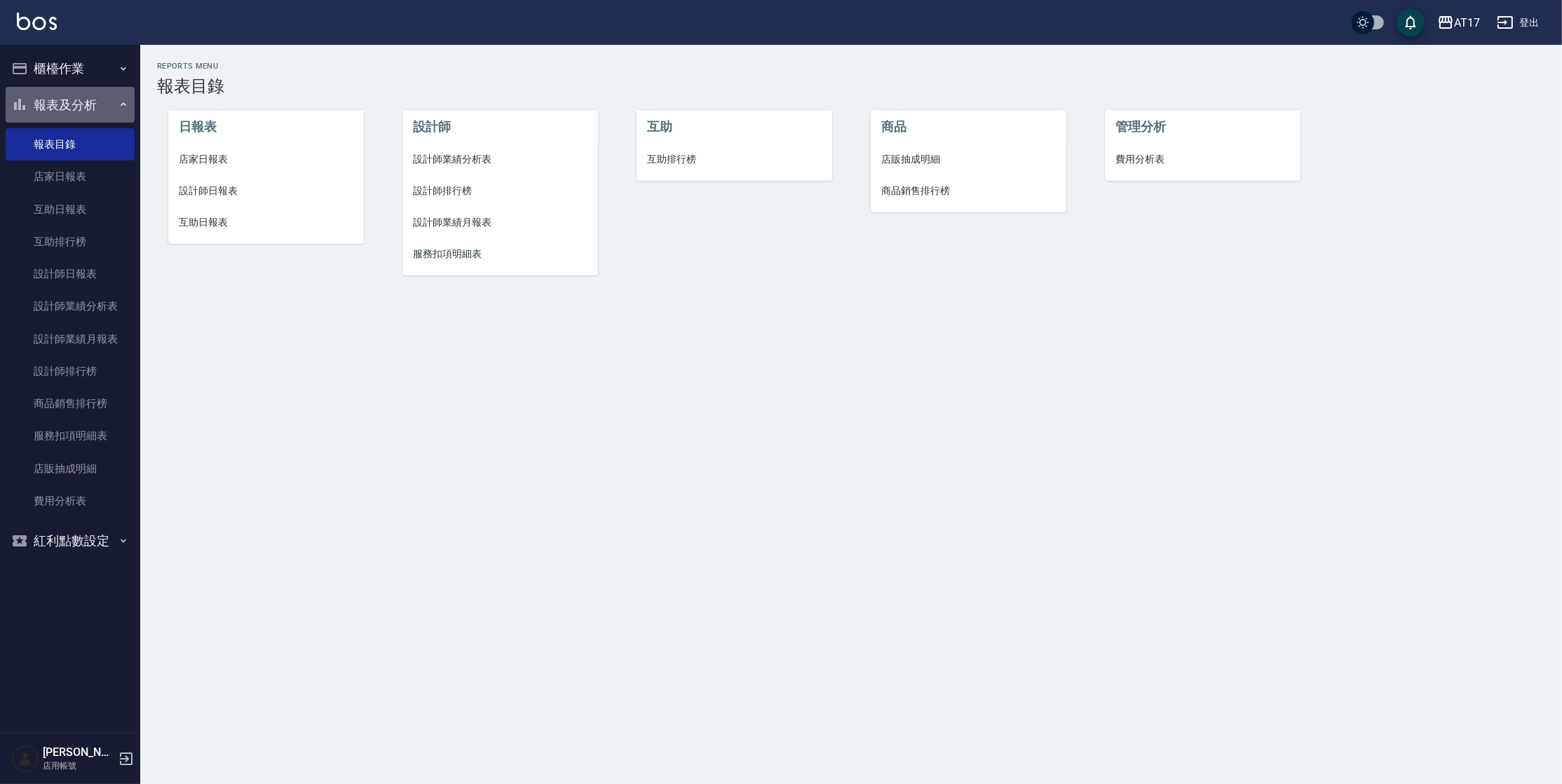
click at [99, 102] on button "報表及分析" at bounding box center [70, 105] width 129 height 37
